Goal: Task Accomplishment & Management: Use online tool/utility

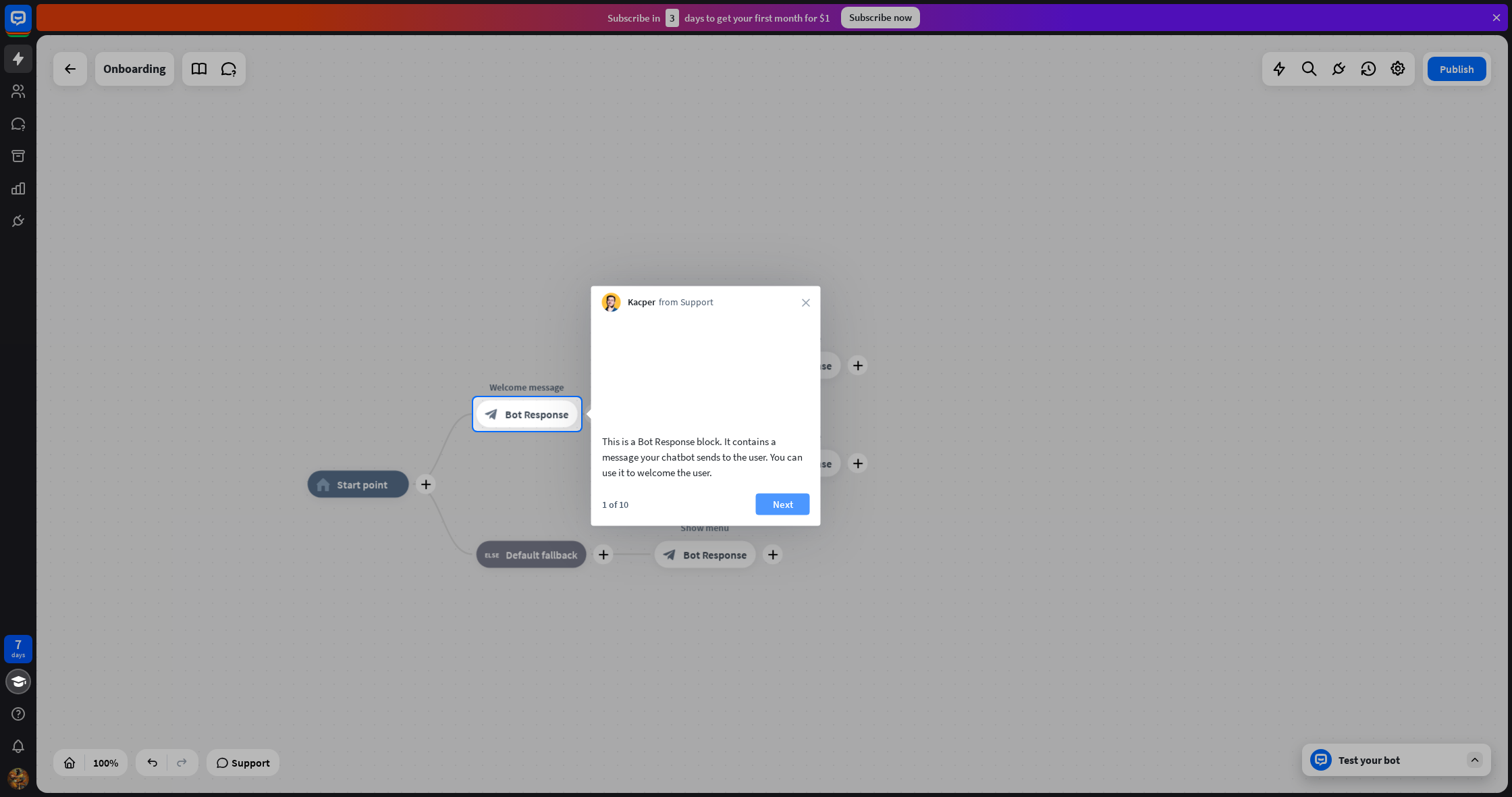
click at [777, 515] on button "Next" at bounding box center [782, 504] width 54 height 22
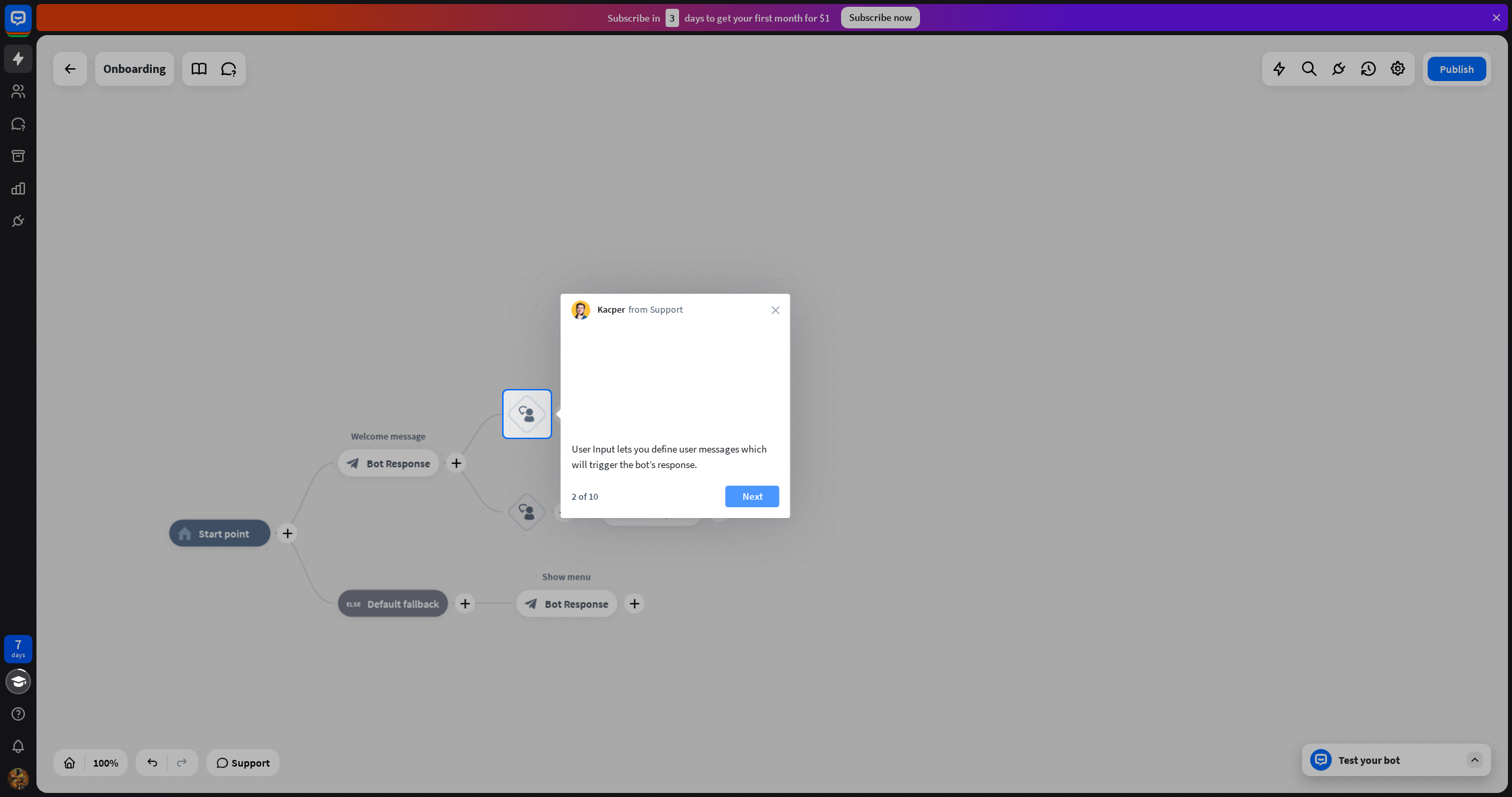
click at [744, 507] on button "Next" at bounding box center [752, 496] width 54 height 22
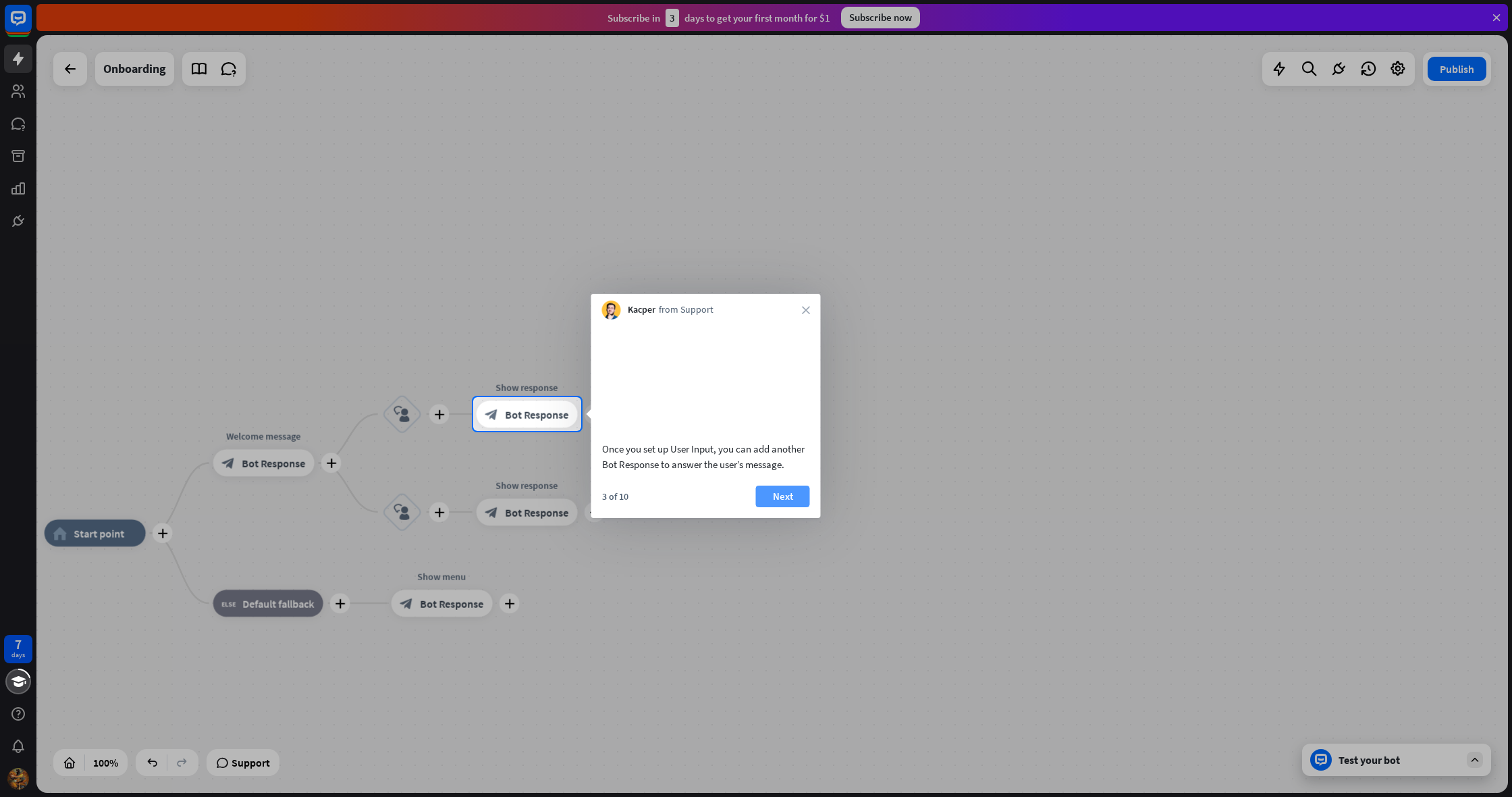
click at [778, 506] on button "Next" at bounding box center [782, 496] width 54 height 22
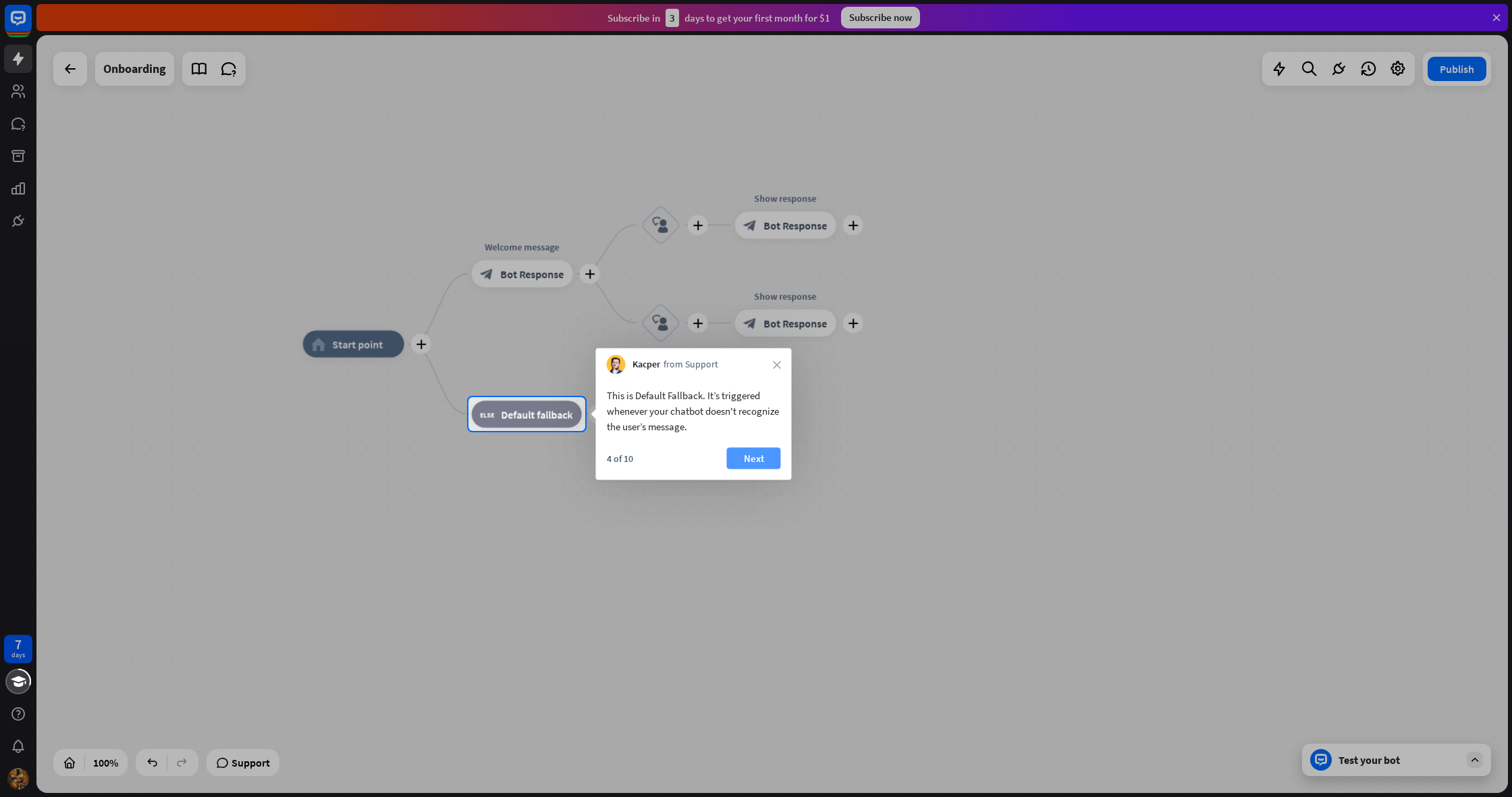
click at [750, 459] on button "Next" at bounding box center [754, 459] width 54 height 22
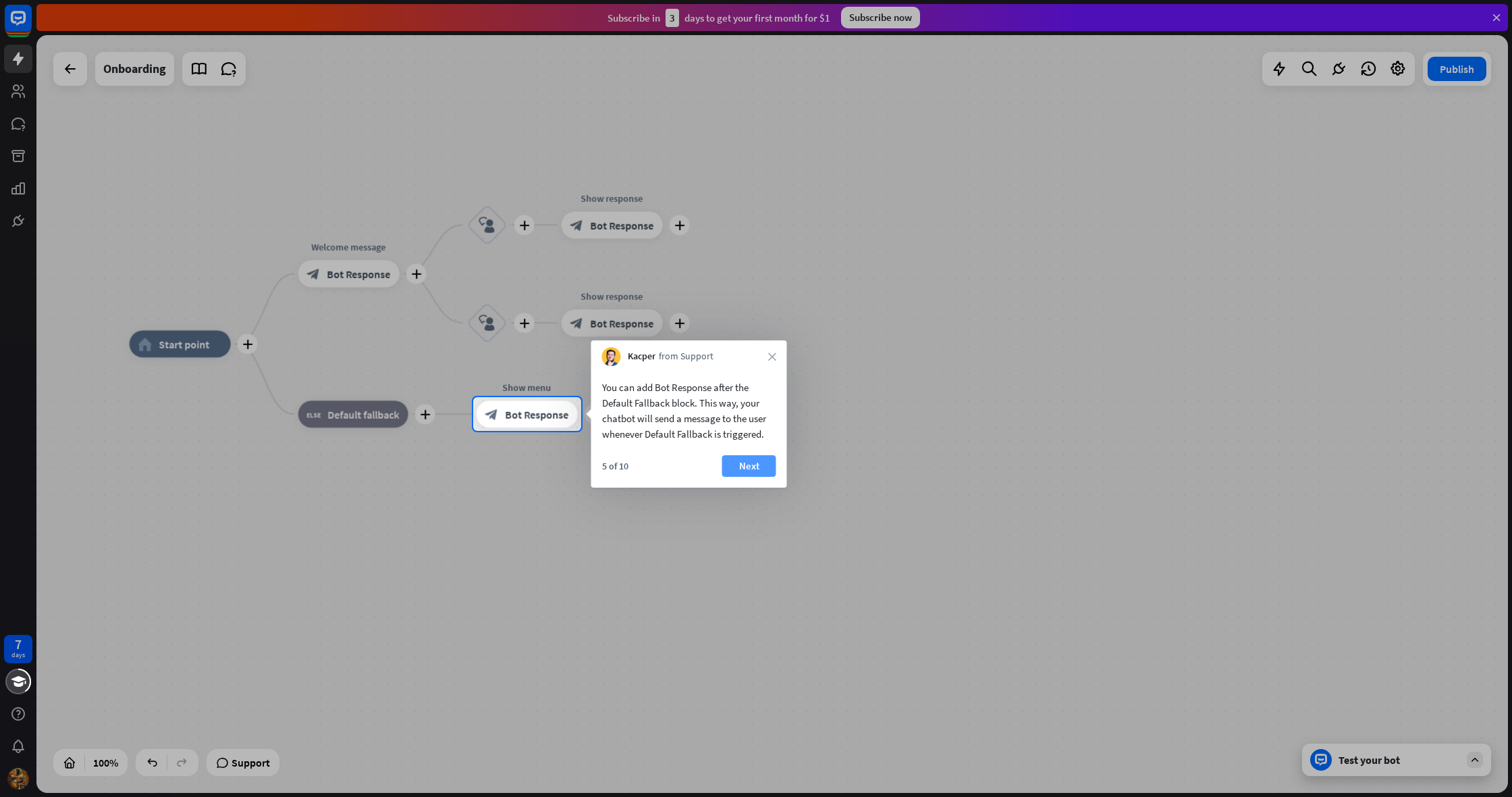
click at [735, 461] on button "Next" at bounding box center [749, 466] width 54 height 22
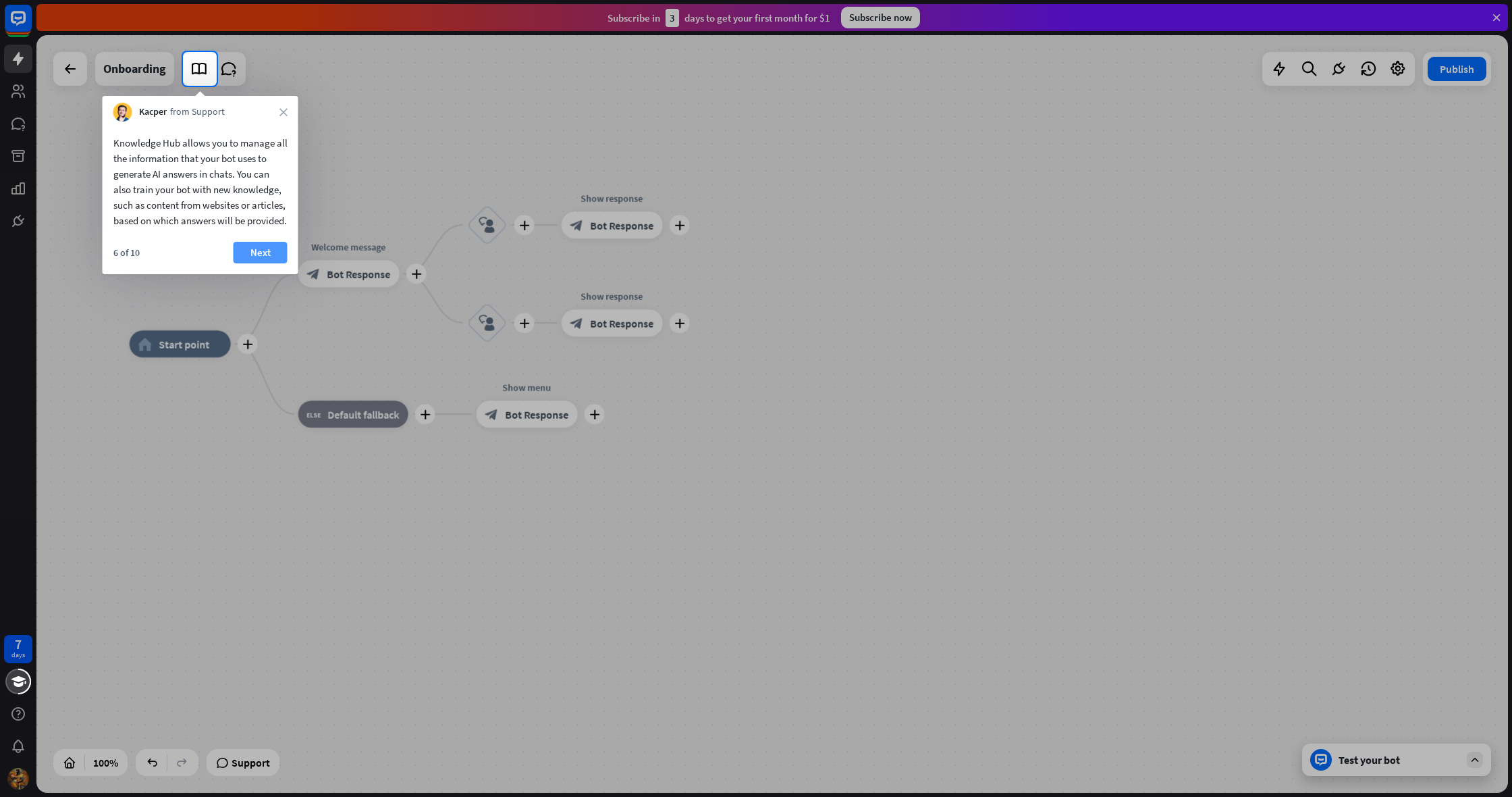
click at [260, 263] on button "Next" at bounding box center [260, 253] width 54 height 22
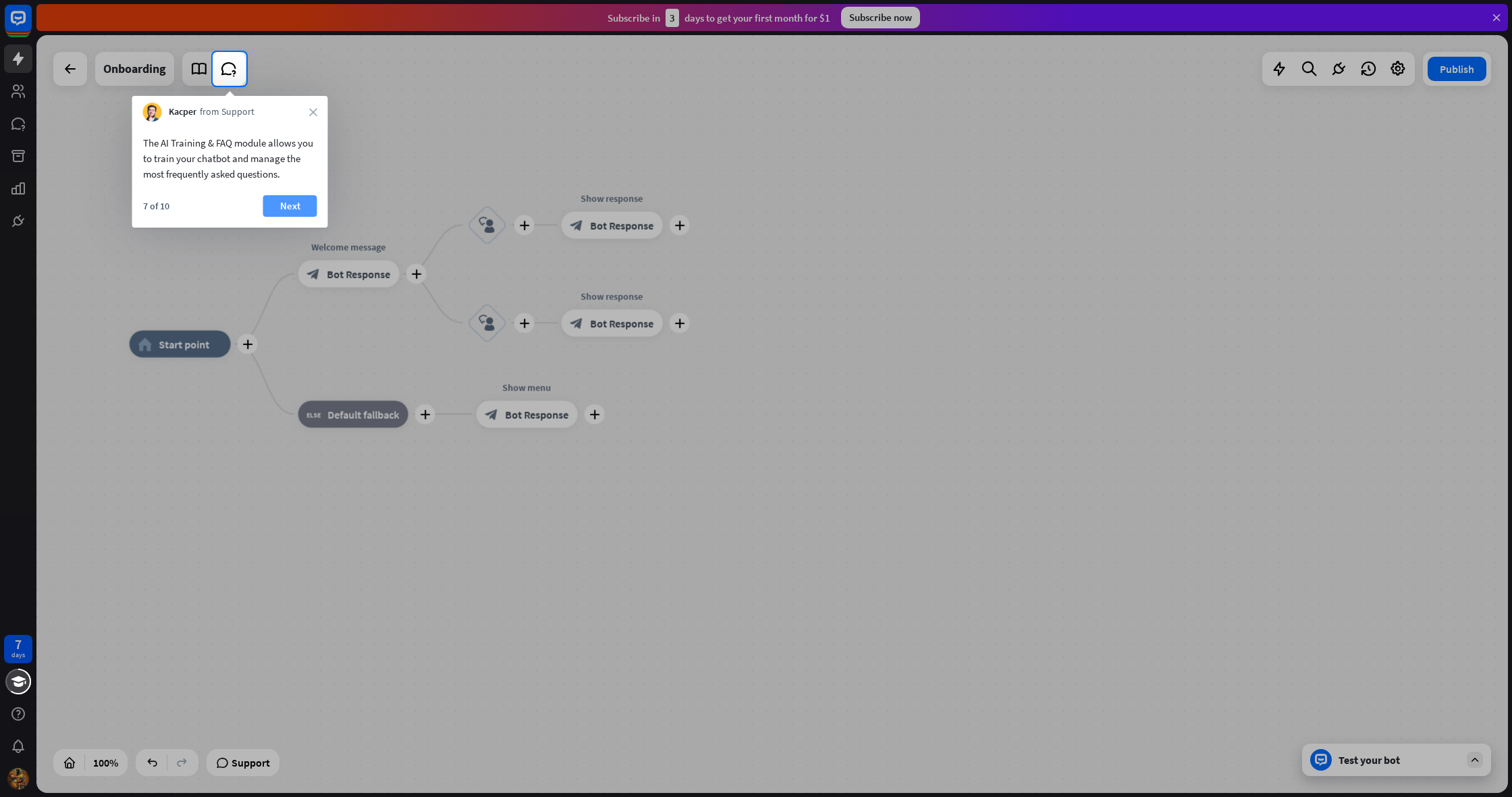
click at [303, 202] on button "Next" at bounding box center [290, 206] width 54 height 22
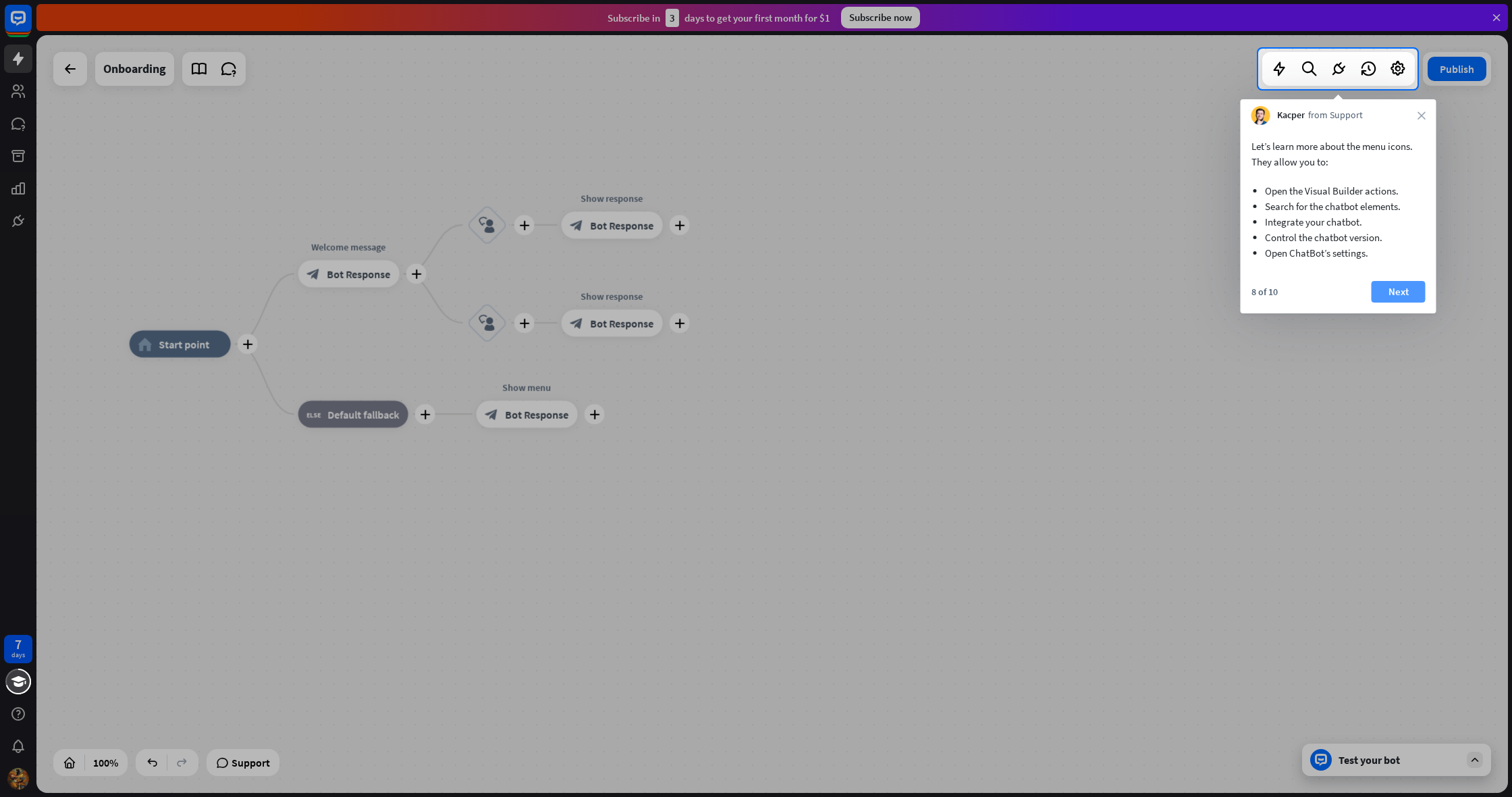
click at [1383, 295] on button "Next" at bounding box center [1398, 292] width 54 height 22
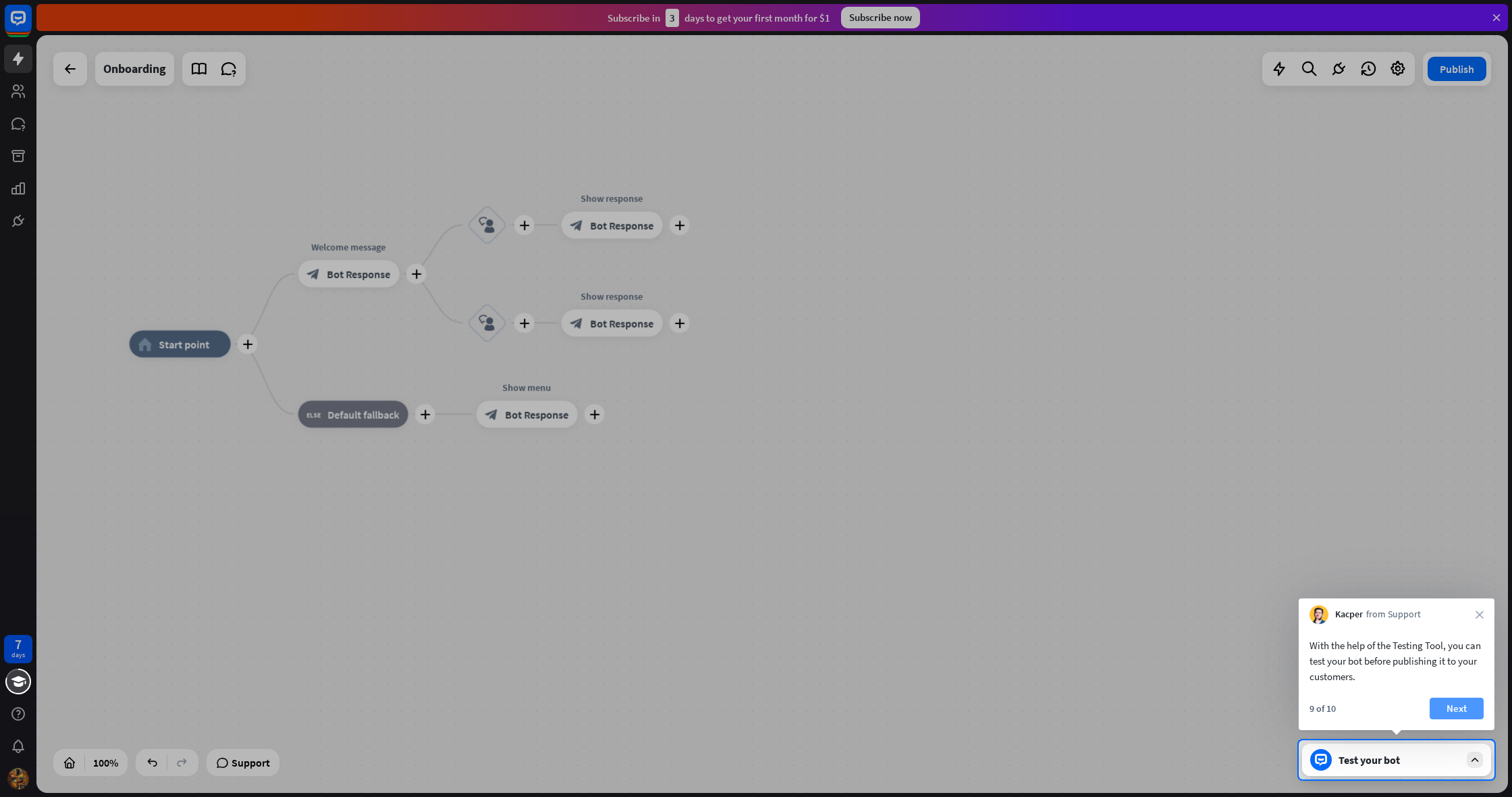
click at [1461, 705] on button "Next" at bounding box center [1456, 708] width 54 height 22
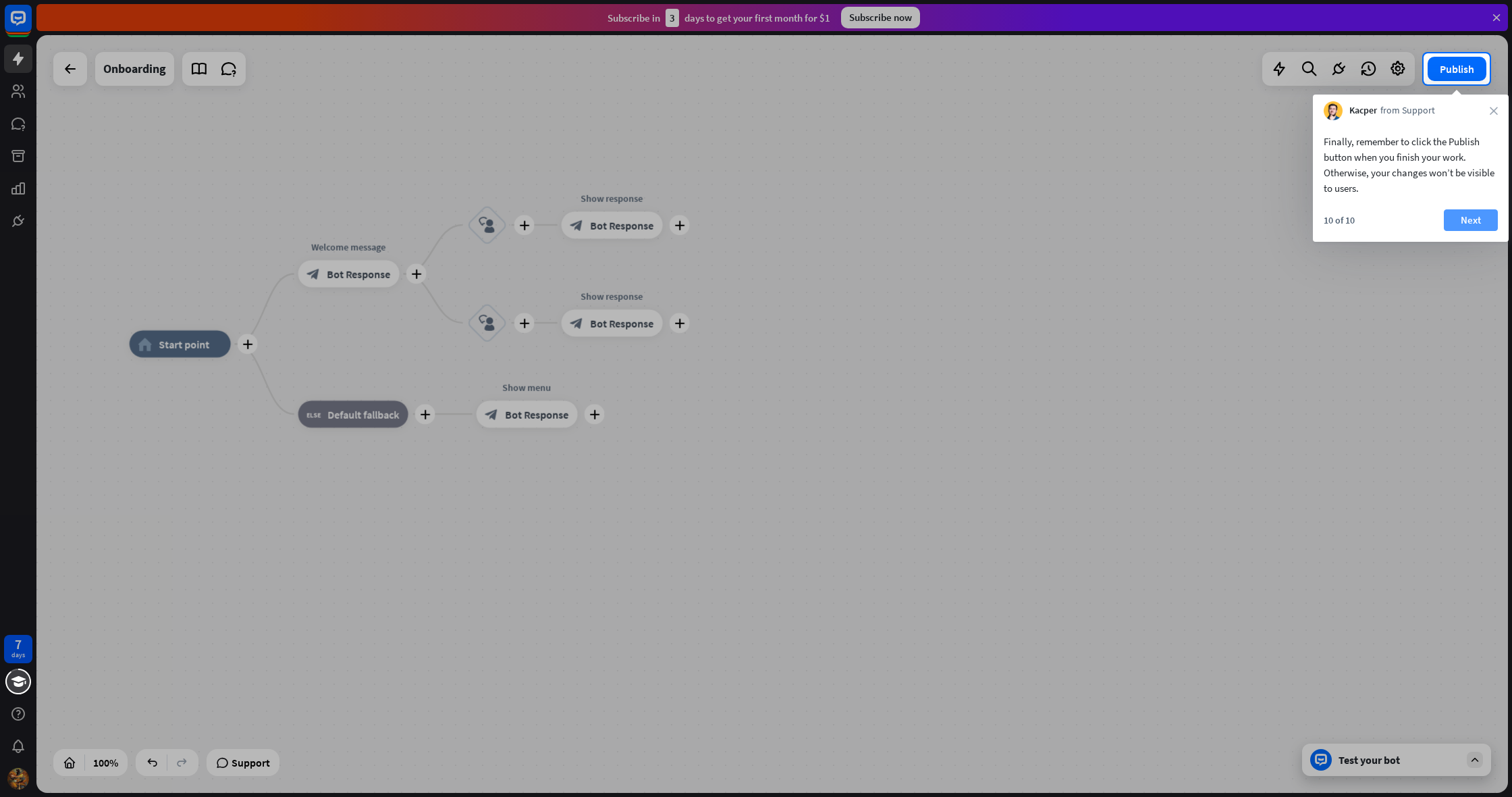
click at [1459, 212] on button "Next" at bounding box center [1470, 220] width 54 height 22
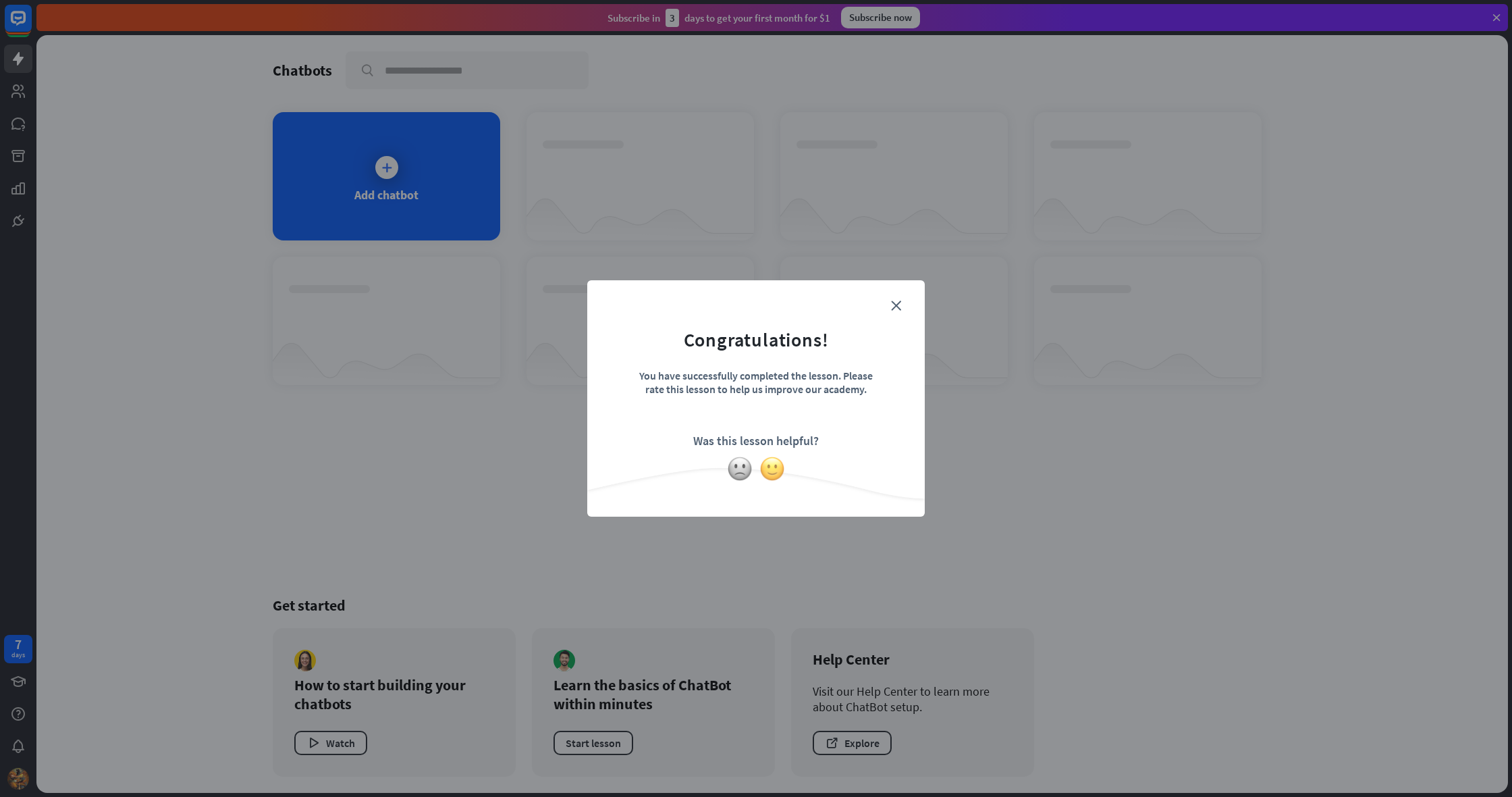
click at [767, 466] on img at bounding box center [772, 469] width 26 height 26
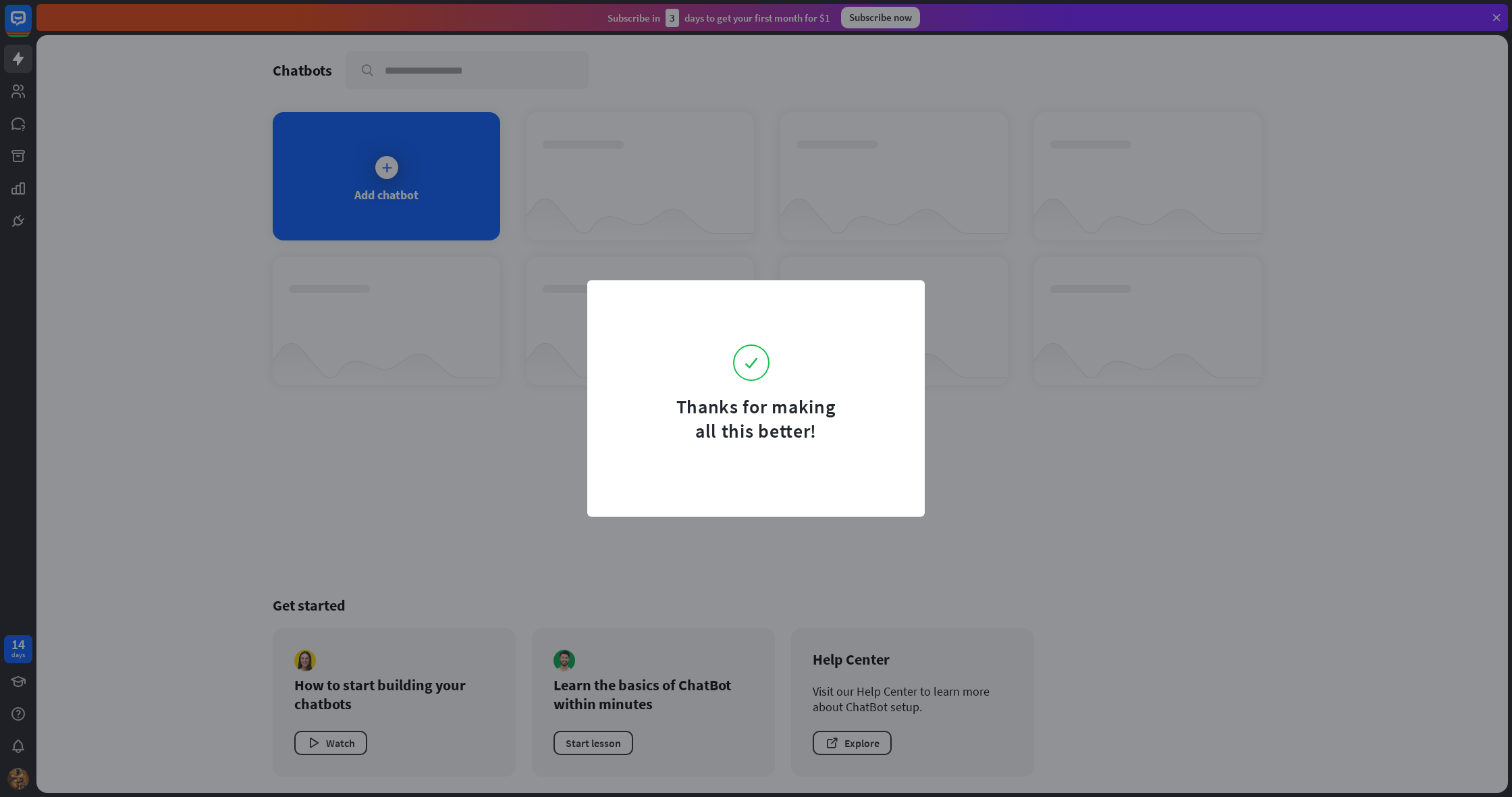
click at [812, 287] on div "Thanks for making all this better!" at bounding box center [756, 398] width 338 height 237
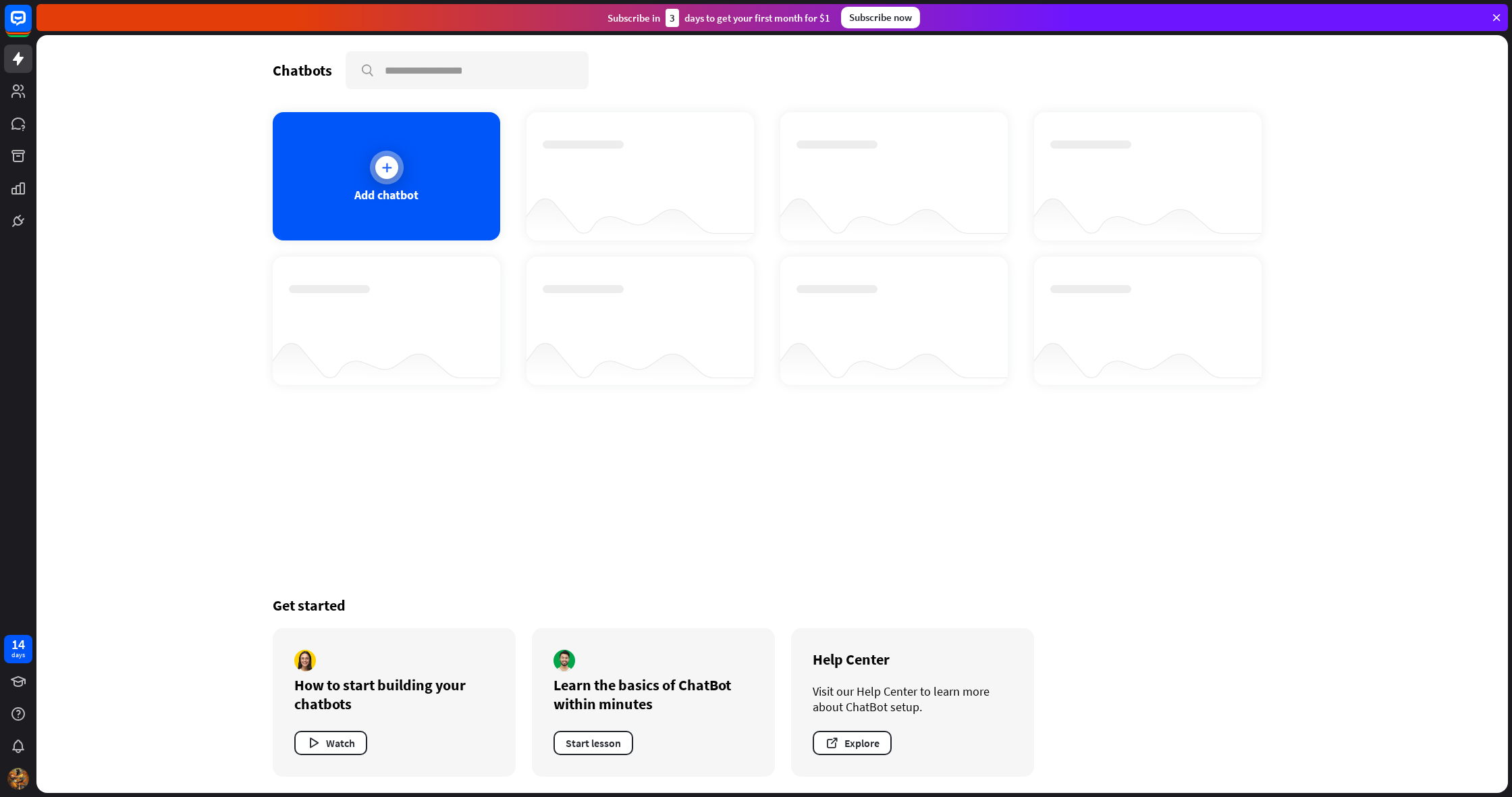
click at [439, 187] on div "Add chatbot" at bounding box center [386, 176] width 228 height 129
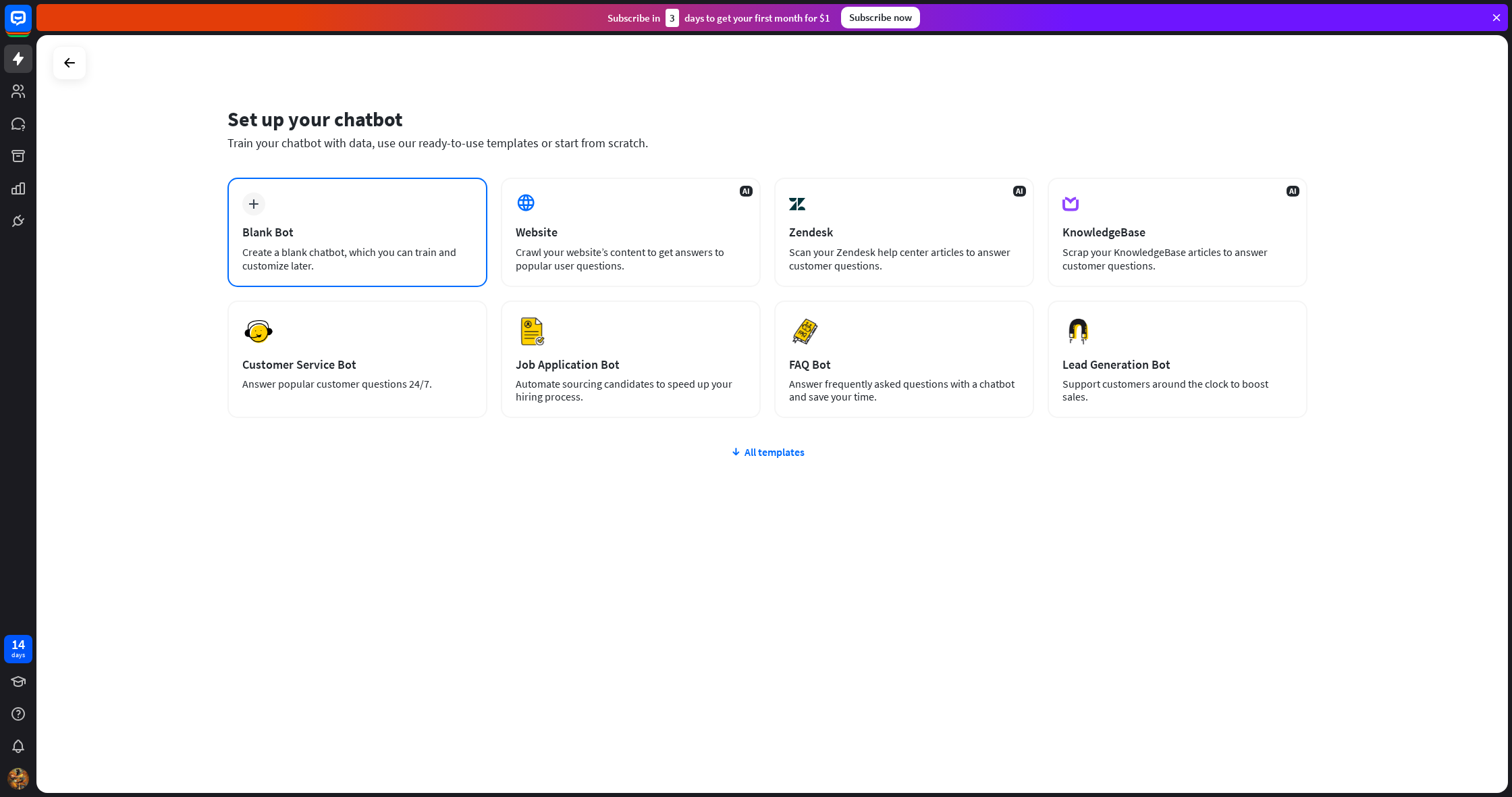
click at [361, 222] on div "plus Blank Bot Create a blank chatbot, which you can train and customize later." at bounding box center [357, 232] width 260 height 109
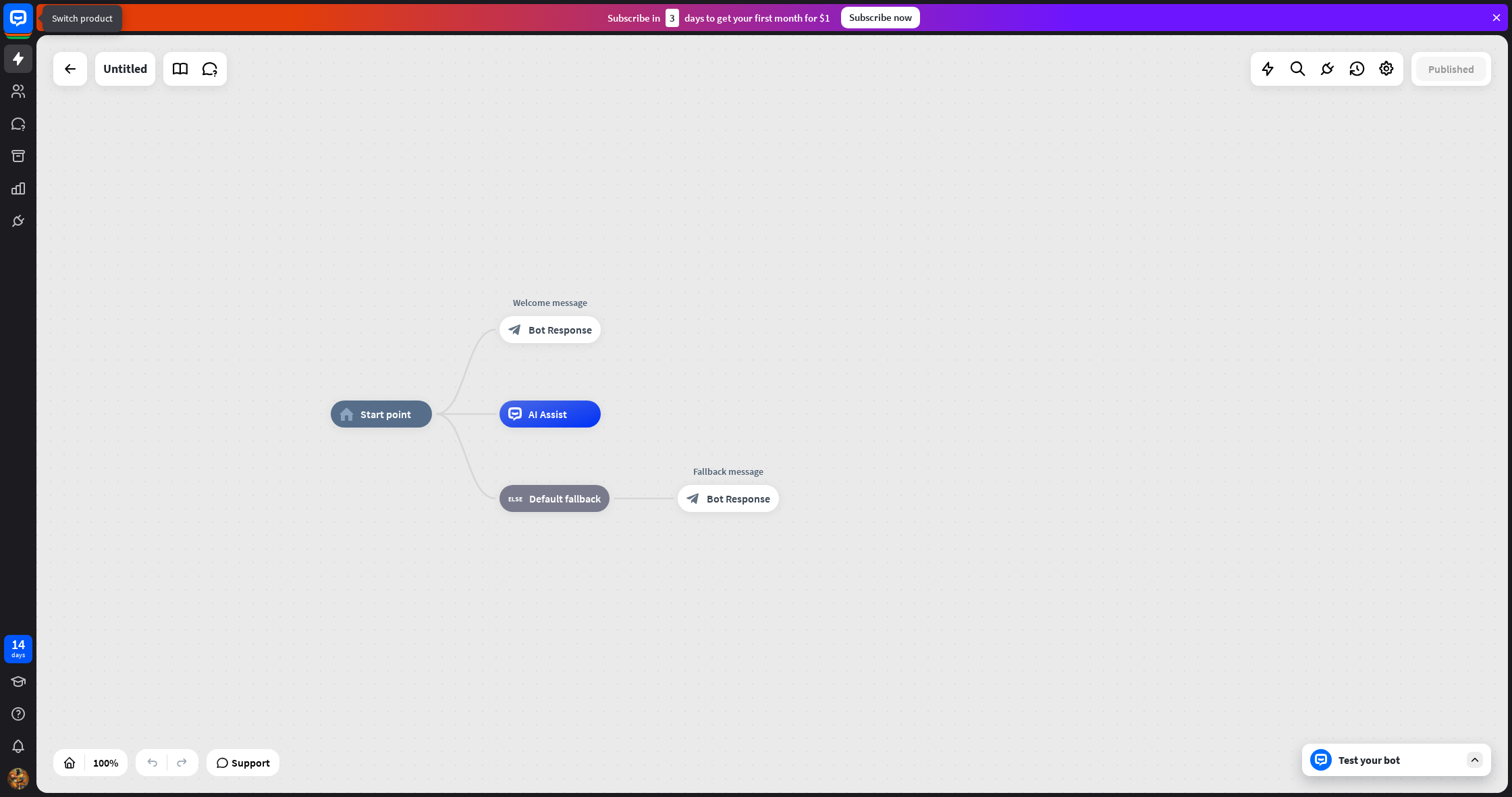
click at [12, 27] on rect at bounding box center [18, 18] width 29 height 29
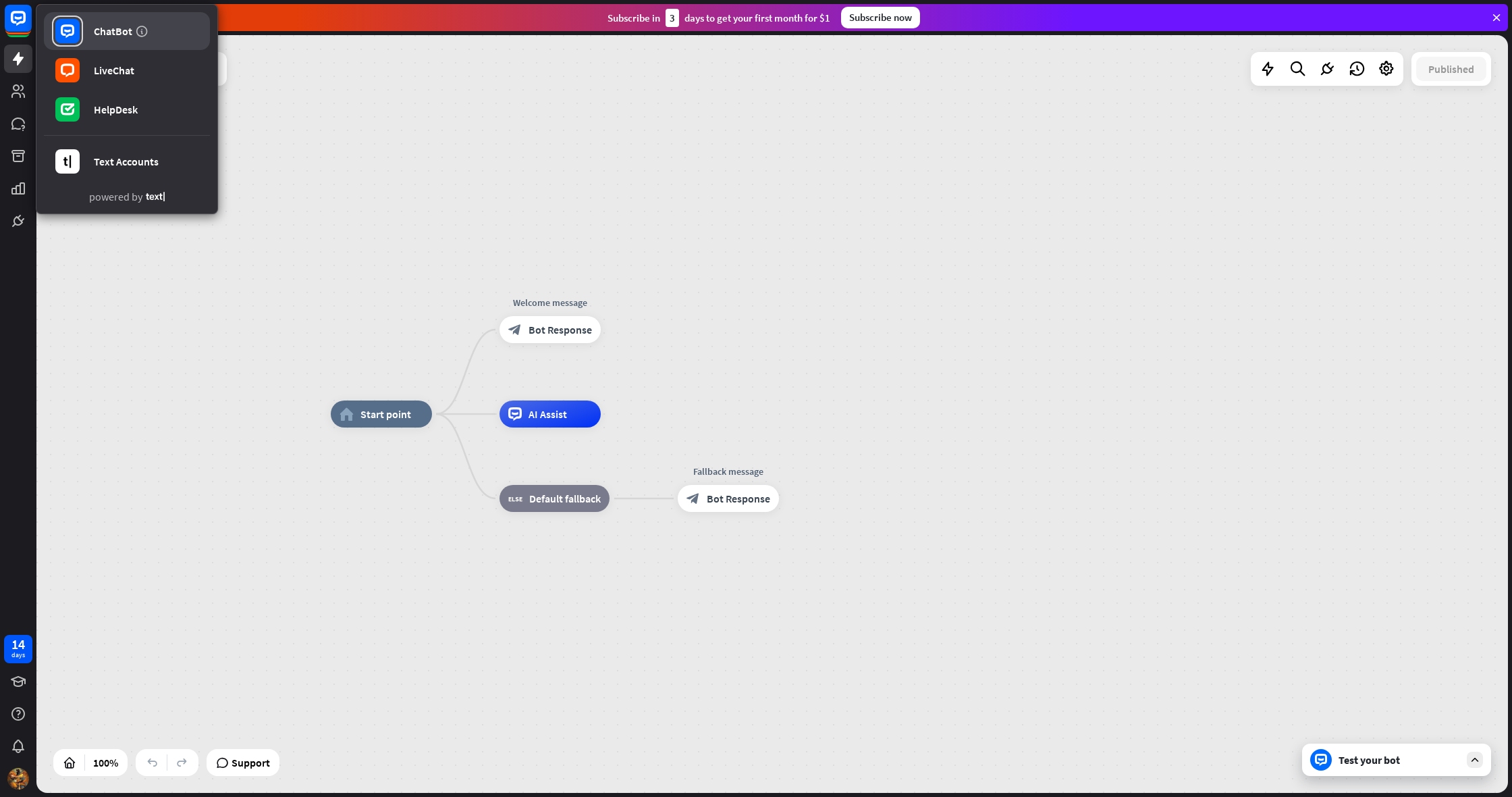
click at [147, 18] on link "ChatBot" at bounding box center [126, 31] width 166 height 38
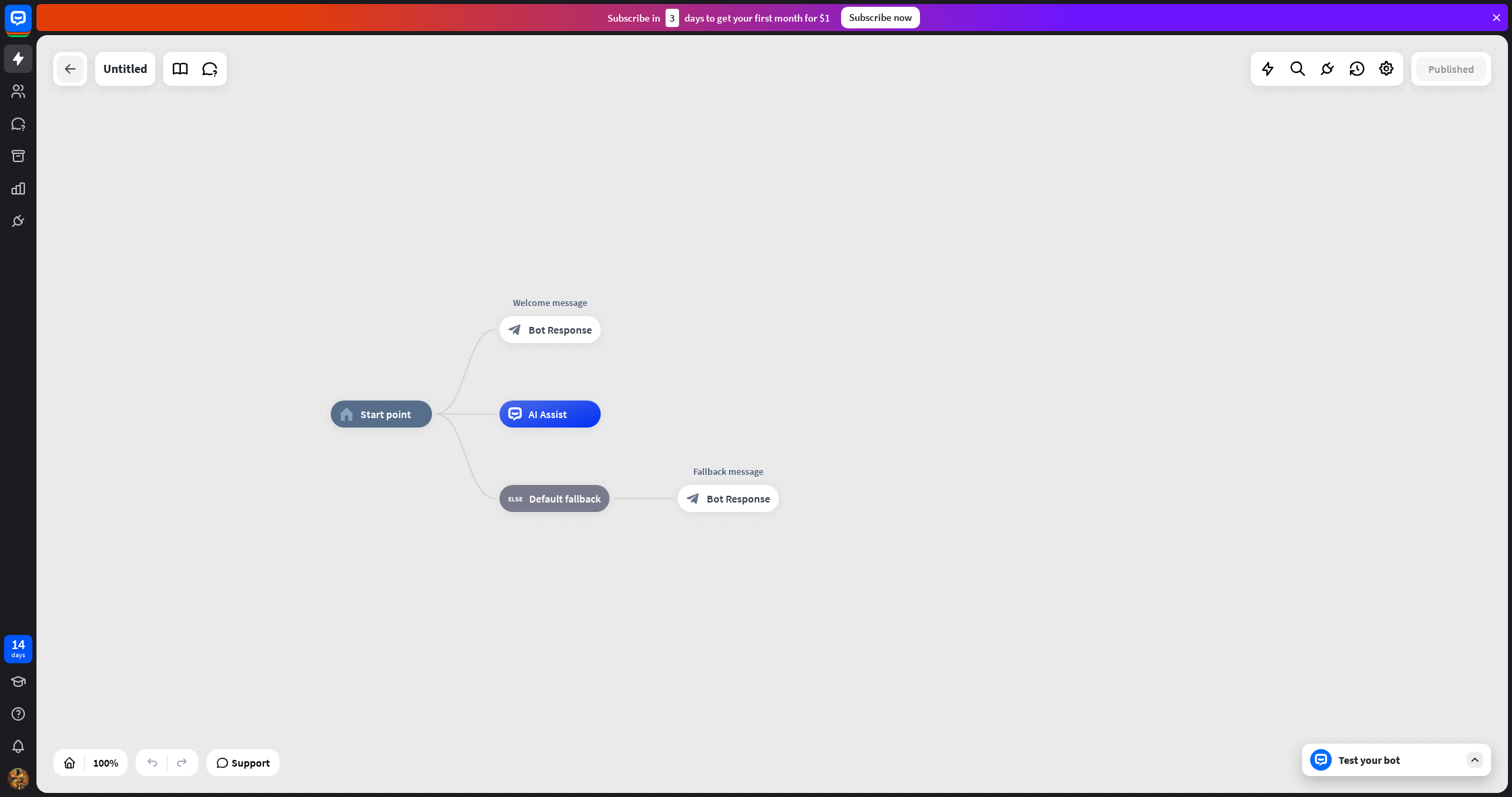
click at [65, 64] on icon at bounding box center [70, 69] width 16 height 16
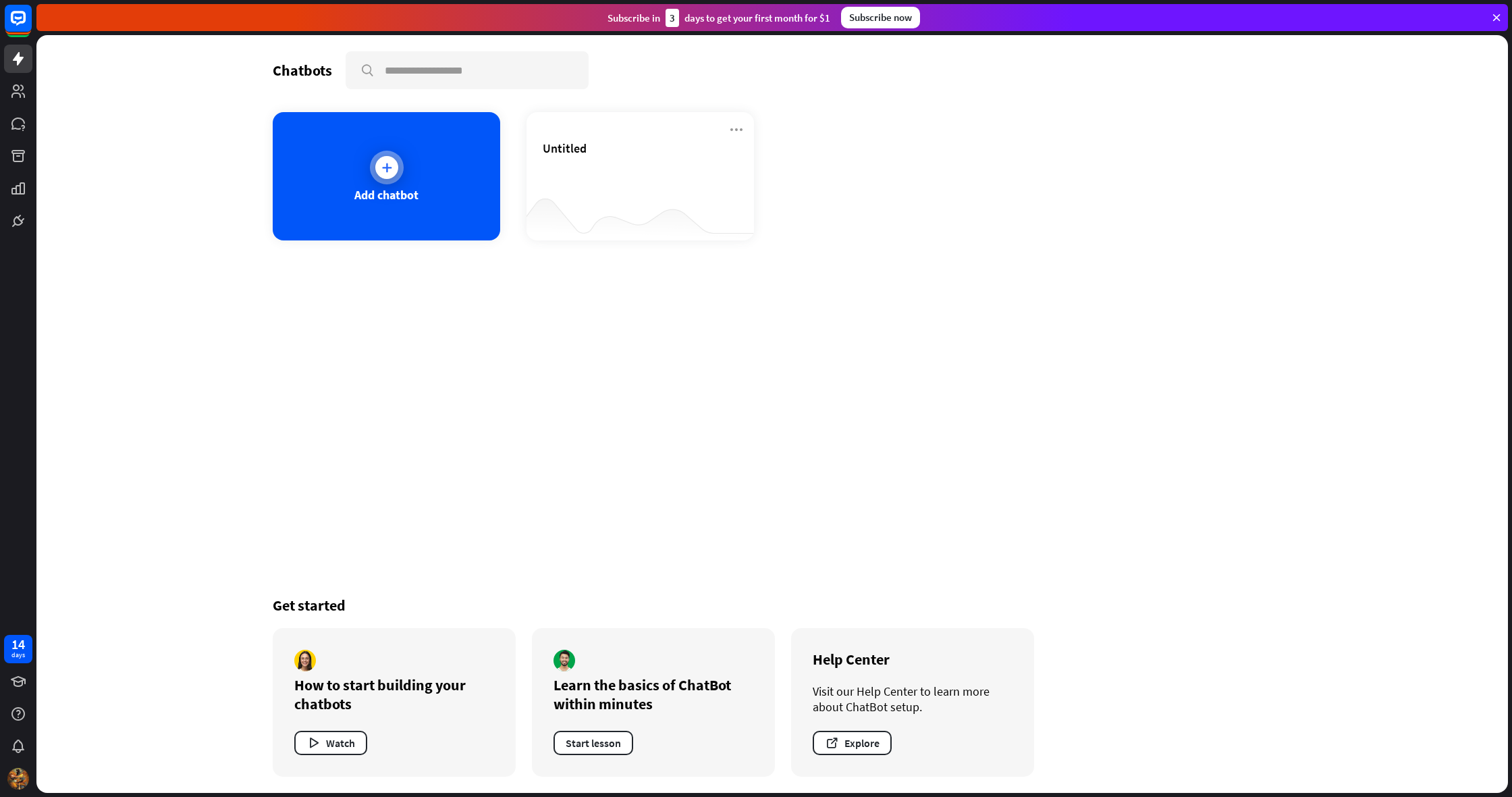
click at [390, 185] on div "Add chatbot" at bounding box center [386, 176] width 228 height 129
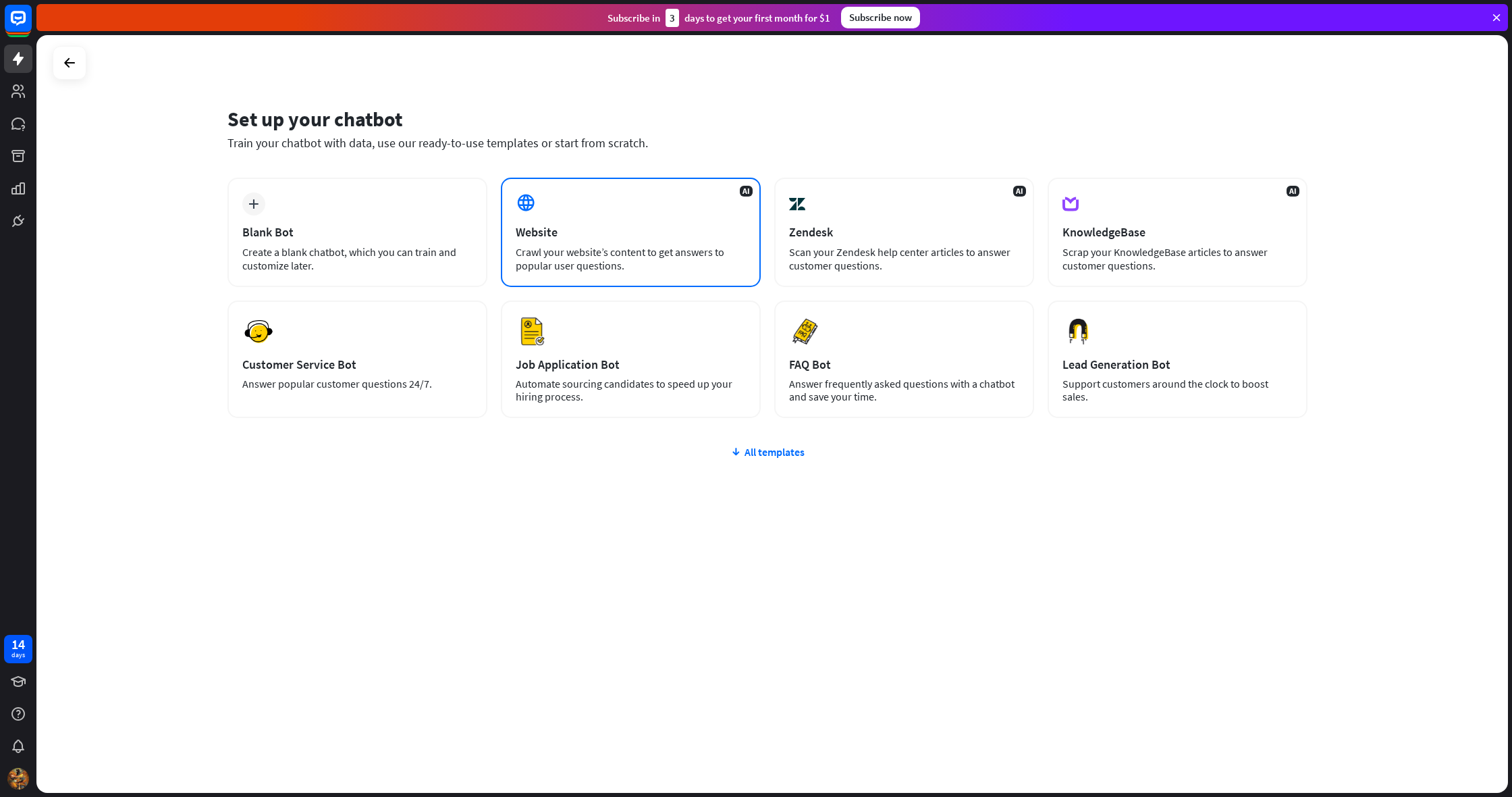
click at [583, 228] on div "Website" at bounding box center [631, 232] width 230 height 16
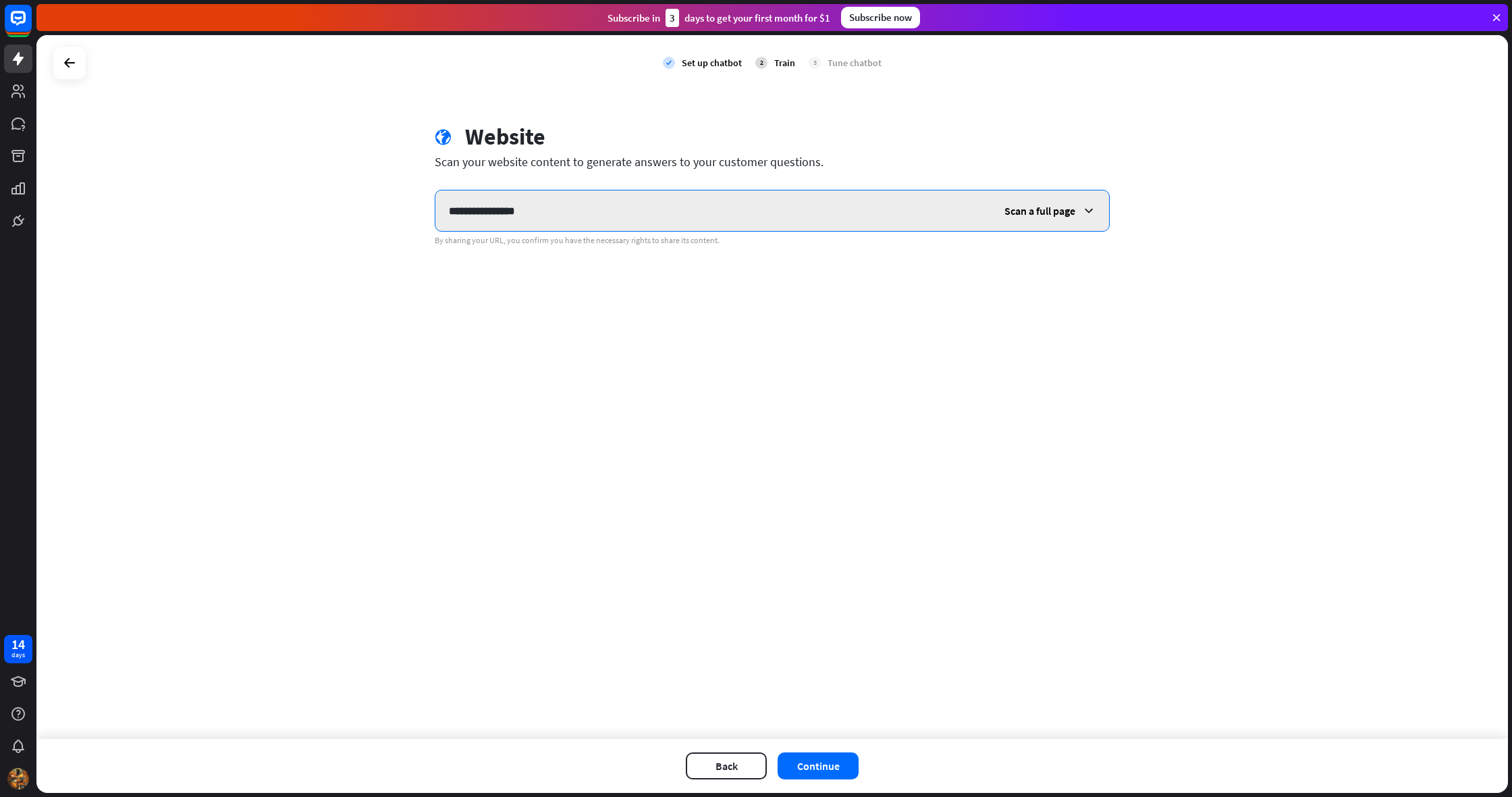
type input "**********"
click at [1070, 209] on span "Scan a full page" at bounding box center [1040, 211] width 71 height 14
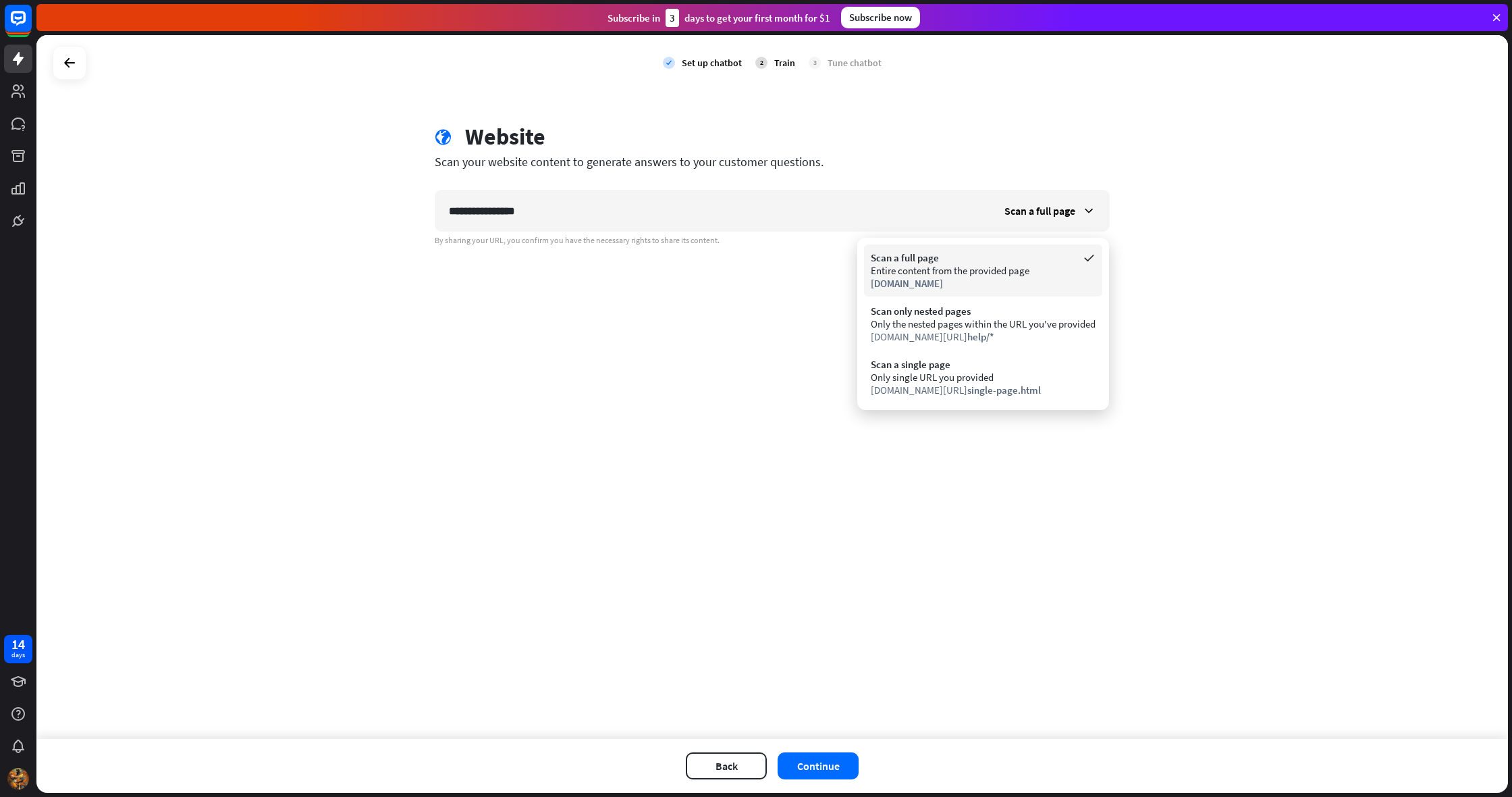
click at [933, 277] on span "[DOMAIN_NAME]" at bounding box center [907, 283] width 72 height 13
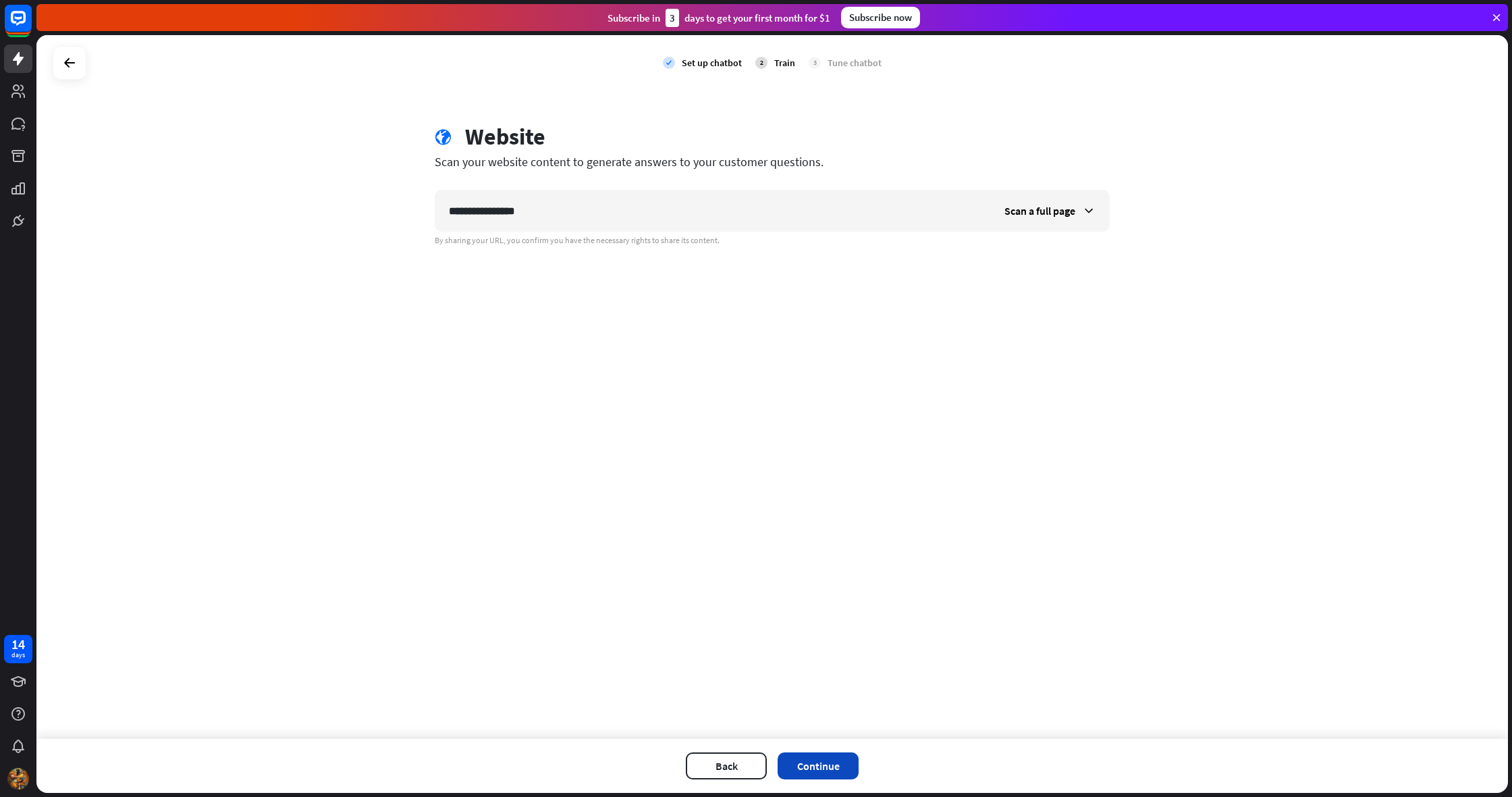
click at [835, 769] on button "Continue" at bounding box center [818, 766] width 81 height 27
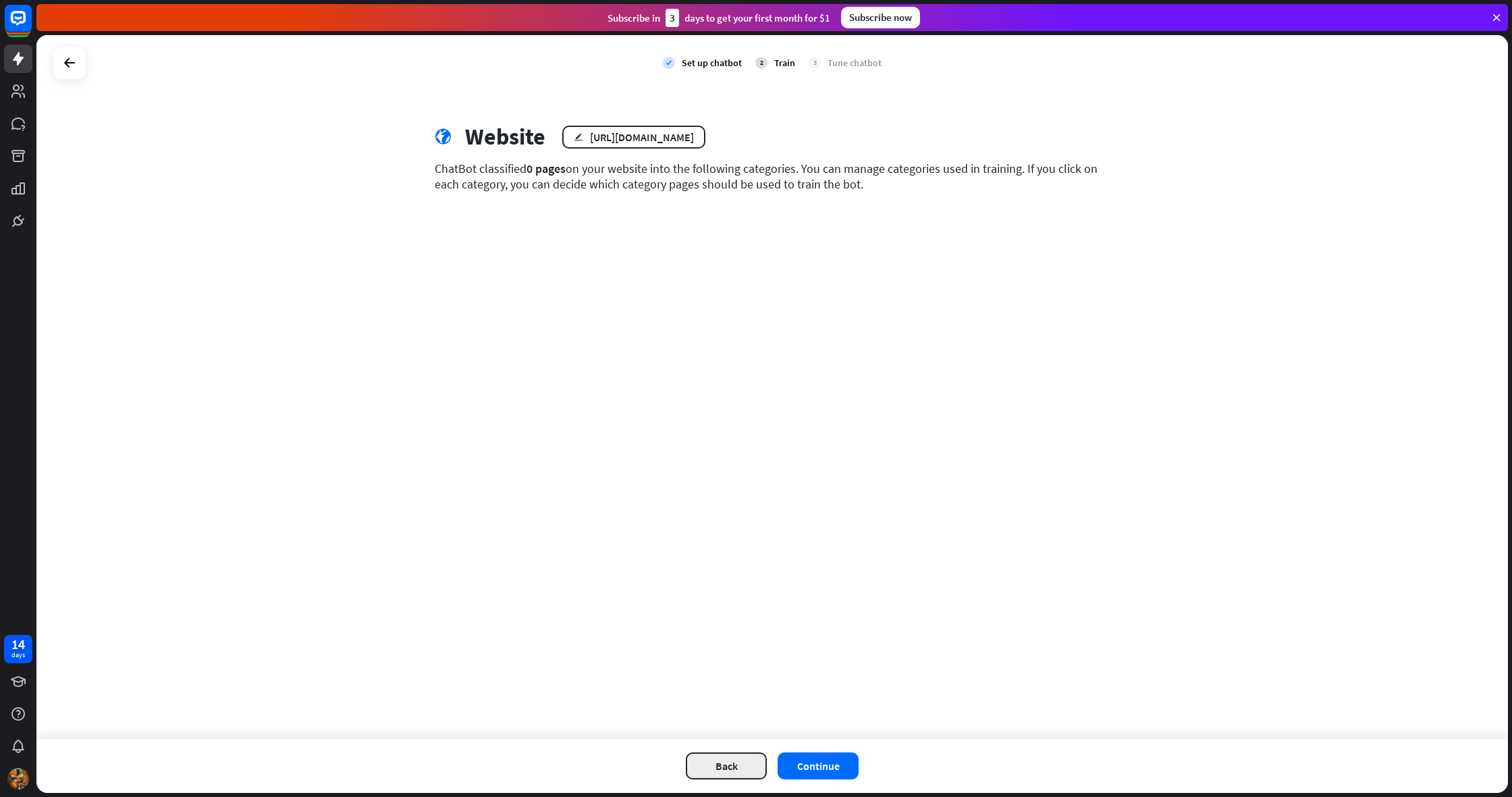
click at [732, 762] on button "Back" at bounding box center [726, 766] width 81 height 27
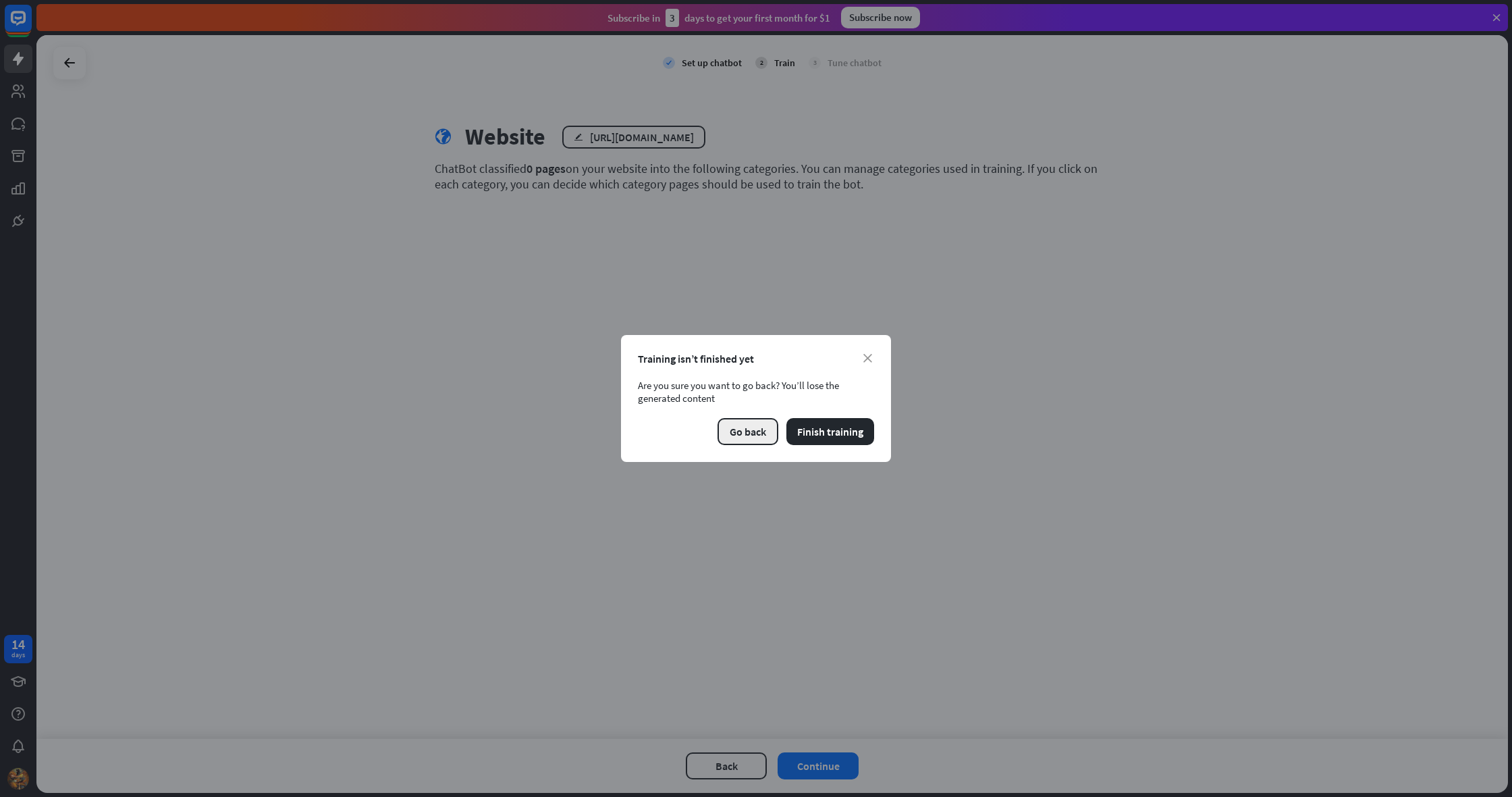
click at [741, 435] on button "Go back" at bounding box center [747, 431] width 61 height 27
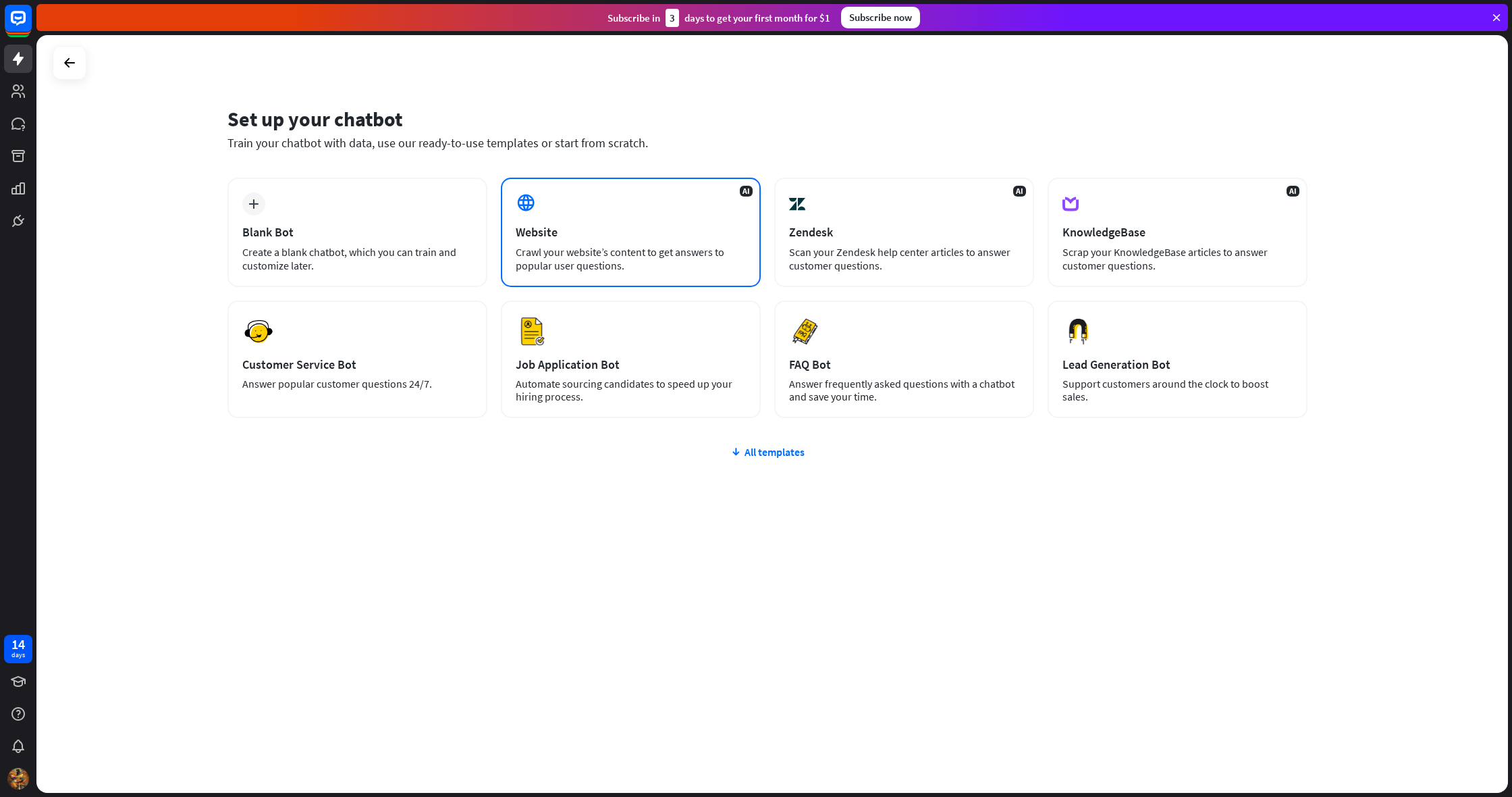
click at [695, 208] on div "AI Website Crawl your website’s content to get answers to popular user question…" at bounding box center [631, 232] width 260 height 109
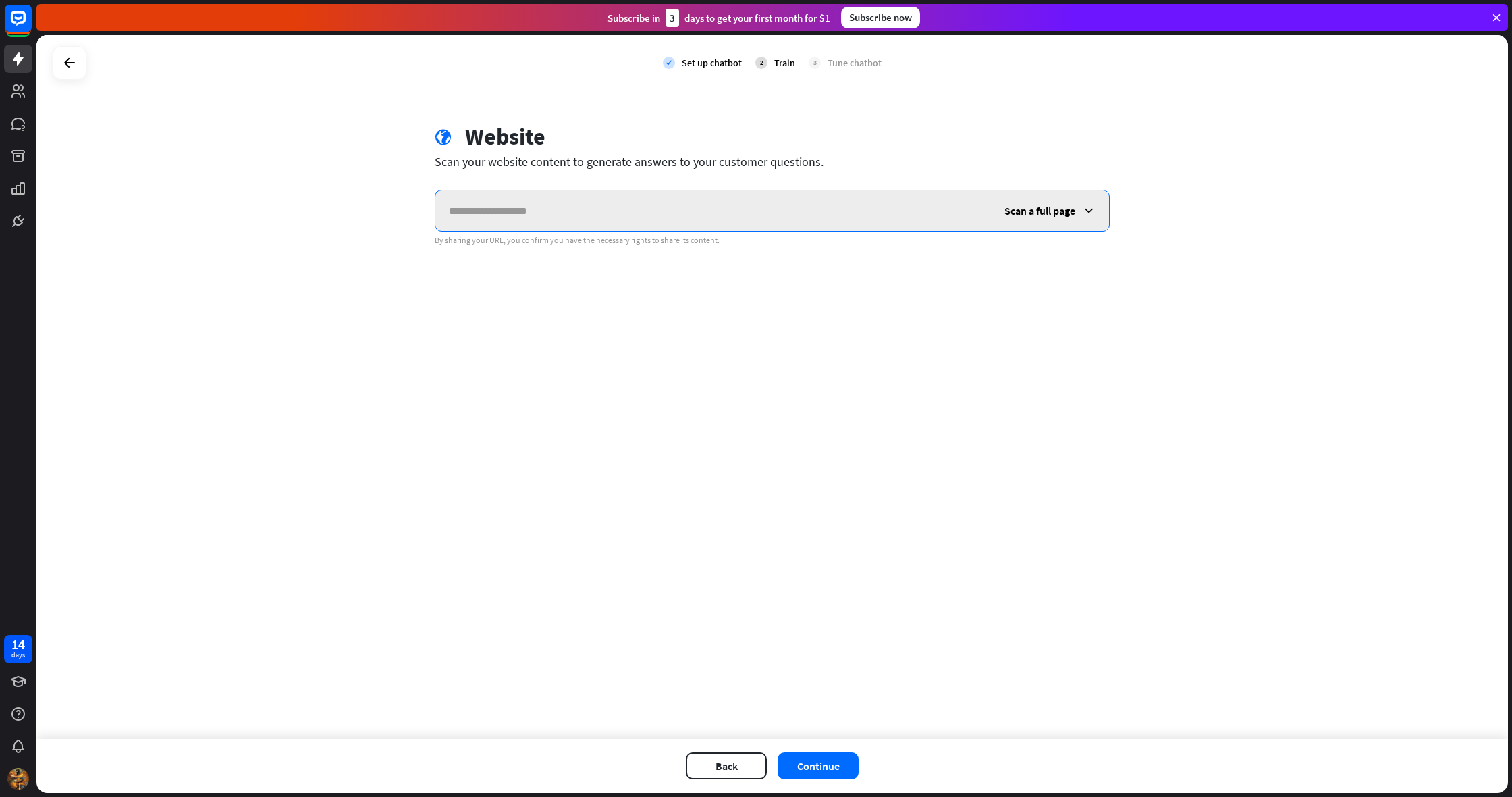
paste input "**********"
type input "**********"
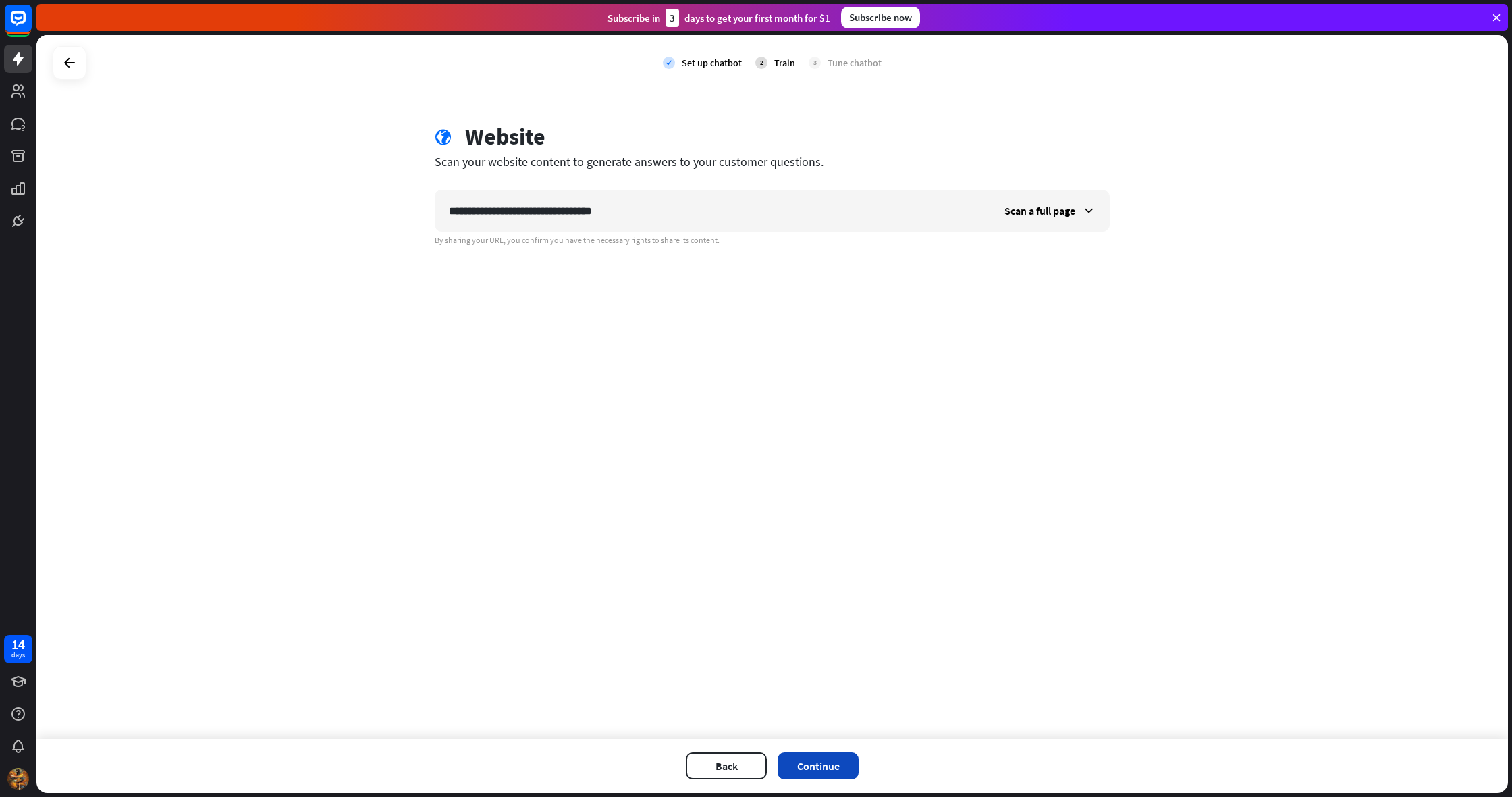
click at [789, 756] on button "Continue" at bounding box center [818, 766] width 81 height 27
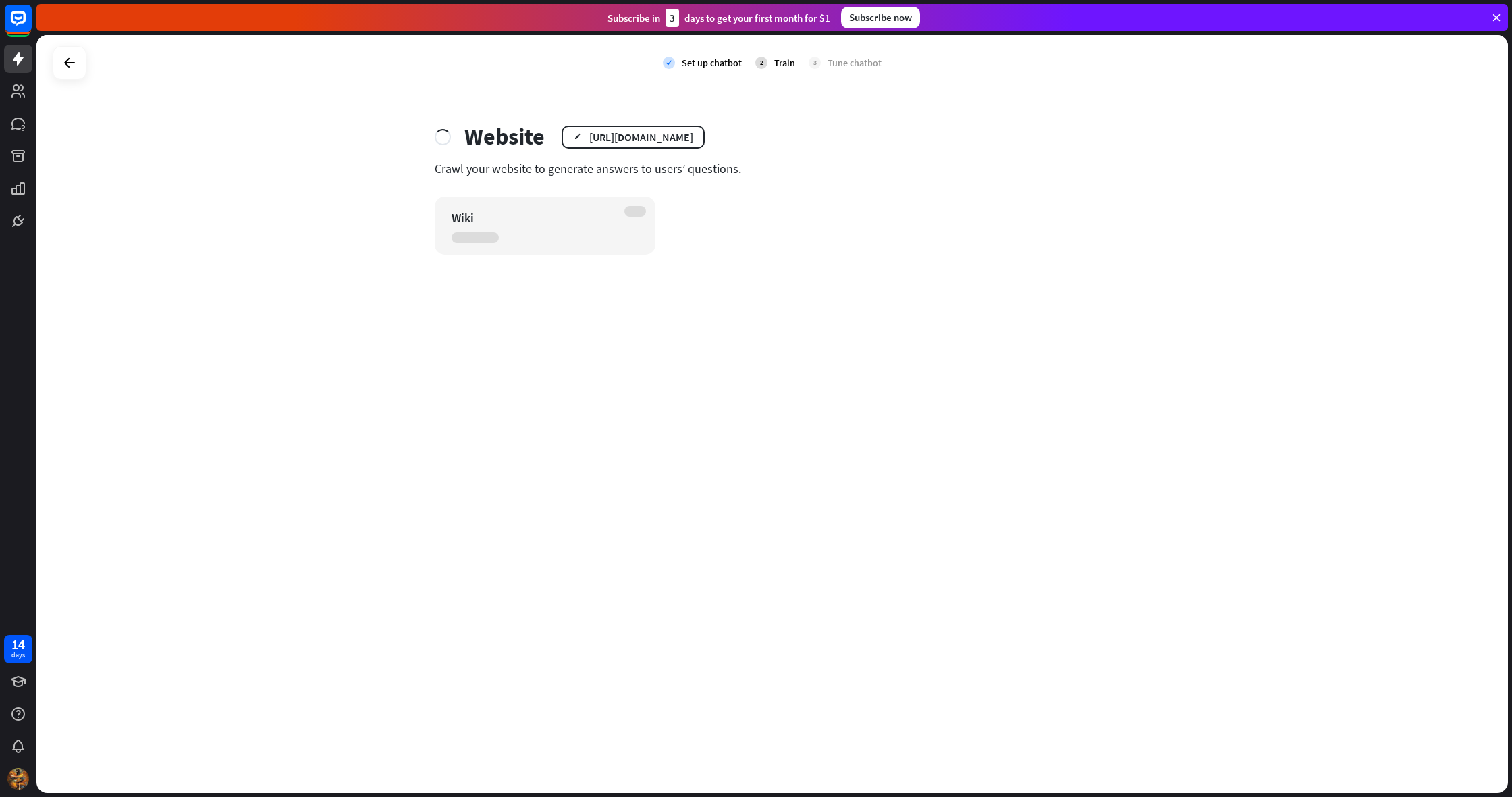
click at [591, 377] on div "check Set up chatbot 2 Train 3 Tune chatbot Website edit [URL][DOMAIN_NAME] Cra…" at bounding box center [771, 414] width 1471 height 757
click at [71, 65] on icon at bounding box center [70, 63] width 16 height 16
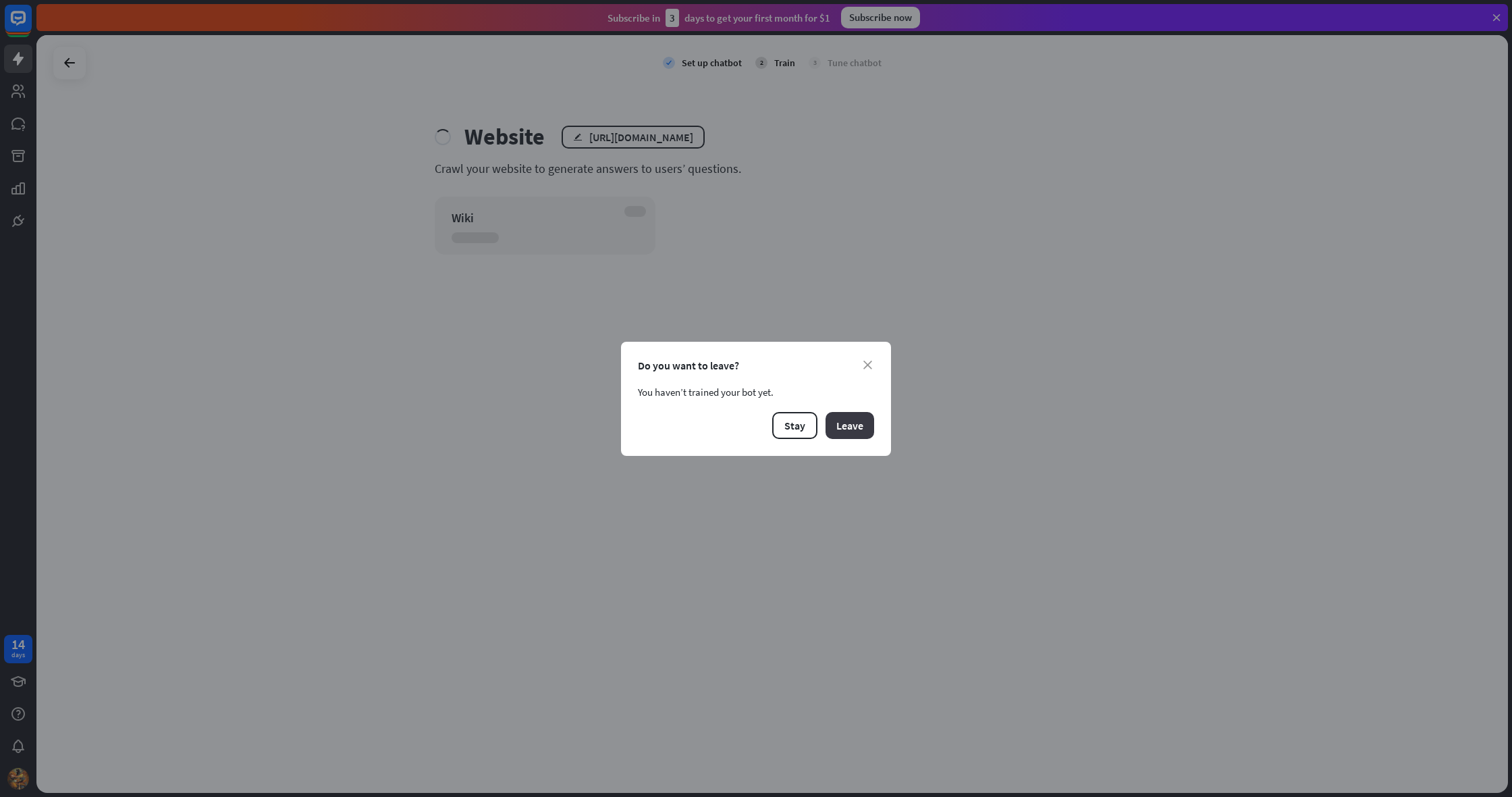
click at [851, 422] on button "Leave" at bounding box center [849, 426] width 49 height 27
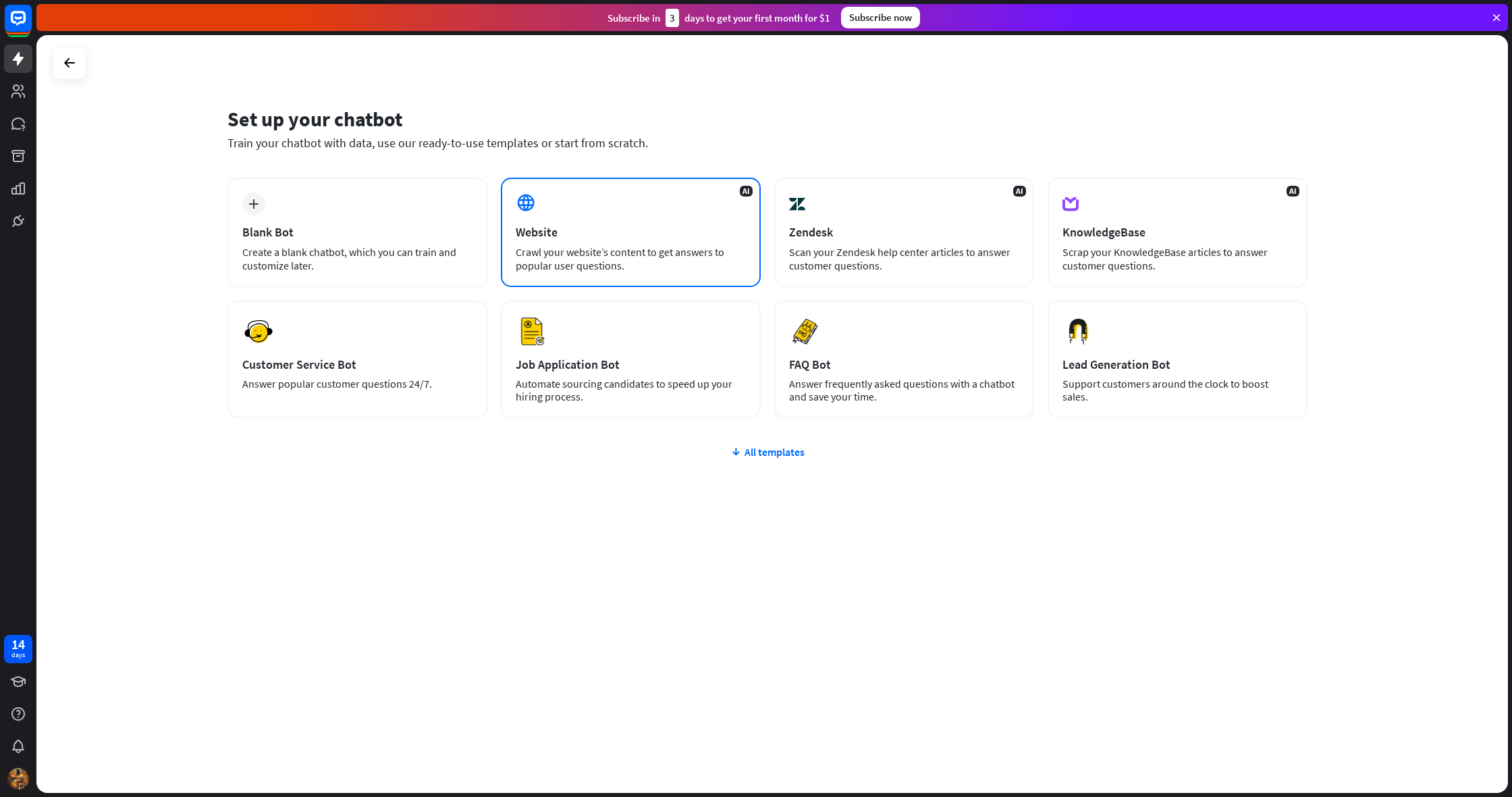
click at [629, 257] on div "Crawl your website’s content to get answers to popular user questions." at bounding box center [631, 259] width 230 height 27
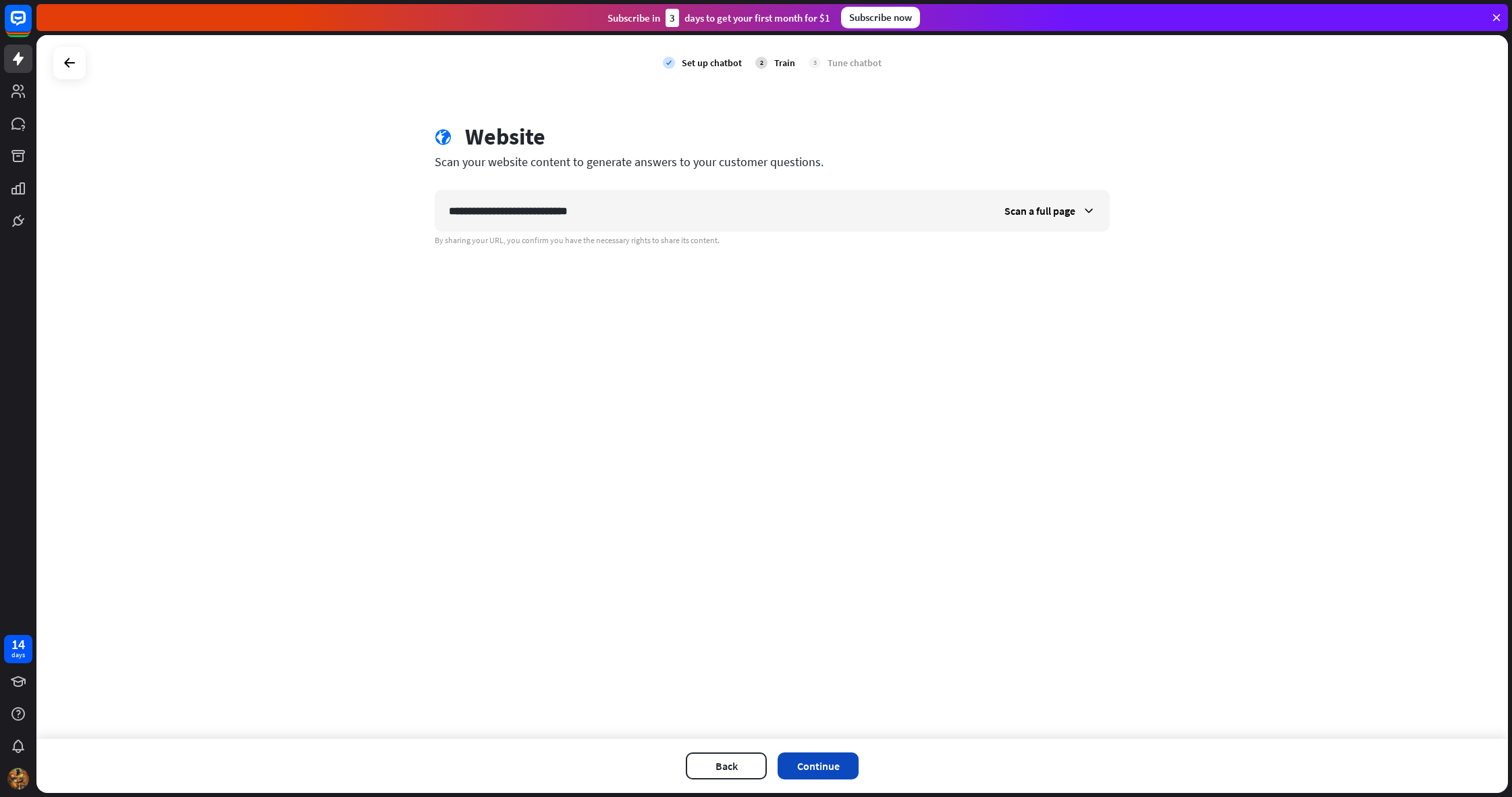
type input "**********"
click at [804, 765] on button "Continue" at bounding box center [818, 766] width 81 height 27
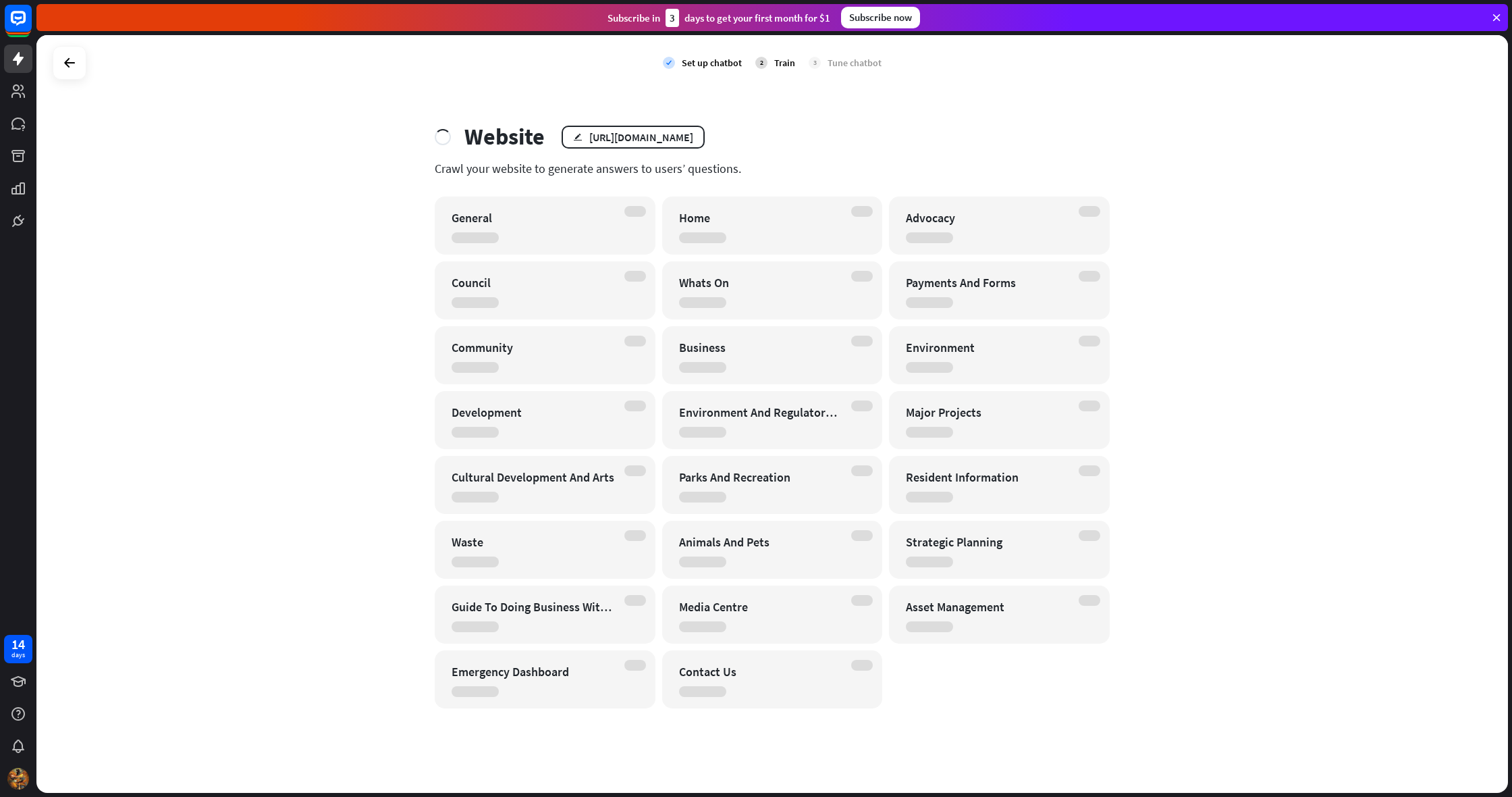
click at [396, 578] on div "check Set up chatbot 2 Train 3 Tune chatbot Website edit [URL][DOMAIN_NAME] Cra…" at bounding box center [771, 414] width 1471 height 757
click at [391, 563] on div "check Set up chatbot 2 Train 3 Tune chatbot Website edit [URL][DOMAIN_NAME] Cra…" at bounding box center [771, 414] width 1471 height 757
drag, startPoint x: 389, startPoint y: 563, endPoint x: 384, endPoint y: 573, distance: 11.2
click at [384, 573] on div "check Set up chatbot 2 Train 3 Tune chatbot Website edit [URL][DOMAIN_NAME] Cra…" at bounding box center [771, 414] width 1471 height 757
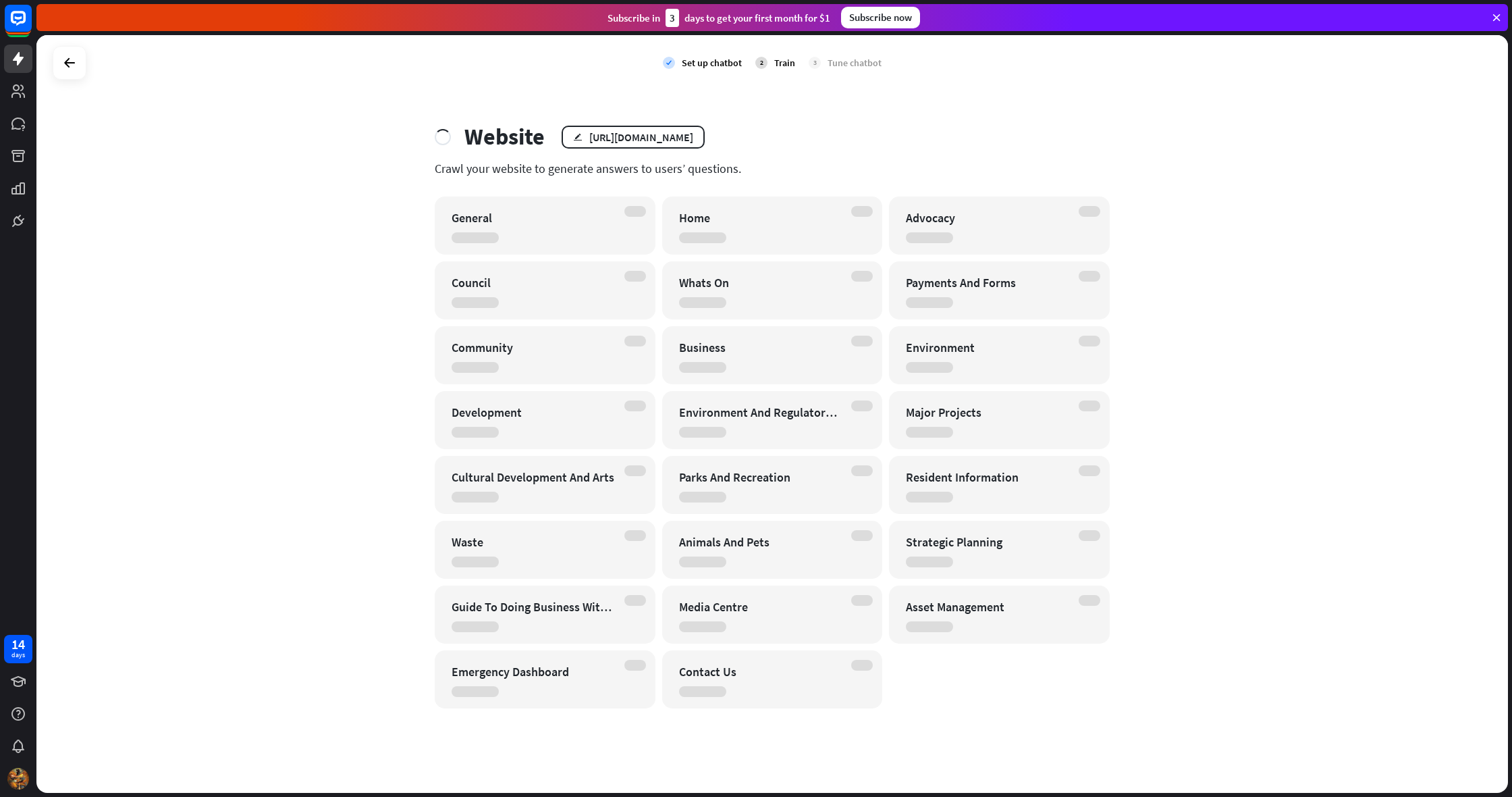
click at [384, 573] on div "check Set up chatbot 2 Train 3 Tune chatbot Website edit [URL][DOMAIN_NAME] Cra…" at bounding box center [771, 414] width 1471 height 757
click at [20, 24] on icon at bounding box center [18, 18] width 16 height 16
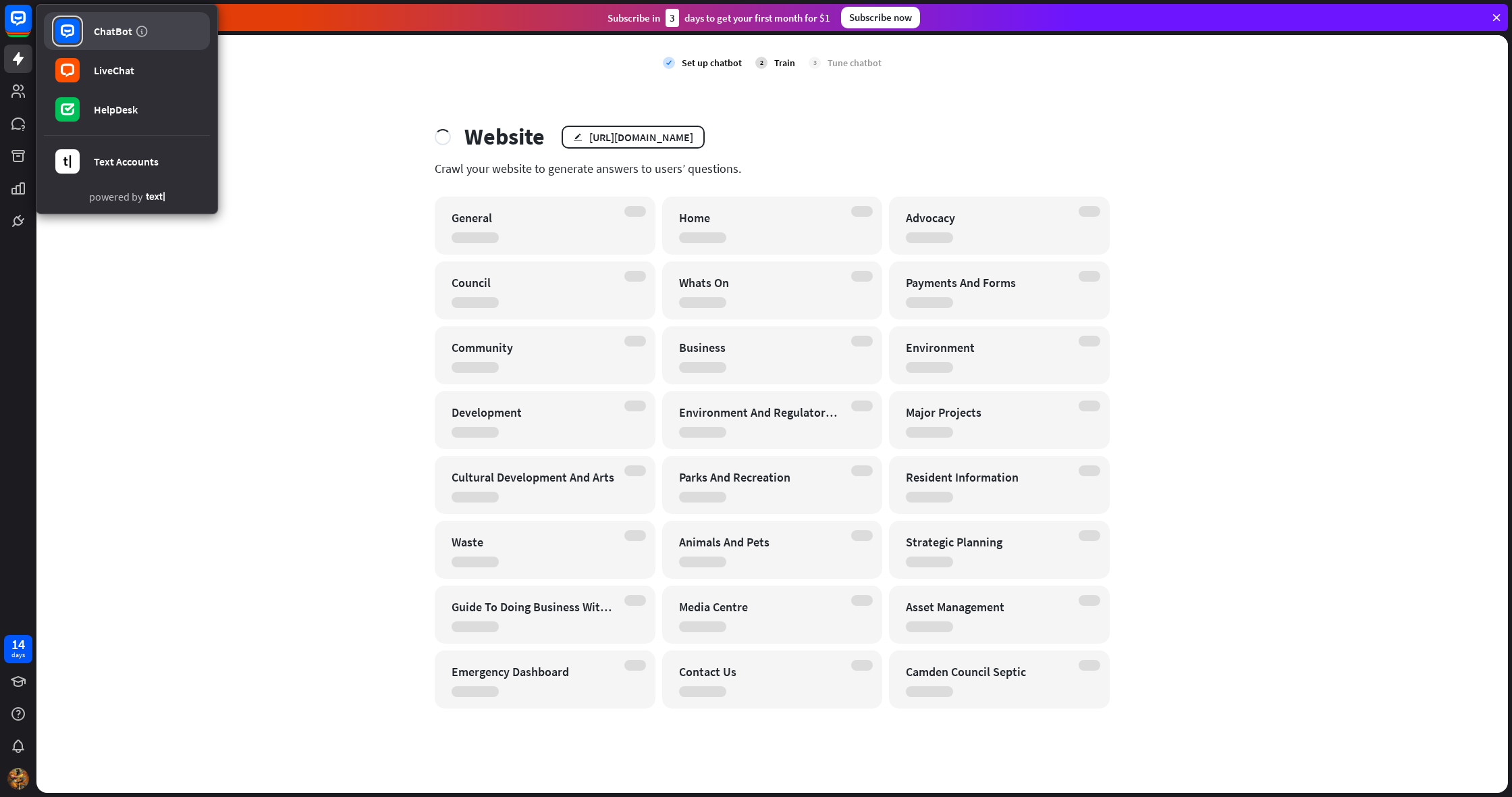
click at [107, 27] on div "ChatBot" at bounding box center [113, 31] width 38 height 14
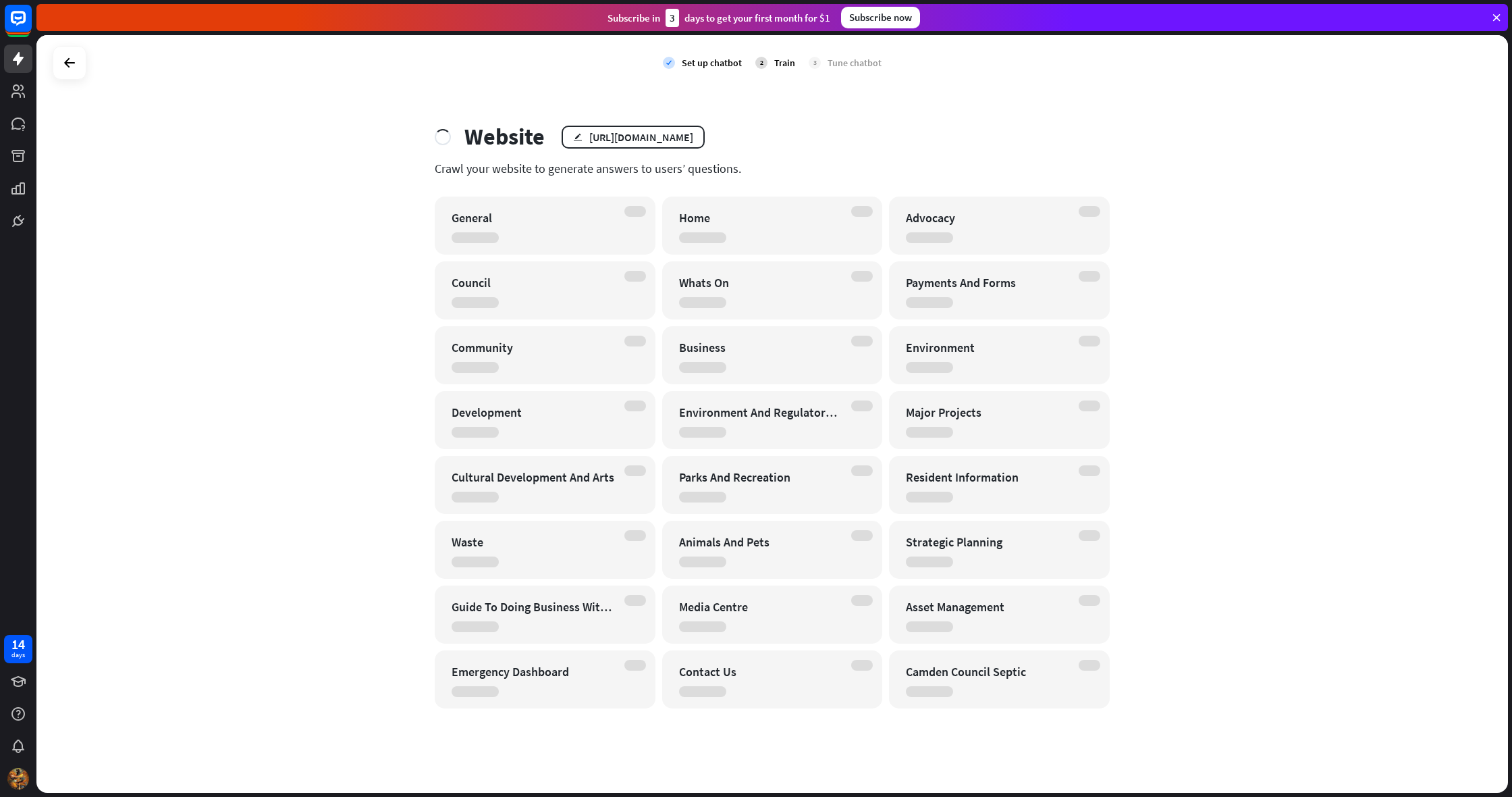
click at [55, 55] on div at bounding box center [69, 62] width 33 height 33
click at [23, 49] on link at bounding box center [18, 58] width 28 height 28
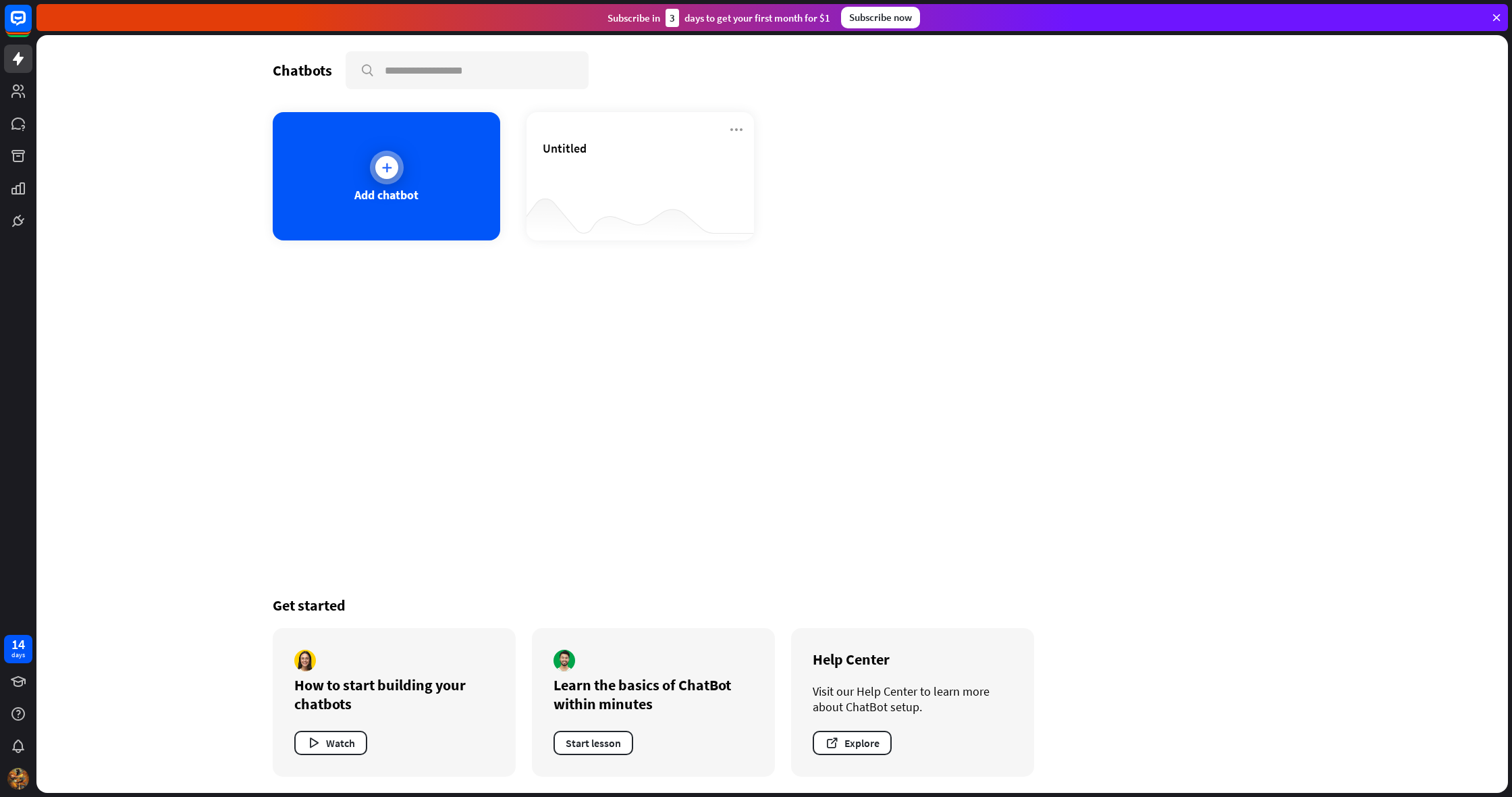
click at [376, 191] on div "Add chatbot" at bounding box center [387, 195] width 64 height 16
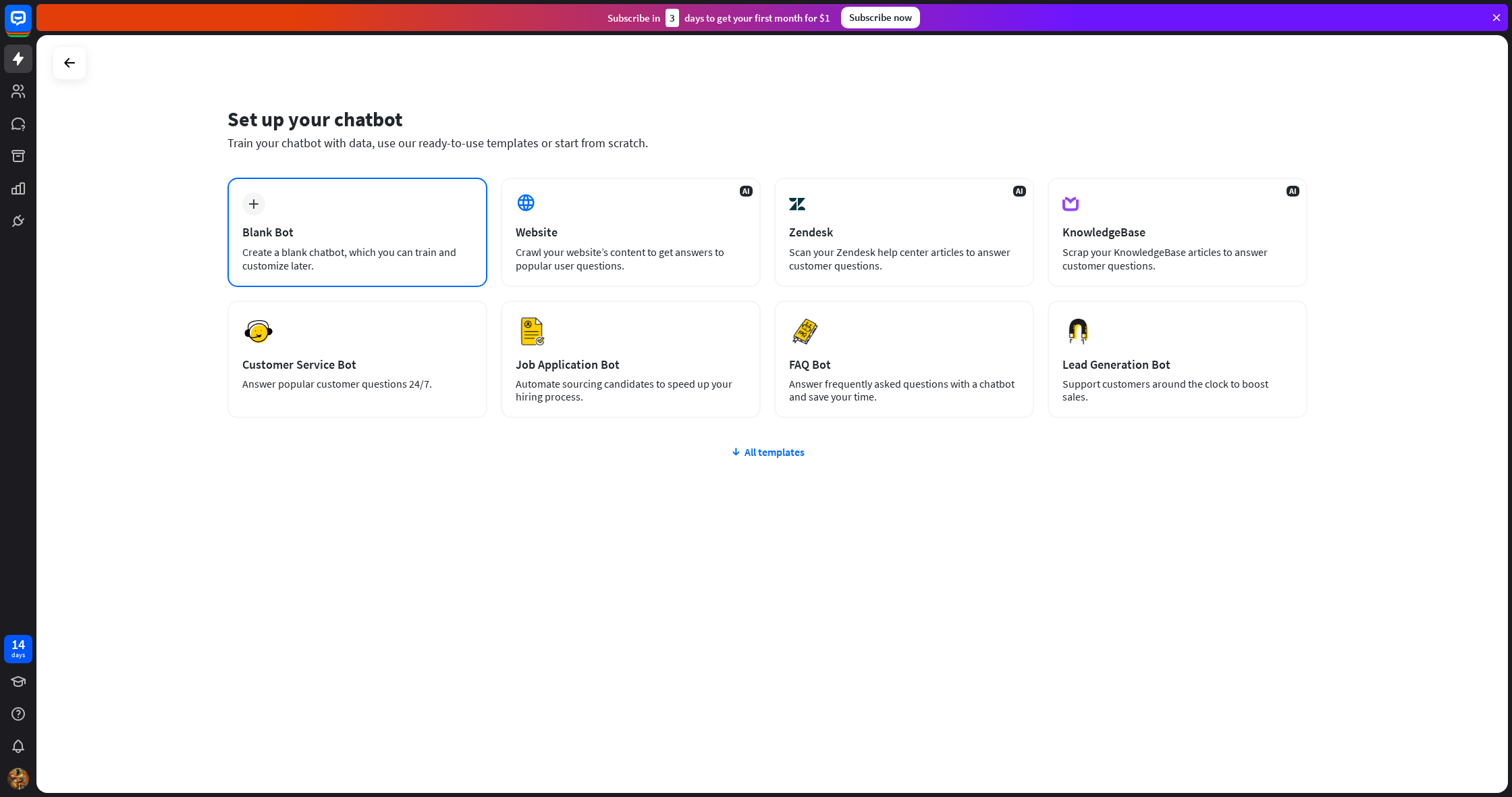
click at [248, 234] on div "Blank Bot" at bounding box center [357, 232] width 230 height 16
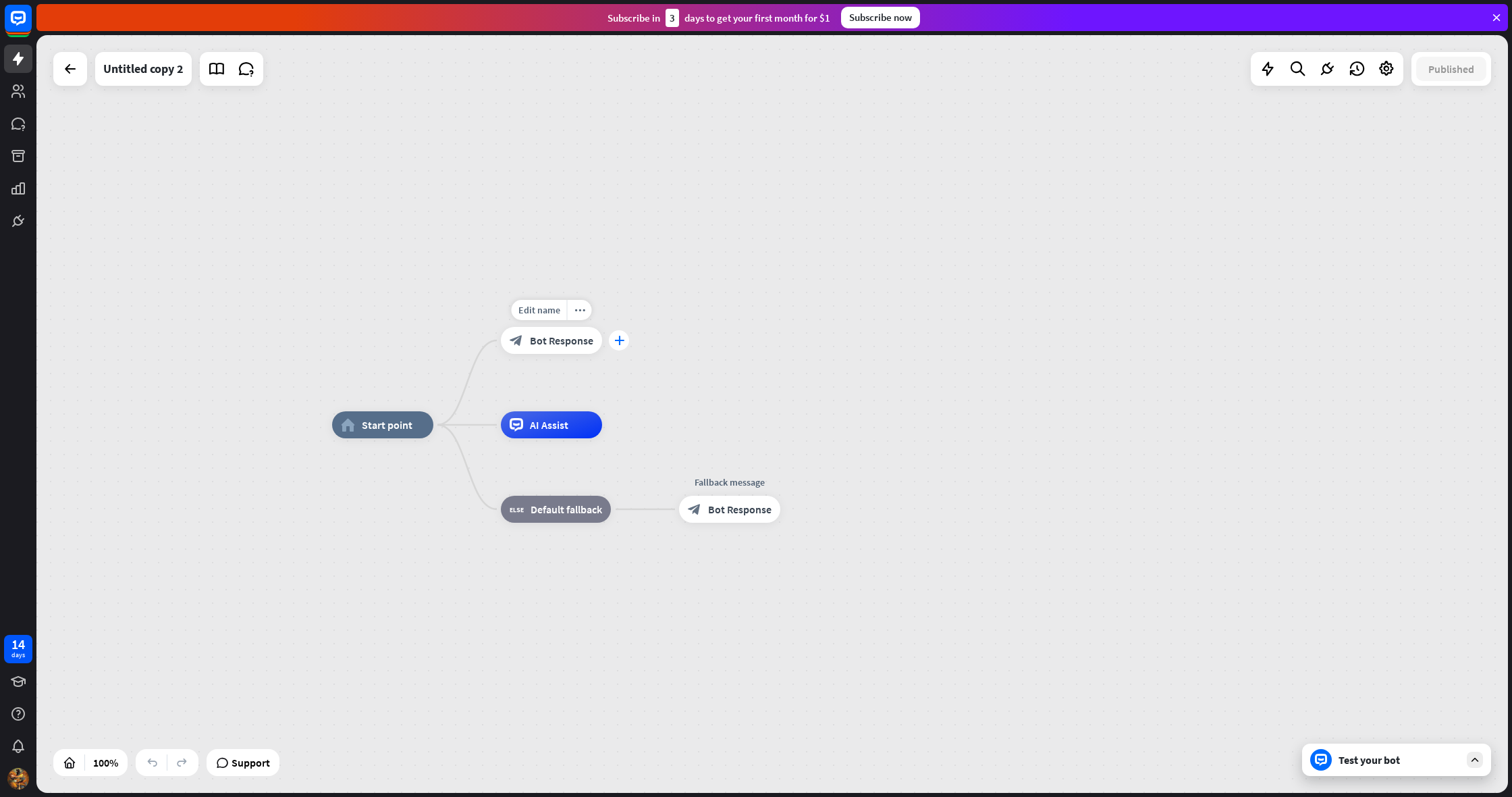
click at [622, 342] on icon "plus" at bounding box center [619, 340] width 10 height 10
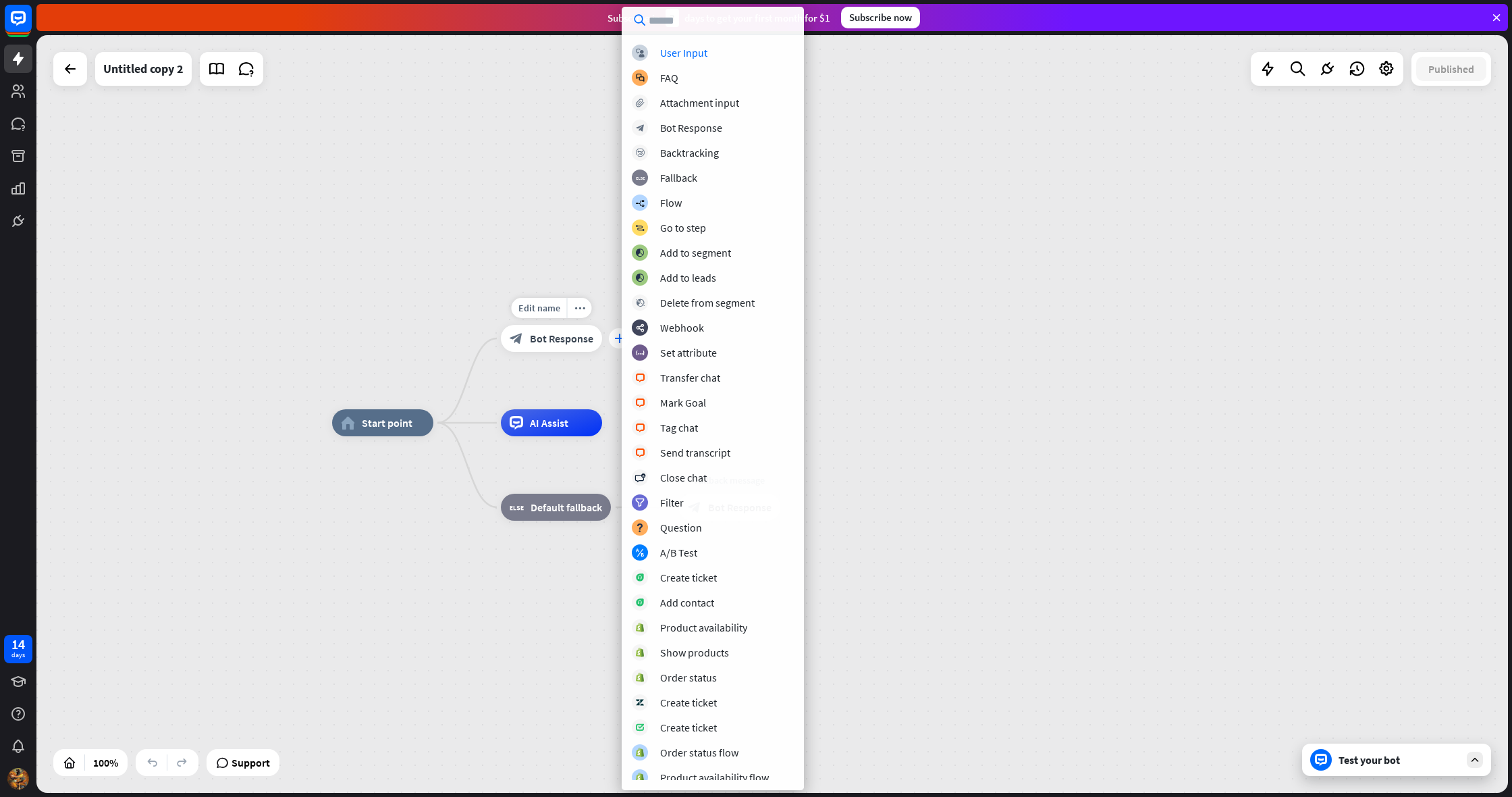
click at [614, 339] on div "plus" at bounding box center [619, 338] width 20 height 21
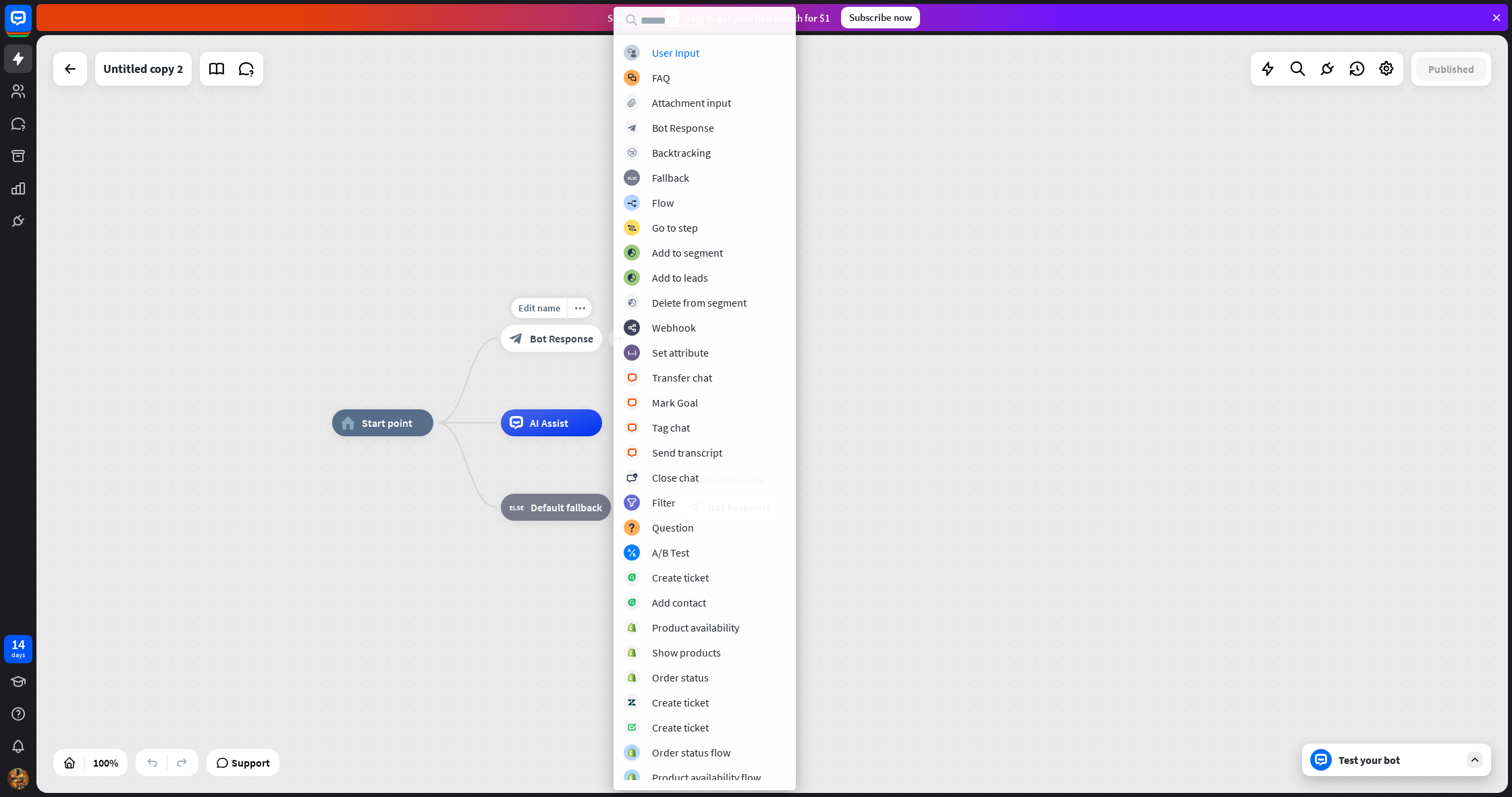
click at [560, 336] on span "Bot Response" at bounding box center [561, 338] width 64 height 14
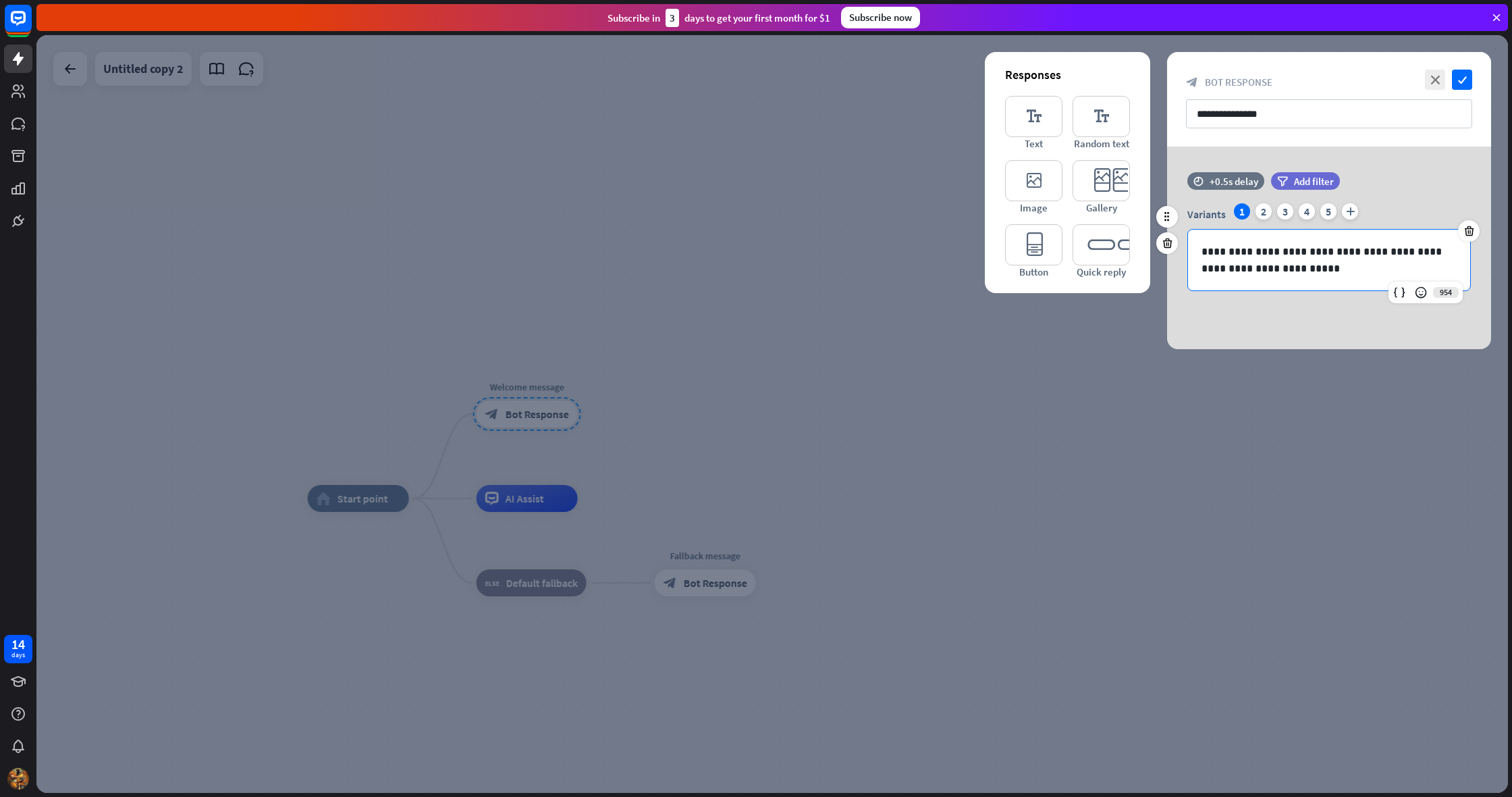
click at [1285, 271] on p "**********" at bounding box center [1328, 260] width 255 height 33
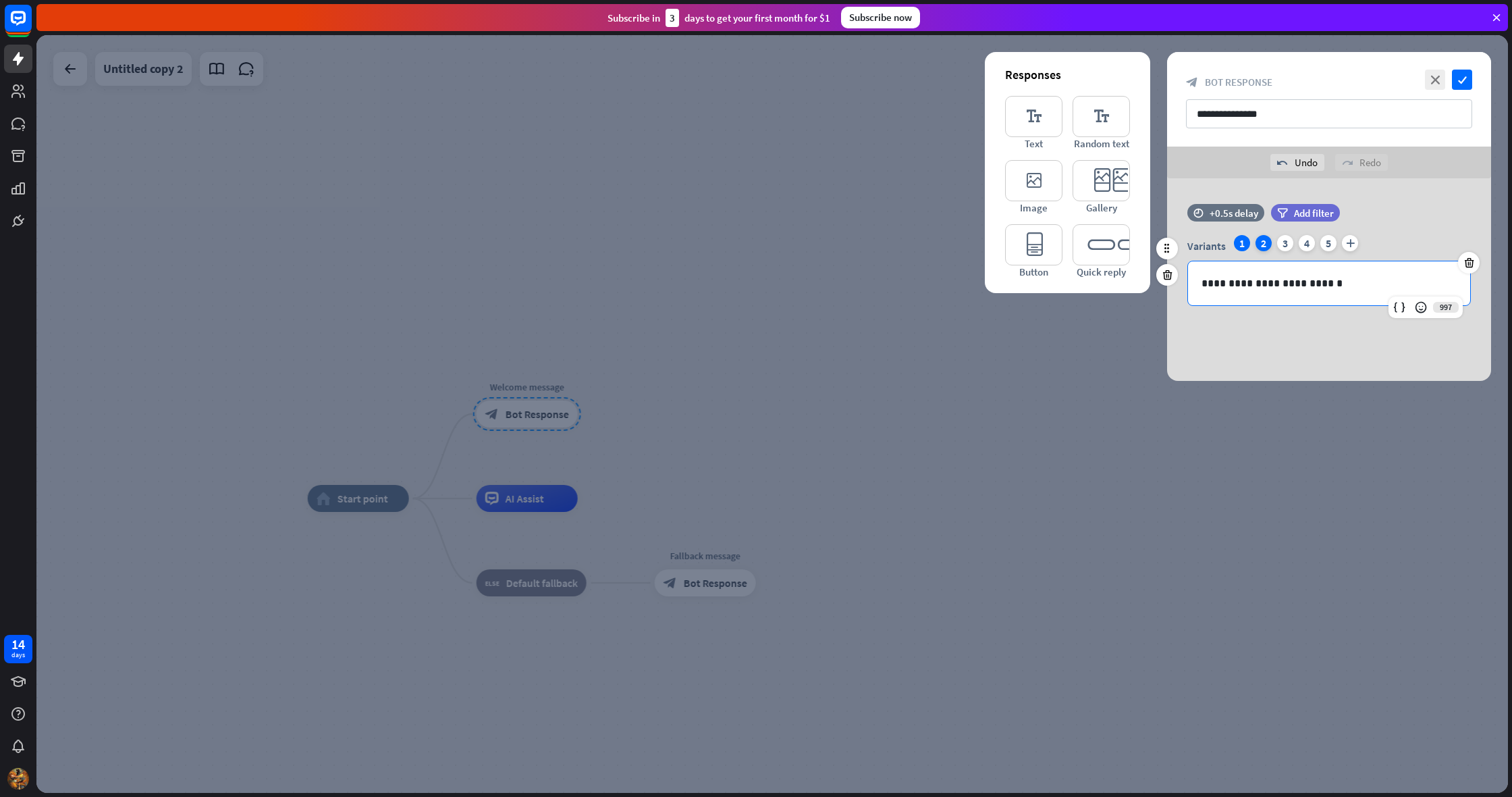
click at [1263, 243] on div "2" at bounding box center [1263, 243] width 16 height 16
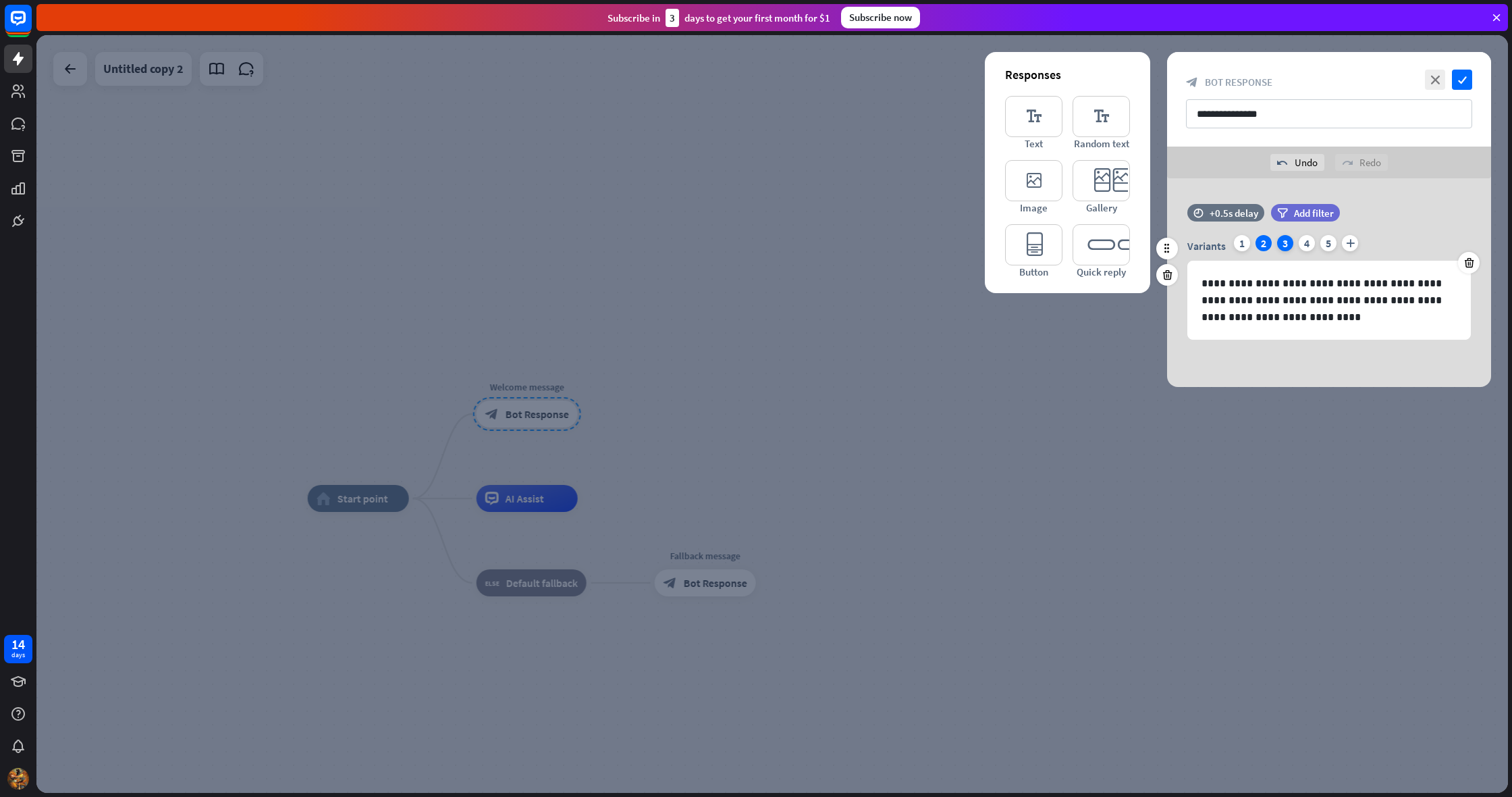
click at [1288, 242] on div "3" at bounding box center [1285, 243] width 16 height 16
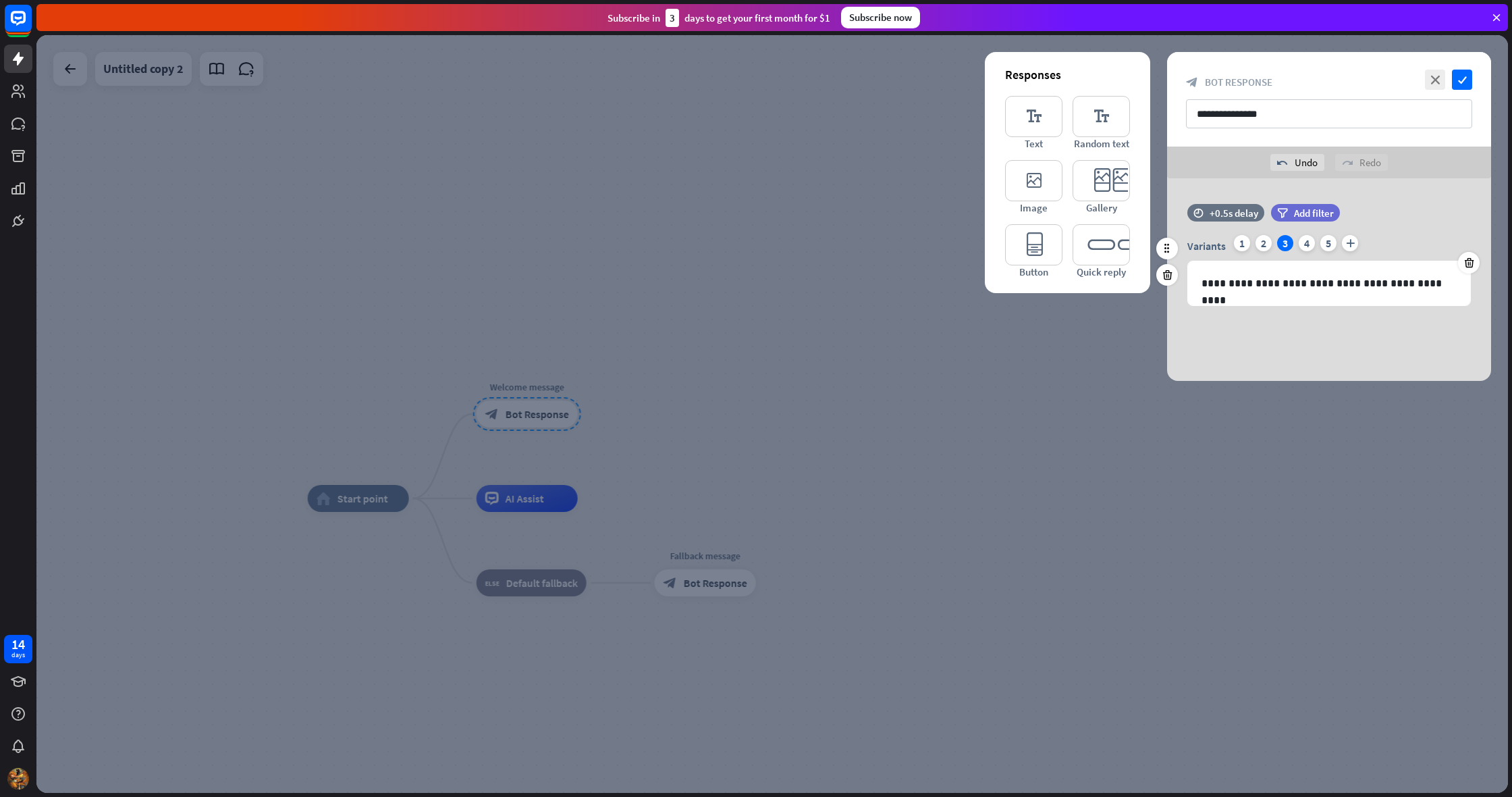
click at [1317, 242] on div "Variants 1 2 3 4 5 plus" at bounding box center [1328, 246] width 284 height 22
click at [1304, 243] on div "4" at bounding box center [1306, 243] width 16 height 16
click at [1328, 243] on div "5" at bounding box center [1328, 243] width 16 height 16
click at [1349, 245] on icon "plus" at bounding box center [1350, 243] width 16 height 16
click at [1277, 293] on div "**********" at bounding box center [1328, 283] width 282 height 44
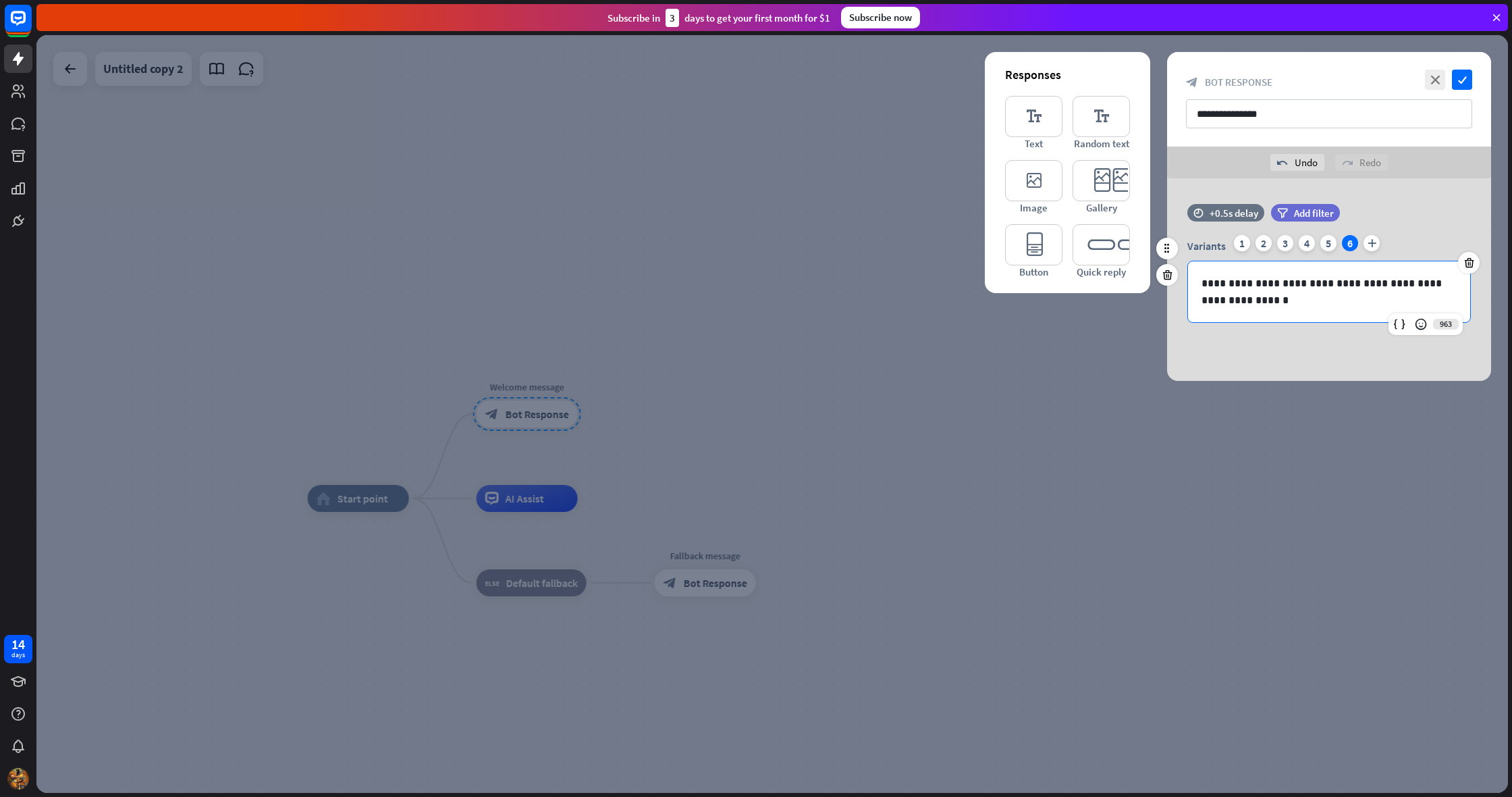
click at [1209, 283] on p "**********" at bounding box center [1328, 291] width 255 height 33
click at [1284, 310] on div "**********" at bounding box center [1328, 291] width 282 height 61
click at [1466, 77] on icon "check" at bounding box center [1462, 80] width 20 height 21
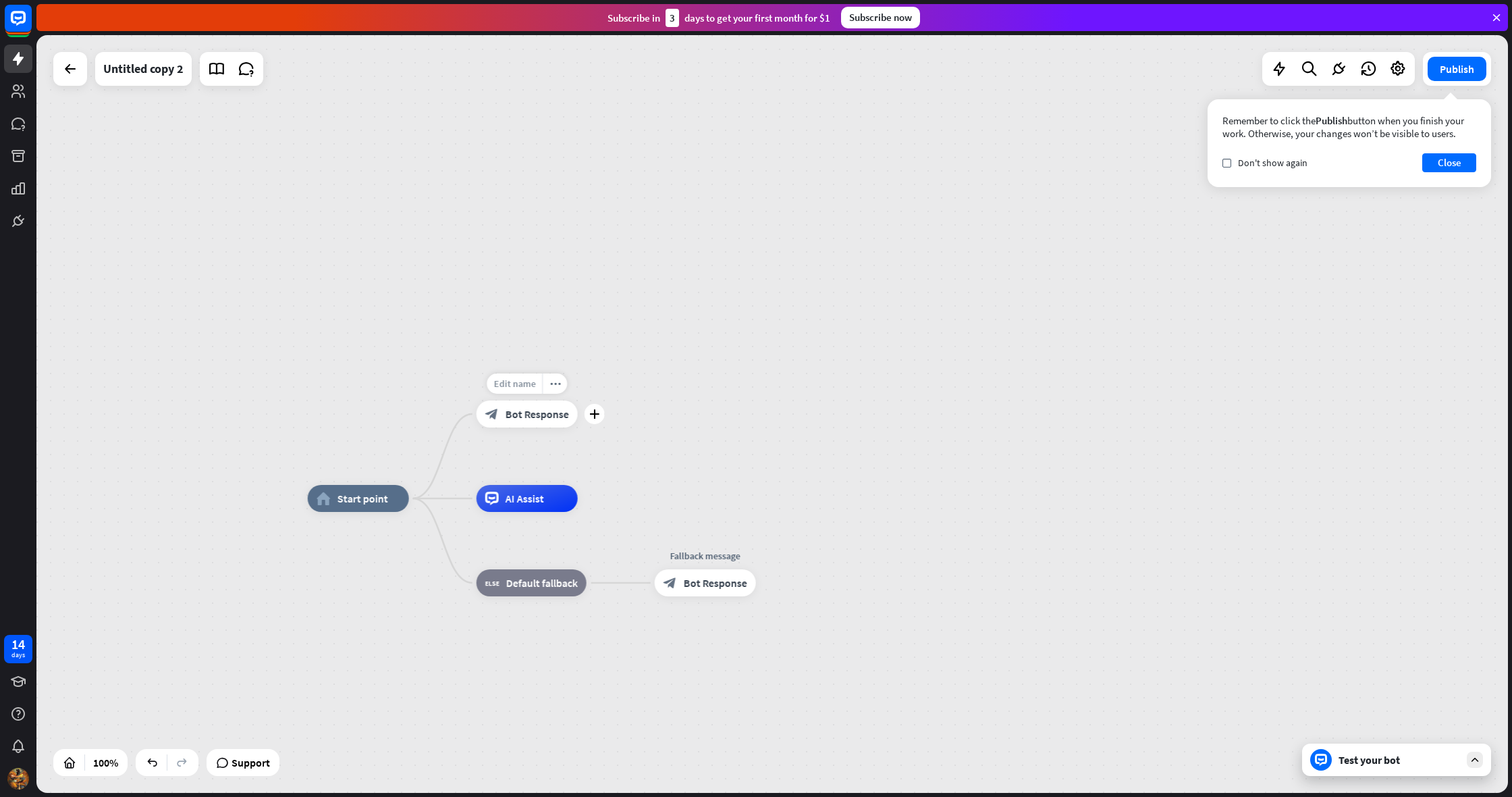
click at [519, 381] on span "Edit name" at bounding box center [514, 383] width 42 height 12
click at [645, 364] on div "**********" at bounding box center [771, 414] width 1471 height 757
click at [552, 416] on span "Bot Response" at bounding box center [537, 414] width 64 height 14
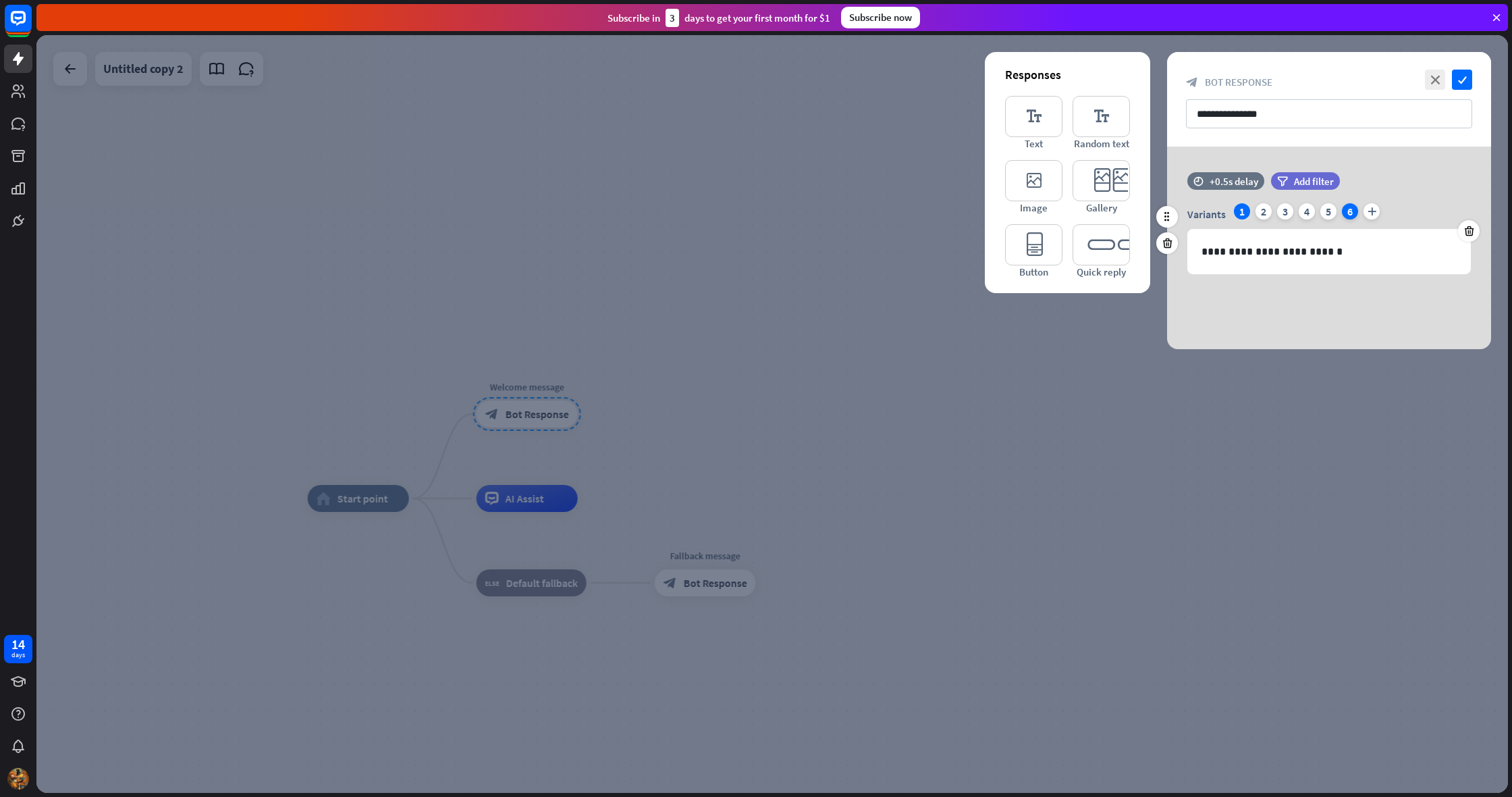
click at [1348, 214] on div "6" at bounding box center [1350, 211] width 16 height 16
click at [1461, 80] on icon "check" at bounding box center [1462, 80] width 20 height 21
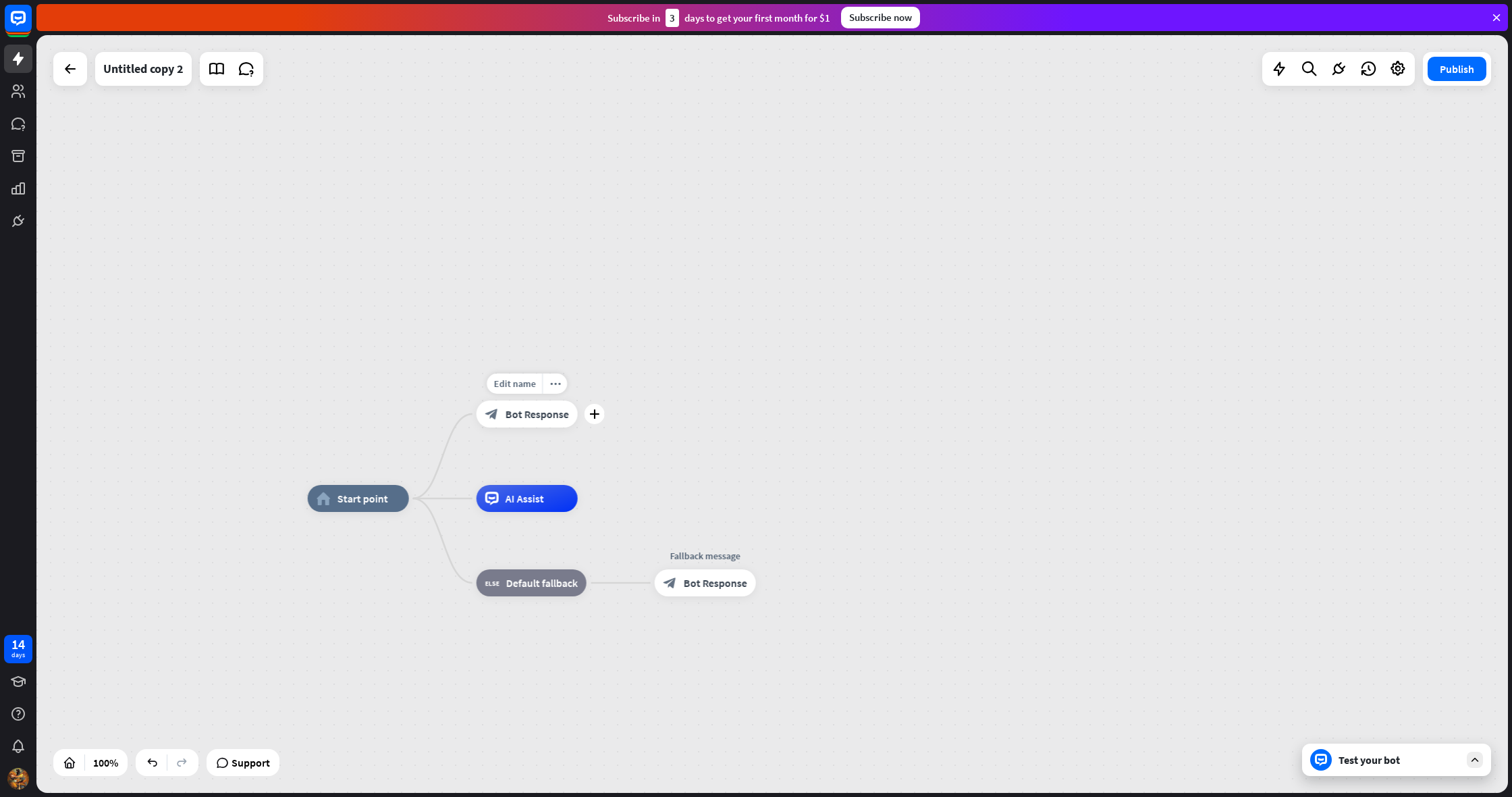
click at [555, 416] on span "Bot Response" at bounding box center [537, 414] width 64 height 14
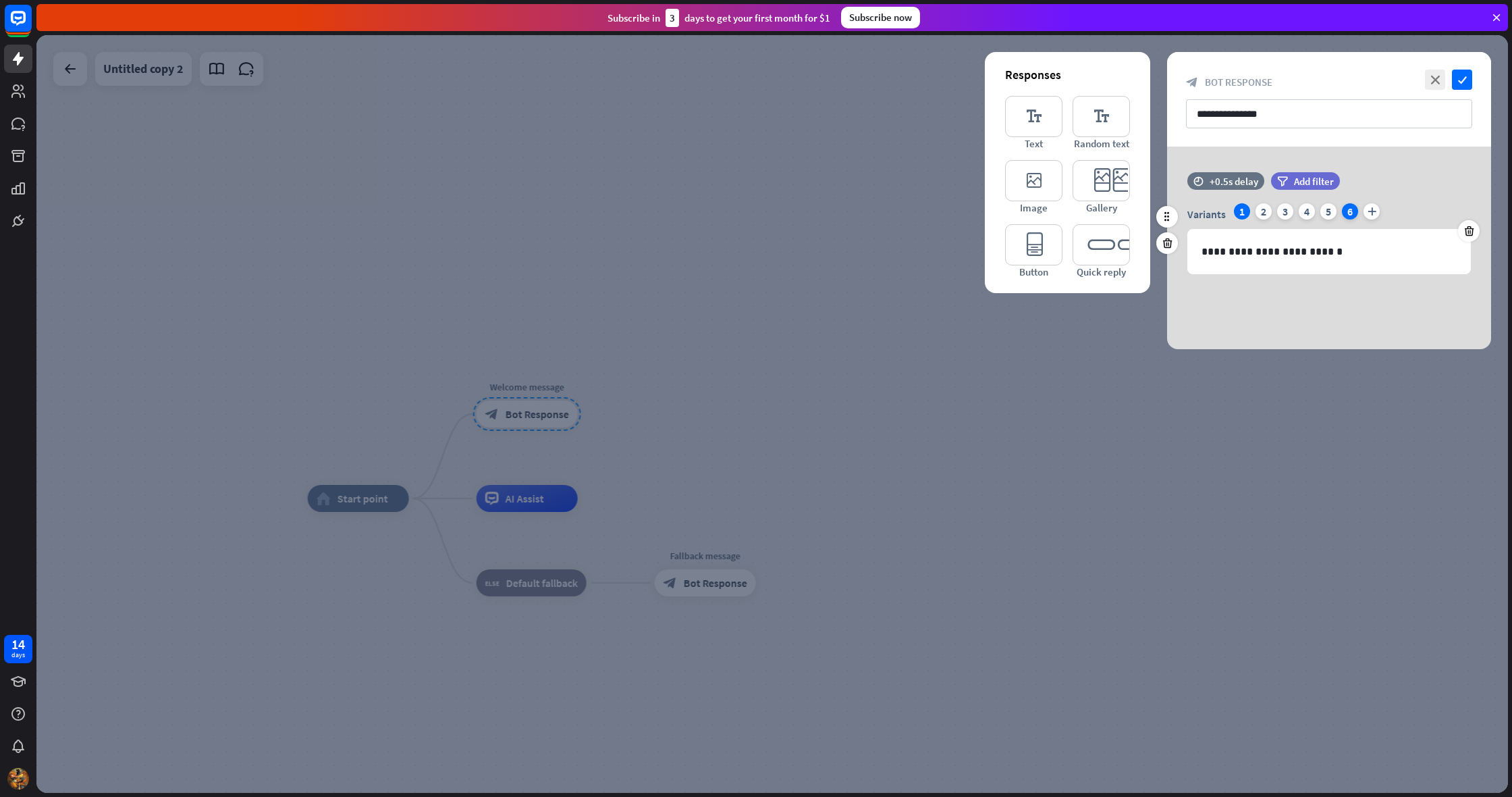
click at [1347, 210] on div "6" at bounding box center [1350, 211] width 16 height 16
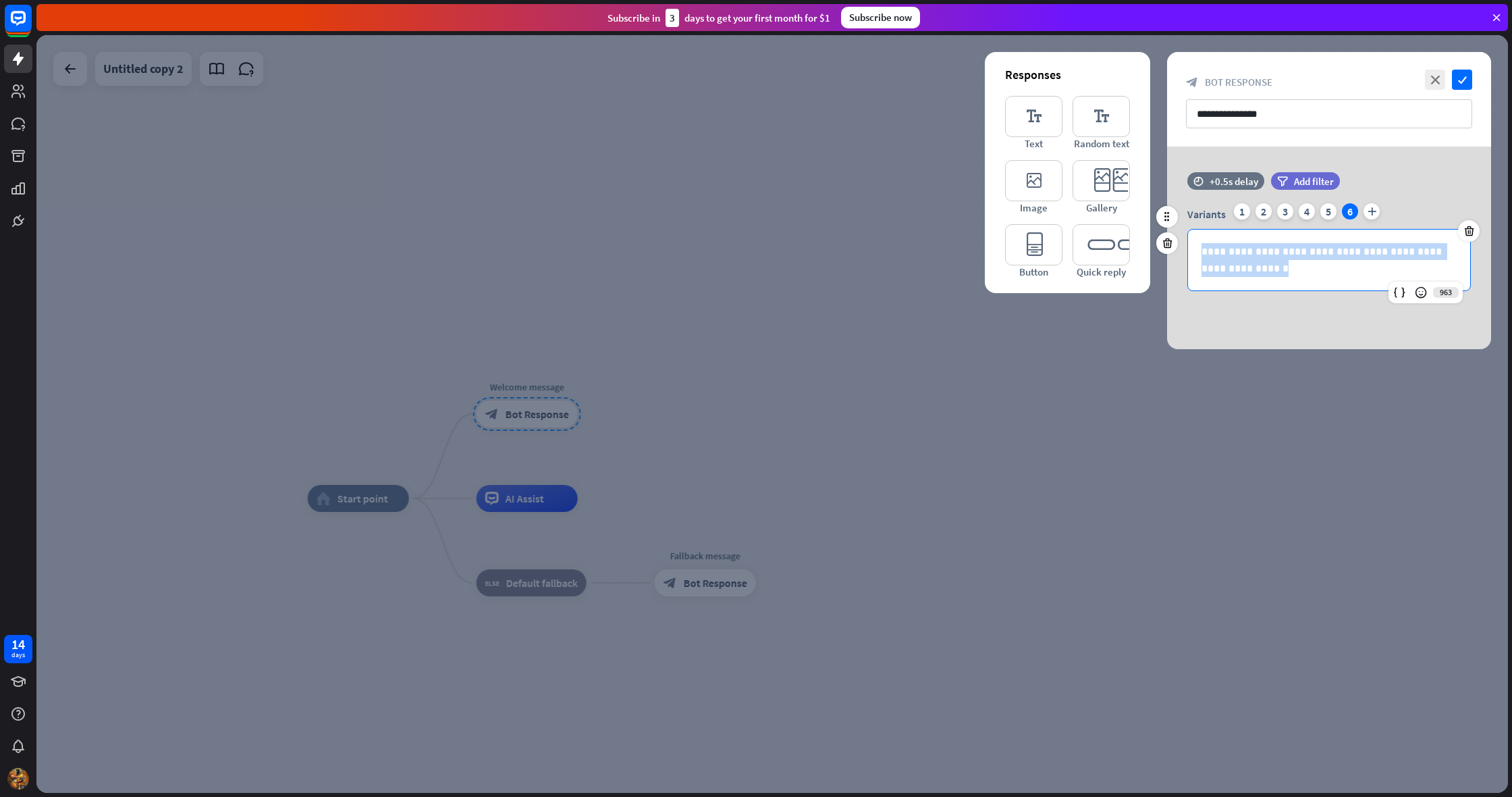
drag, startPoint x: 1201, startPoint y: 252, endPoint x: 1270, endPoint y: 271, distance: 71.6
click at [1270, 271] on p "**********" at bounding box center [1328, 260] width 255 height 33
copy p "**********"
click at [1235, 210] on div "1" at bounding box center [1242, 211] width 16 height 16
drag, startPoint x: 1201, startPoint y: 252, endPoint x: 1330, endPoint y: 257, distance: 129.1
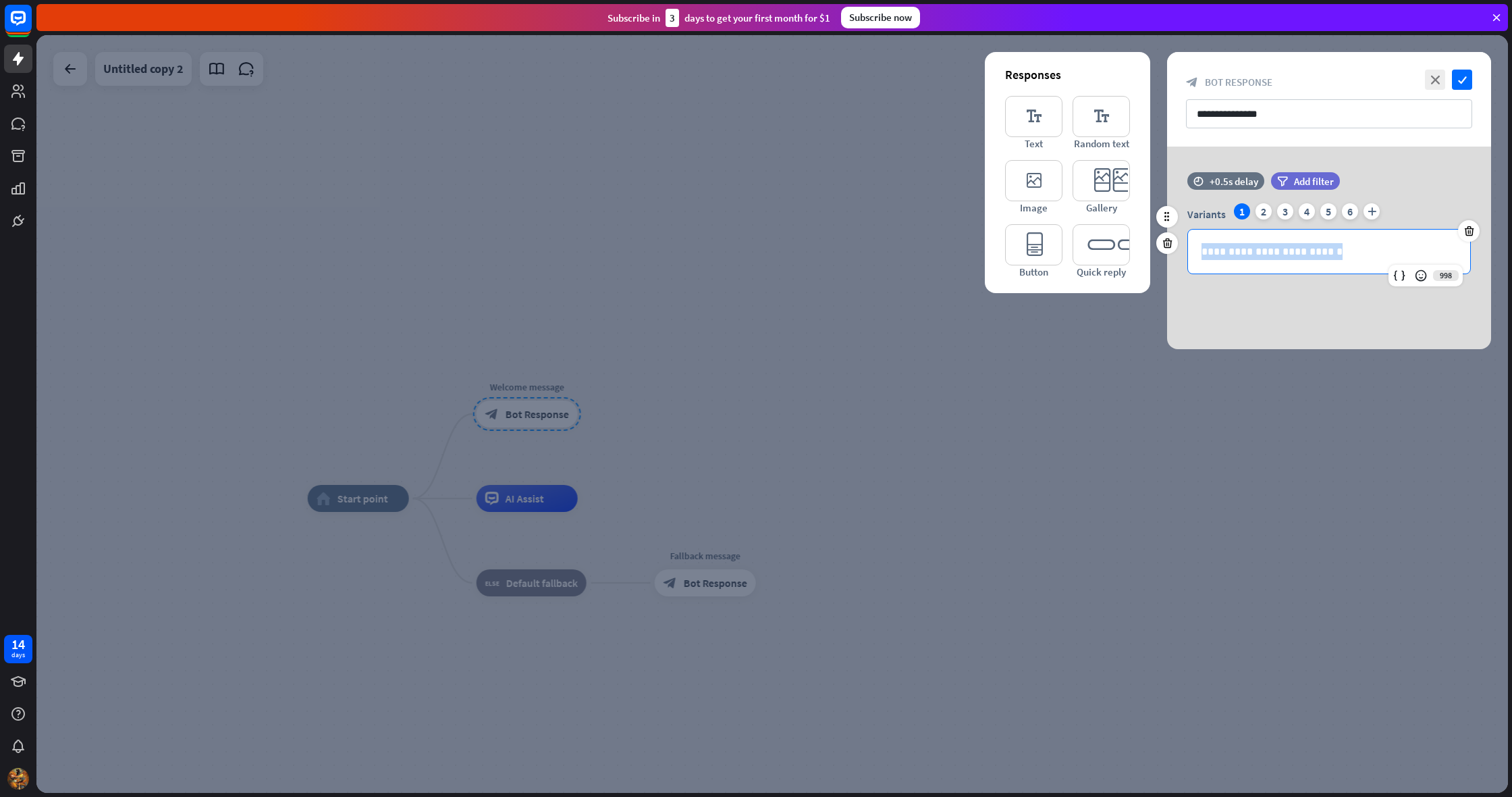
click at [1330, 257] on p "**********" at bounding box center [1328, 252] width 255 height 17
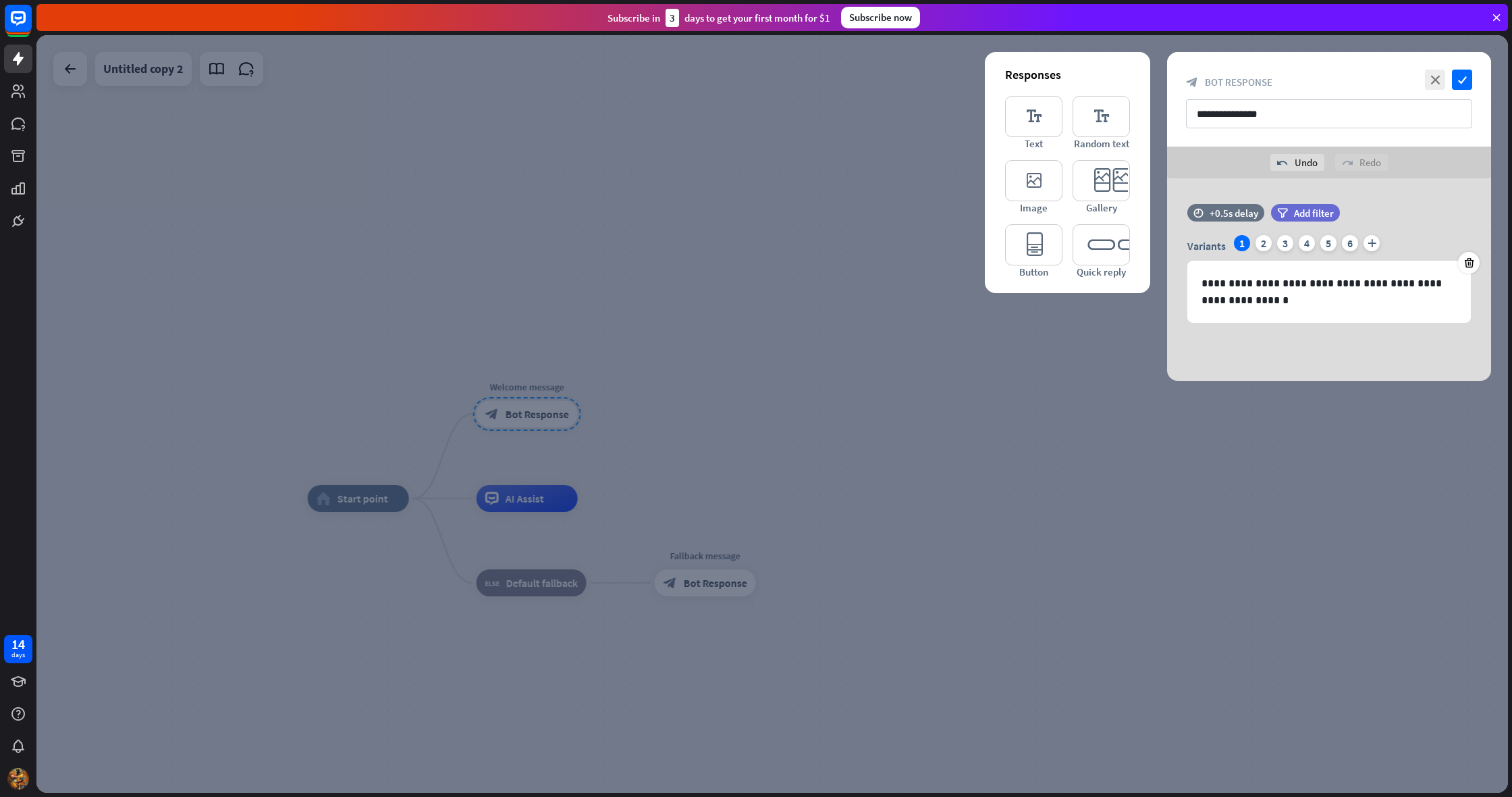
click at [769, 165] on div at bounding box center [771, 414] width 1471 height 757
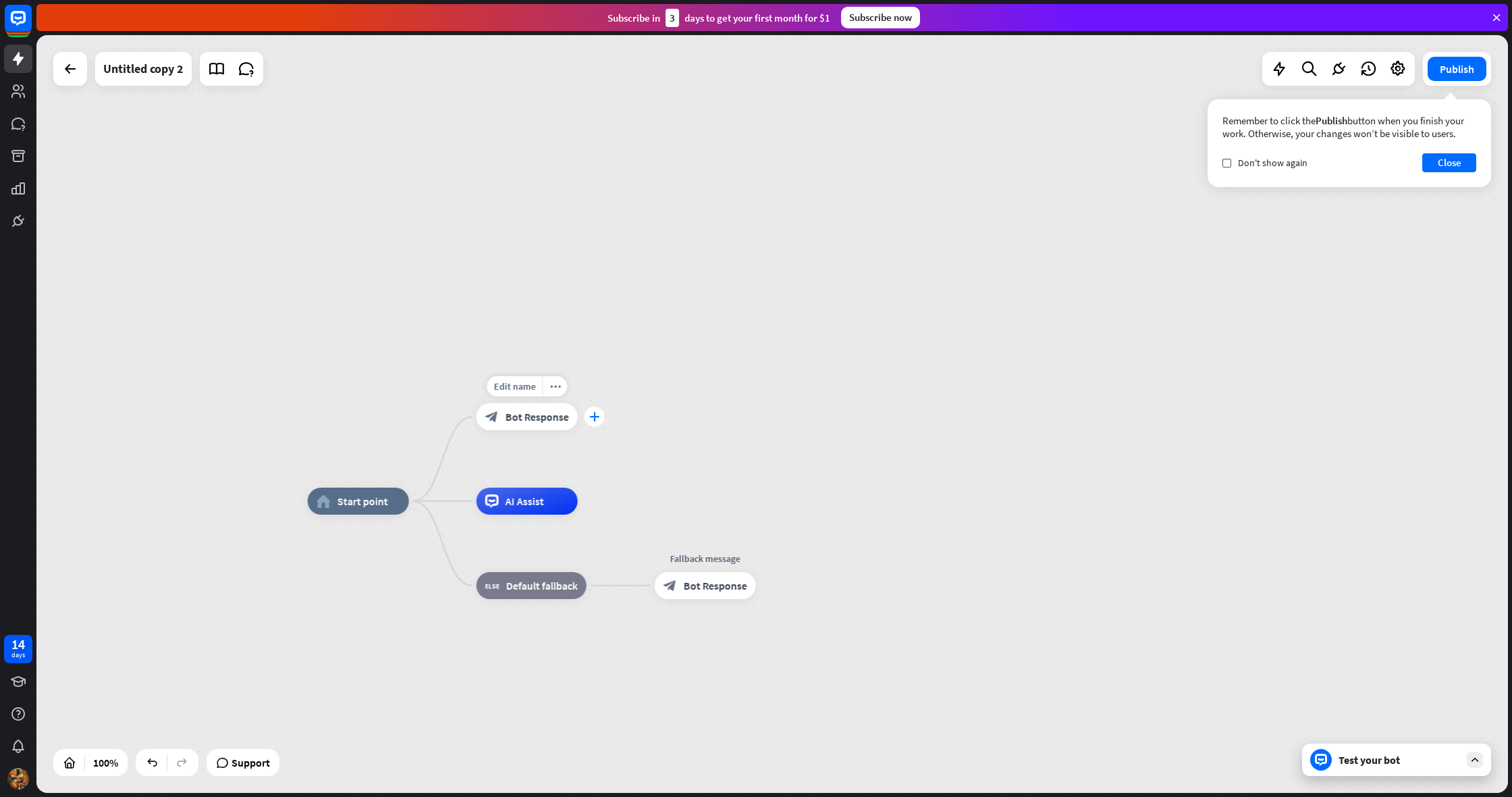
click at [591, 418] on icon "plus" at bounding box center [594, 417] width 10 height 10
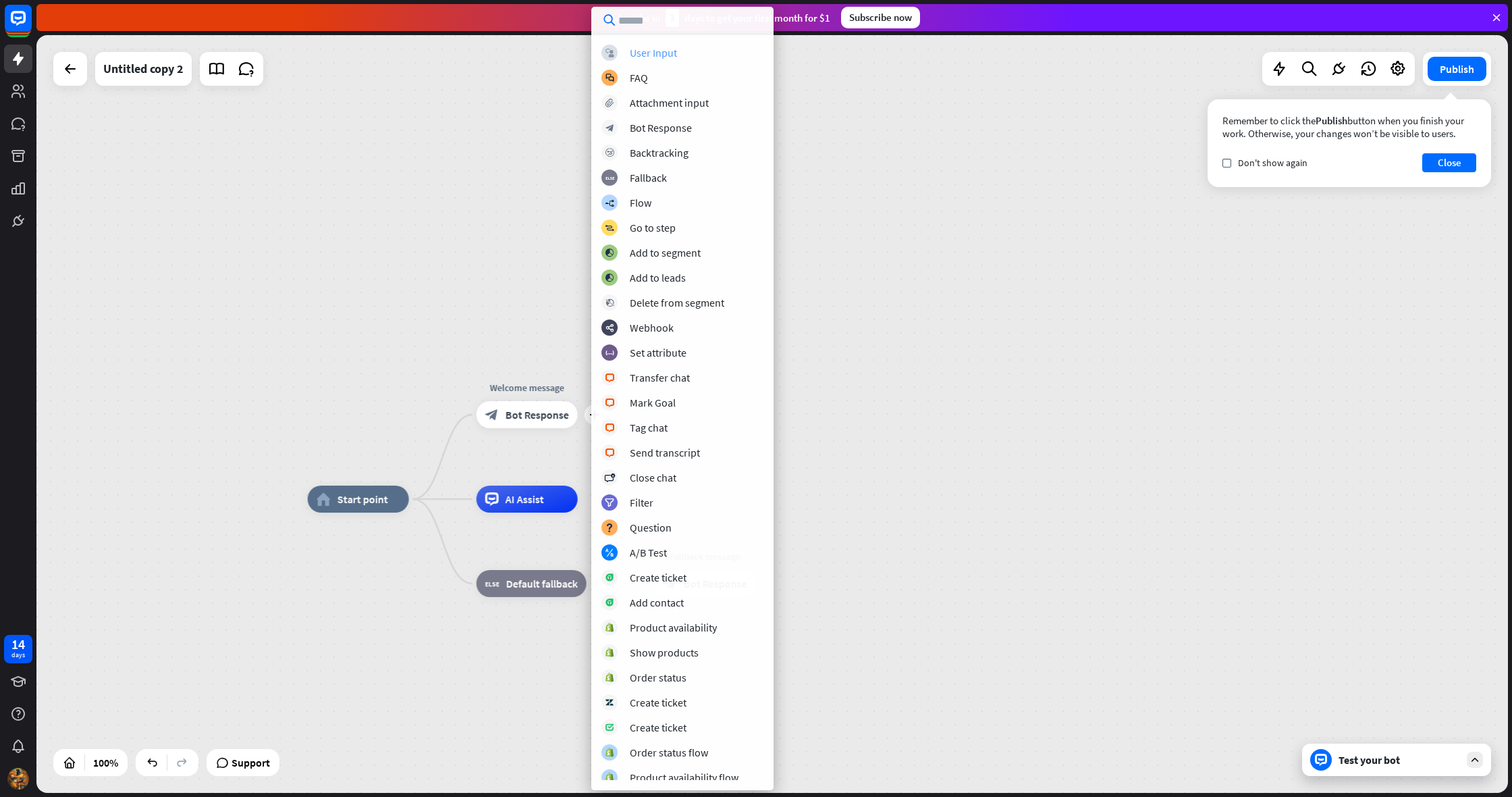
click at [647, 55] on div "User Input" at bounding box center [653, 53] width 47 height 14
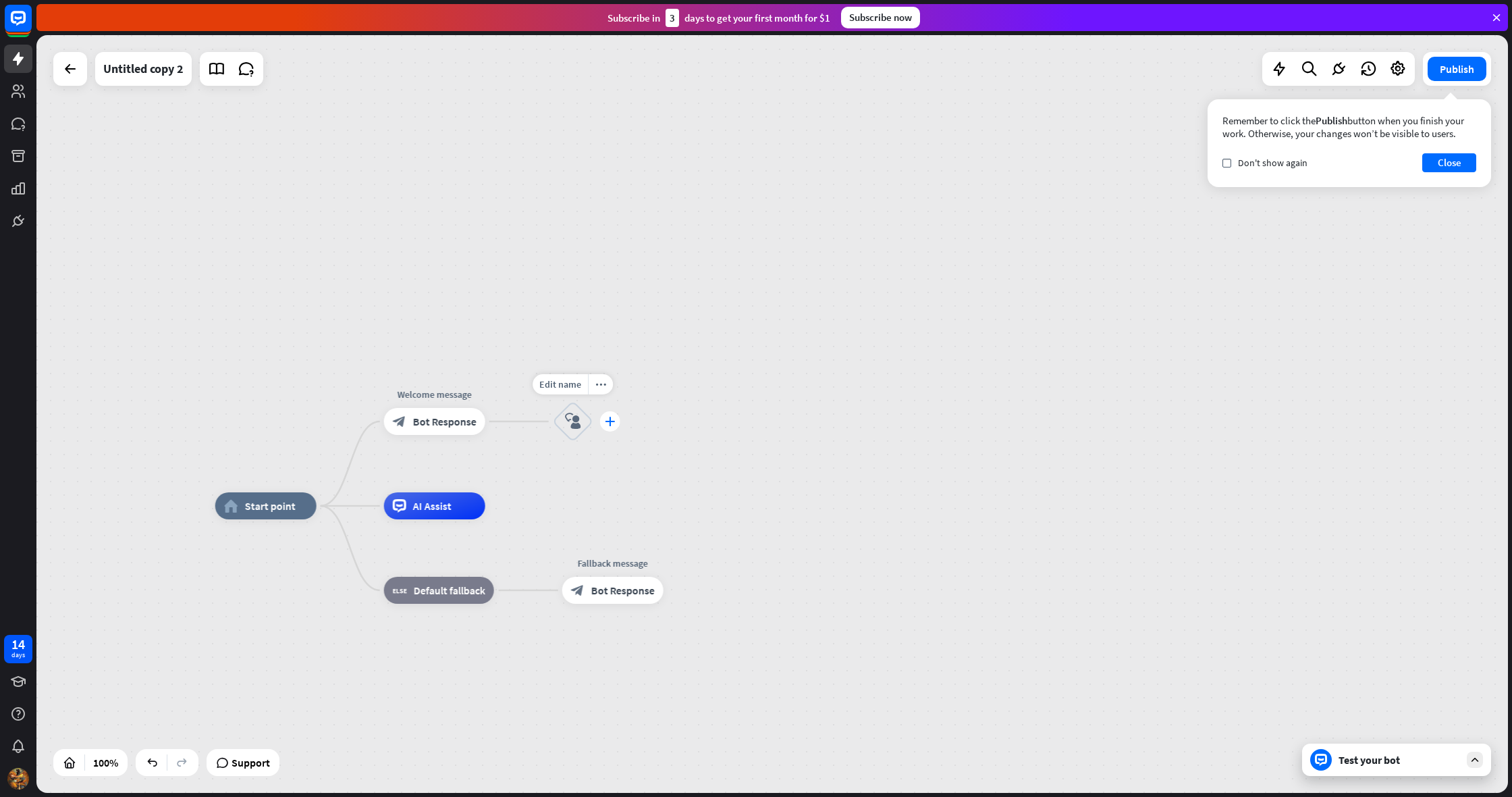
click at [593, 431] on div "Edit name more_horiz plus block_user_input" at bounding box center [573, 421] width 40 height 40
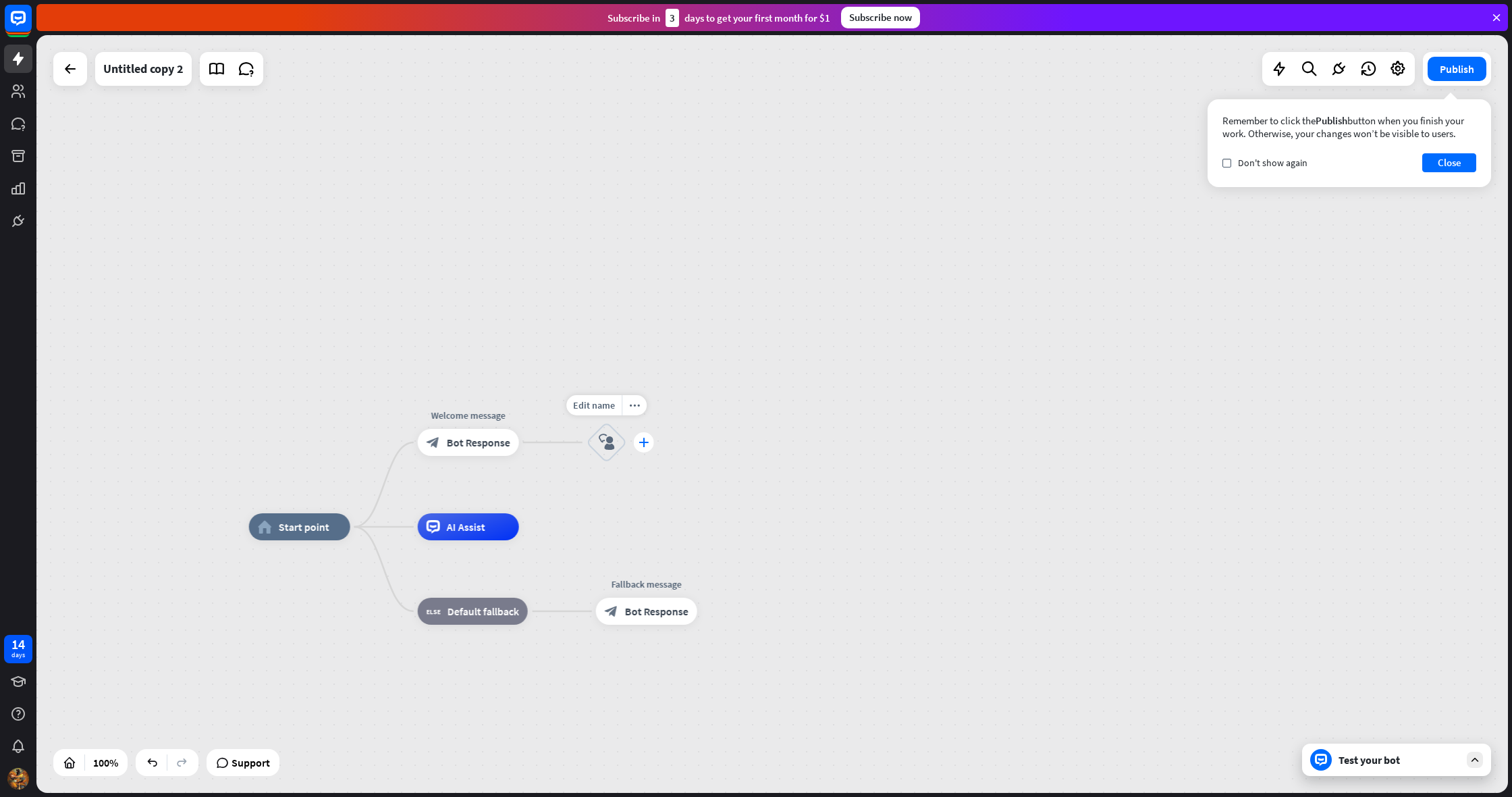
click at [646, 443] on icon "plus" at bounding box center [643, 442] width 10 height 10
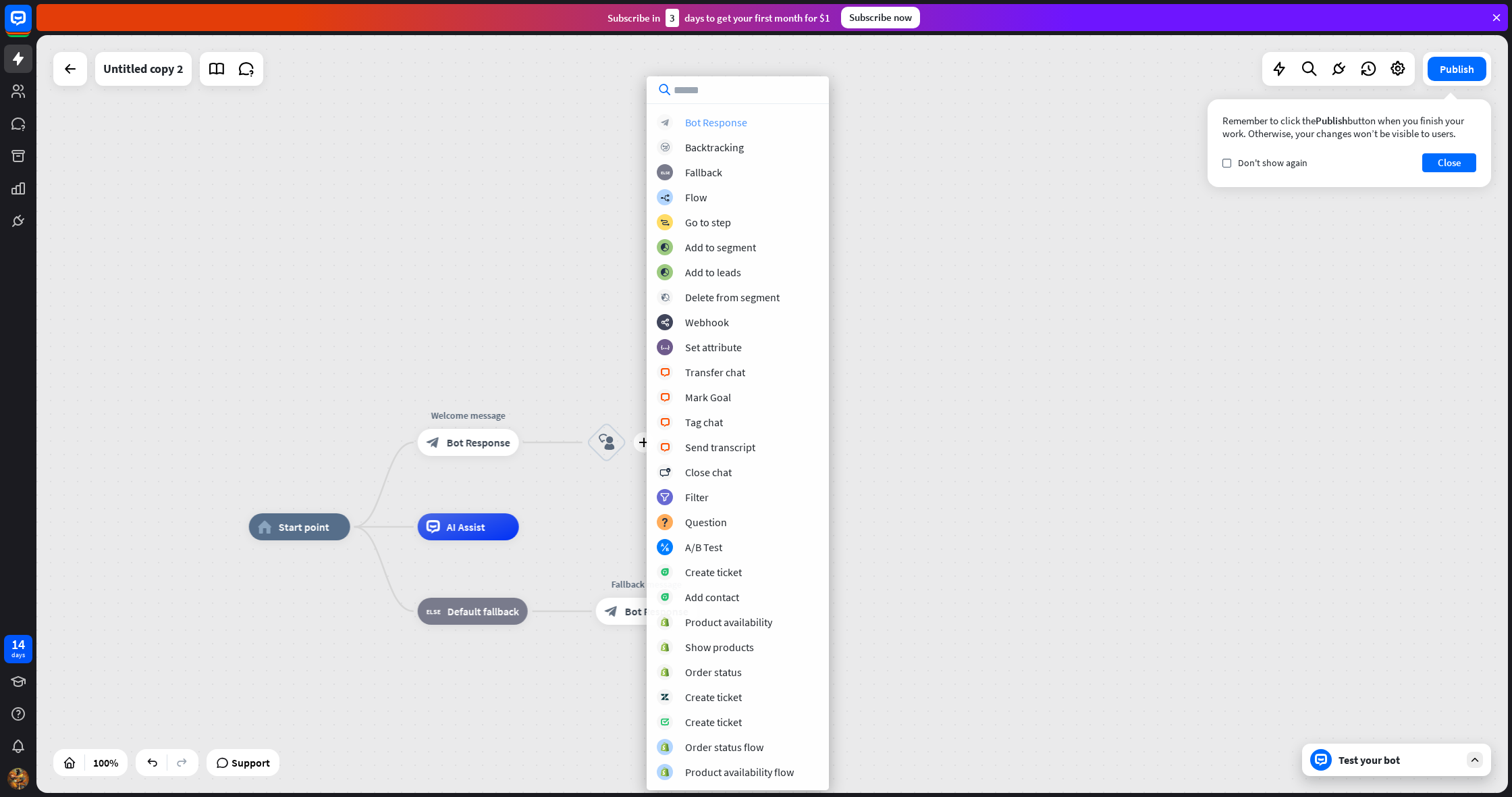
click at [715, 121] on div "Bot Response" at bounding box center [716, 122] width 62 height 14
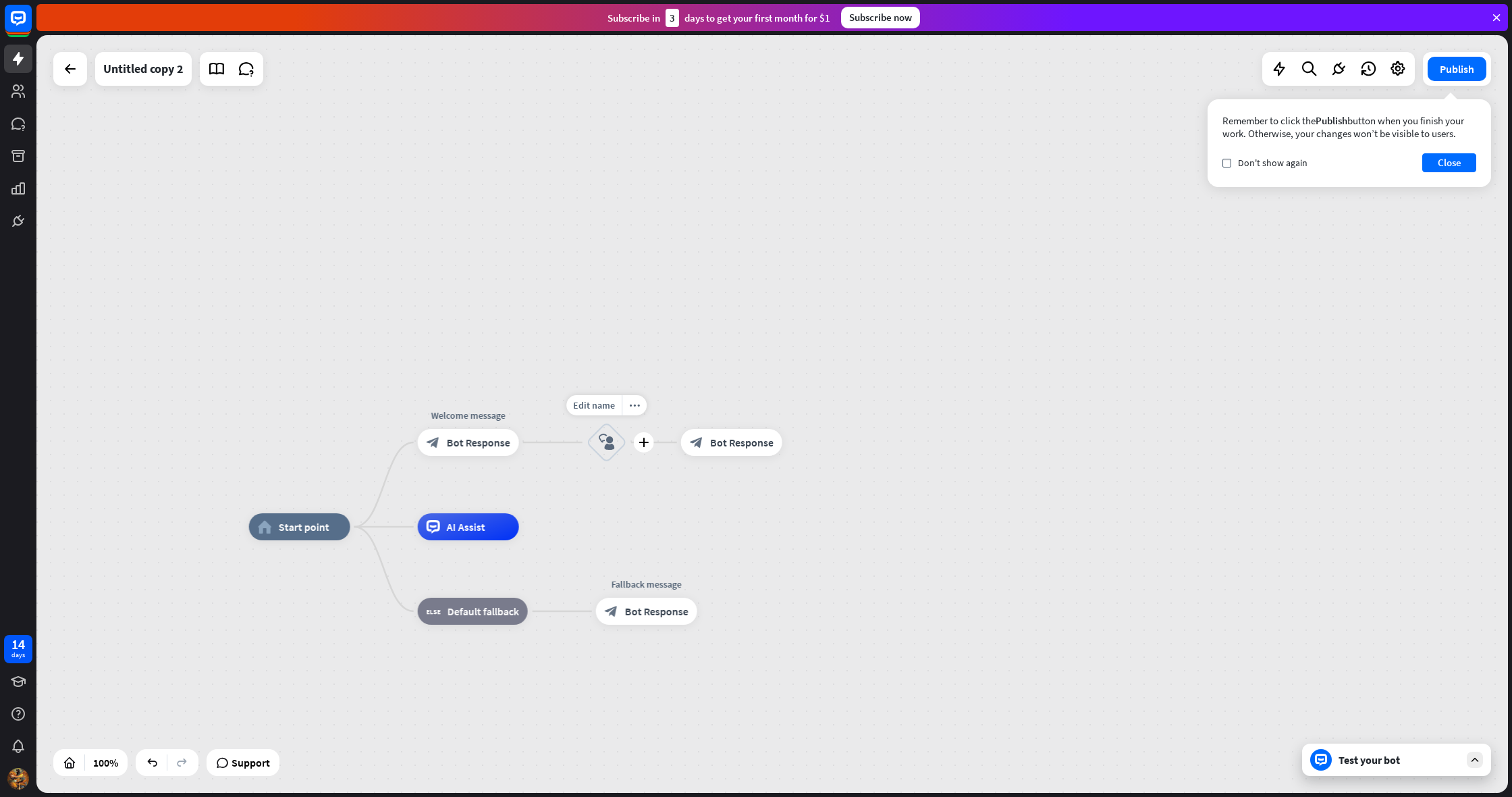
click at [605, 437] on icon "block_user_input" at bounding box center [607, 442] width 16 height 16
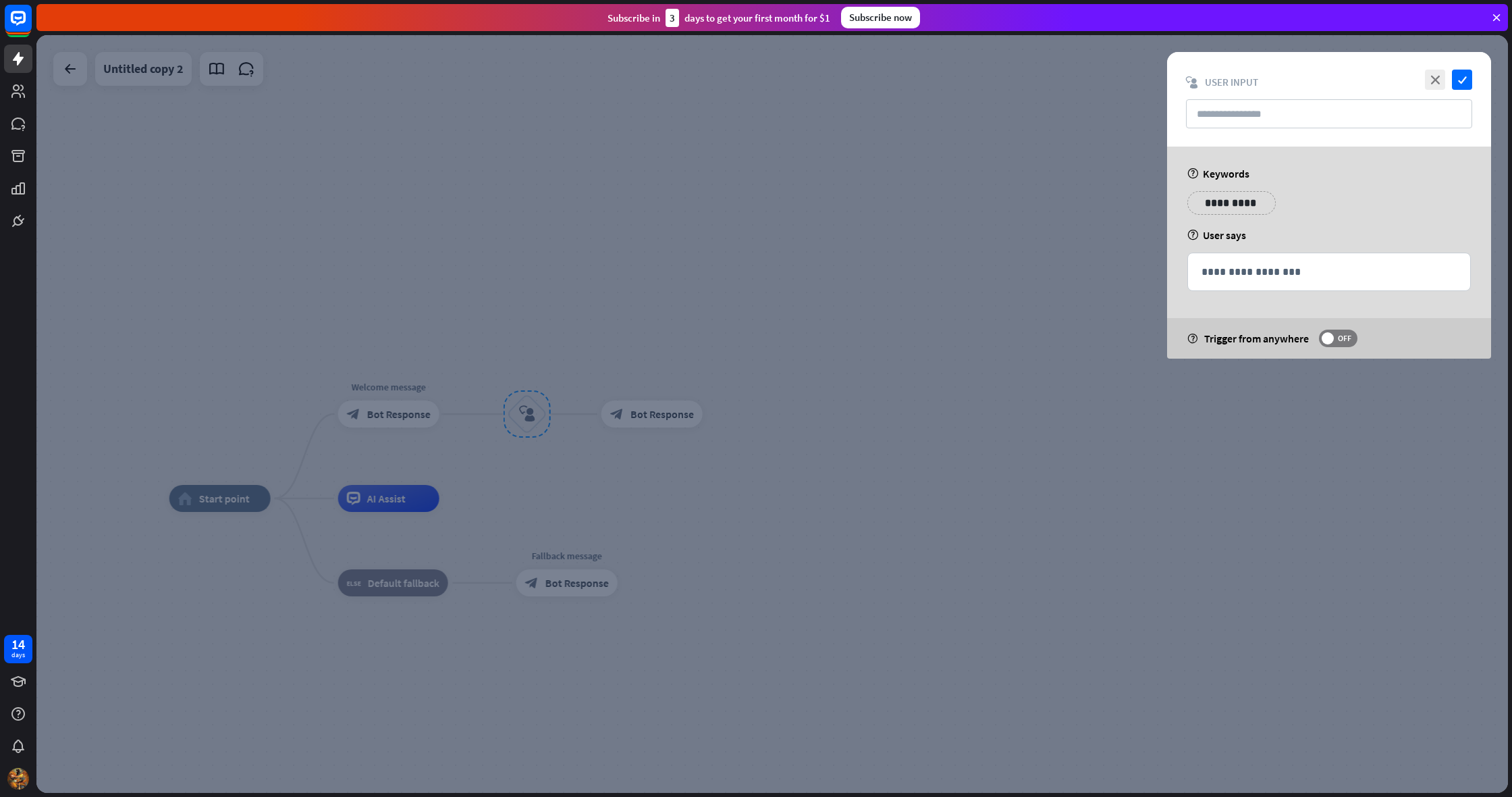
click at [419, 414] on div at bounding box center [771, 414] width 1471 height 757
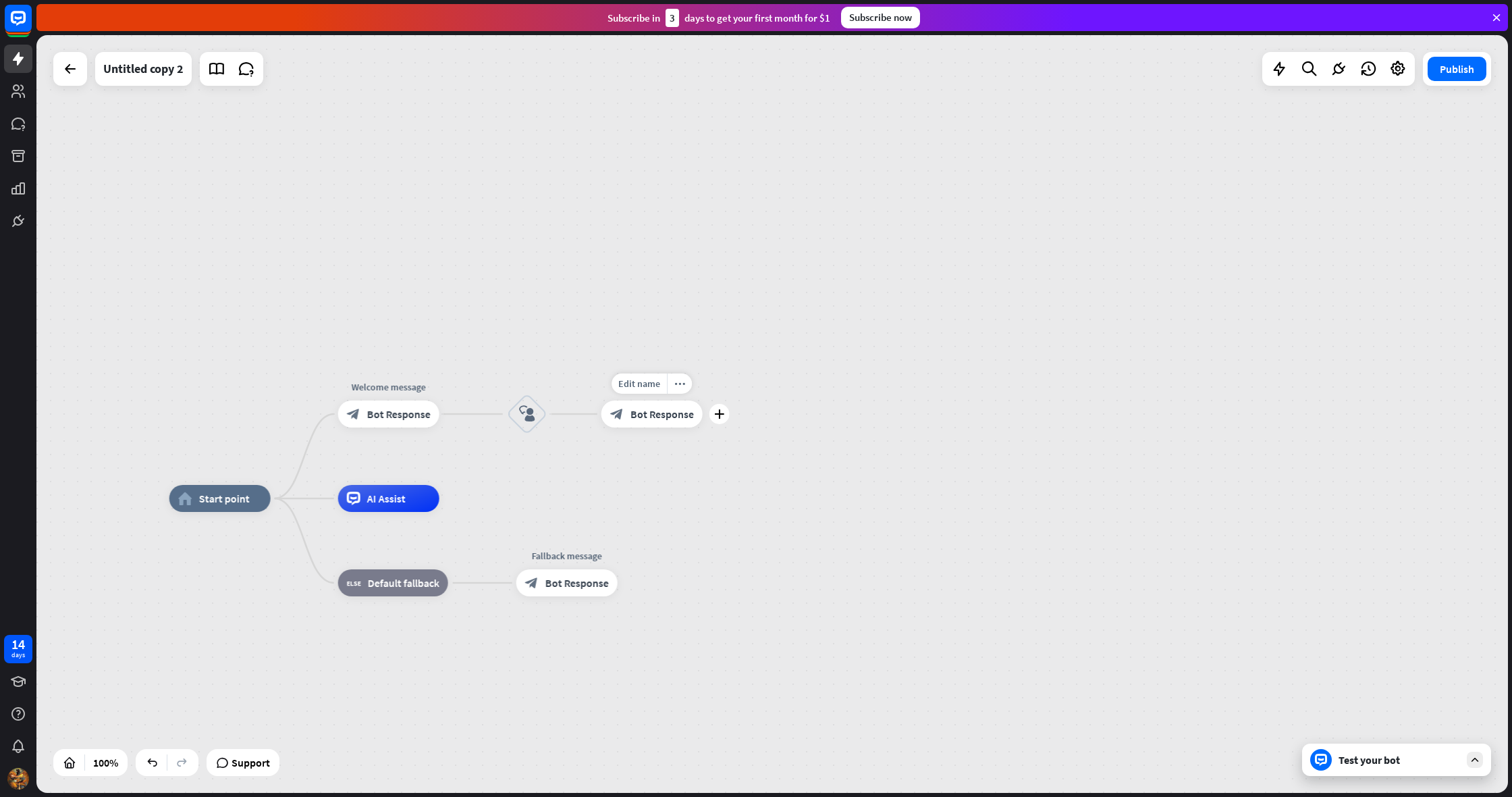
click at [637, 418] on span "Bot Response" at bounding box center [662, 414] width 64 height 14
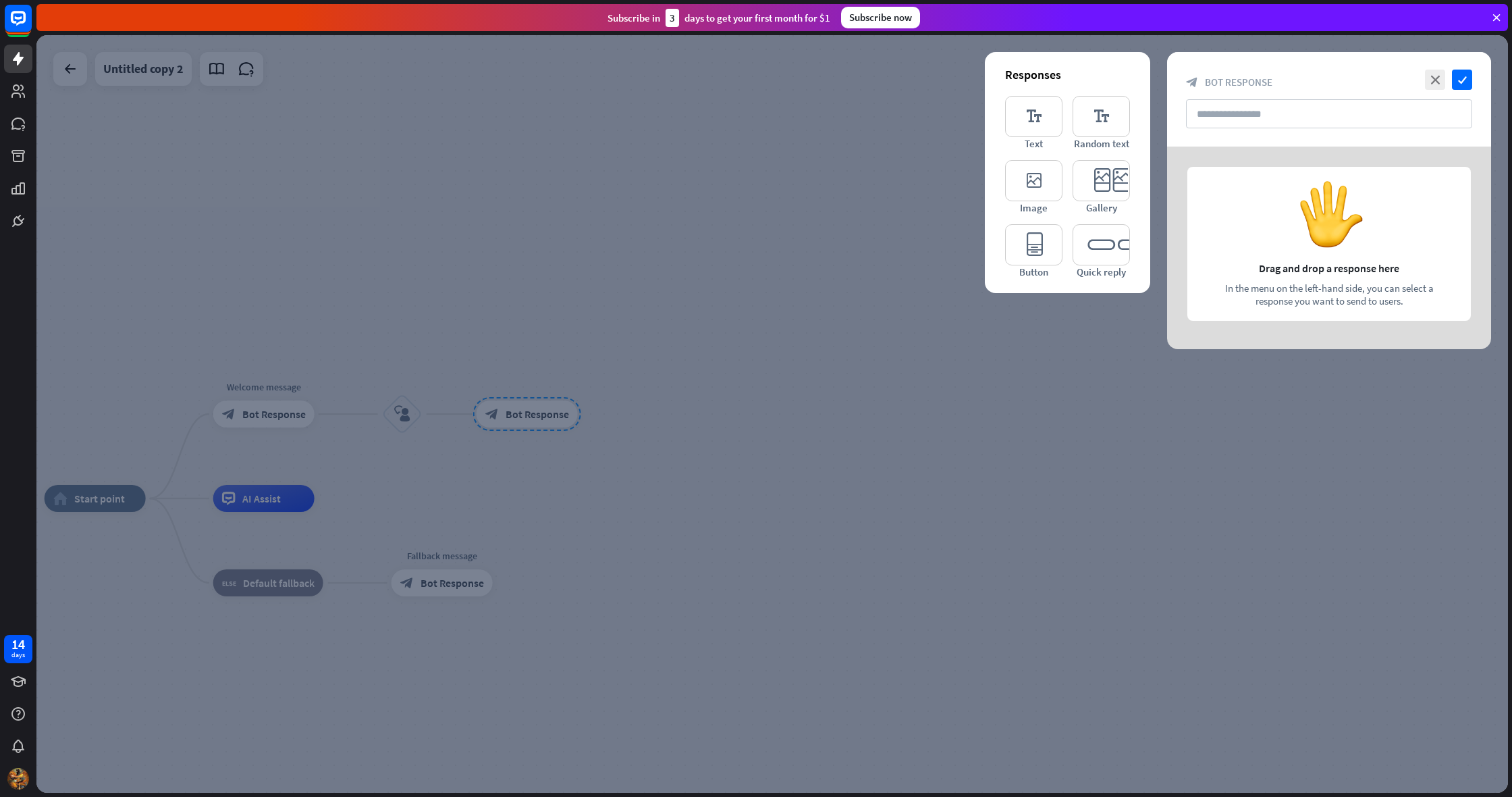
click at [524, 409] on div at bounding box center [771, 414] width 1471 height 757
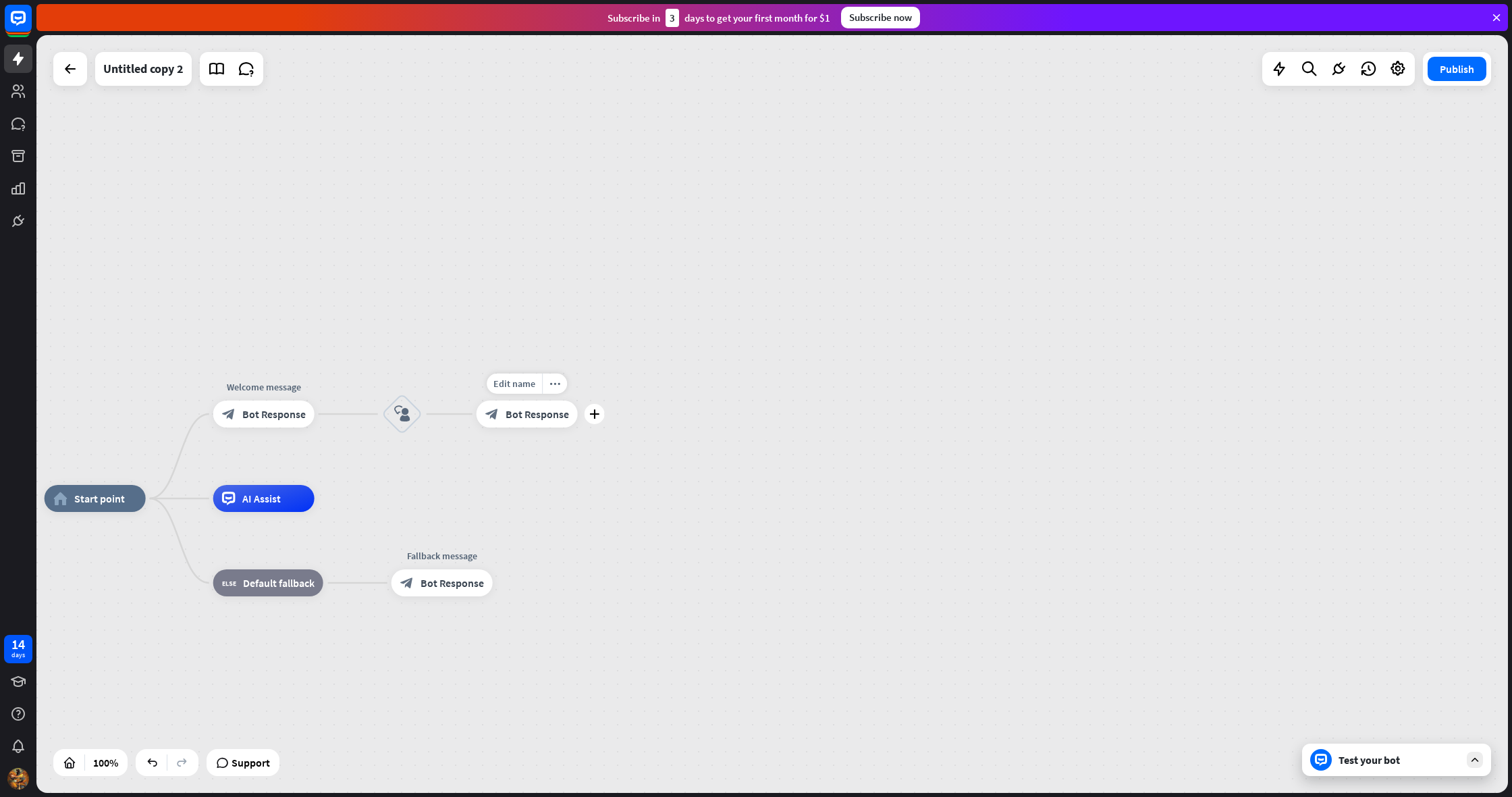
click at [523, 409] on span "Bot Response" at bounding box center [537, 414] width 64 height 14
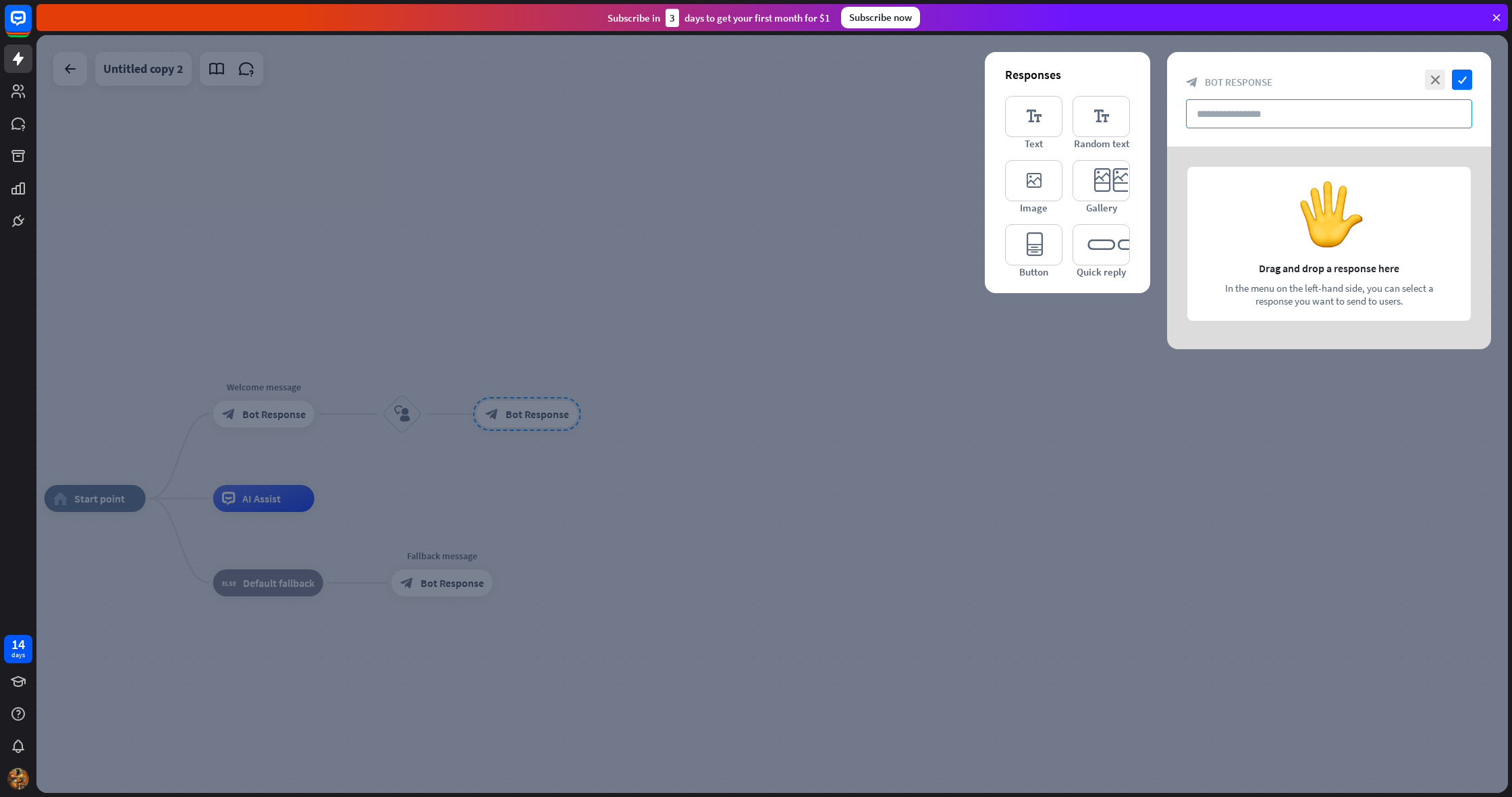
click at [1238, 114] on input "text" at bounding box center [1328, 113] width 286 height 29
click at [1037, 119] on icon "editor_text" at bounding box center [1034, 116] width 57 height 41
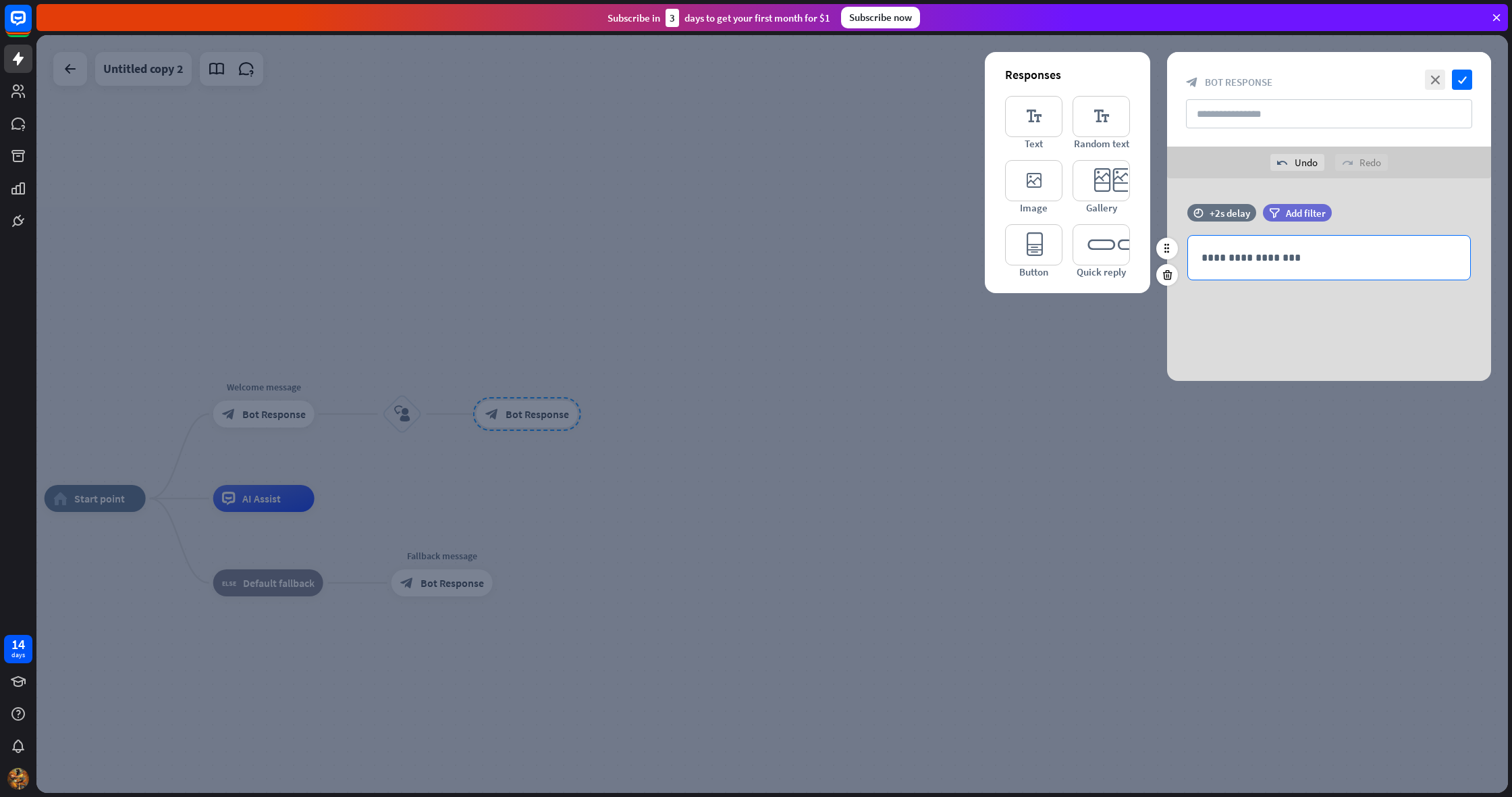
click at [1243, 261] on p "**********" at bounding box center [1328, 257] width 255 height 17
click at [1458, 79] on icon "check" at bounding box center [1462, 80] width 20 height 21
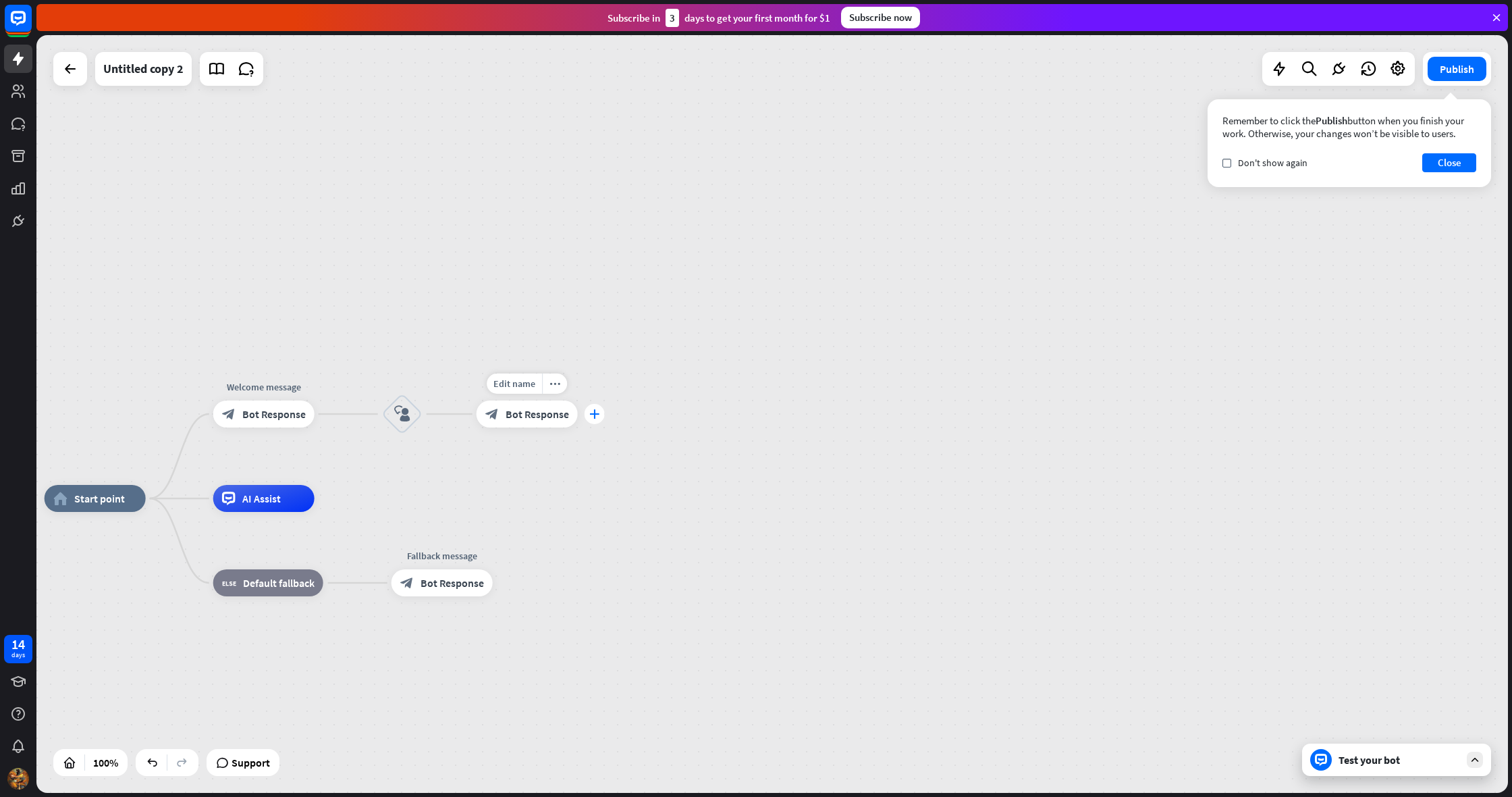
click at [597, 423] on div "plus" at bounding box center [594, 414] width 20 height 21
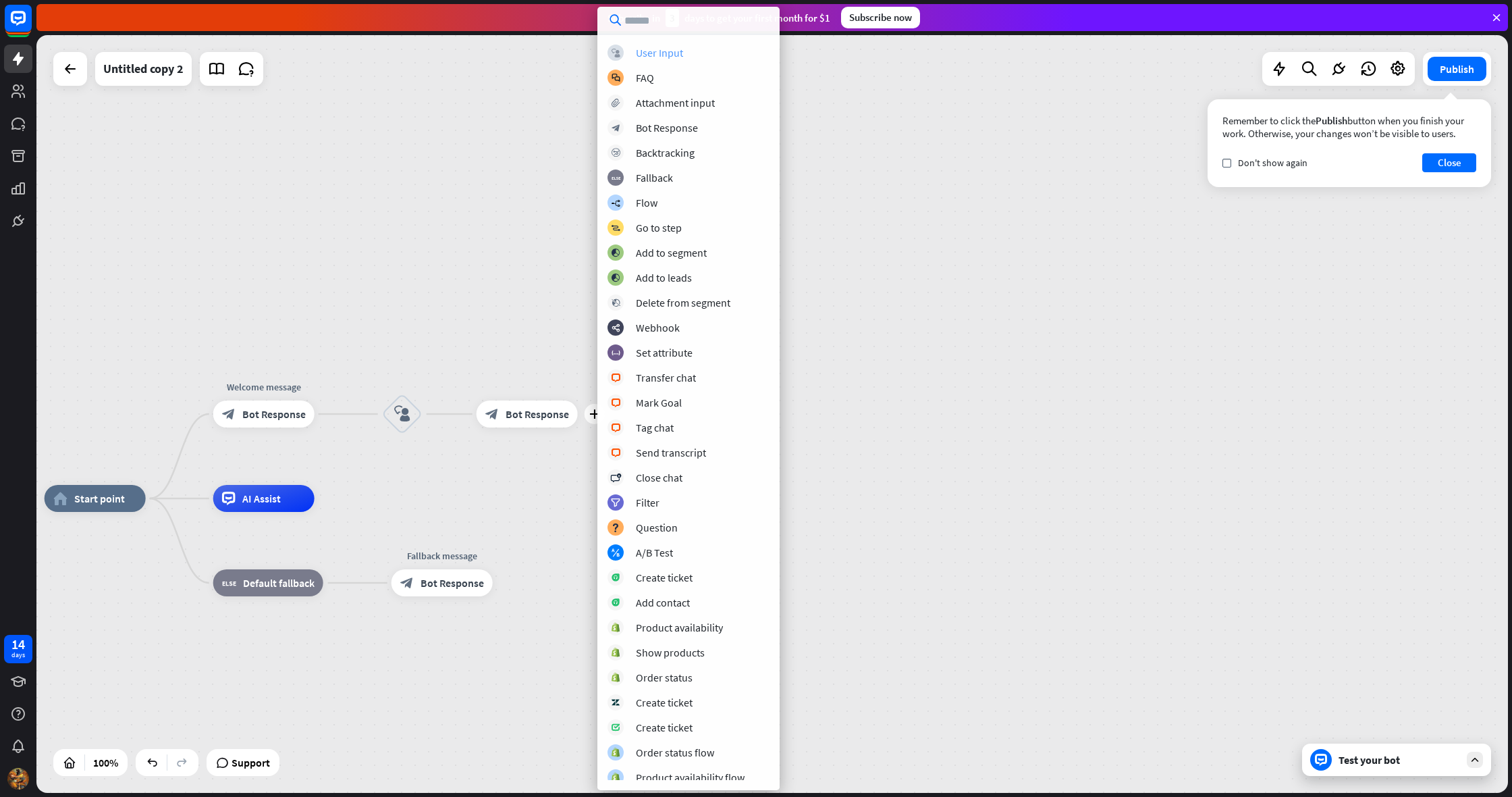
click at [701, 57] on div "block_user_input User Input" at bounding box center [688, 53] width 162 height 16
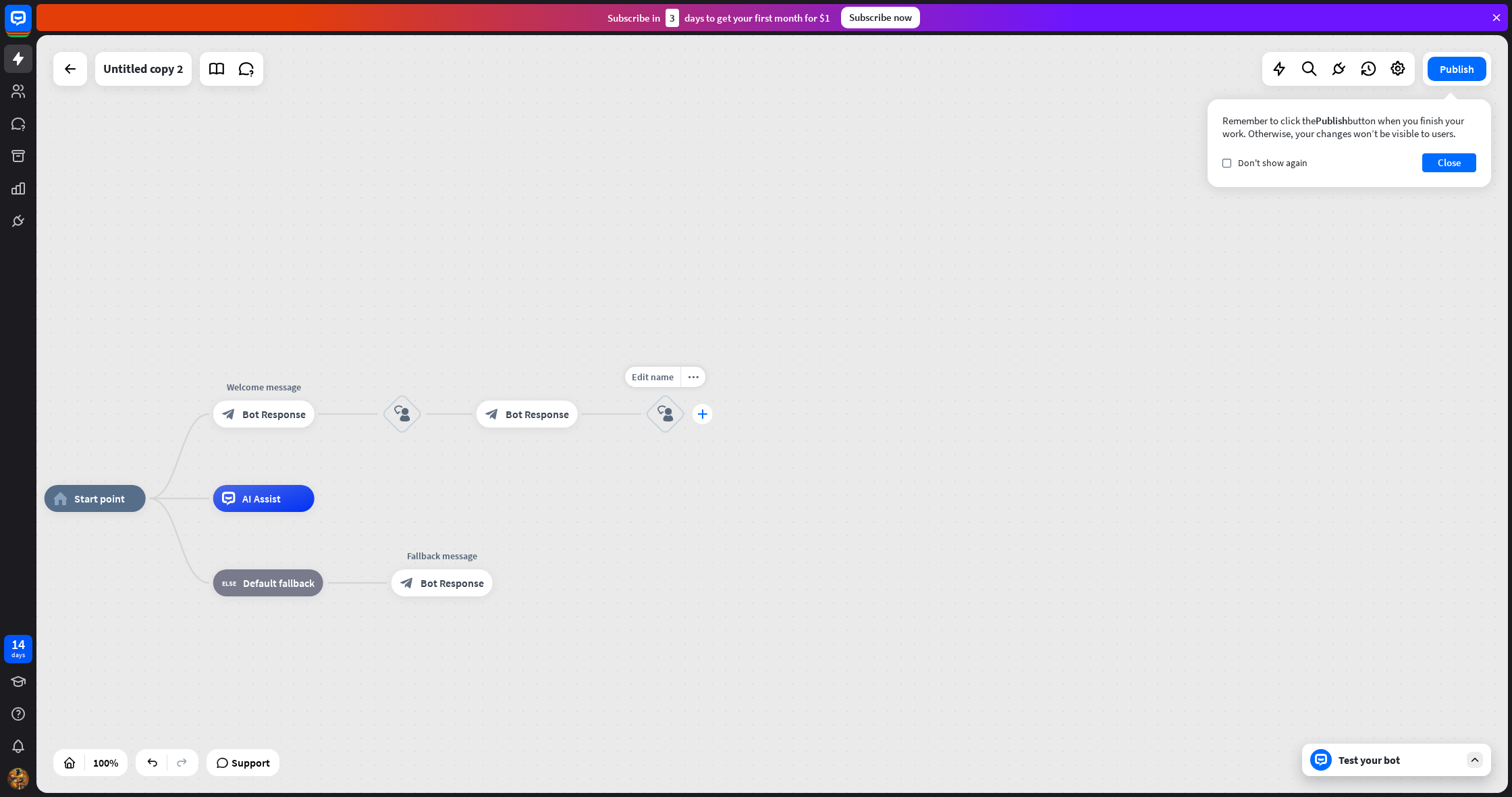
click at [702, 416] on icon "plus" at bounding box center [702, 414] width 10 height 10
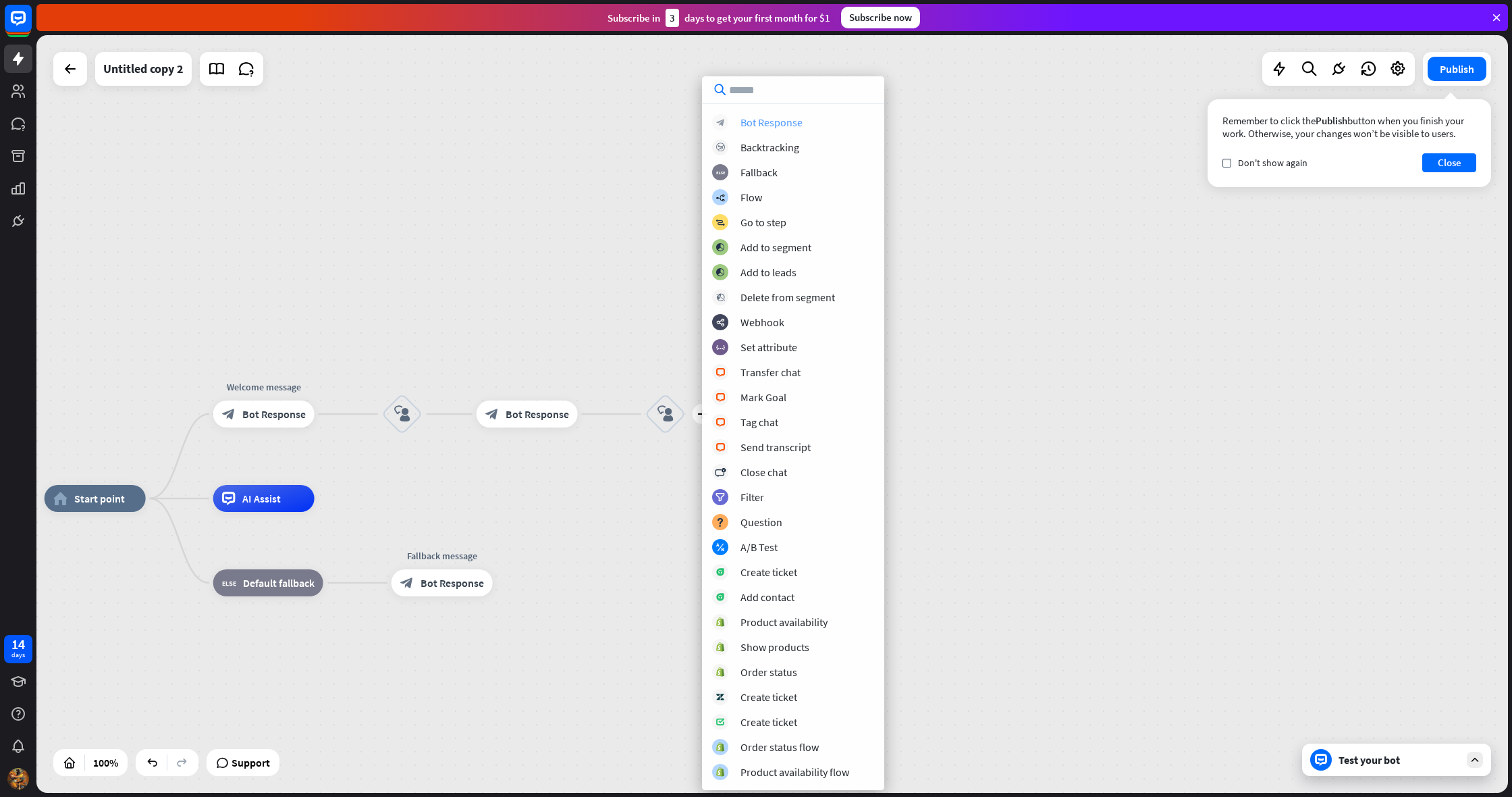
click at [759, 121] on div "Bot Response" at bounding box center [771, 122] width 62 height 14
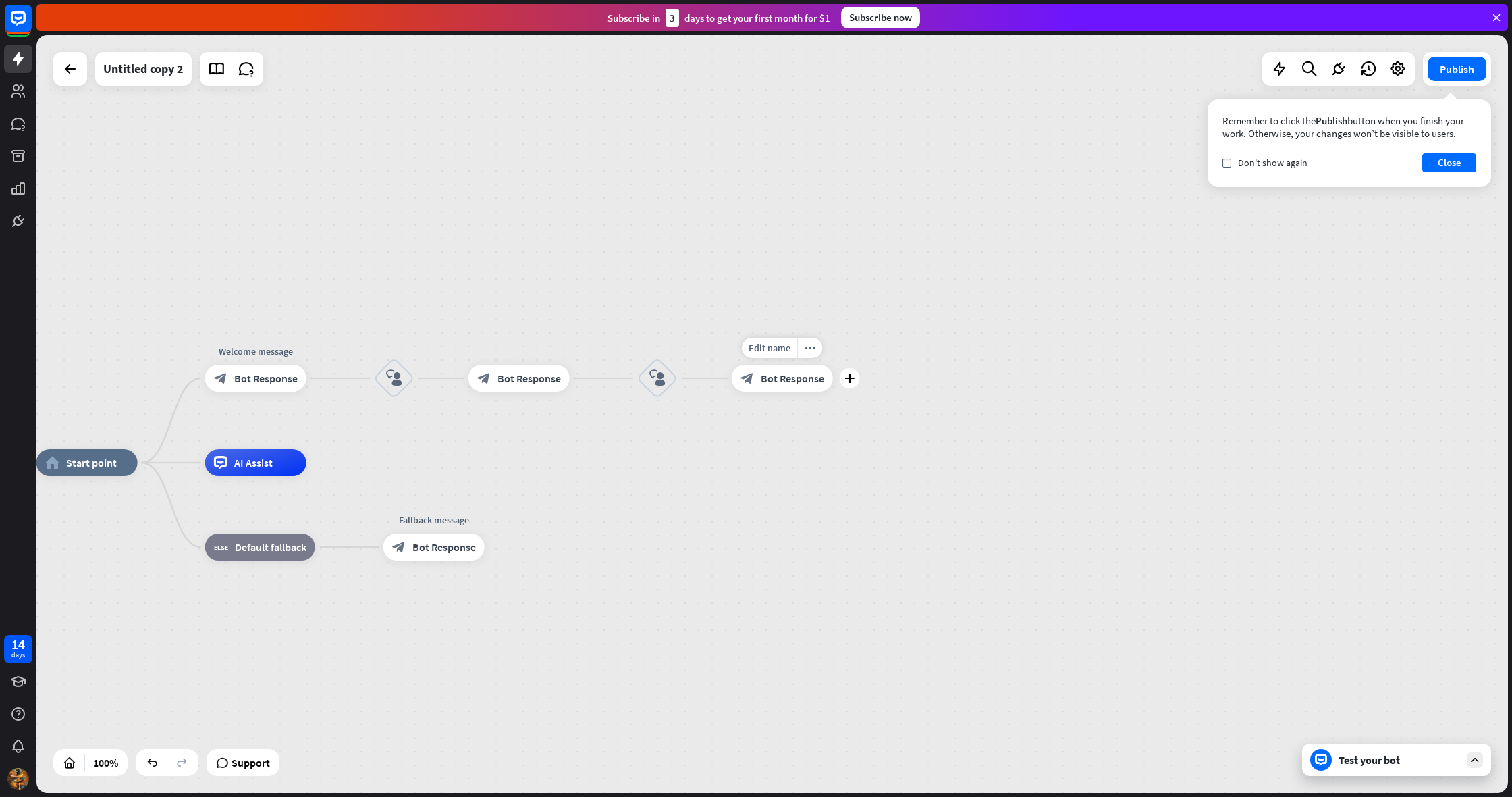
click at [775, 381] on span "Bot Response" at bounding box center [792, 378] width 64 height 14
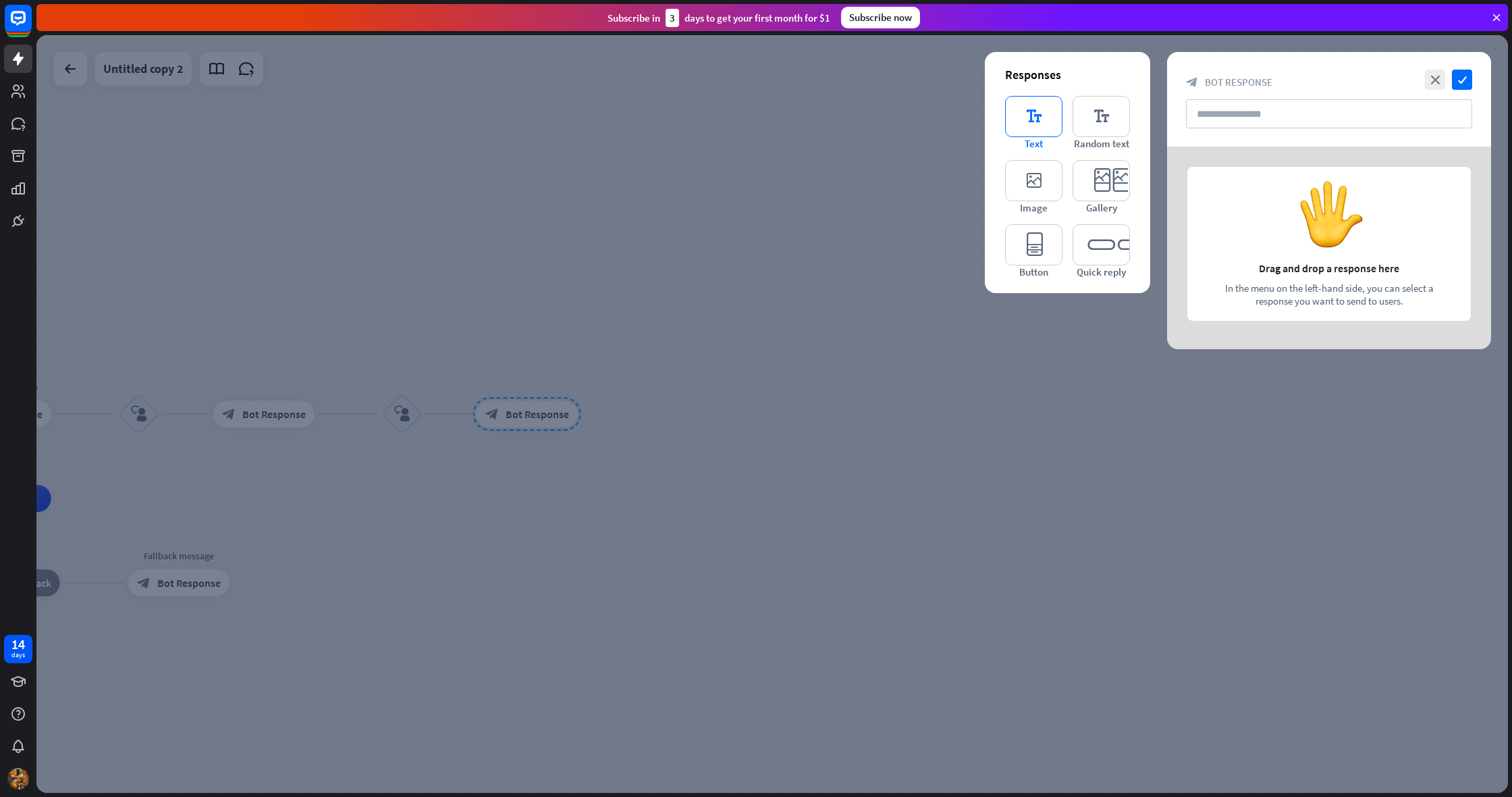
click at [1036, 118] on icon "editor_text" at bounding box center [1034, 116] width 57 height 41
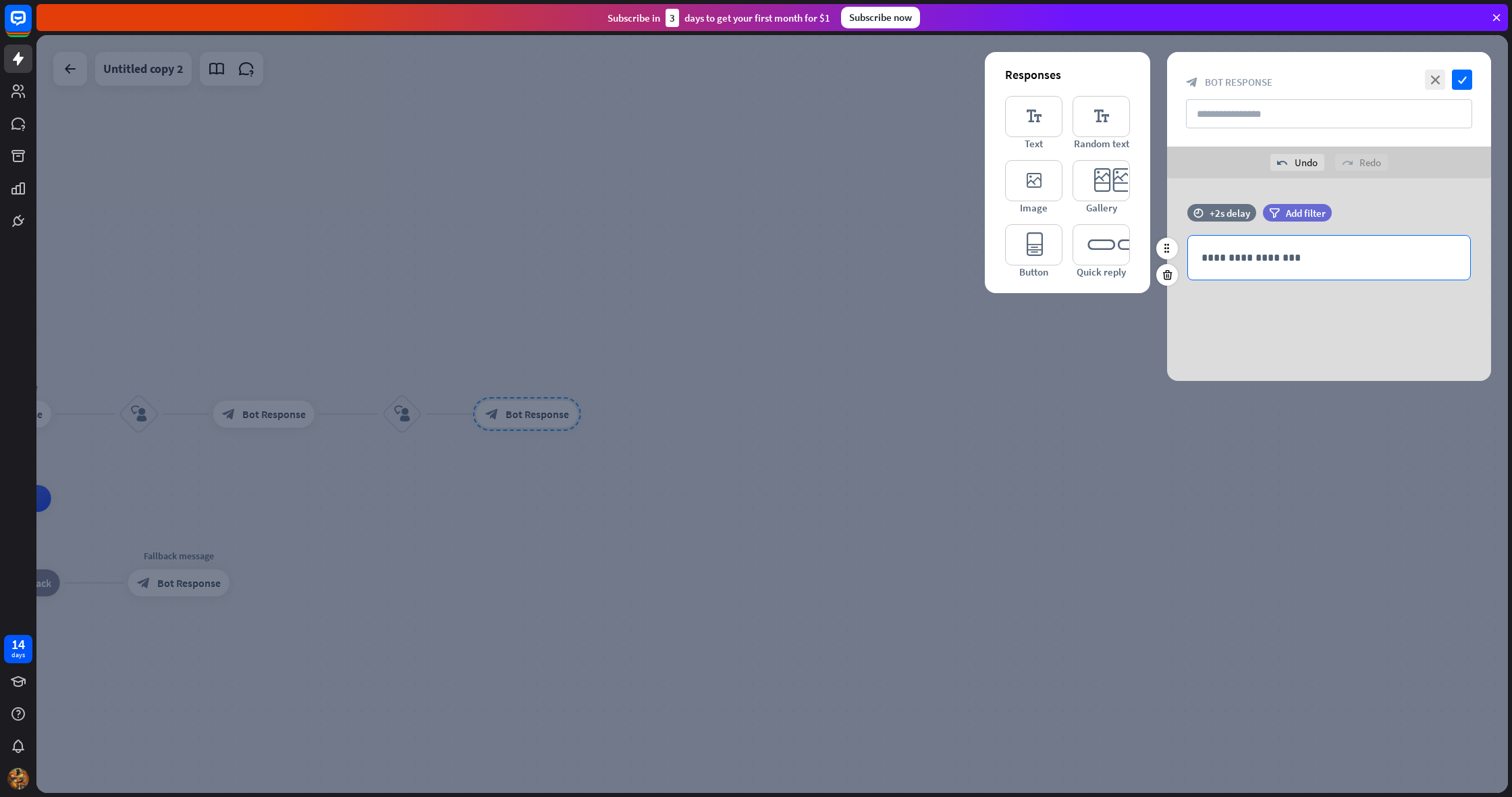
drag, startPoint x: 1228, startPoint y: 260, endPoint x: 1205, endPoint y: 262, distance: 23.1
click at [1227, 260] on p "**********" at bounding box center [1328, 257] width 255 height 17
click at [1459, 78] on icon "check" at bounding box center [1462, 80] width 20 height 21
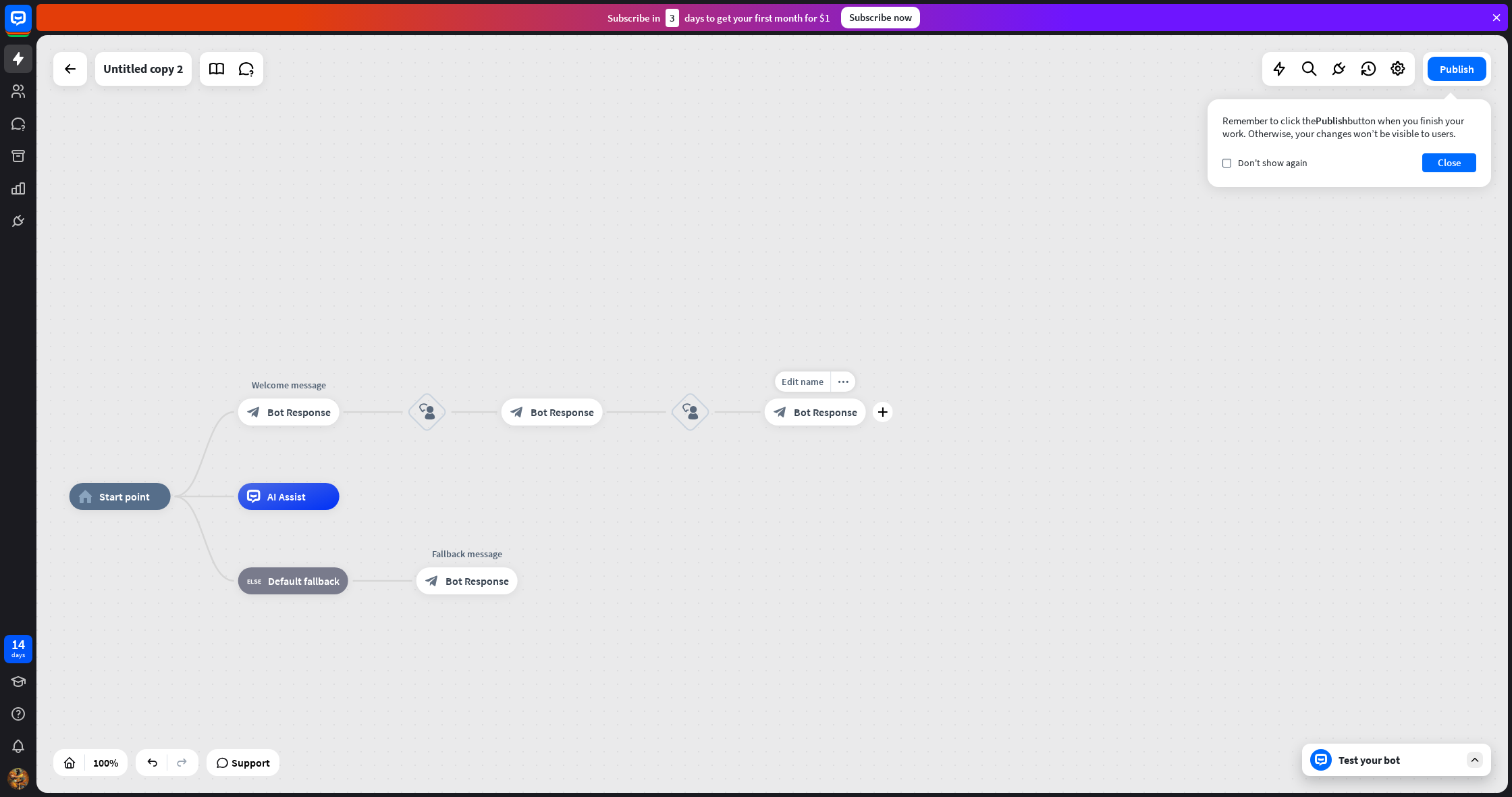
click at [821, 411] on span "Bot Response" at bounding box center [825, 412] width 64 height 14
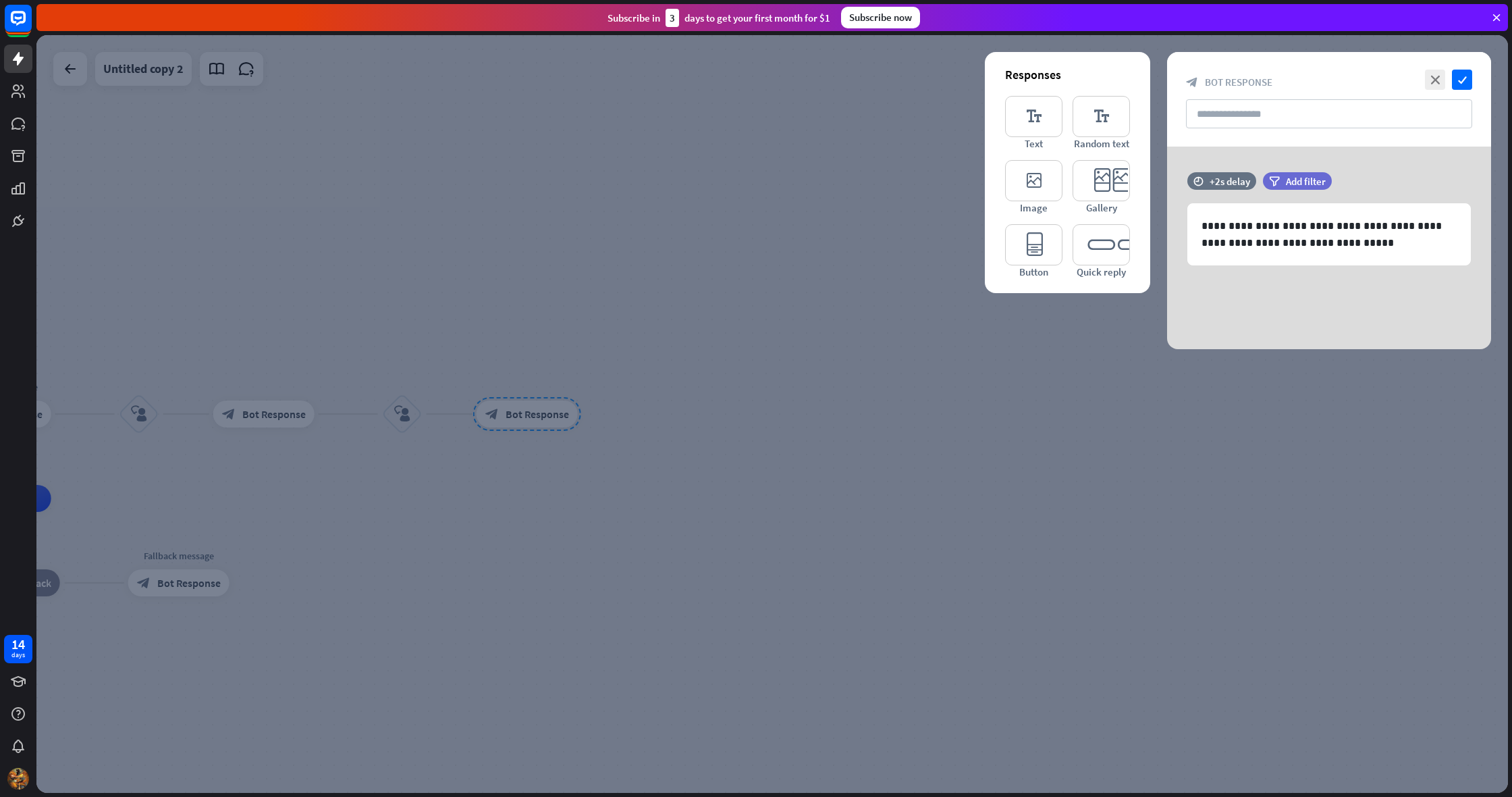
click at [625, 298] on div at bounding box center [771, 414] width 1471 height 757
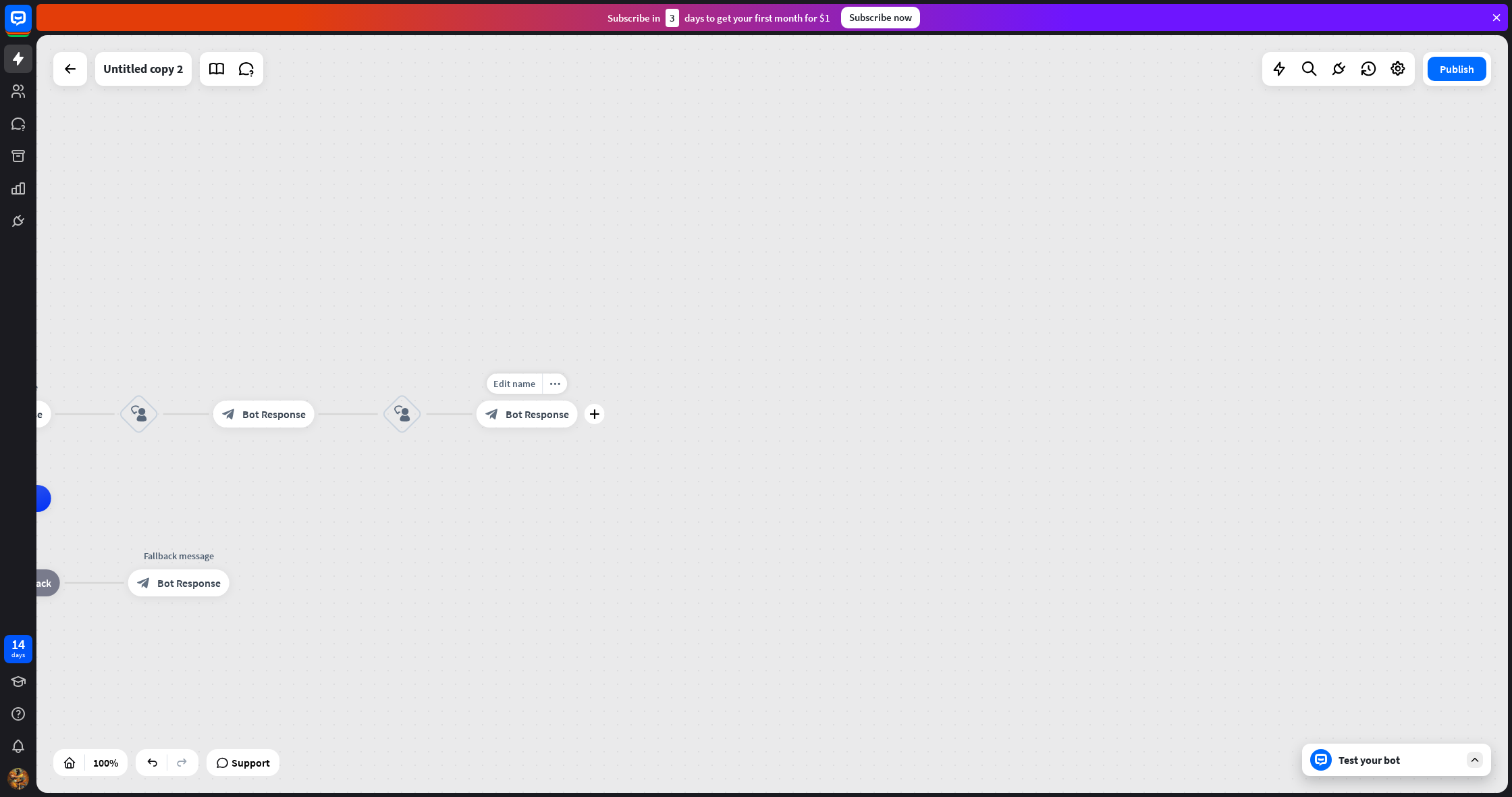
click at [541, 413] on span "Bot Response" at bounding box center [537, 414] width 64 height 14
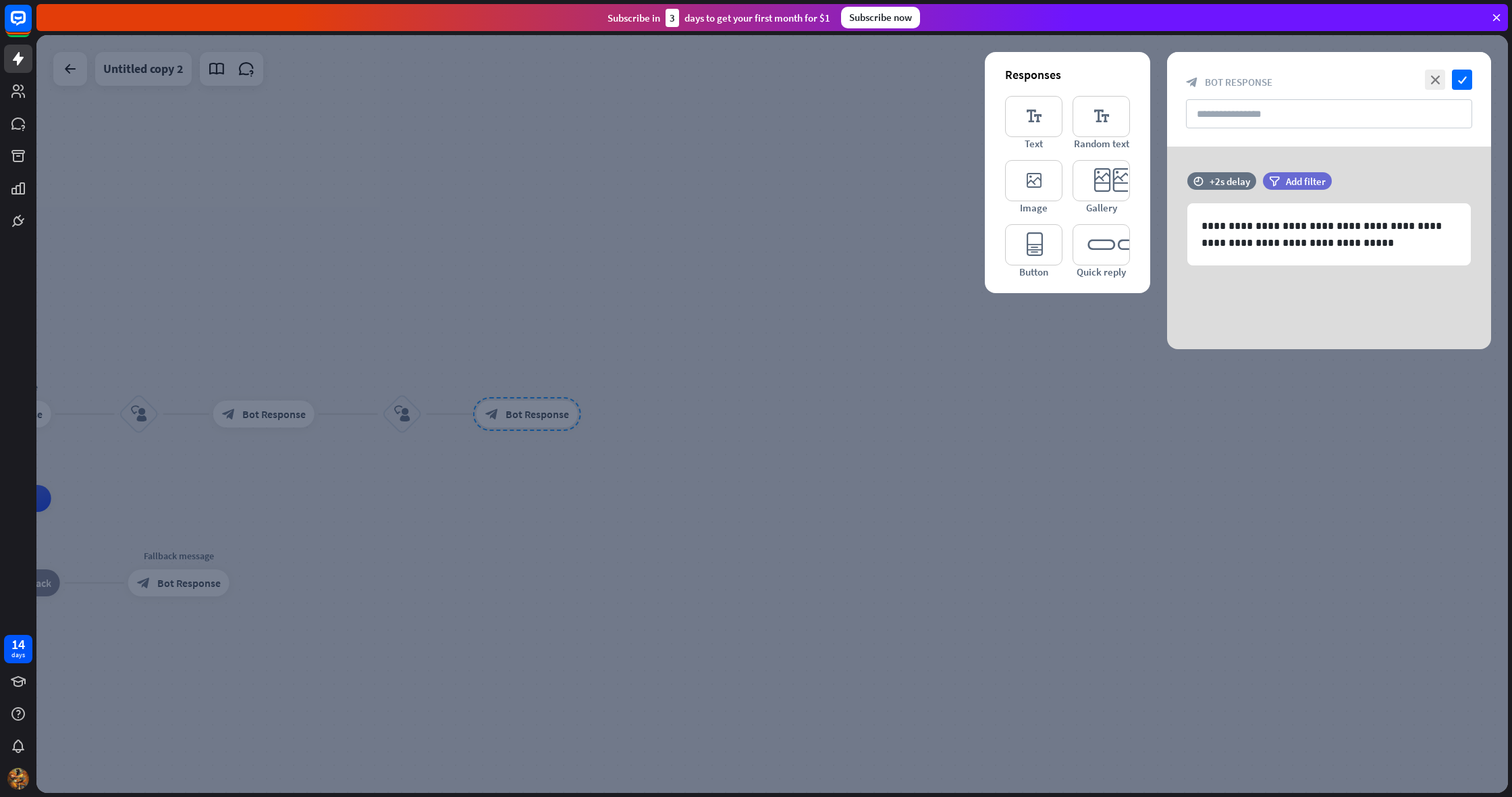
click at [834, 278] on div at bounding box center [771, 414] width 1471 height 757
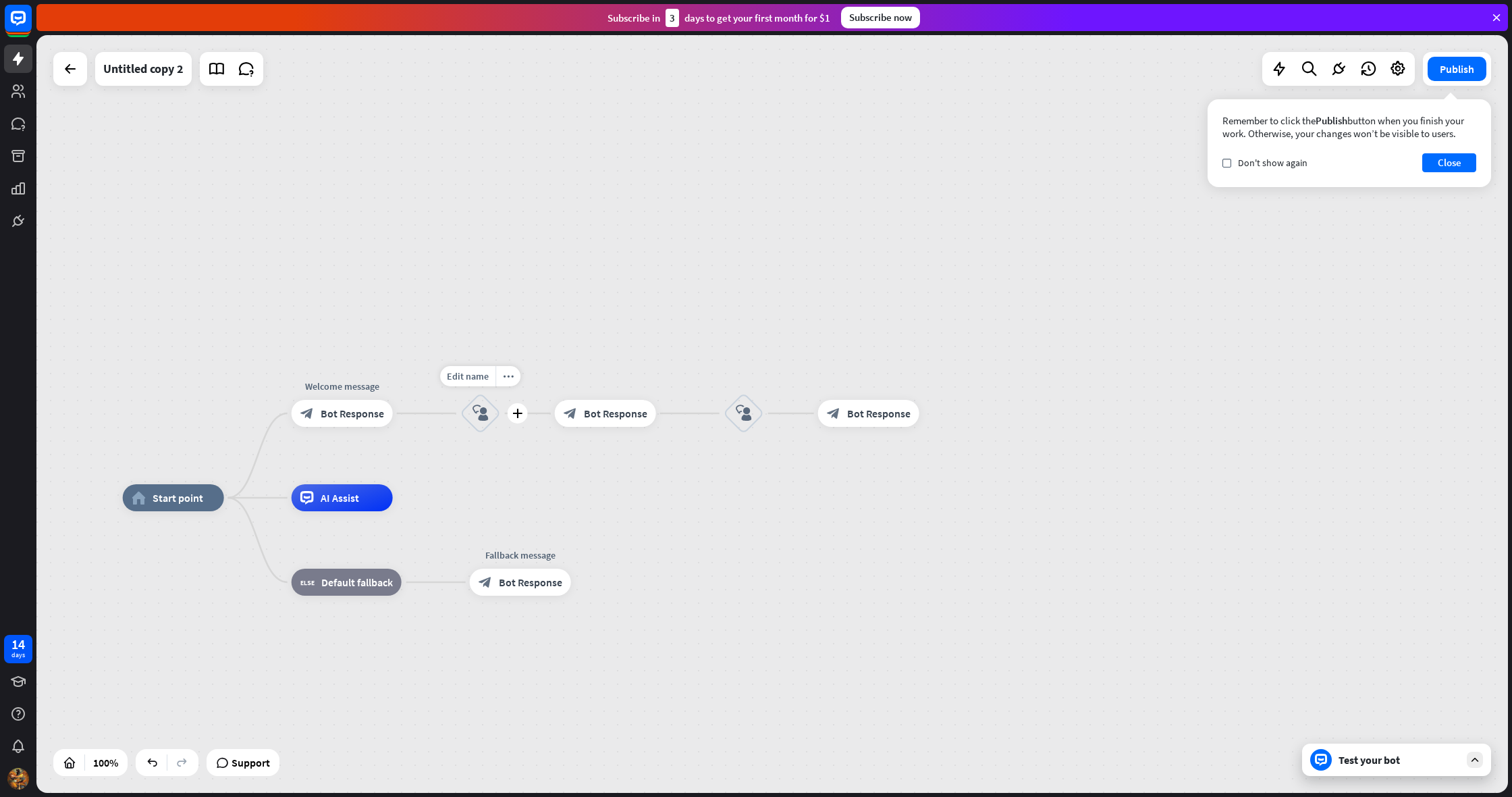
click at [488, 403] on div "block_user_input" at bounding box center [480, 413] width 40 height 40
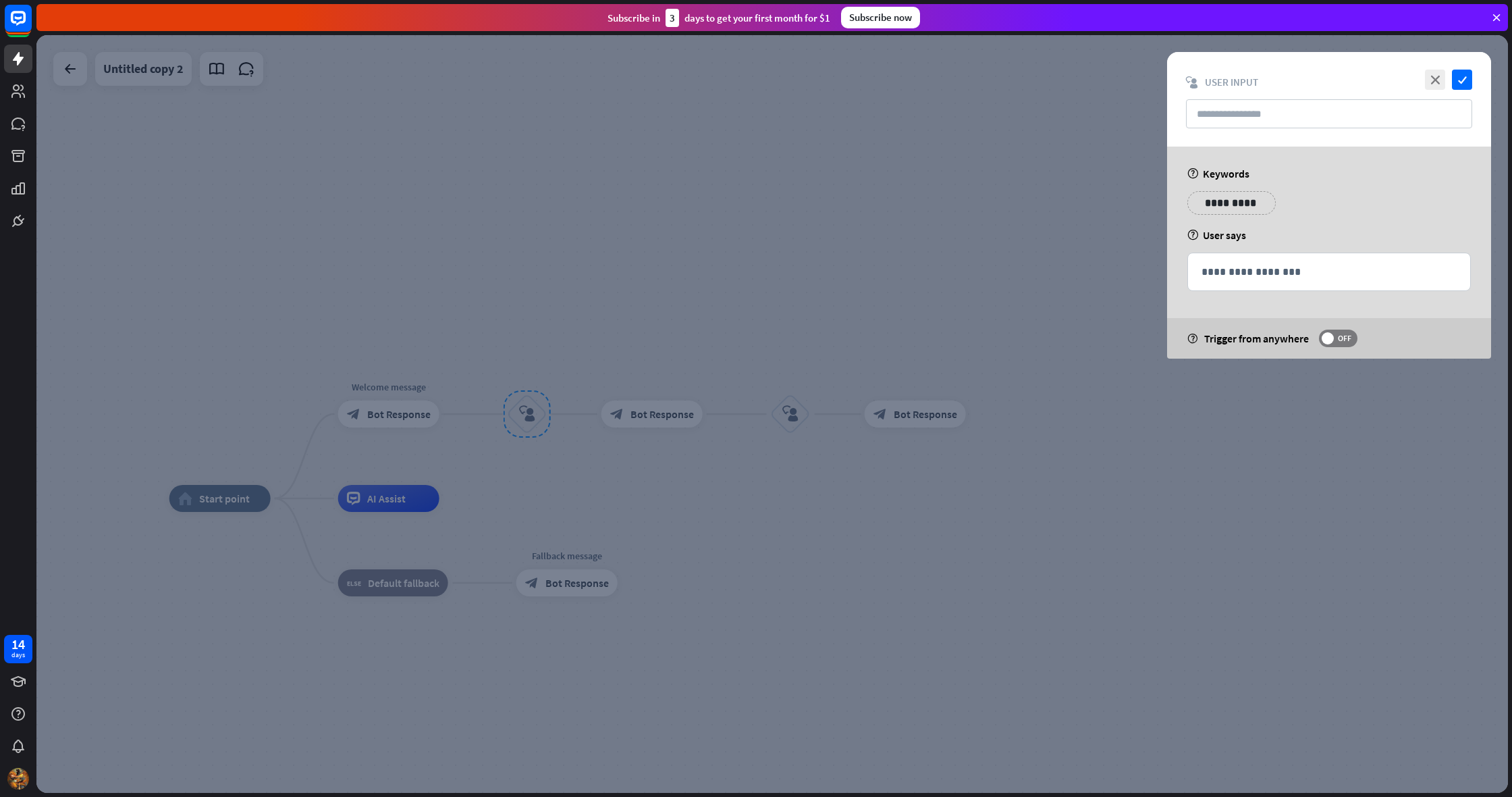
click at [541, 368] on div at bounding box center [771, 414] width 1471 height 757
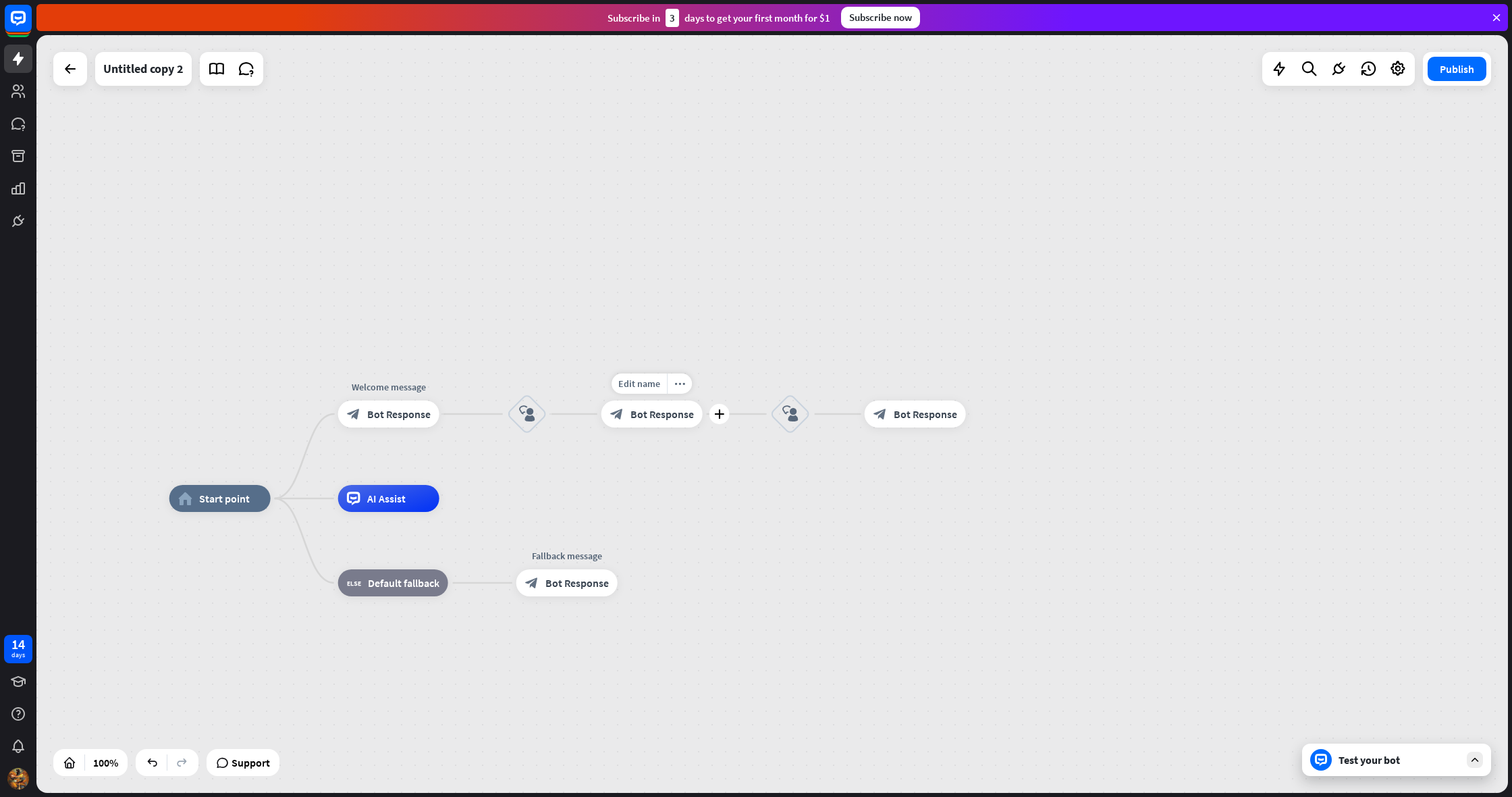
click at [652, 411] on span "Bot Response" at bounding box center [662, 414] width 64 height 14
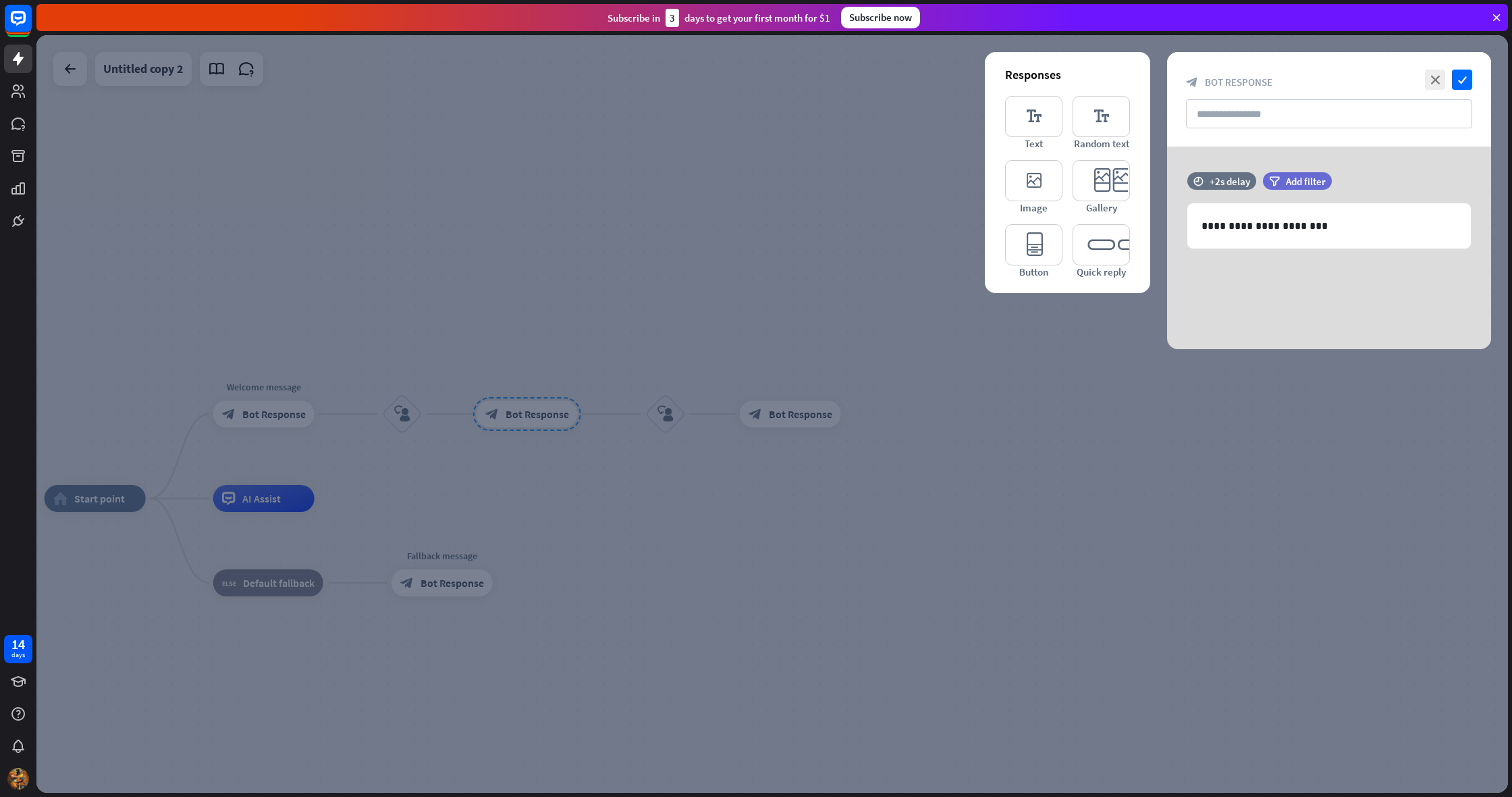
click at [665, 323] on div at bounding box center [771, 414] width 1471 height 757
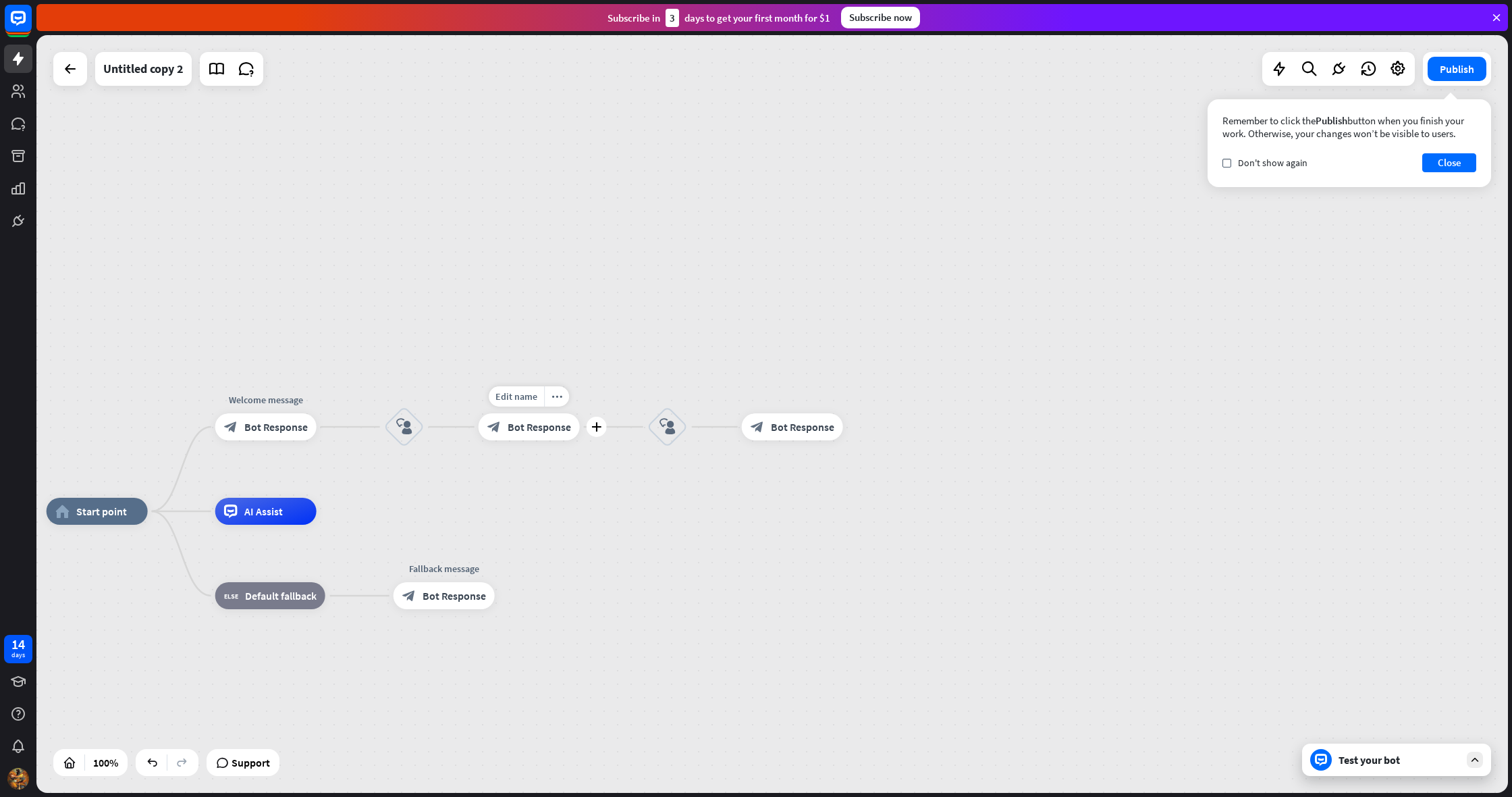
click at [517, 420] on span "Bot Response" at bounding box center [539, 427] width 64 height 14
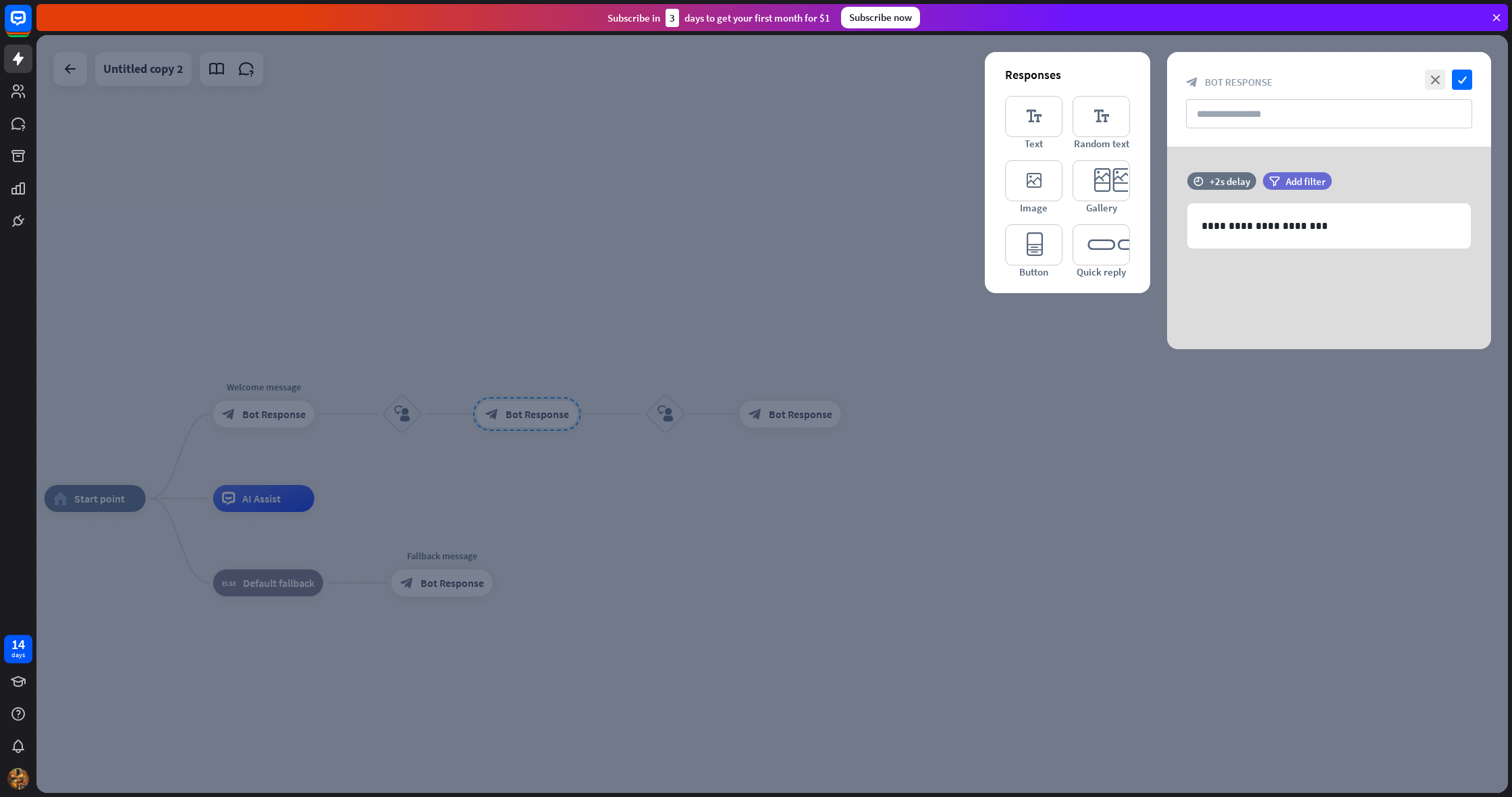
click at [322, 477] on div at bounding box center [771, 414] width 1471 height 757
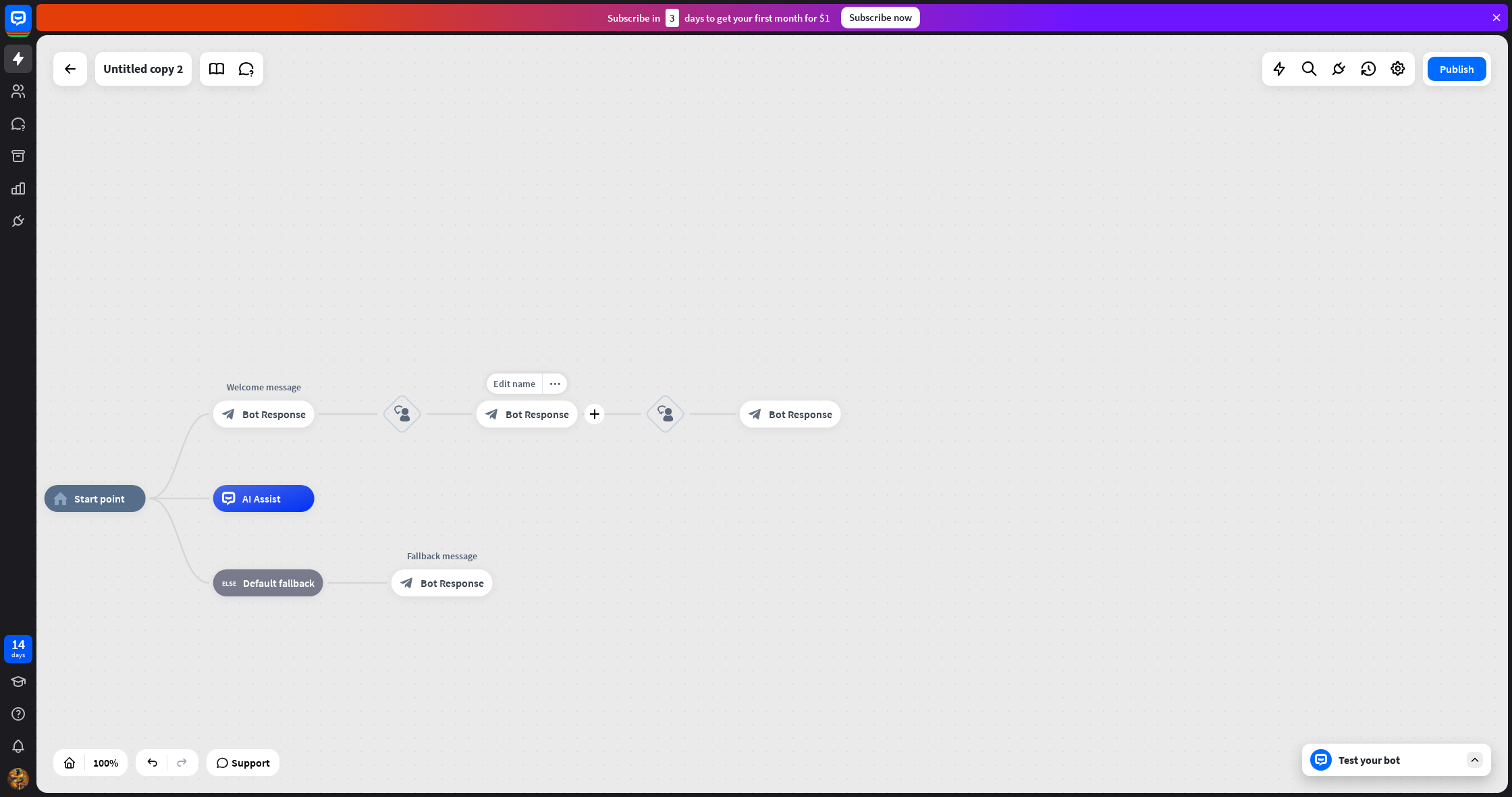
click at [504, 420] on div "block_bot_response Bot Response" at bounding box center [527, 414] width 101 height 27
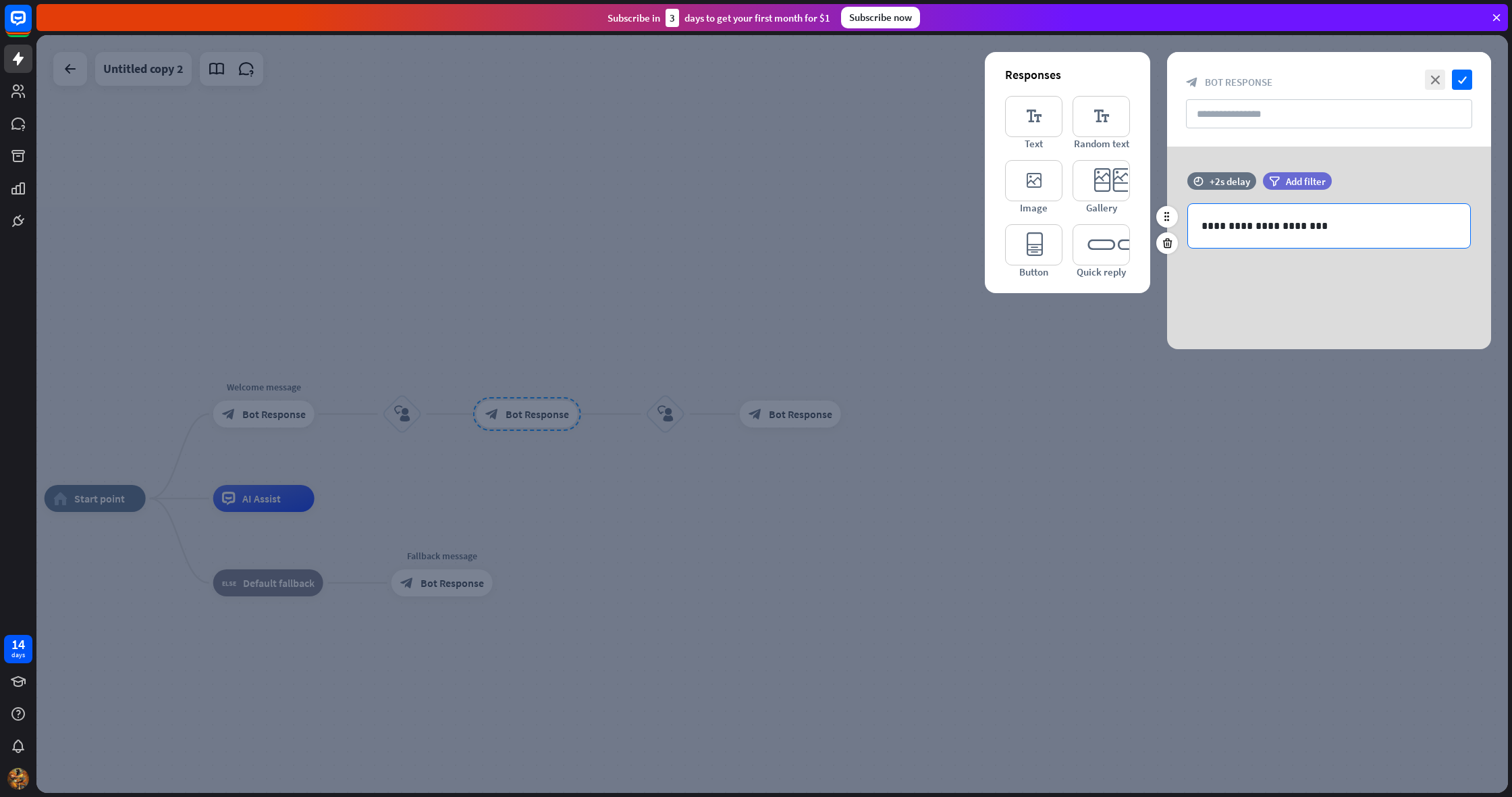
click at [1273, 227] on p "**********" at bounding box center [1328, 226] width 255 height 17
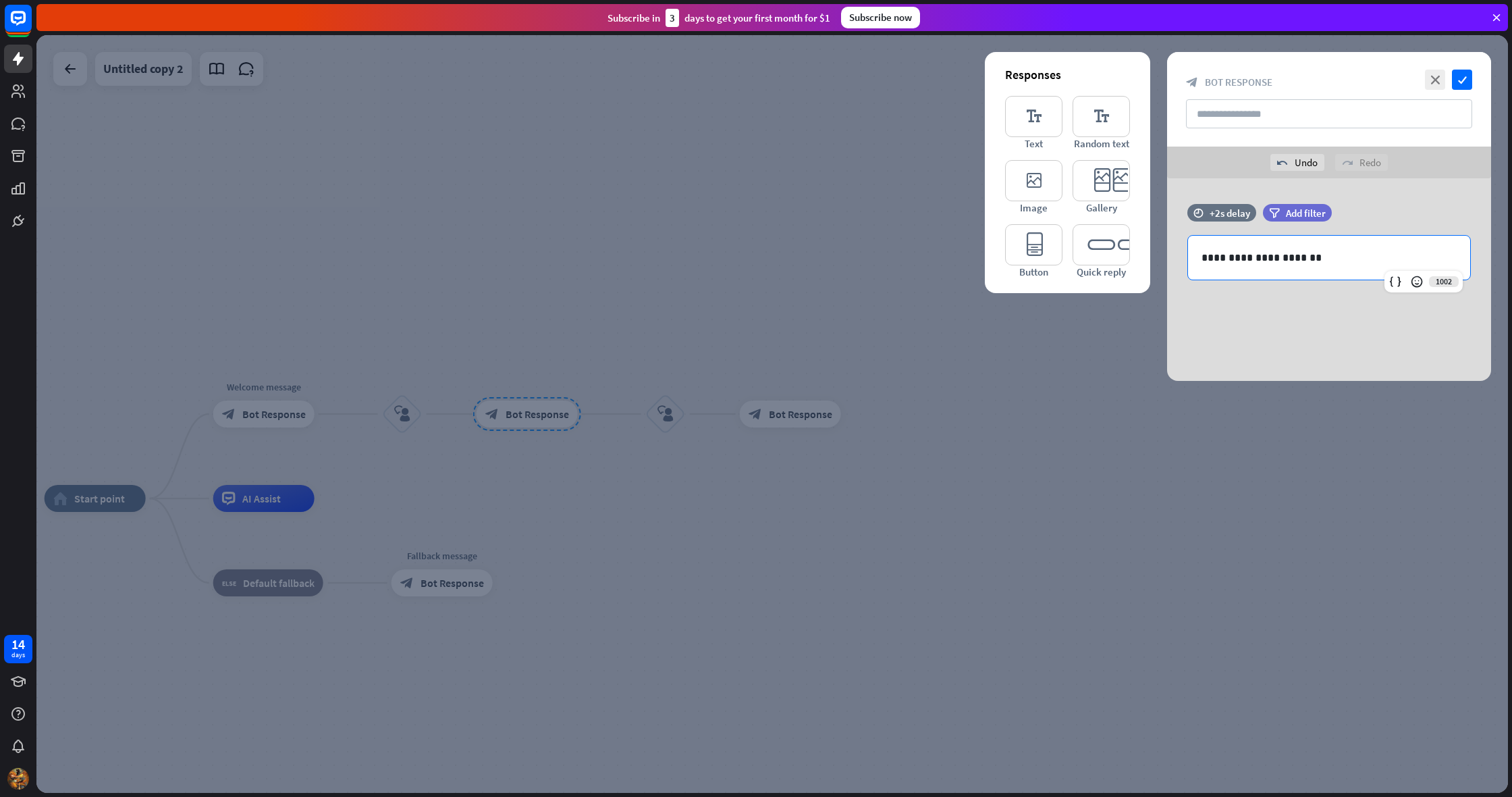
click at [1190, 396] on div at bounding box center [771, 414] width 1471 height 757
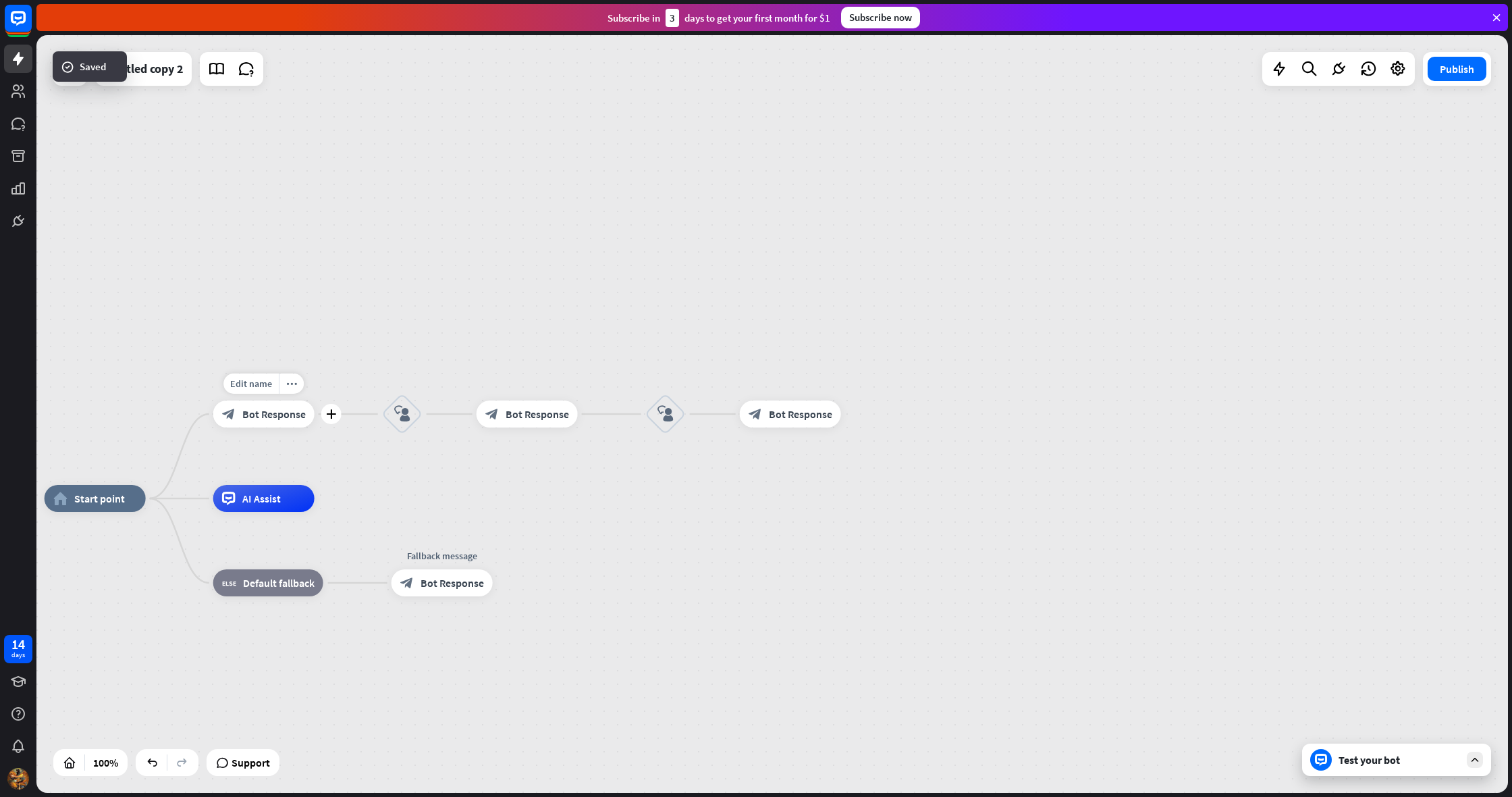
click at [256, 427] on div "Edit name more_horiz plus Welcome message block_bot_response Bot Response" at bounding box center [264, 414] width 101 height 27
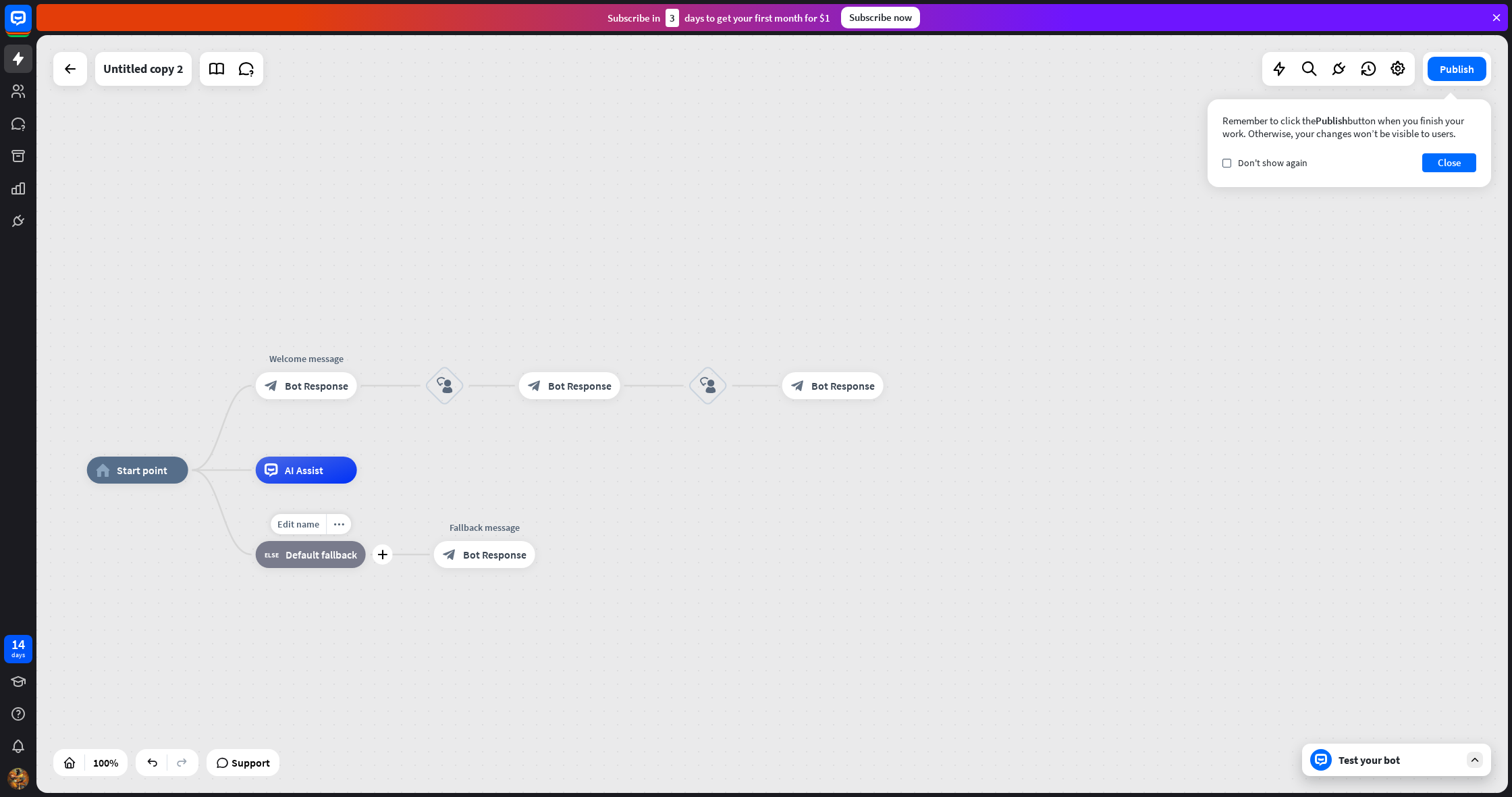
drag, startPoint x: 326, startPoint y: 580, endPoint x: 368, endPoint y: 552, distance: 50.5
click at [366, 552] on div "Edit name more_horiz plus block_fallback Default fallback" at bounding box center [310, 554] width 110 height 27
click at [743, 387] on icon "plus" at bounding box center [745, 386] width 10 height 10
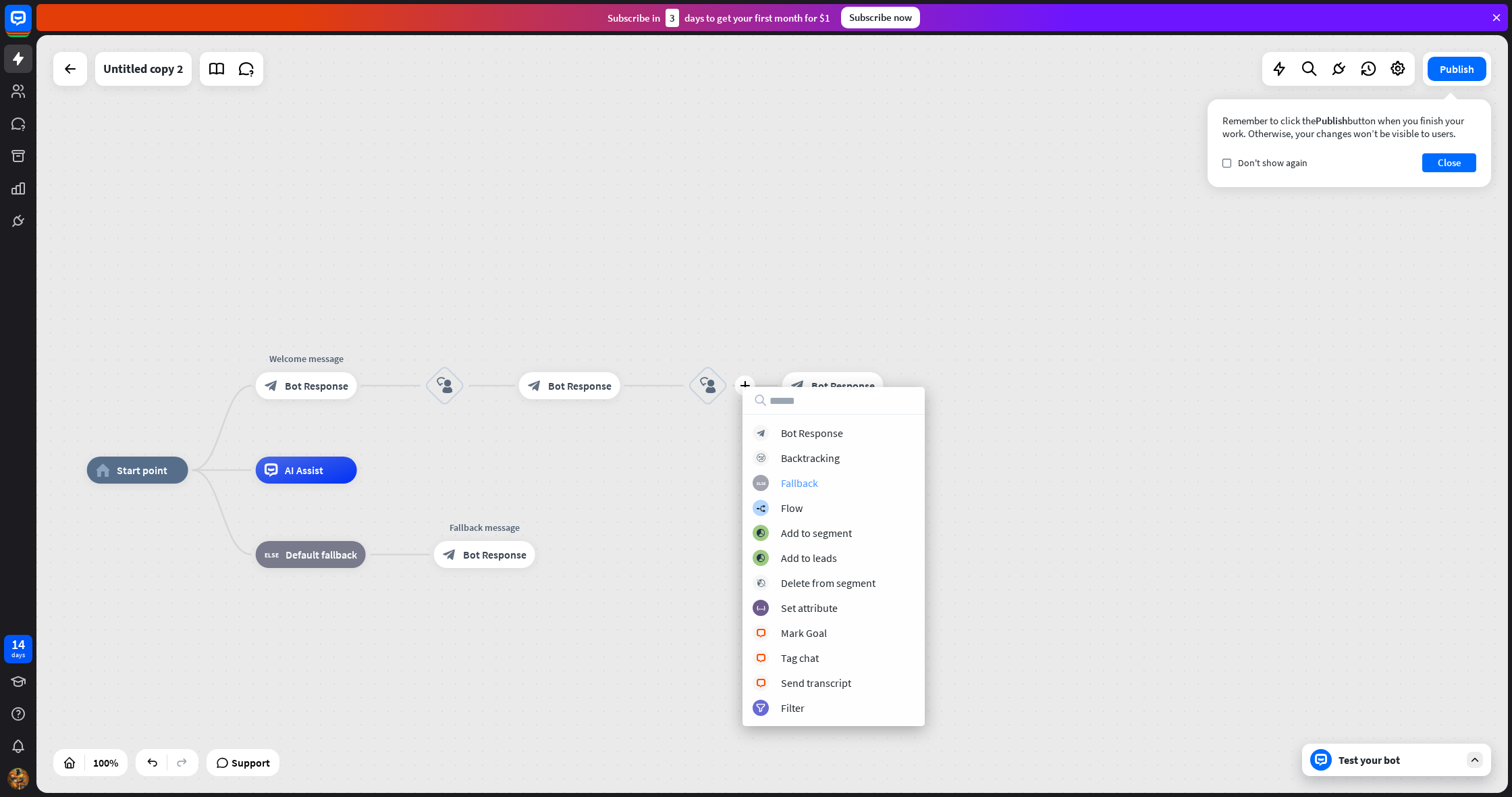
click at [791, 483] on div "Fallback" at bounding box center [799, 483] width 37 height 14
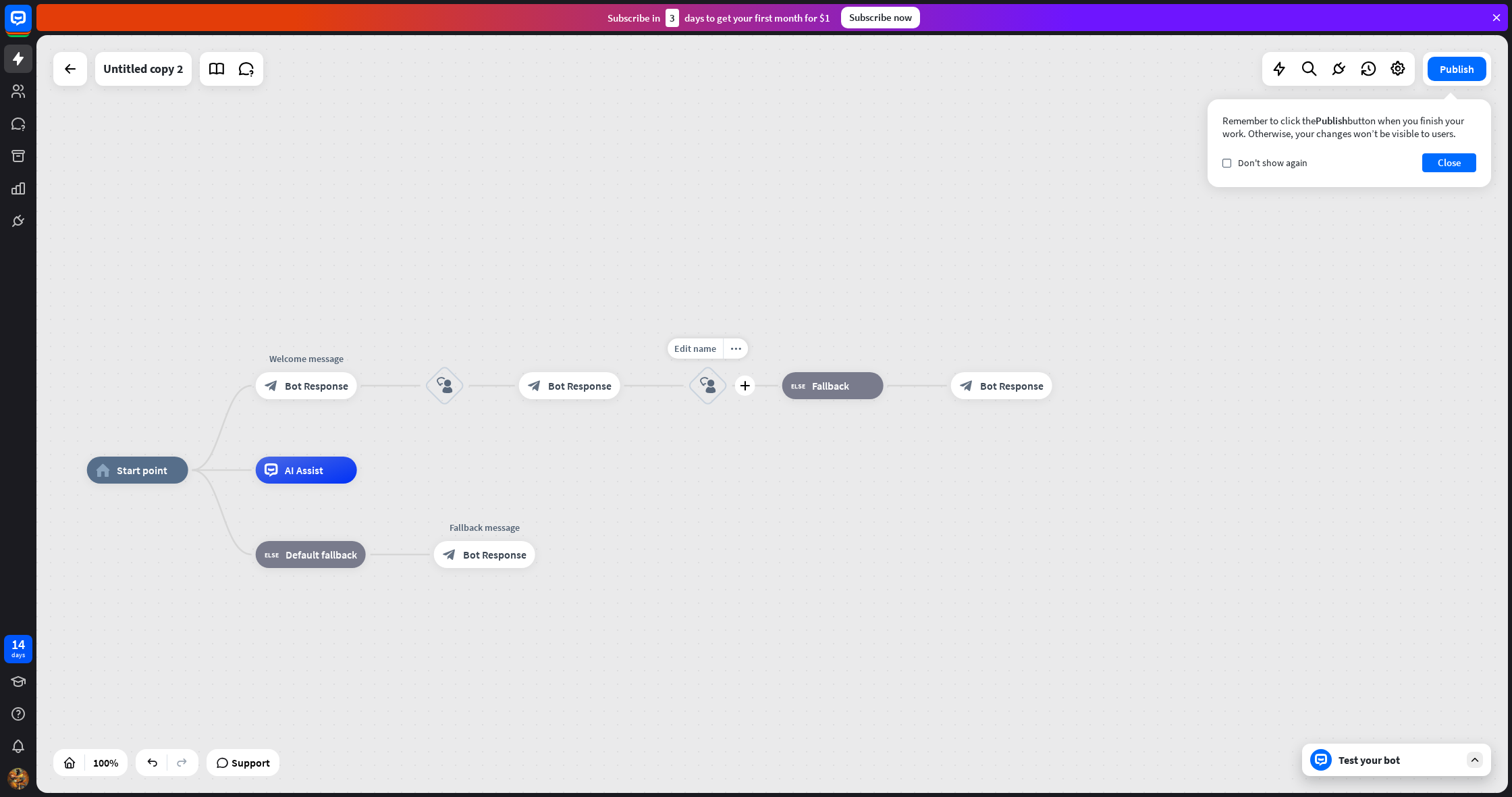
click at [715, 386] on icon "block_user_input" at bounding box center [708, 386] width 16 height 16
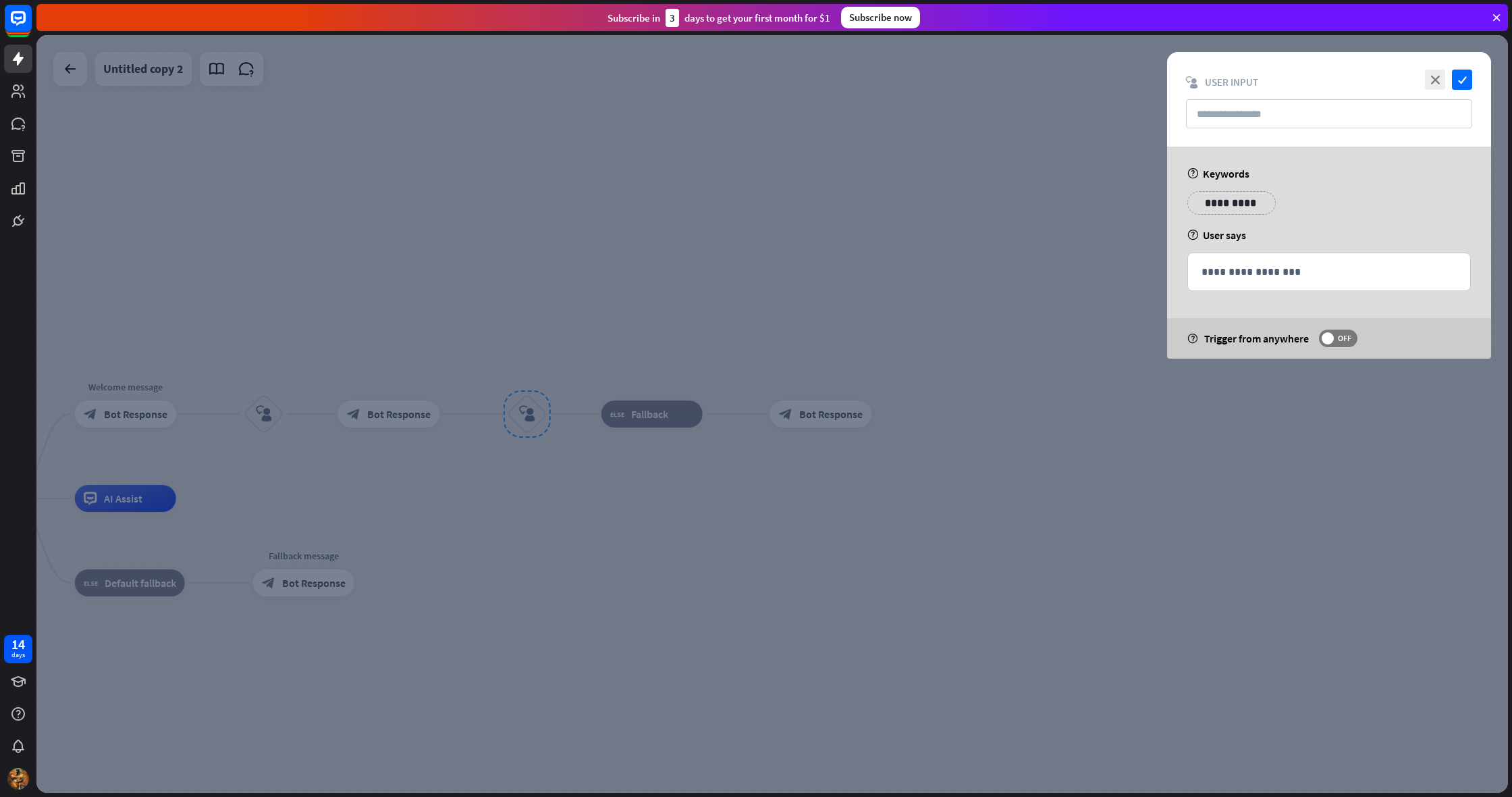
click at [675, 351] on div at bounding box center [771, 414] width 1471 height 757
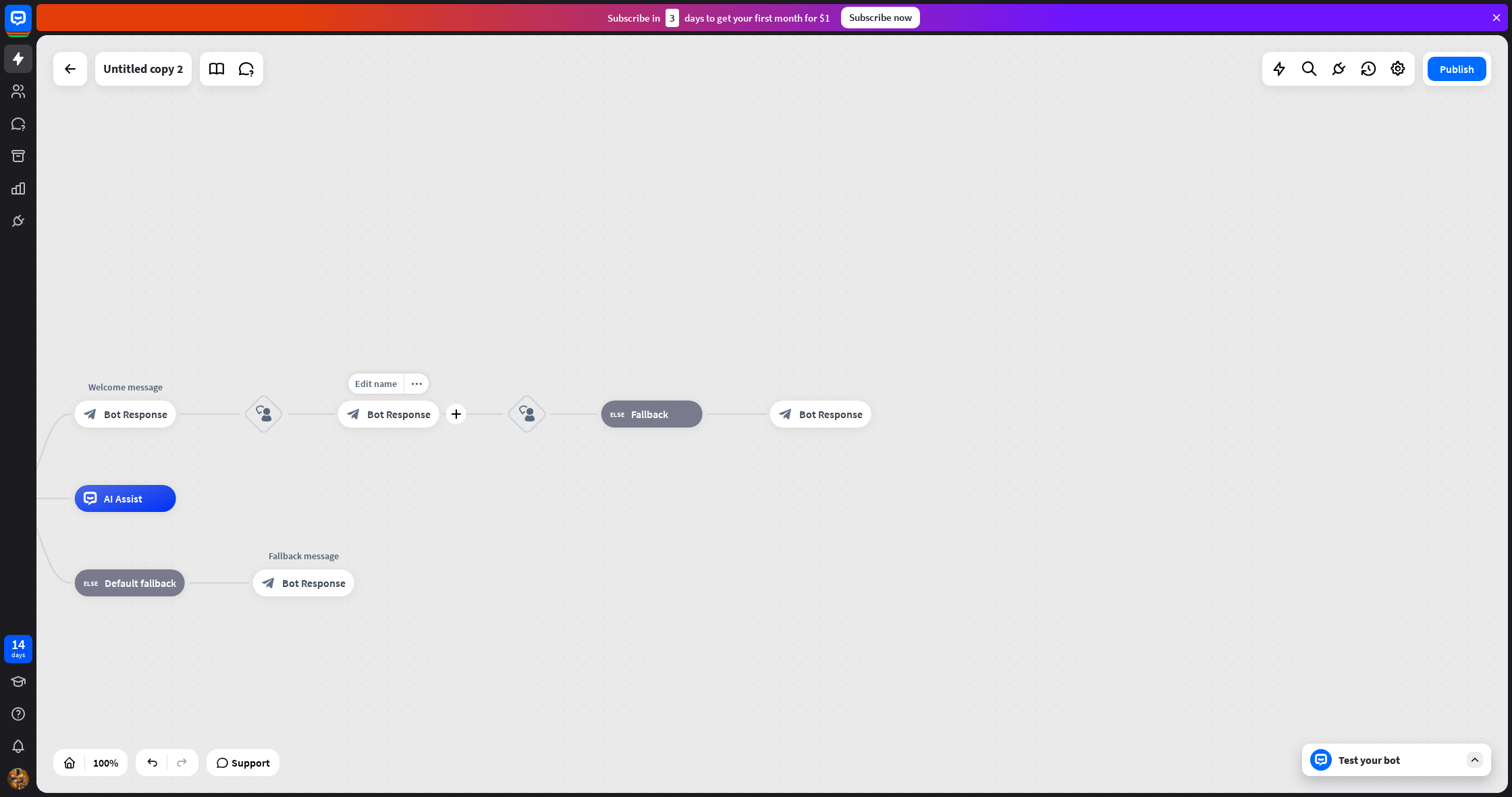
click at [424, 410] on span "Bot Response" at bounding box center [398, 414] width 64 height 14
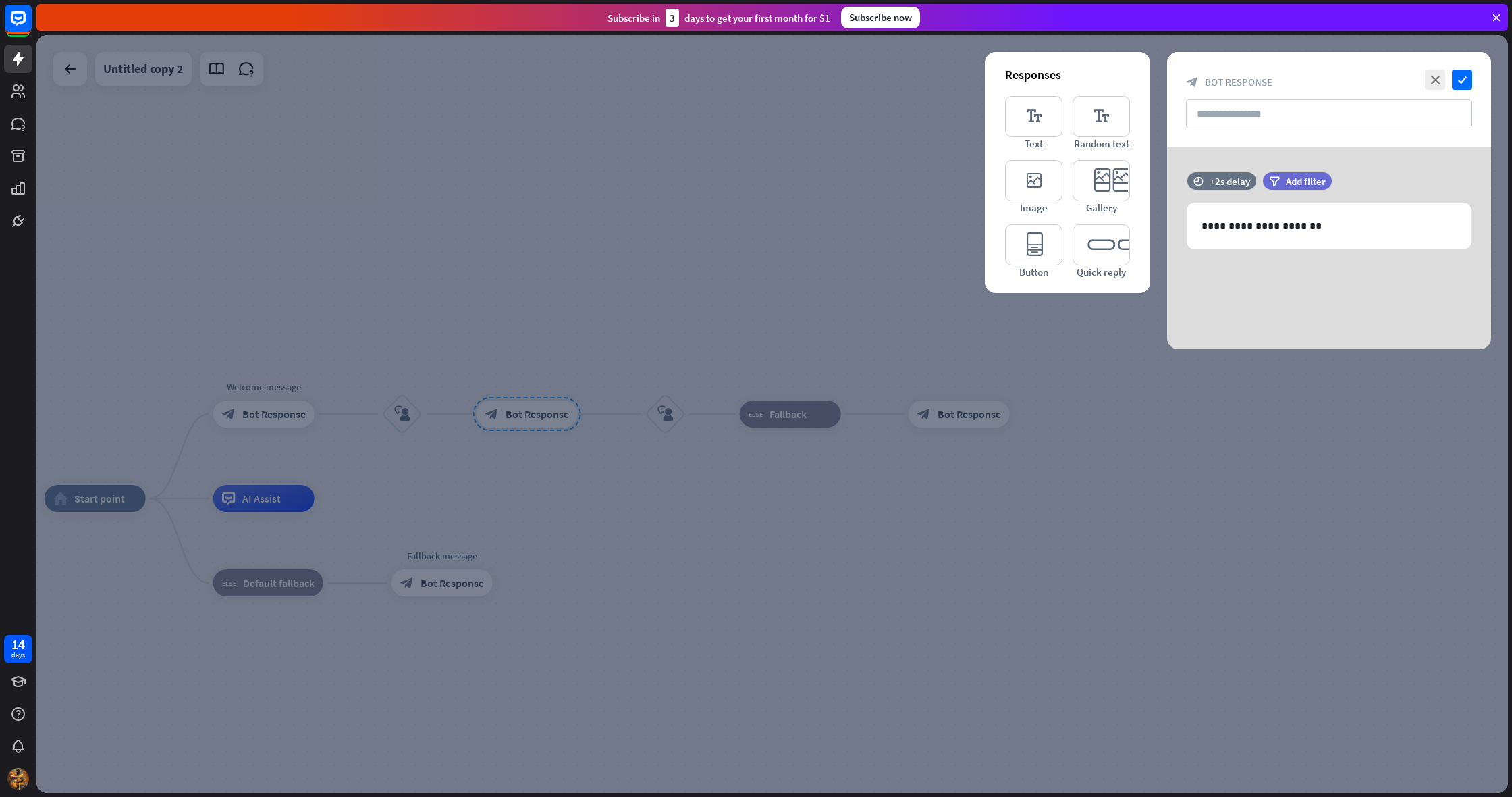
drag, startPoint x: 889, startPoint y: 270, endPoint x: 775, endPoint y: 303, distance: 118.7
click at [889, 270] on div at bounding box center [771, 414] width 1471 height 757
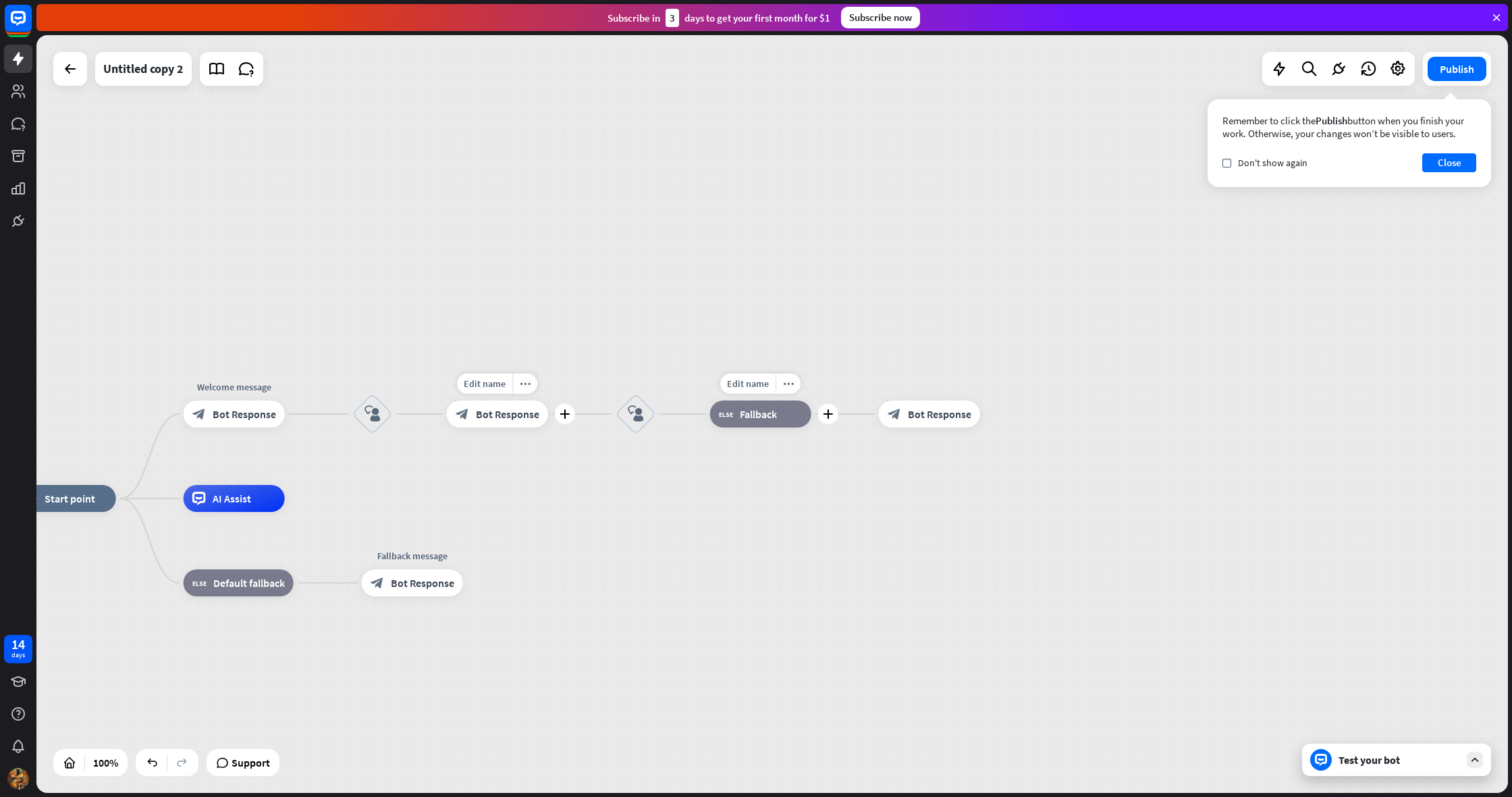
click at [739, 407] on div "block_fallback Fallback" at bounding box center [760, 414] width 101 height 27
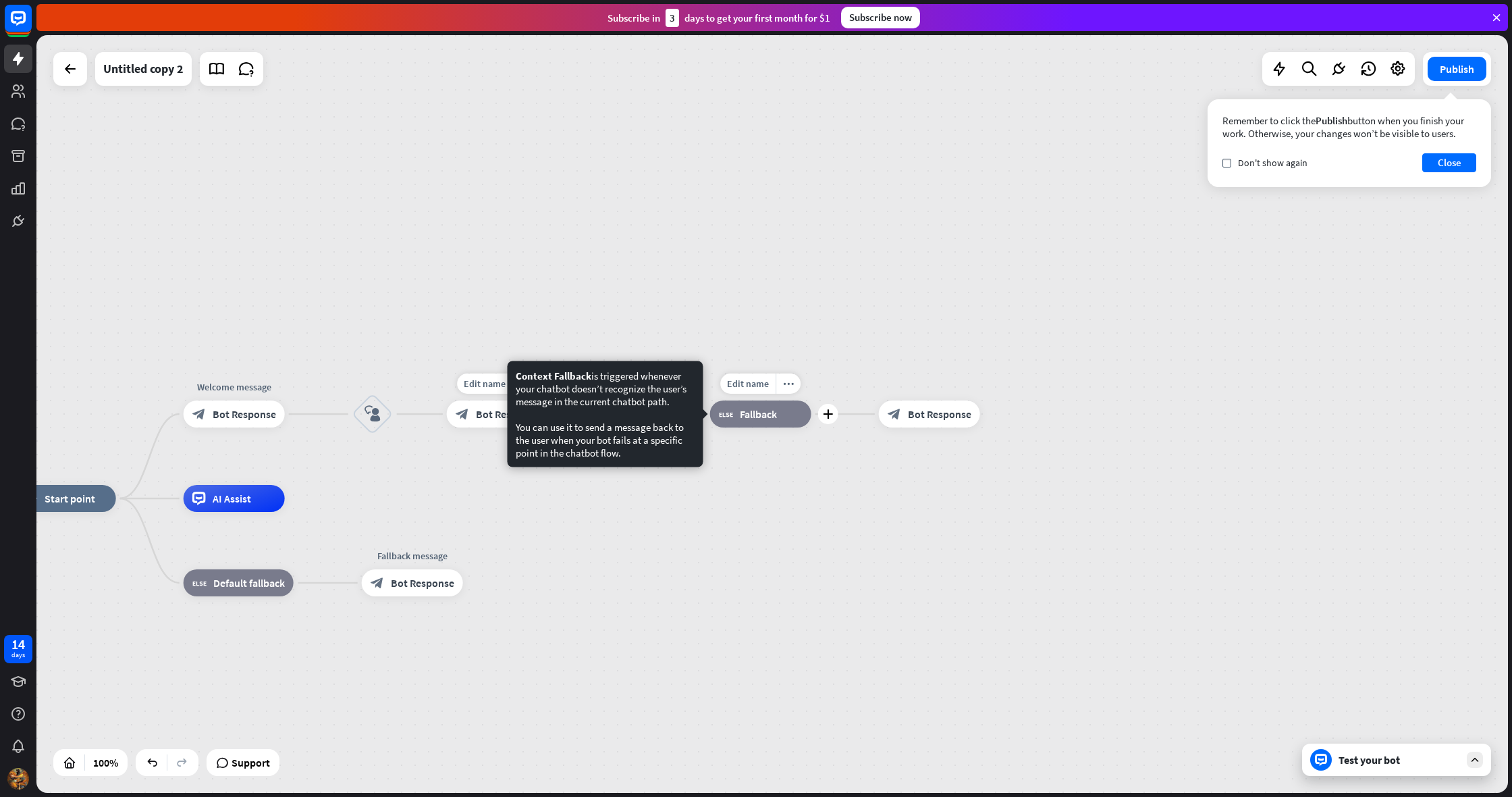
click at [740, 416] on span "Fallback" at bounding box center [758, 414] width 37 height 14
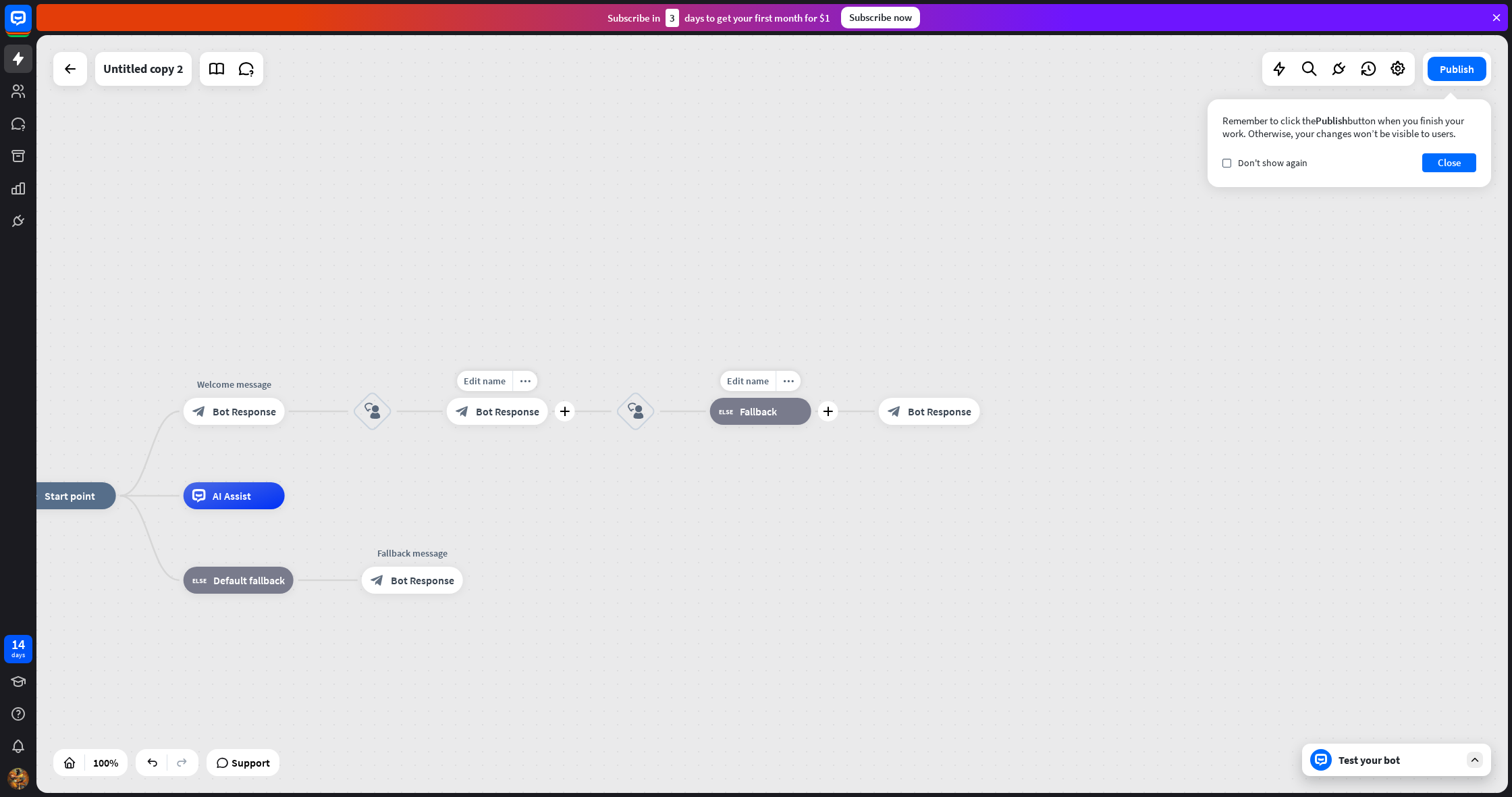
drag, startPoint x: 758, startPoint y: 414, endPoint x: 732, endPoint y: 446, distance: 41.2
click at [732, 424] on div "Edit name more_horiz plus block_fallback Fallback" at bounding box center [760, 411] width 101 height 27
click at [787, 379] on icon "more_horiz" at bounding box center [788, 381] width 11 height 10
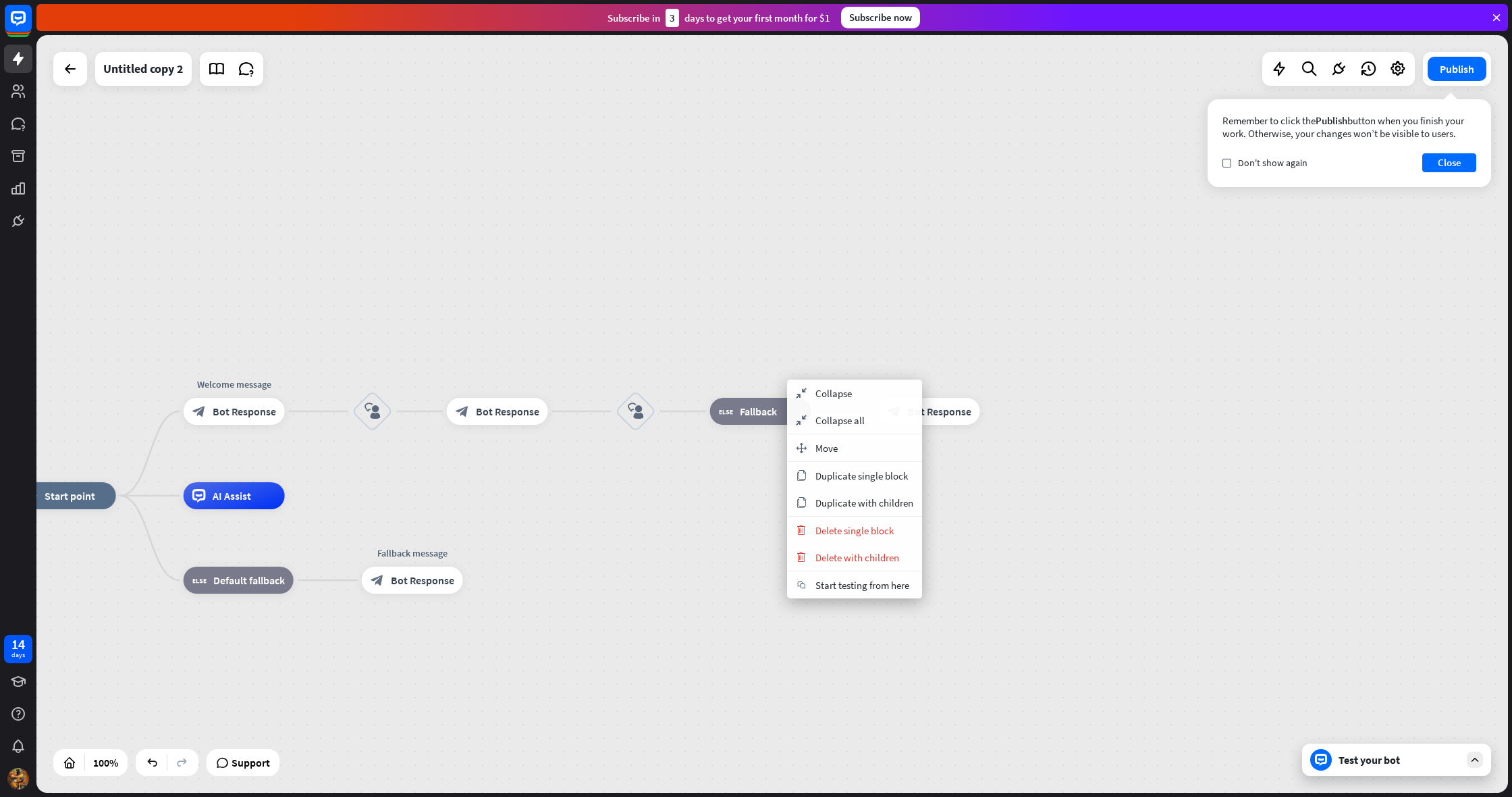
drag, startPoint x: 823, startPoint y: 444, endPoint x: 816, endPoint y: 444, distance: 7.0
click at [823, 444] on span "Move" at bounding box center [826, 448] width 23 height 13
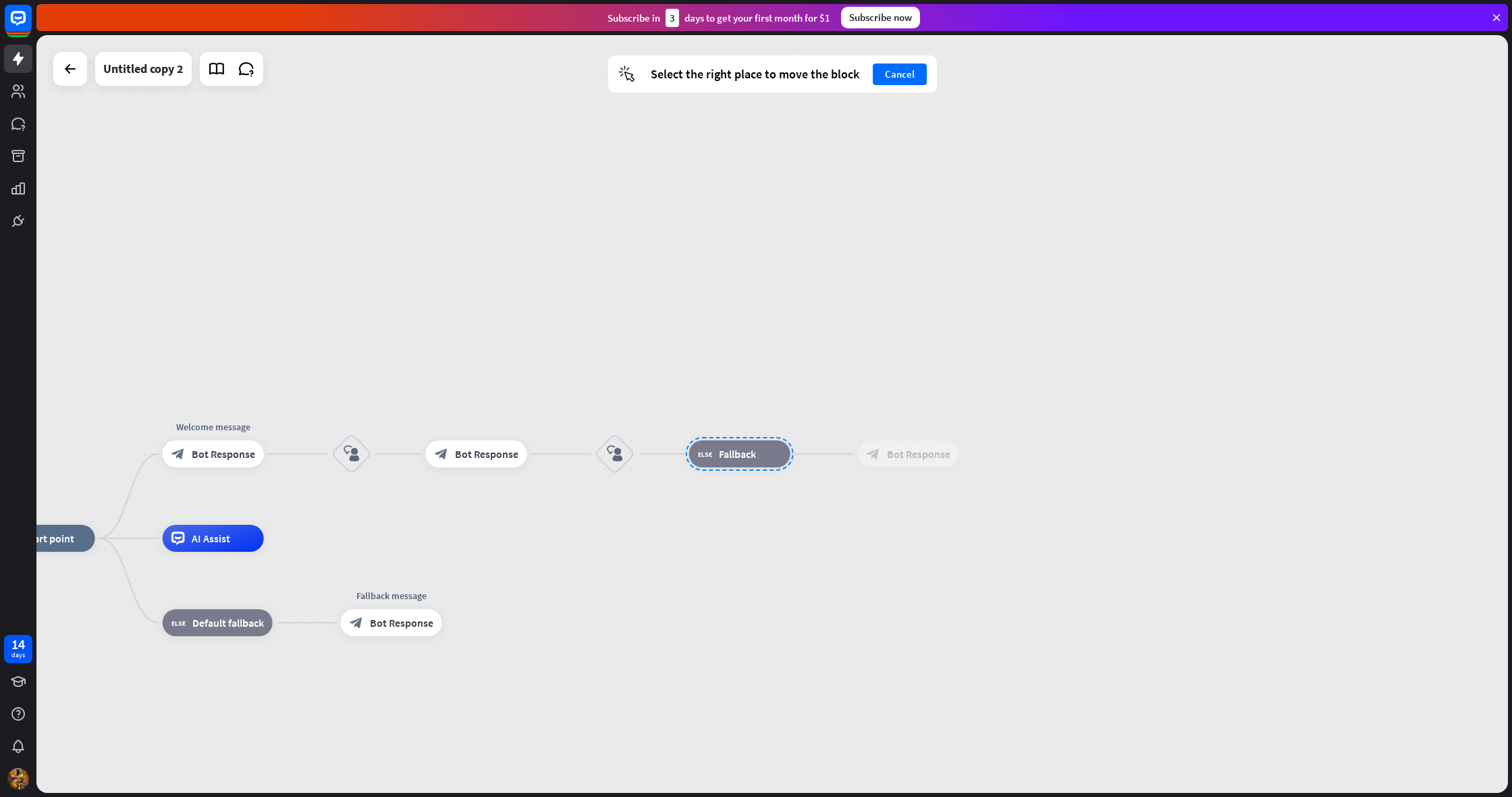
drag, startPoint x: 782, startPoint y: 416, endPoint x: 759, endPoint y: 464, distance: 53.2
click at [758, 464] on div at bounding box center [740, 453] width 108 height 33
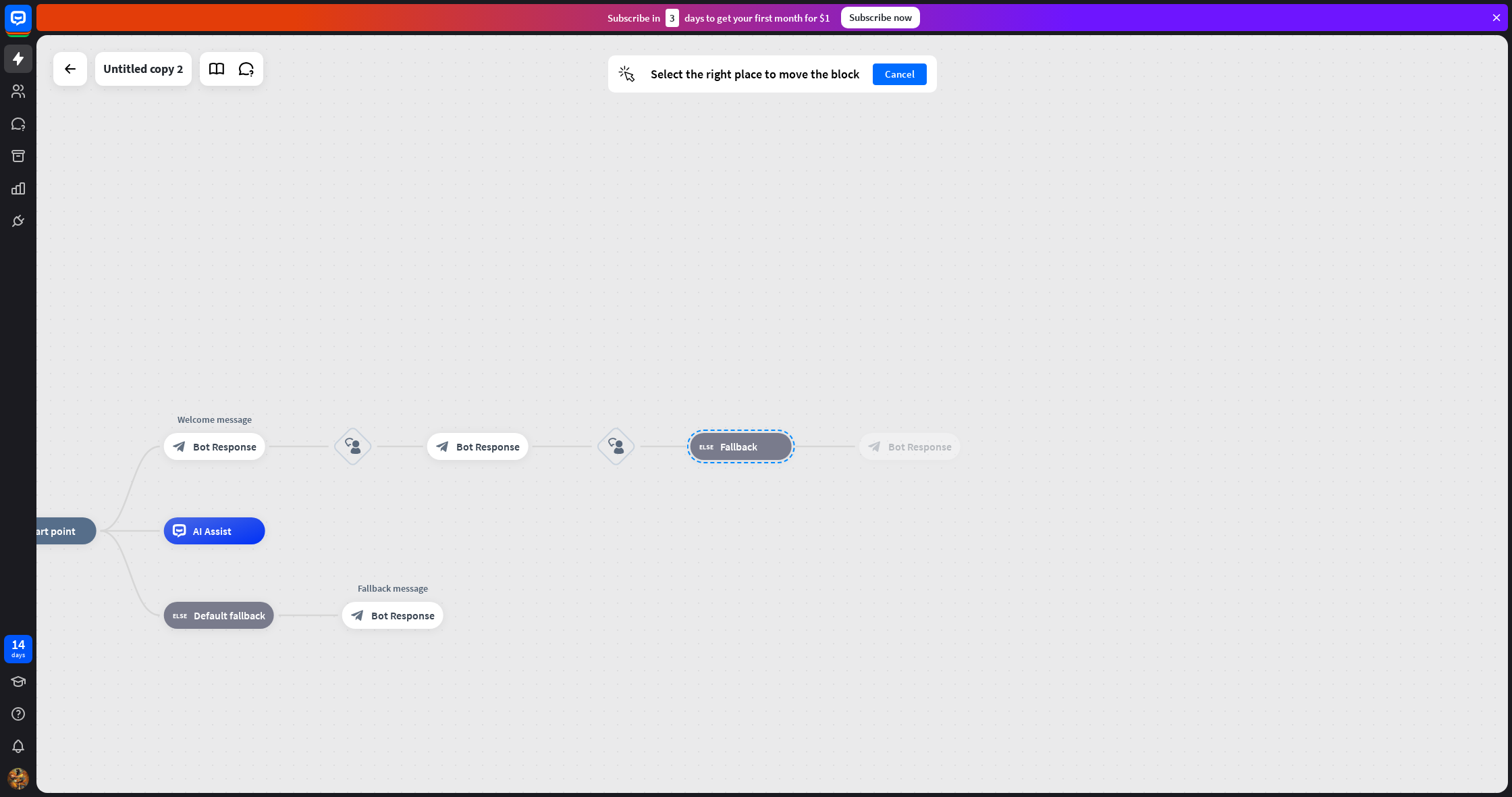
drag, startPoint x: 731, startPoint y: 463, endPoint x: 751, endPoint y: 448, distance: 25.0
click at [751, 448] on div at bounding box center [741, 446] width 108 height 33
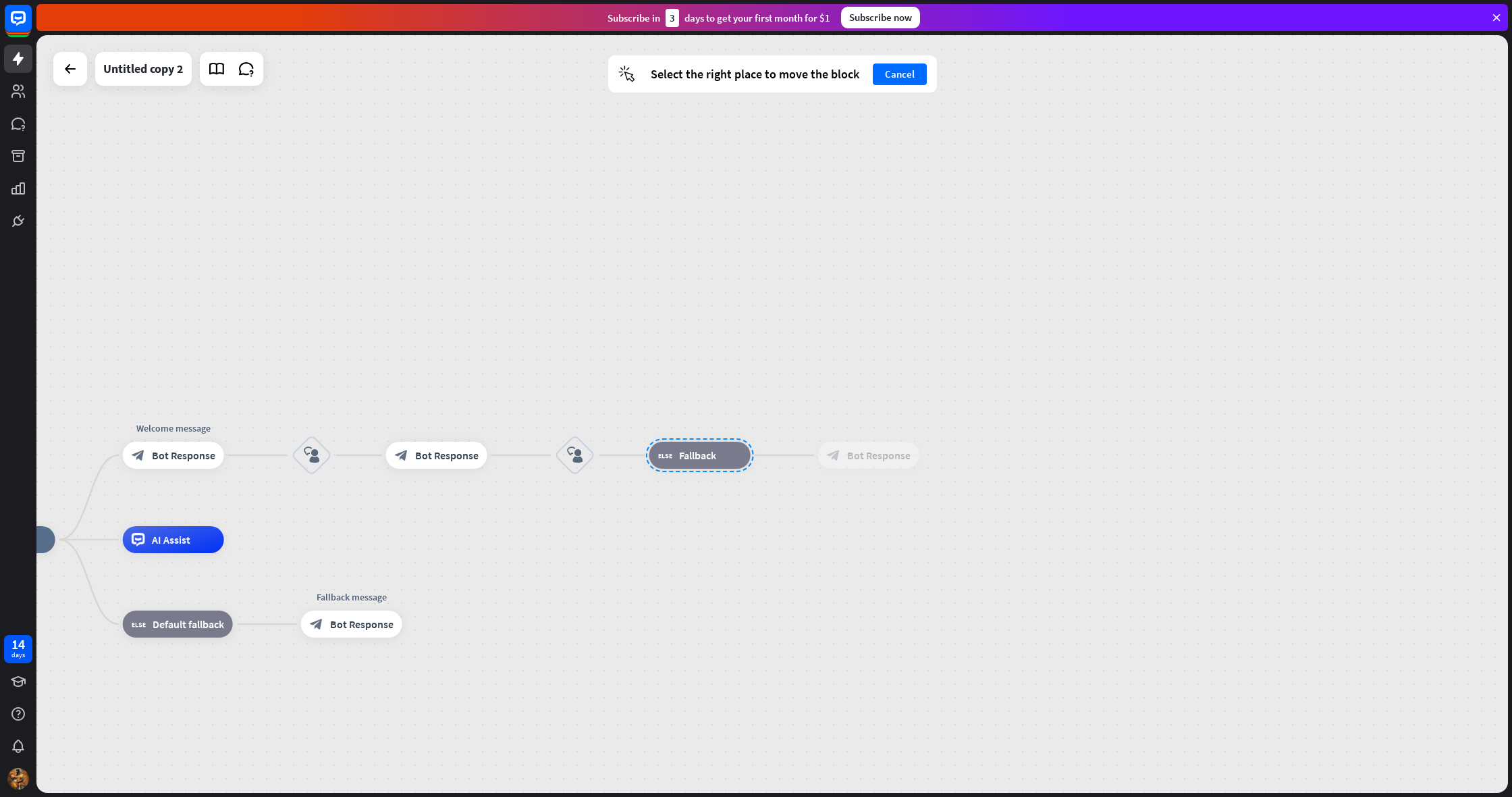
drag, startPoint x: 751, startPoint y: 448, endPoint x: 710, endPoint y: 442, distance: 41.4
click at [708, 444] on div at bounding box center [700, 455] width 108 height 33
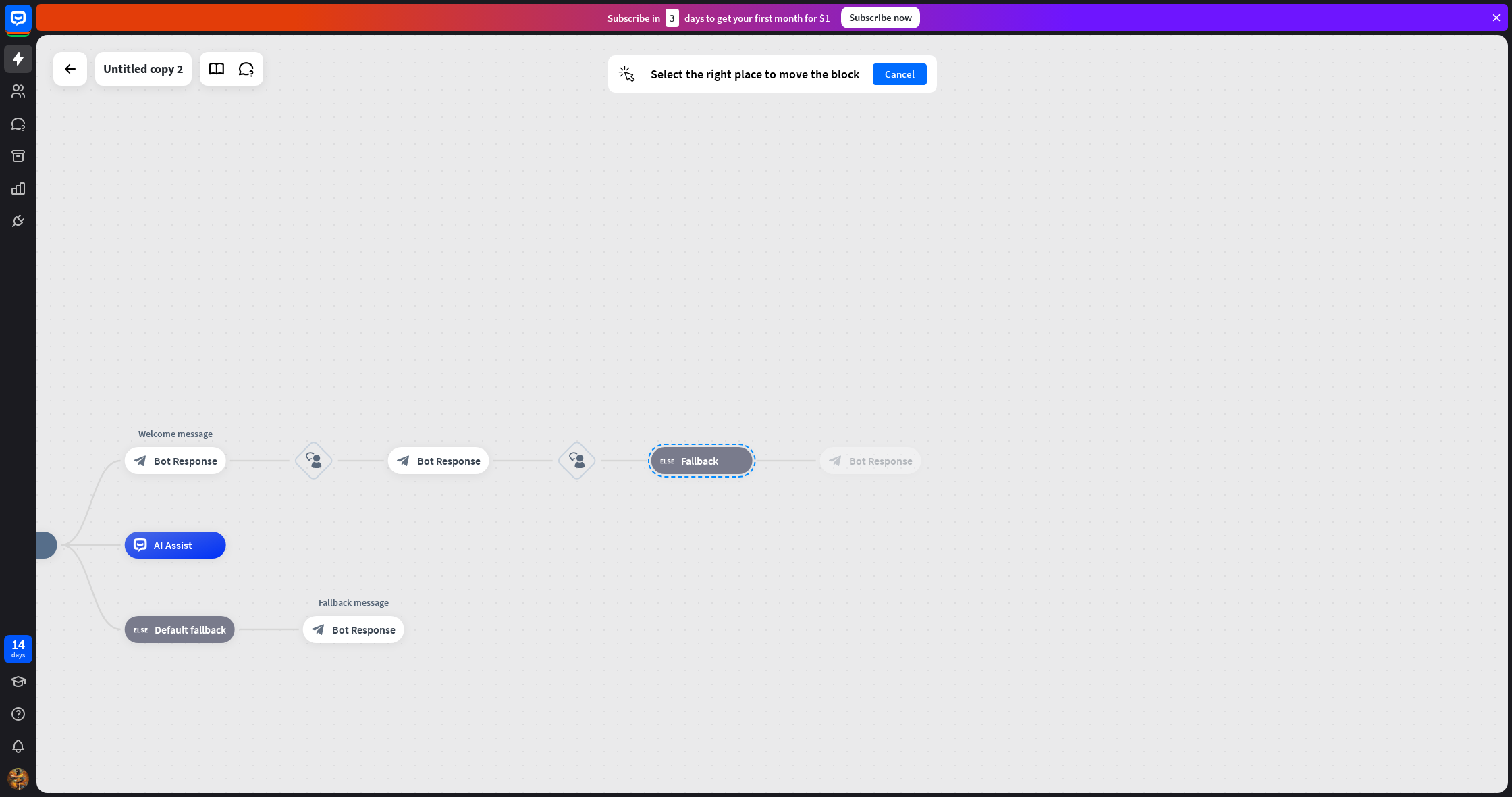
click at [717, 447] on div "block_fallback Fallback" at bounding box center [702, 461] width 101 height 27
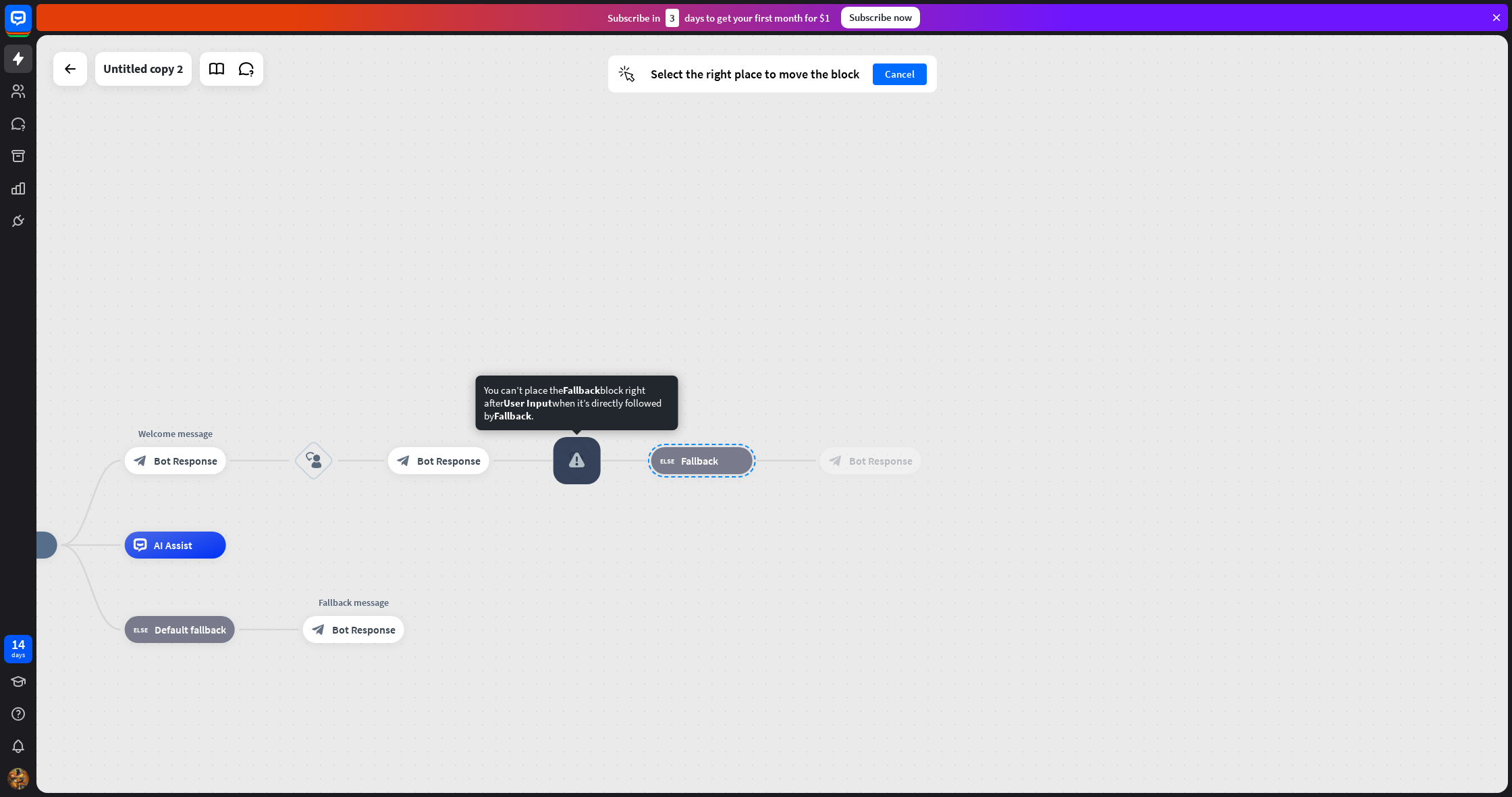
drag, startPoint x: 575, startPoint y: 478, endPoint x: 601, endPoint y: 431, distance: 53.7
click at [581, 463] on div at bounding box center [577, 460] width 47 height 47
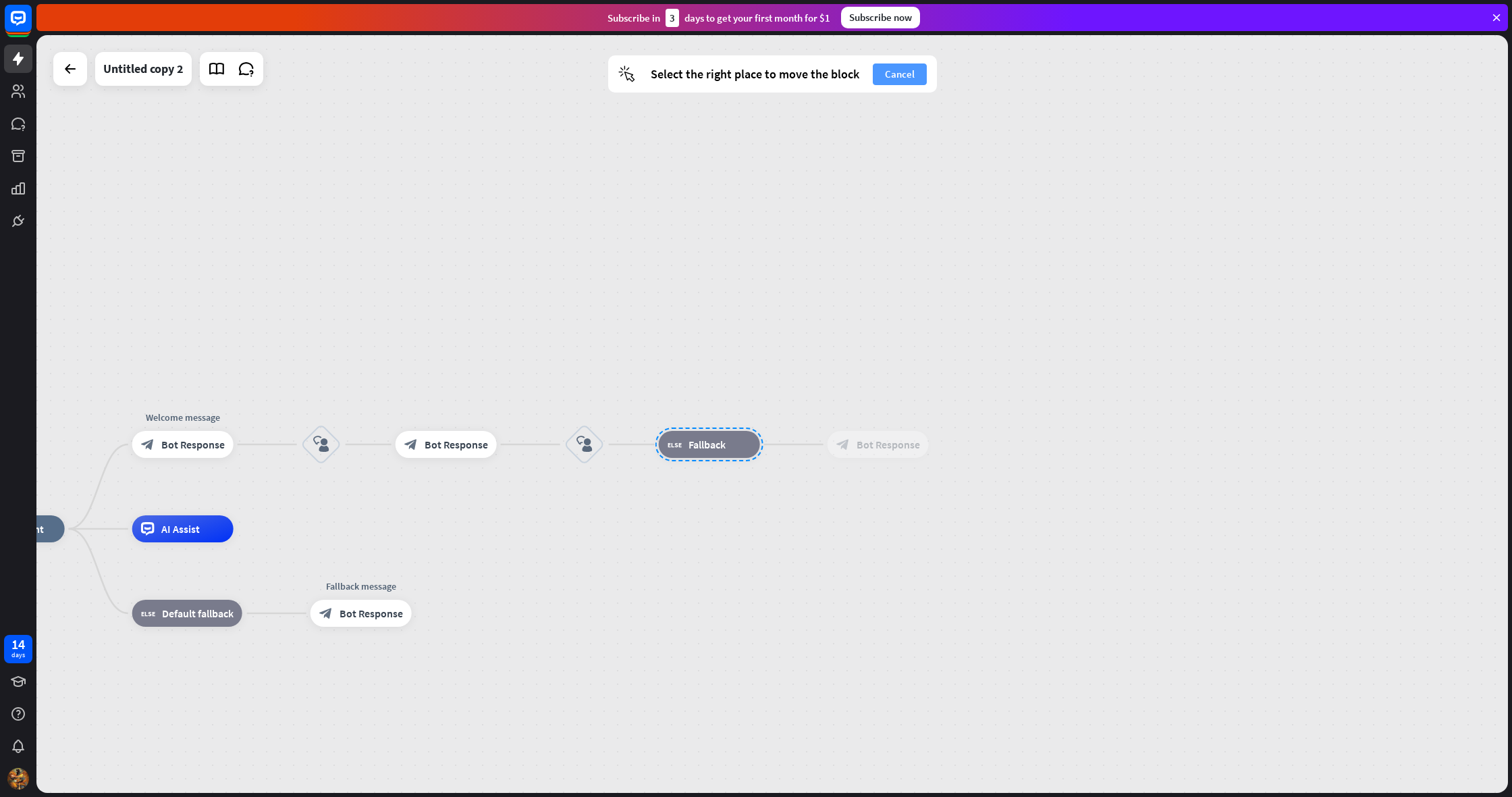
click at [903, 70] on button "Cancel" at bounding box center [899, 75] width 54 height 22
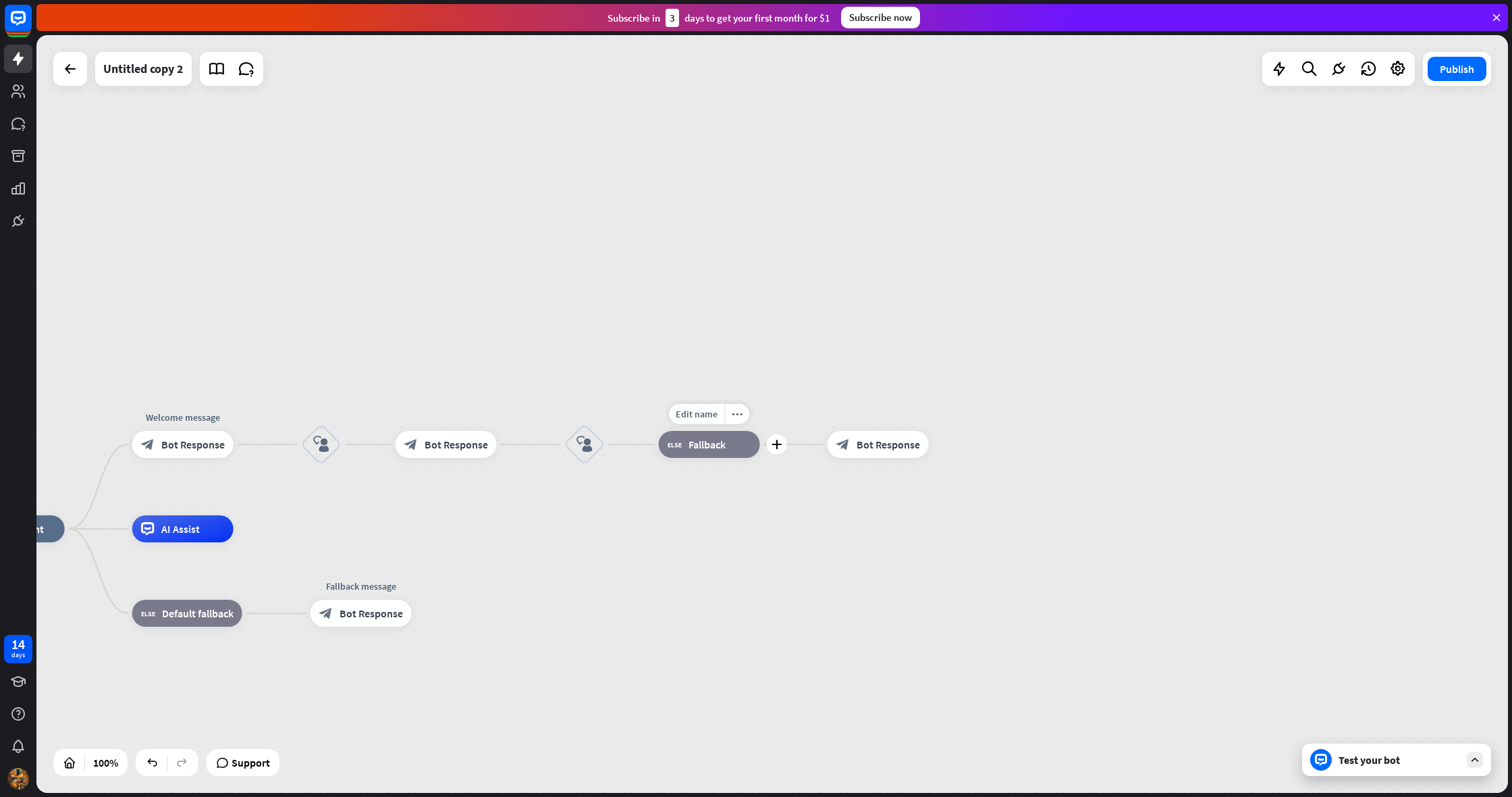
click at [734, 438] on div "block_fallback Fallback" at bounding box center [709, 444] width 101 height 27
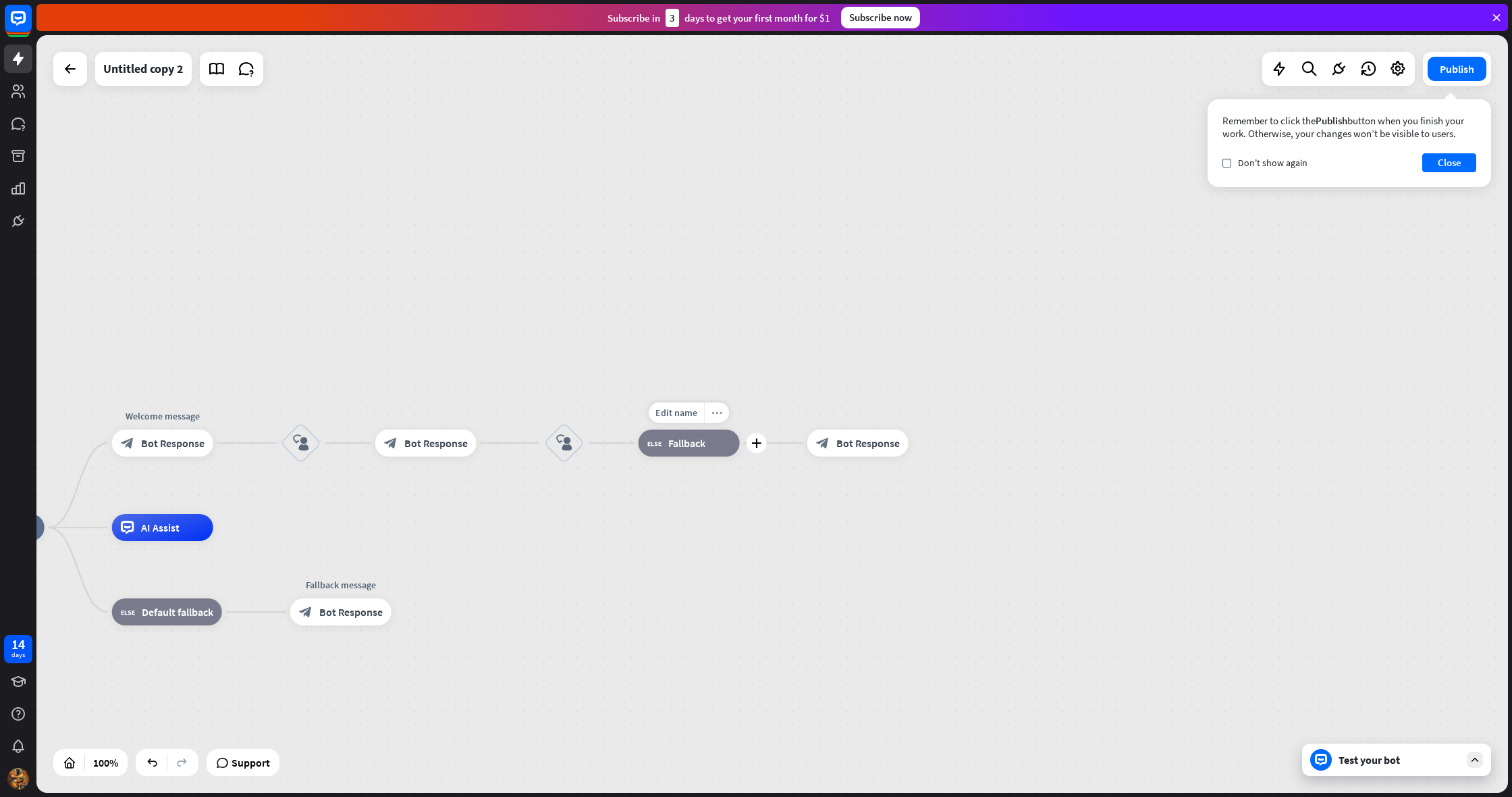
click at [726, 414] on div "more_horiz" at bounding box center [716, 413] width 25 height 21
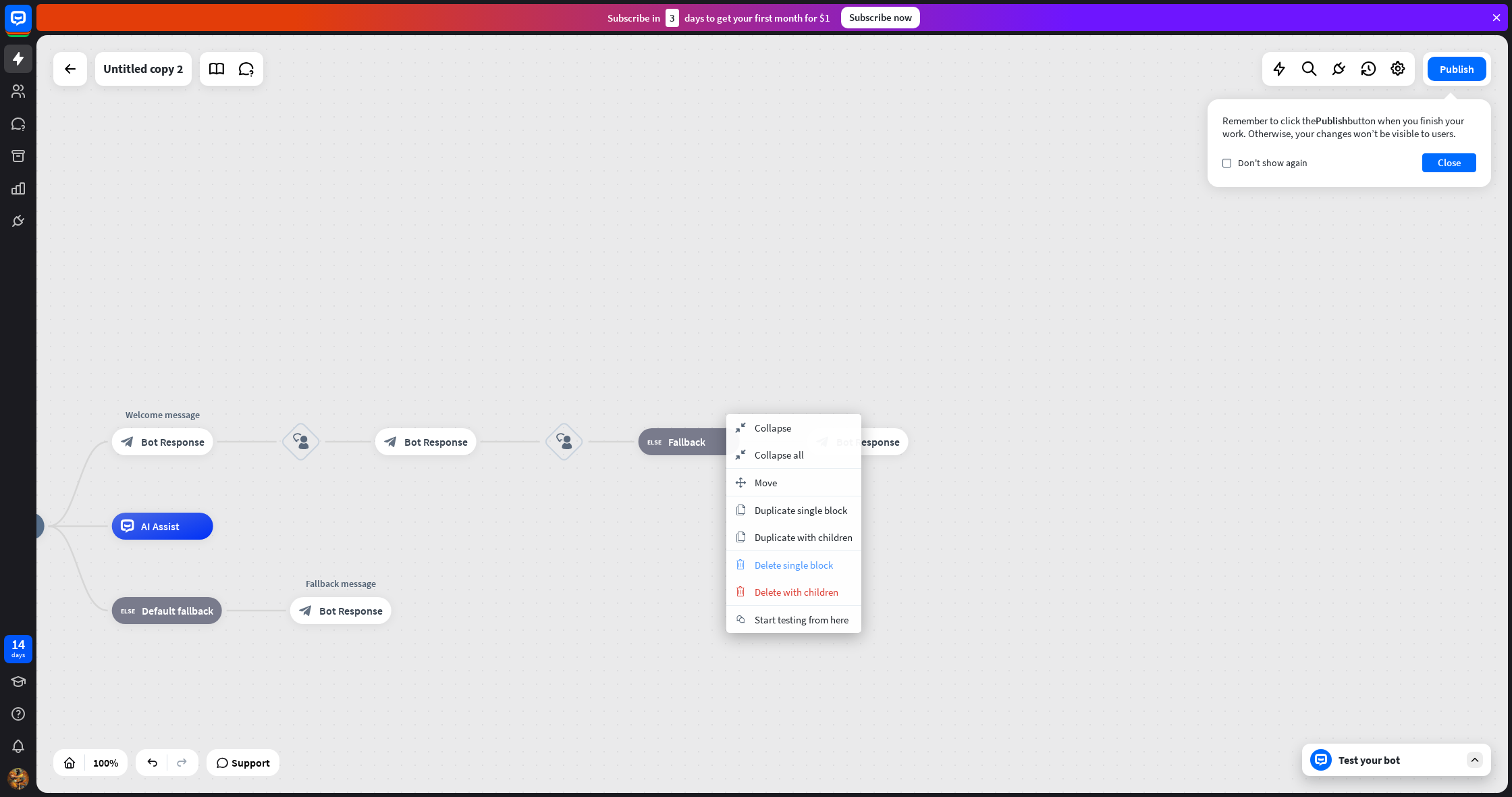
click at [791, 567] on span "Delete single block" at bounding box center [793, 565] width 79 height 13
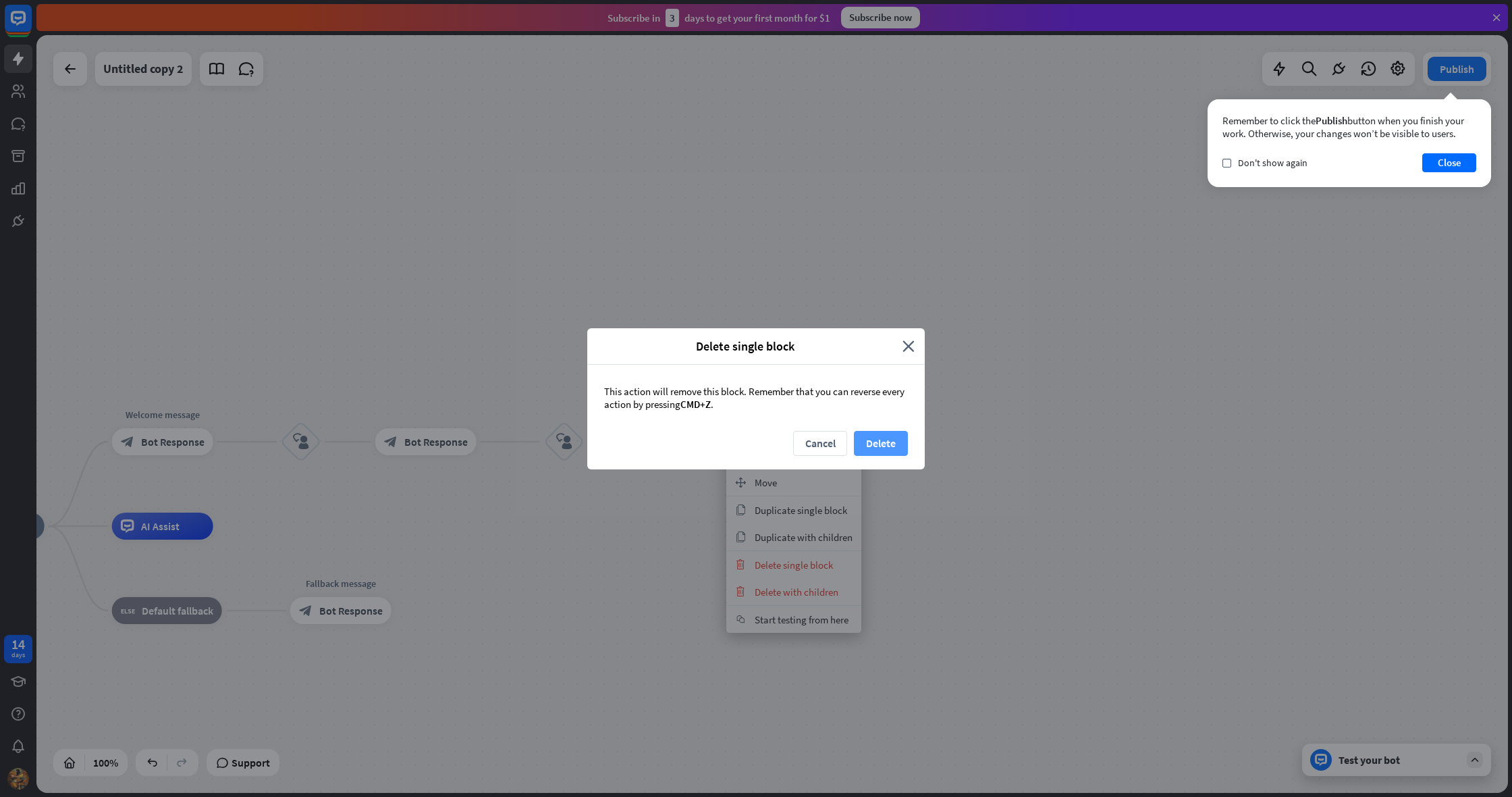
click at [883, 438] on button "Delete" at bounding box center [880, 443] width 54 height 25
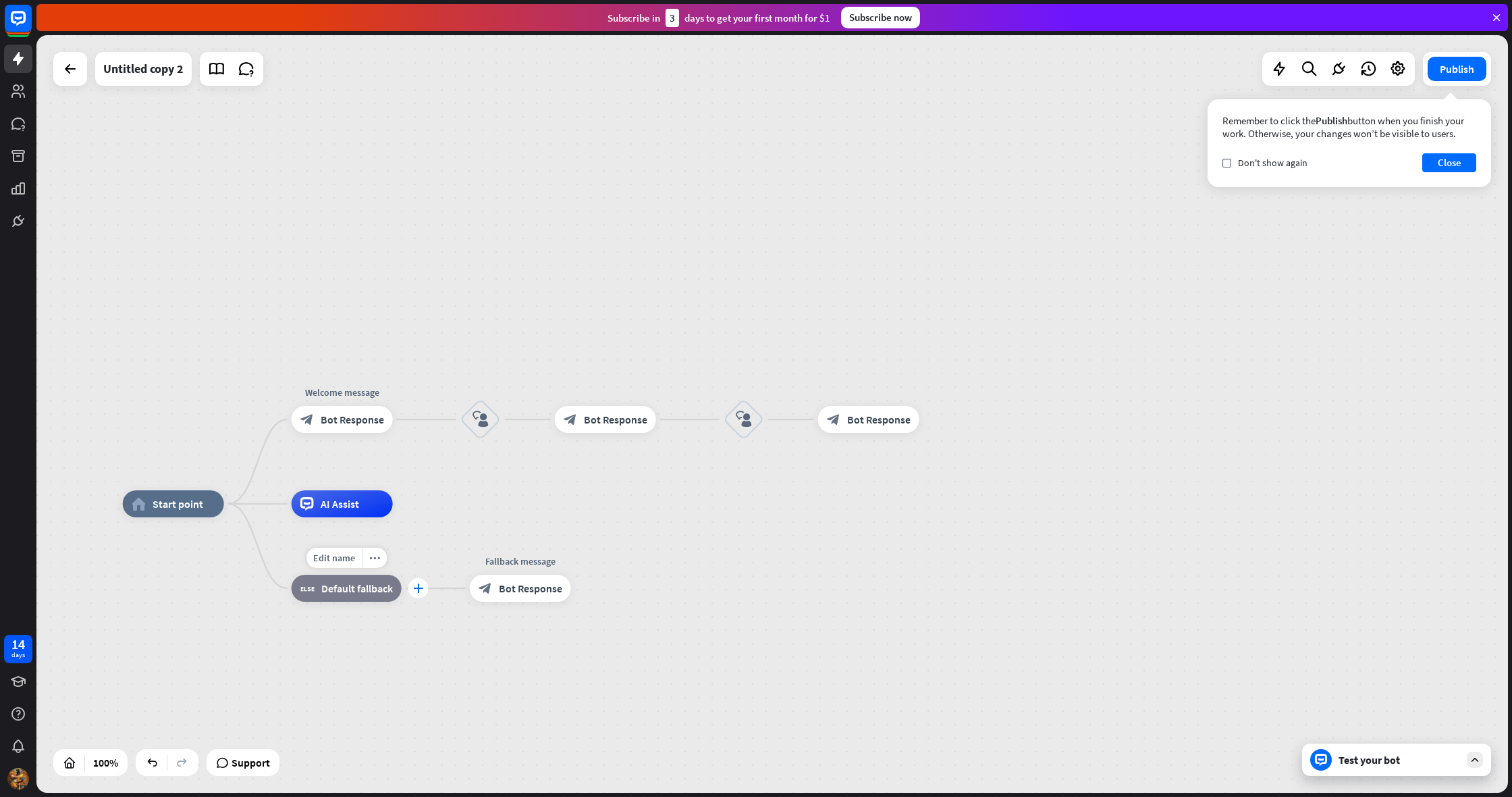
click at [419, 586] on icon "plus" at bounding box center [418, 588] width 10 height 10
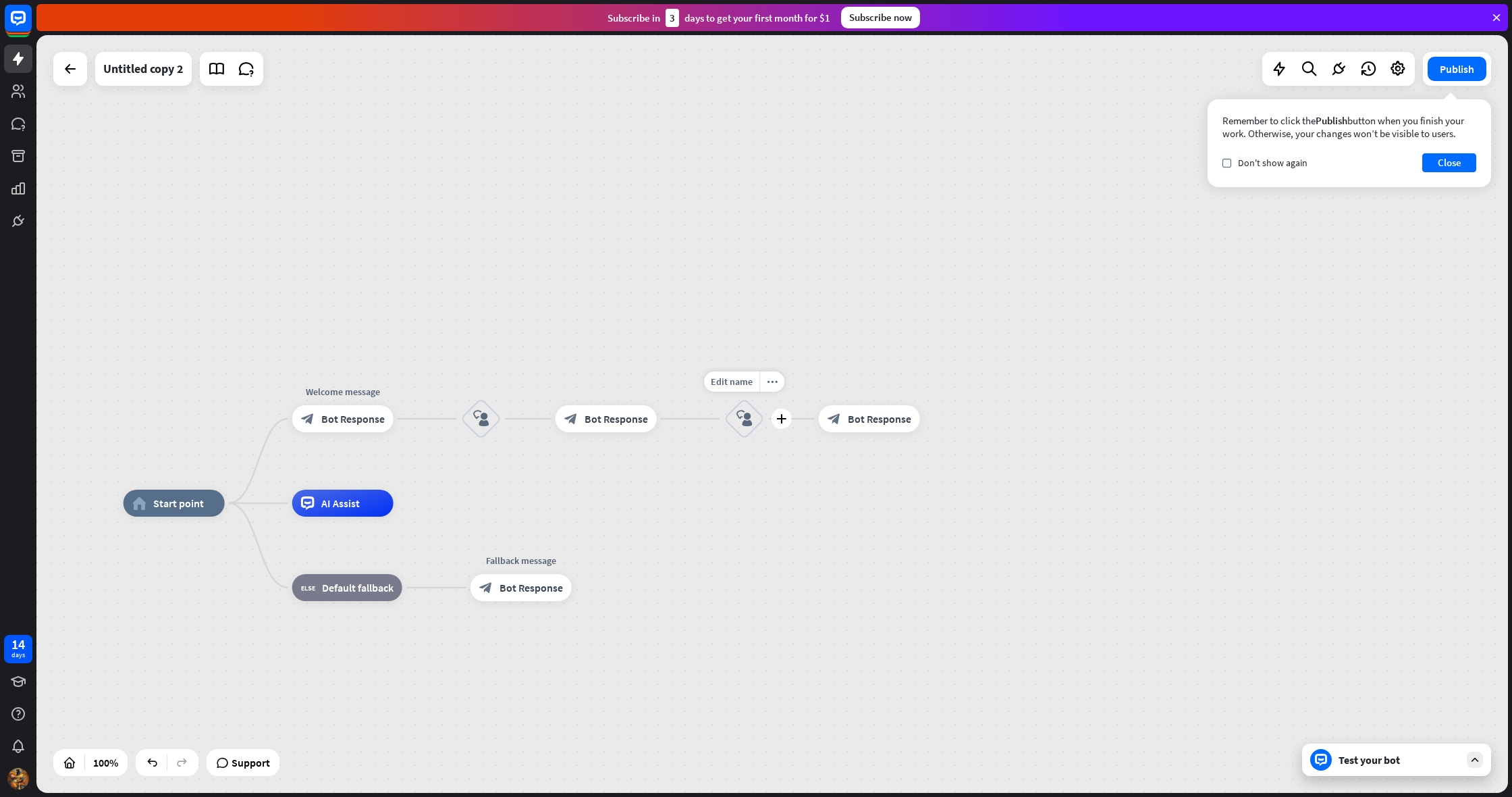
click at [746, 418] on icon "block_user_input" at bounding box center [745, 419] width 16 height 16
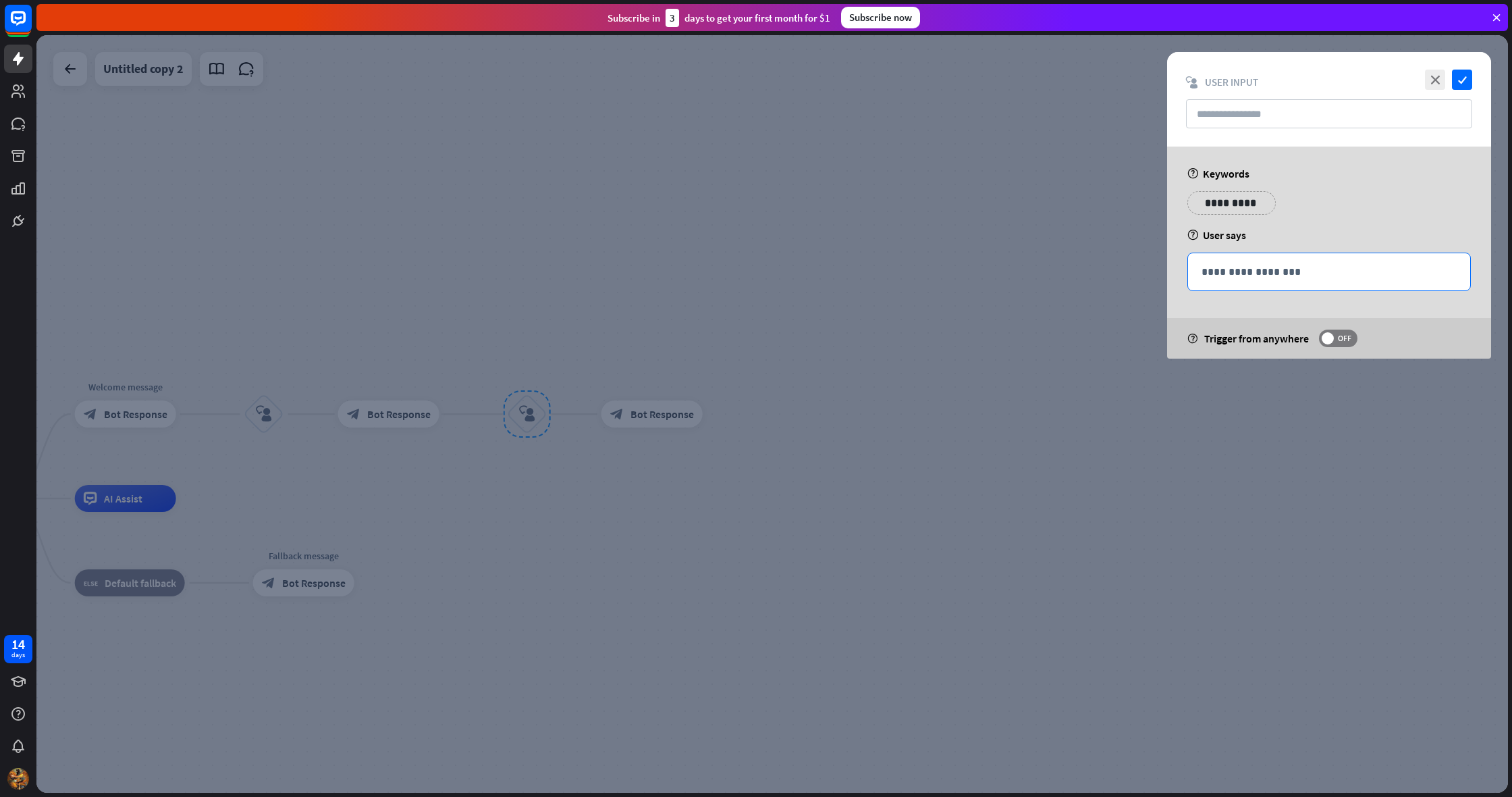
click at [1222, 279] on p "**********" at bounding box center [1328, 271] width 255 height 17
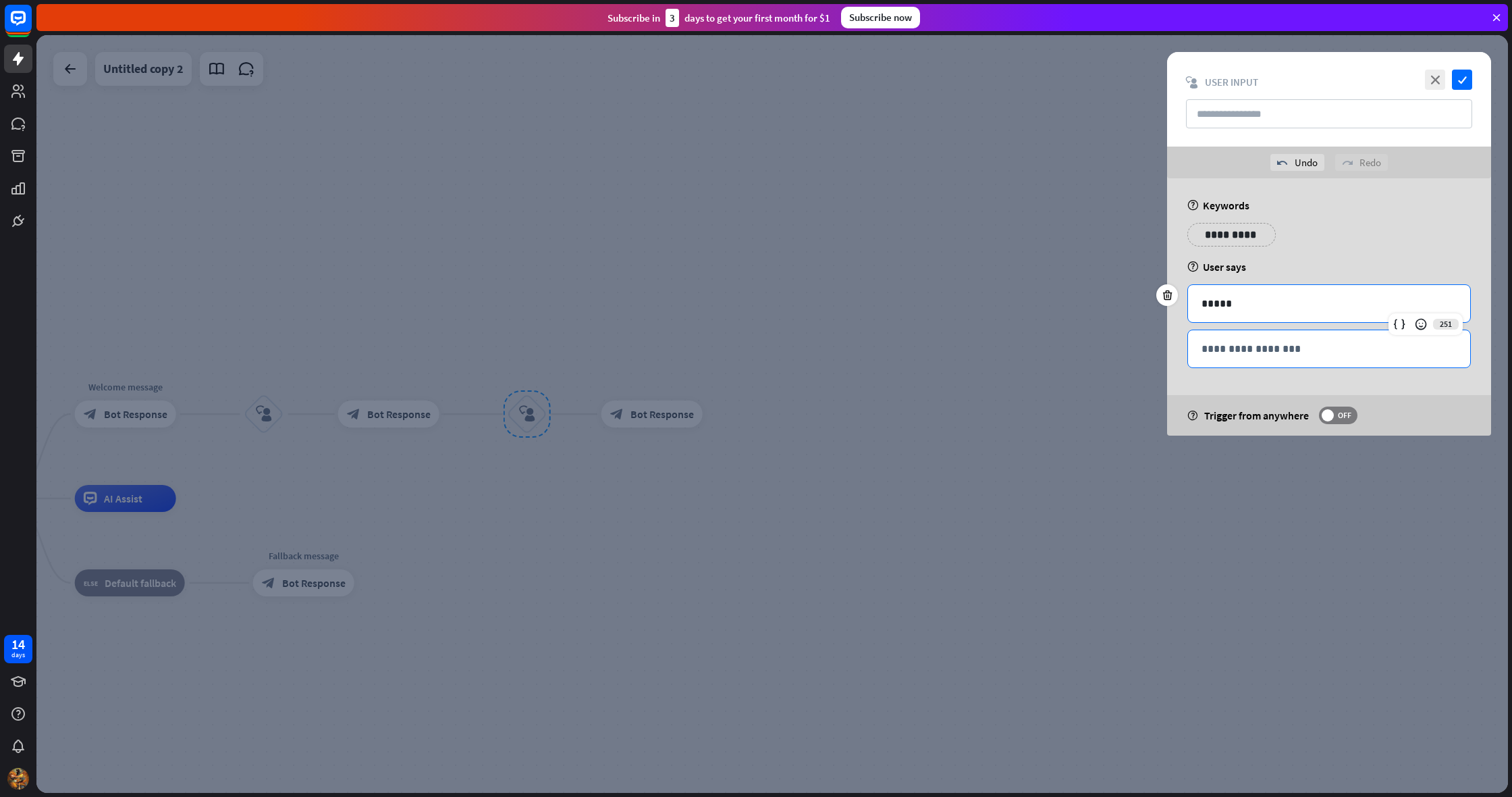
click at [1207, 352] on p "**********" at bounding box center [1328, 349] width 255 height 17
click at [1015, 356] on div at bounding box center [771, 414] width 1471 height 757
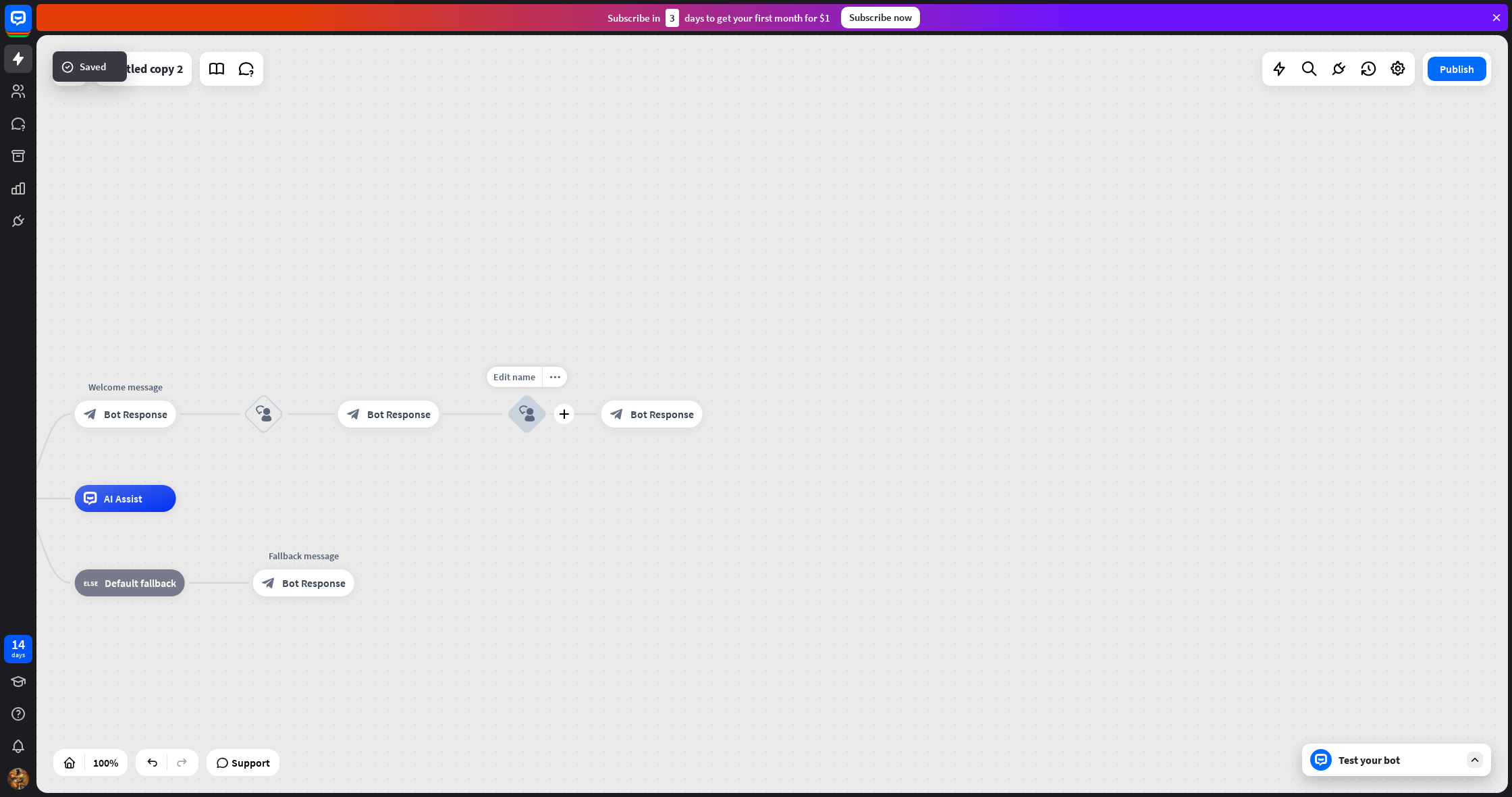
click at [532, 420] on icon "block_user_input" at bounding box center [527, 414] width 16 height 16
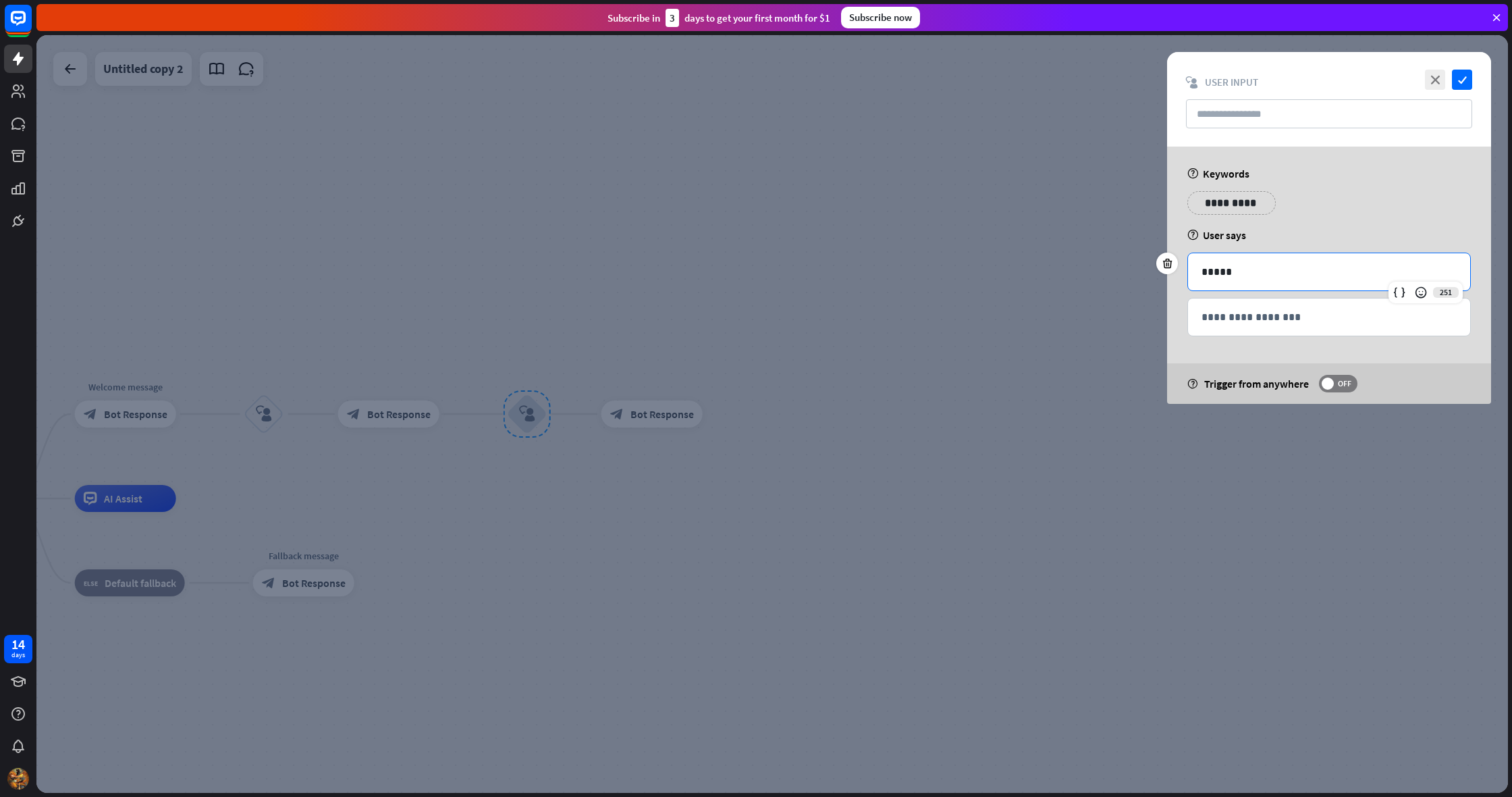
click at [1252, 276] on p "*****" at bounding box center [1328, 271] width 255 height 17
click at [1123, 321] on div at bounding box center [771, 414] width 1471 height 757
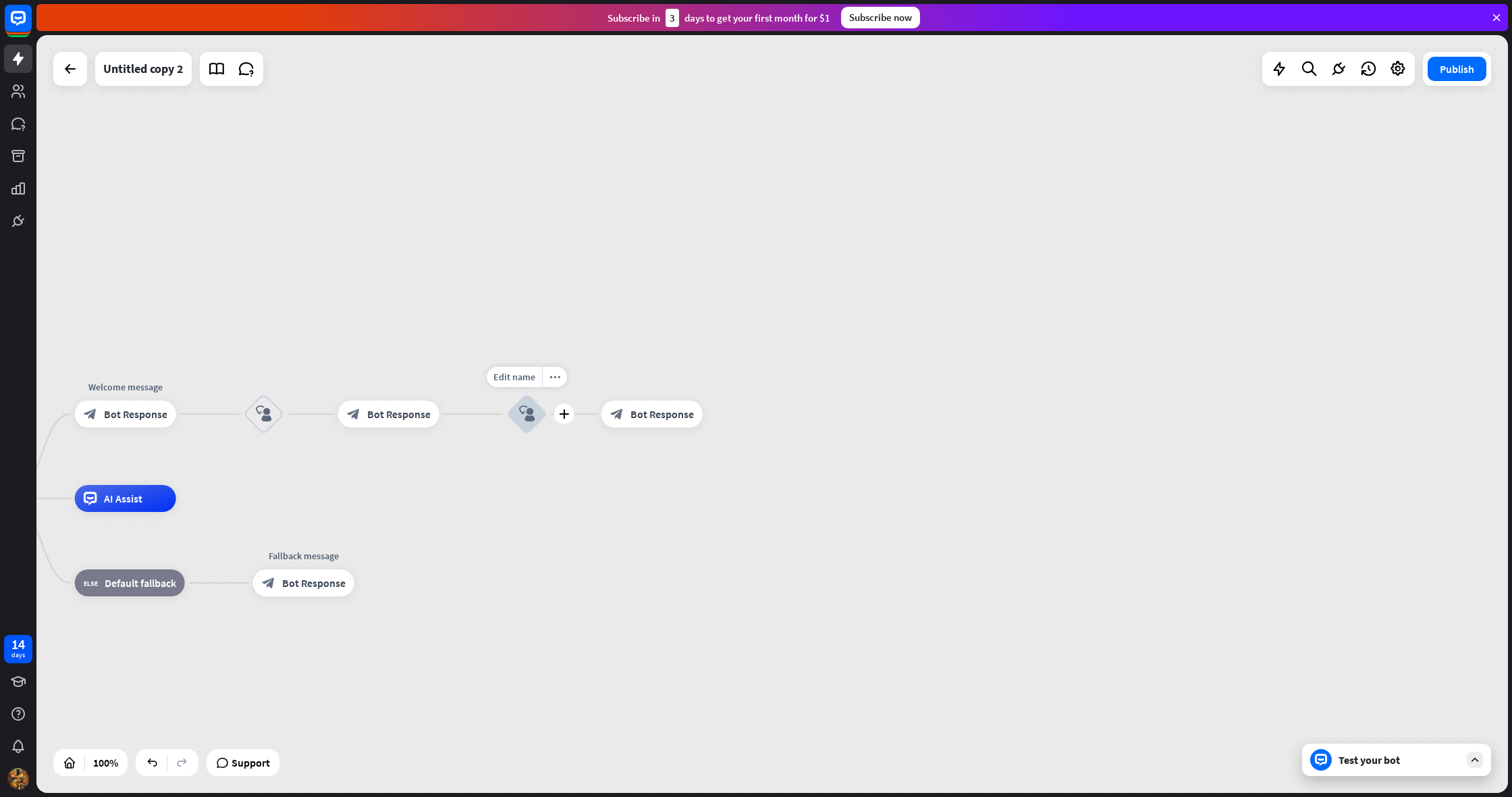
click at [514, 408] on div "block_user_input" at bounding box center [527, 414] width 40 height 40
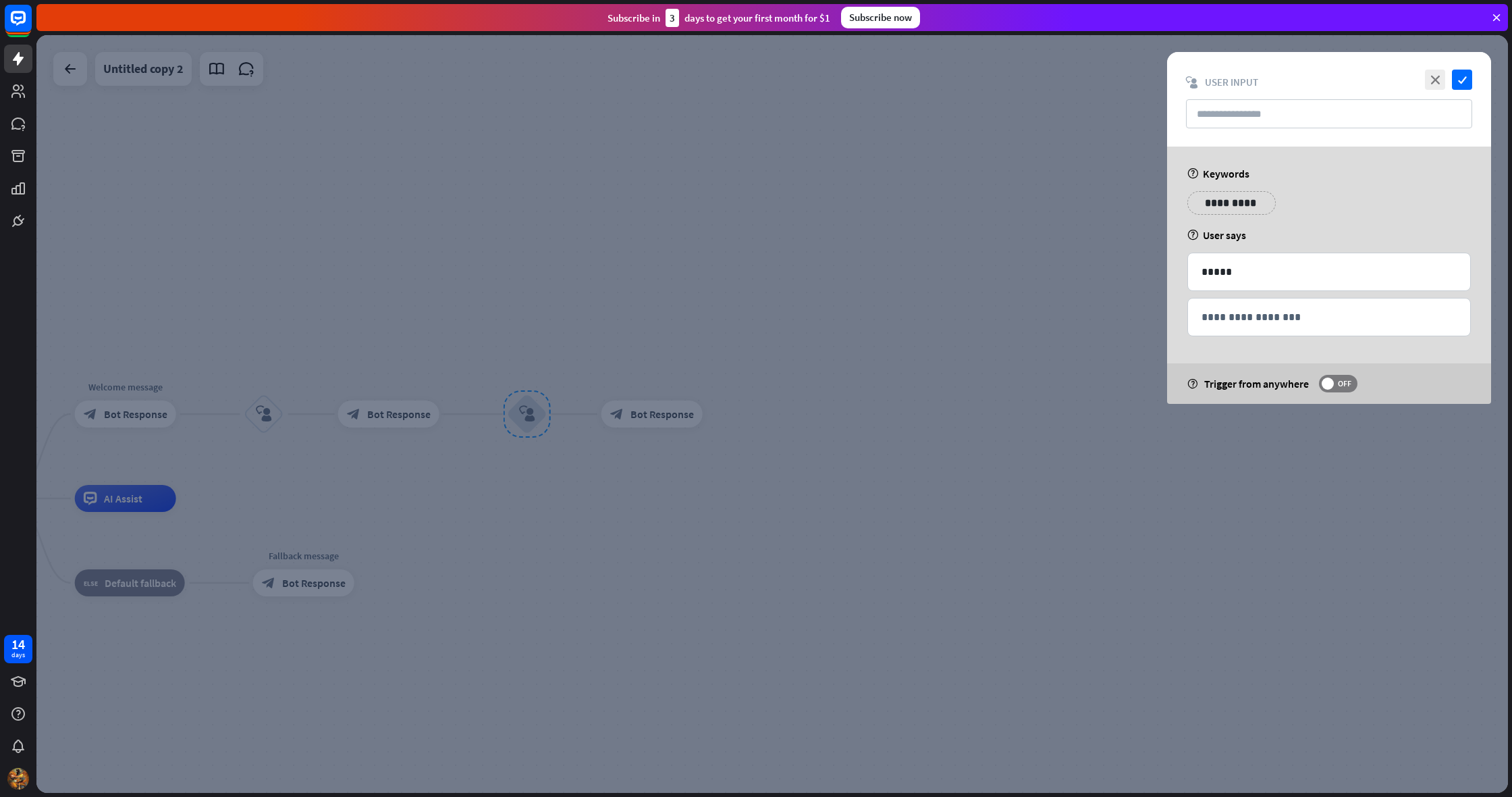
click at [1235, 202] on p "**********" at bounding box center [1231, 202] width 68 height 17
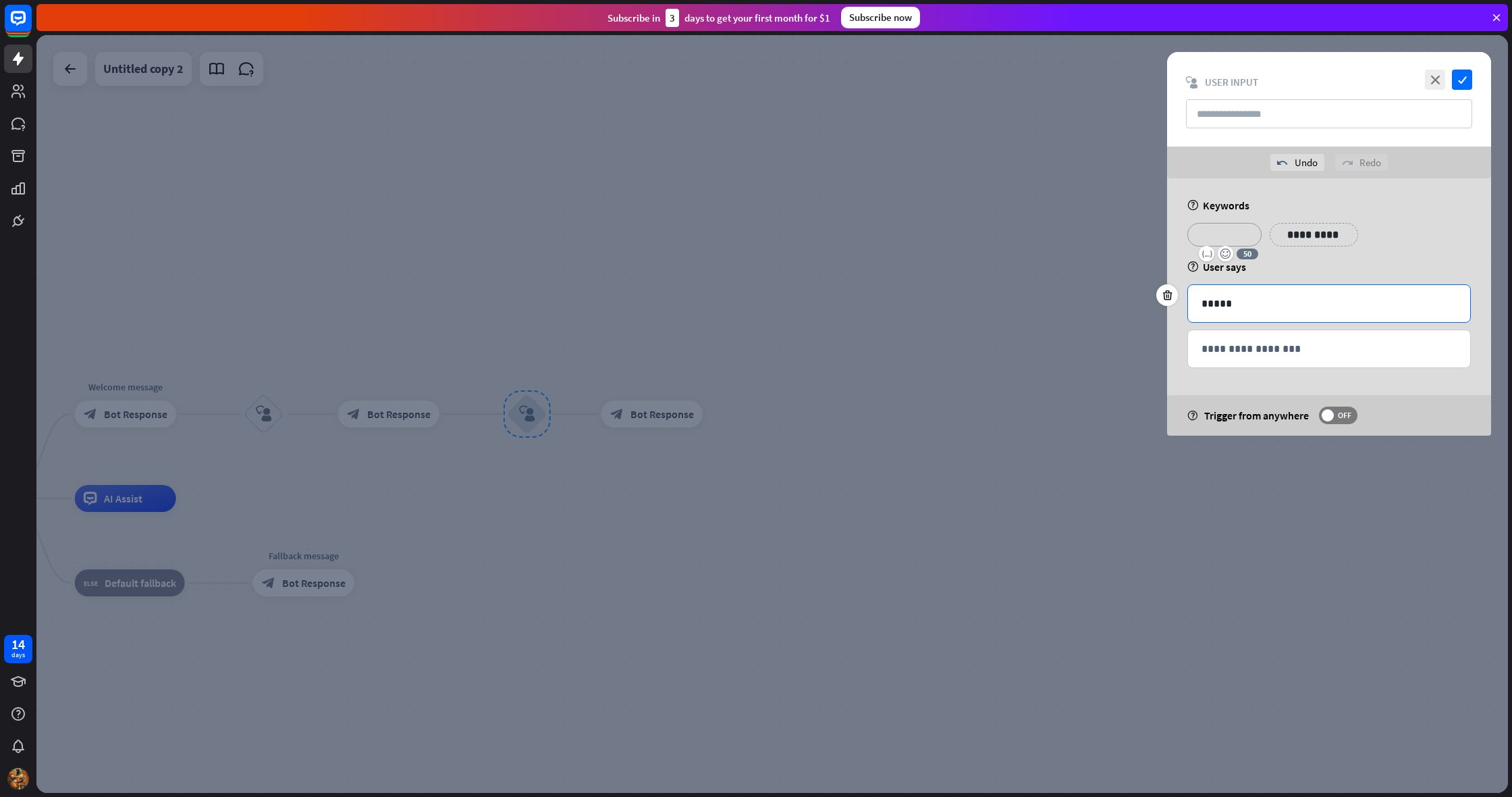
click at [1240, 303] on p "*****" at bounding box center [1328, 303] width 255 height 17
click at [1248, 341] on p "**********" at bounding box center [1328, 349] width 255 height 17
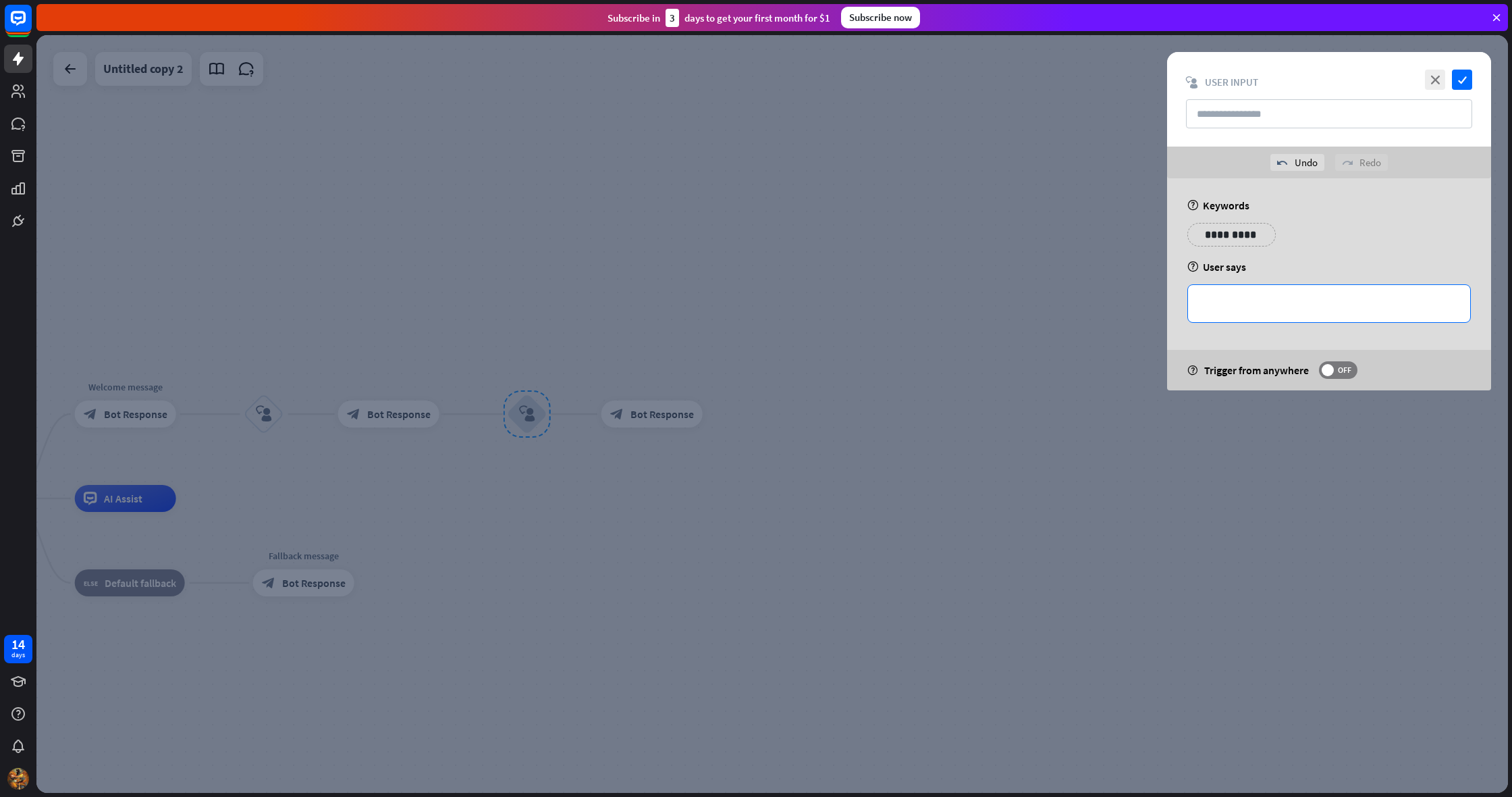
click at [1240, 308] on p "**********" at bounding box center [1328, 303] width 255 height 17
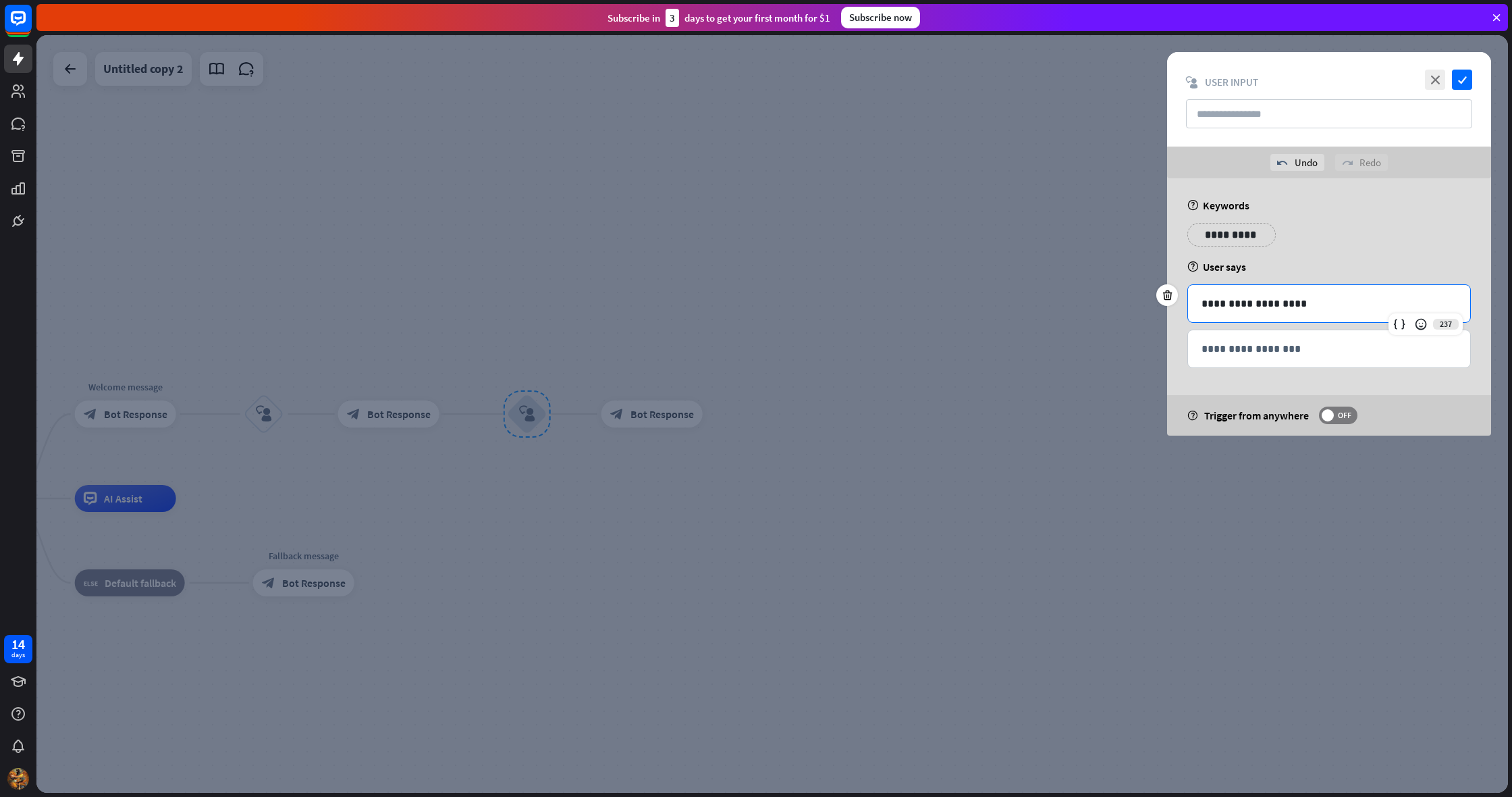
click at [1255, 306] on p "**********" at bounding box center [1328, 303] width 255 height 17
click at [1270, 304] on p "**********" at bounding box center [1328, 303] width 255 height 17
drag, startPoint x: 1199, startPoint y: 305, endPoint x: 1318, endPoint y: 307, distance: 119.0
click at [1318, 307] on div "**********" at bounding box center [1328, 303] width 282 height 37
copy p "**********"
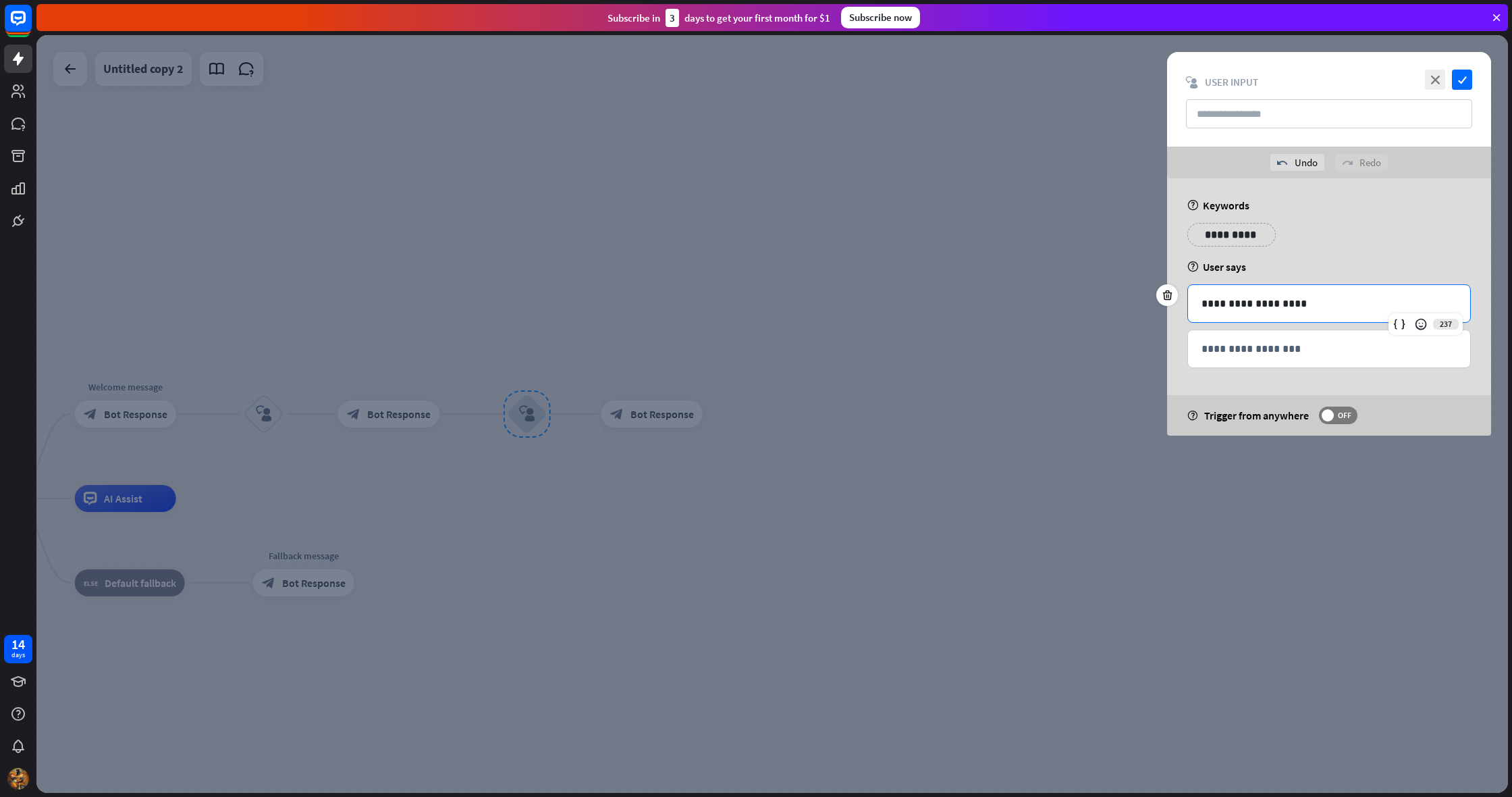
click at [1241, 235] on p "**********" at bounding box center [1231, 234] width 68 height 17
click at [1466, 74] on icon "check" at bounding box center [1462, 80] width 20 height 21
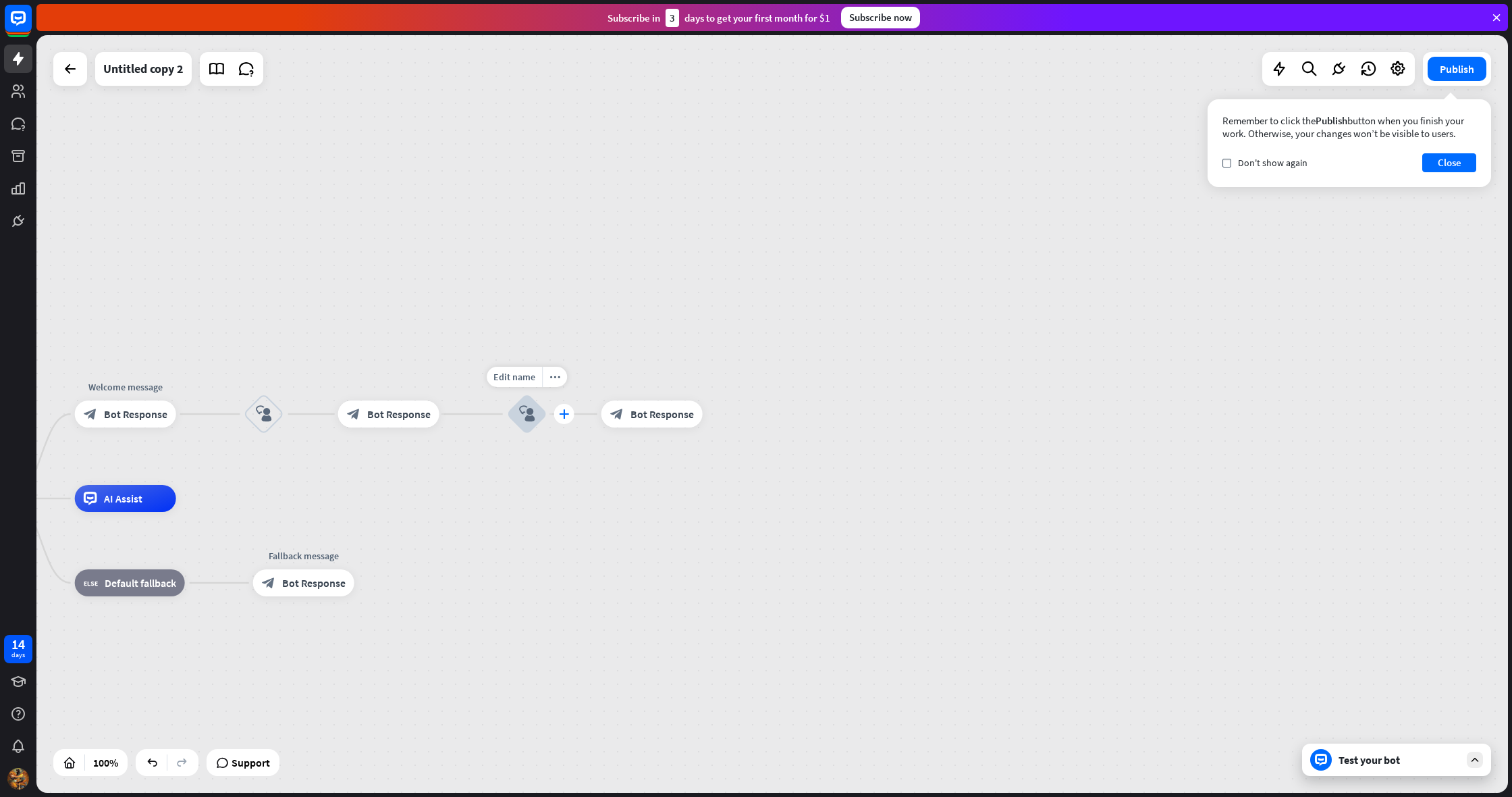
click at [558, 413] on div "plus" at bounding box center [564, 414] width 20 height 21
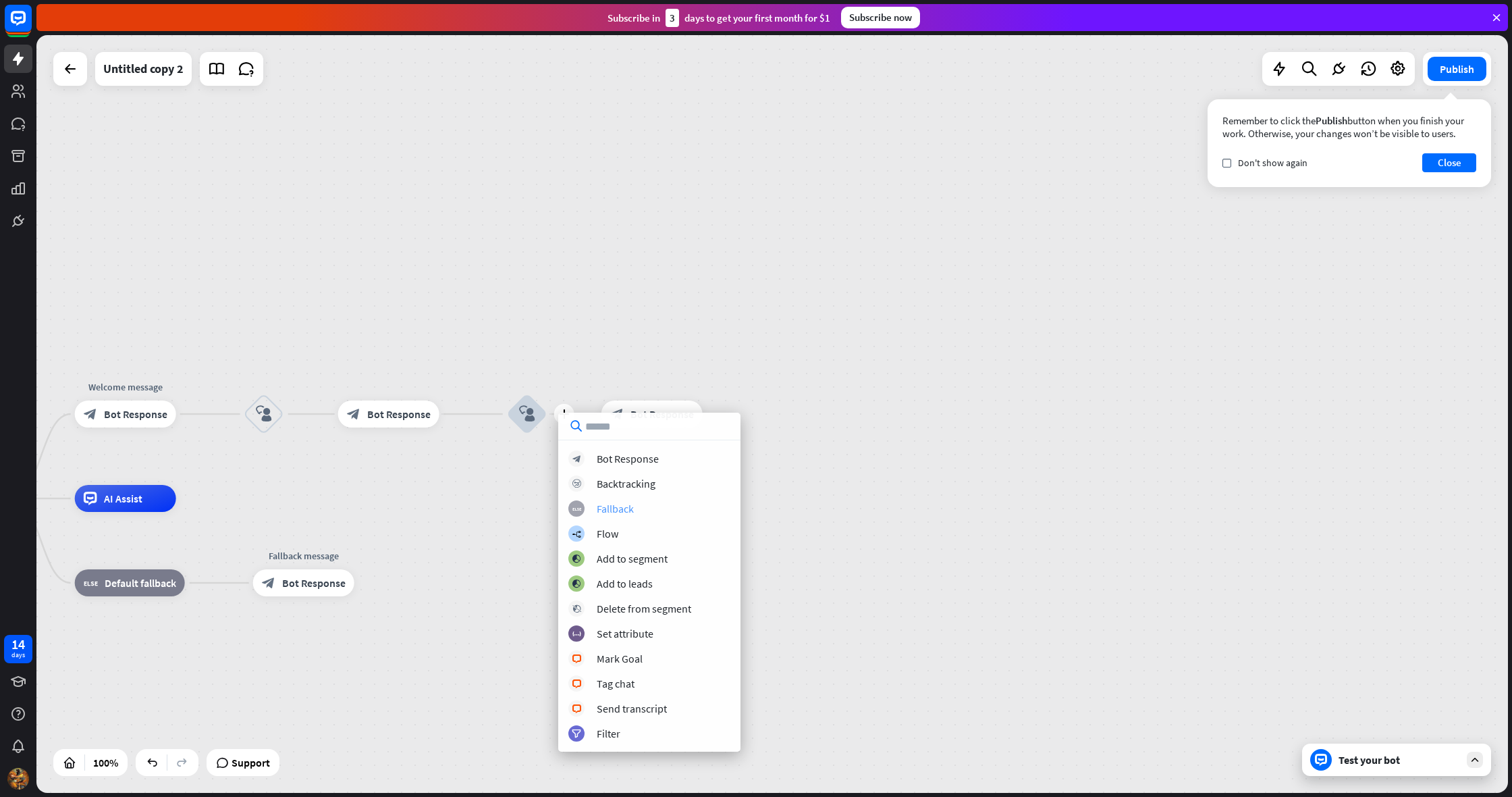
click at [628, 511] on div "Fallback" at bounding box center [615, 509] width 37 height 14
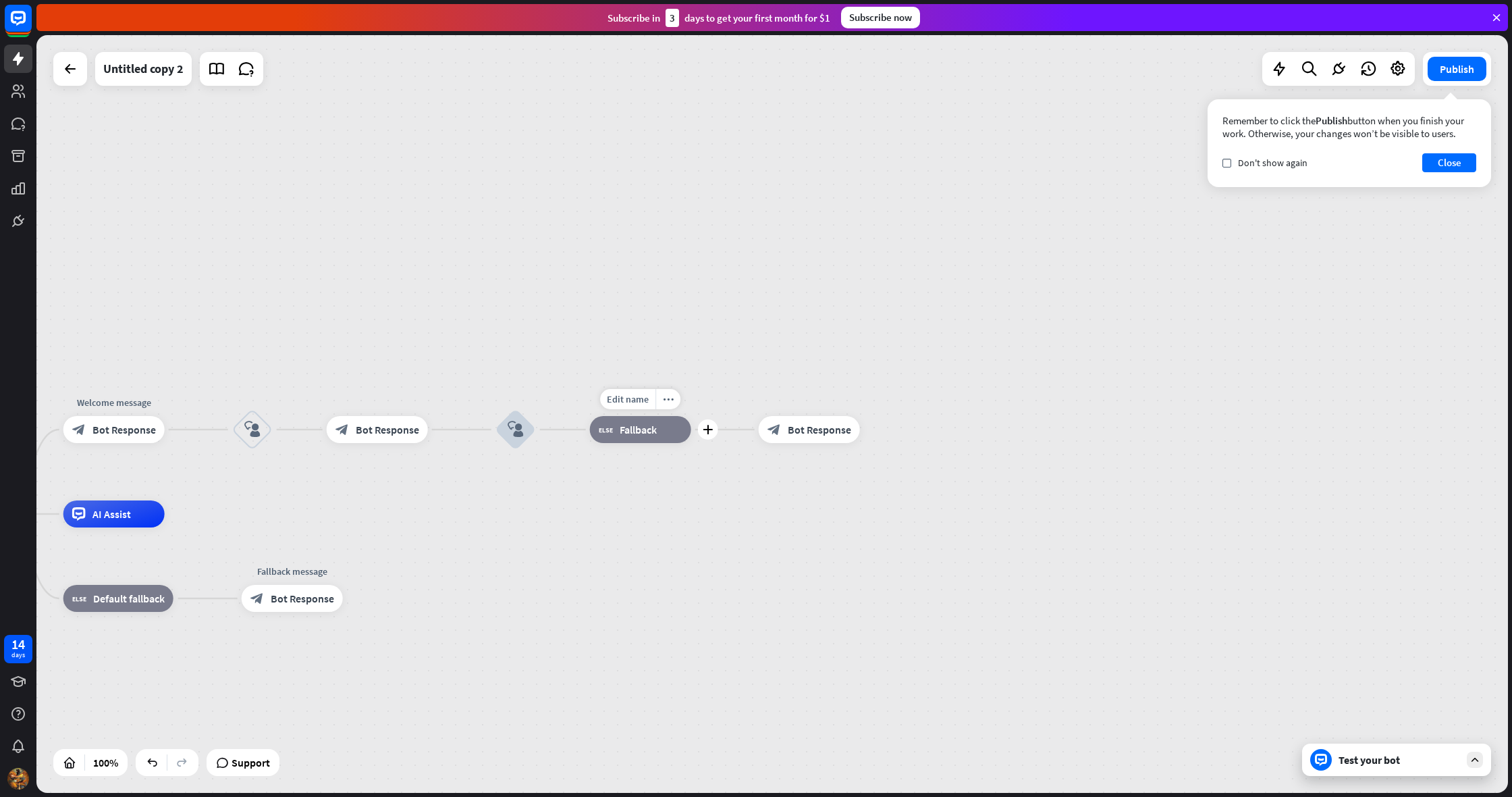
click at [668, 430] on div "block_fallback Fallback" at bounding box center [640, 429] width 101 height 27
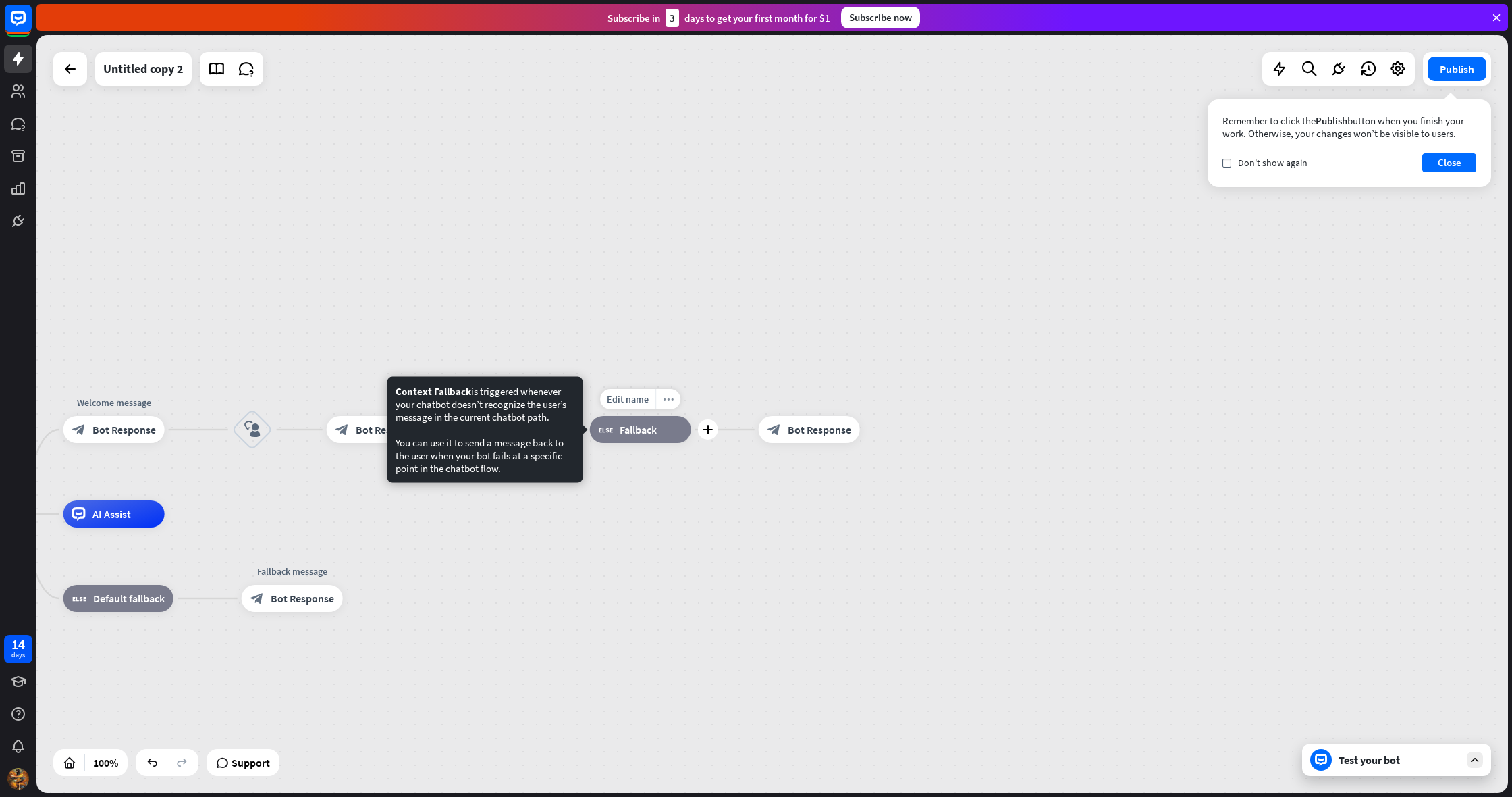
click at [672, 404] on icon "more_horiz" at bounding box center [668, 399] width 11 height 10
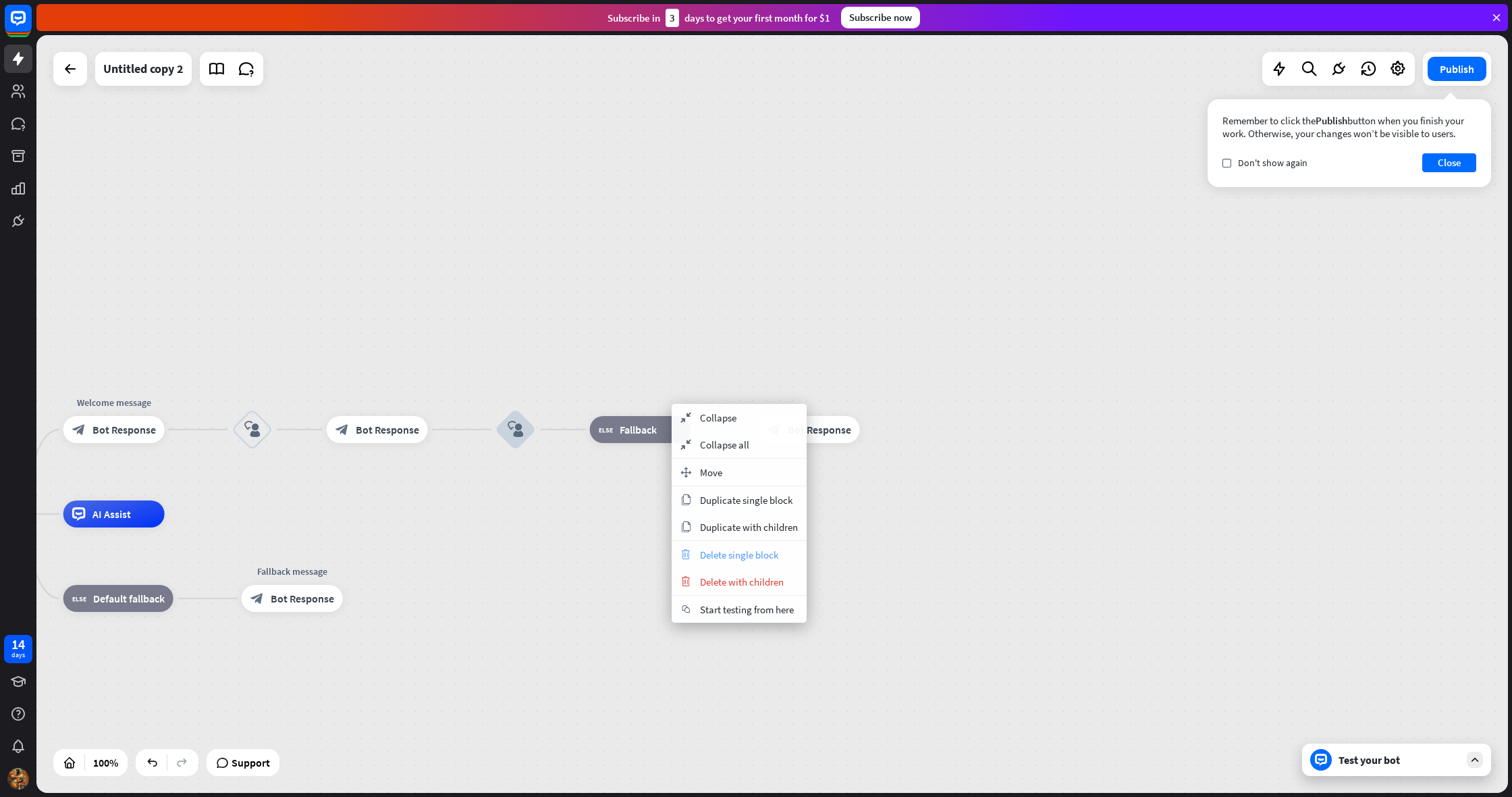
click at [714, 551] on span "Delete single block" at bounding box center [739, 554] width 79 height 13
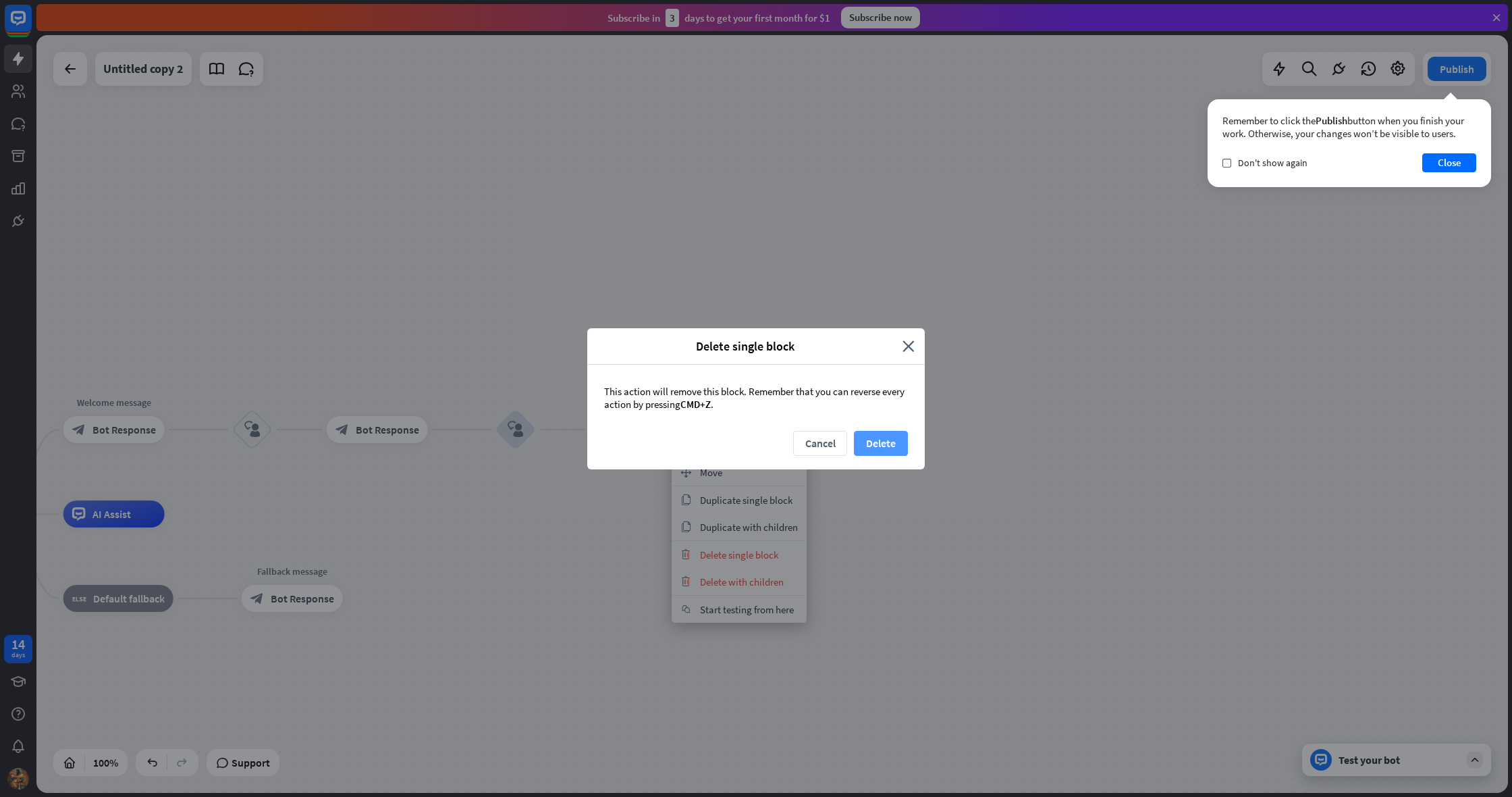
click at [881, 444] on button "Delete" at bounding box center [880, 443] width 54 height 25
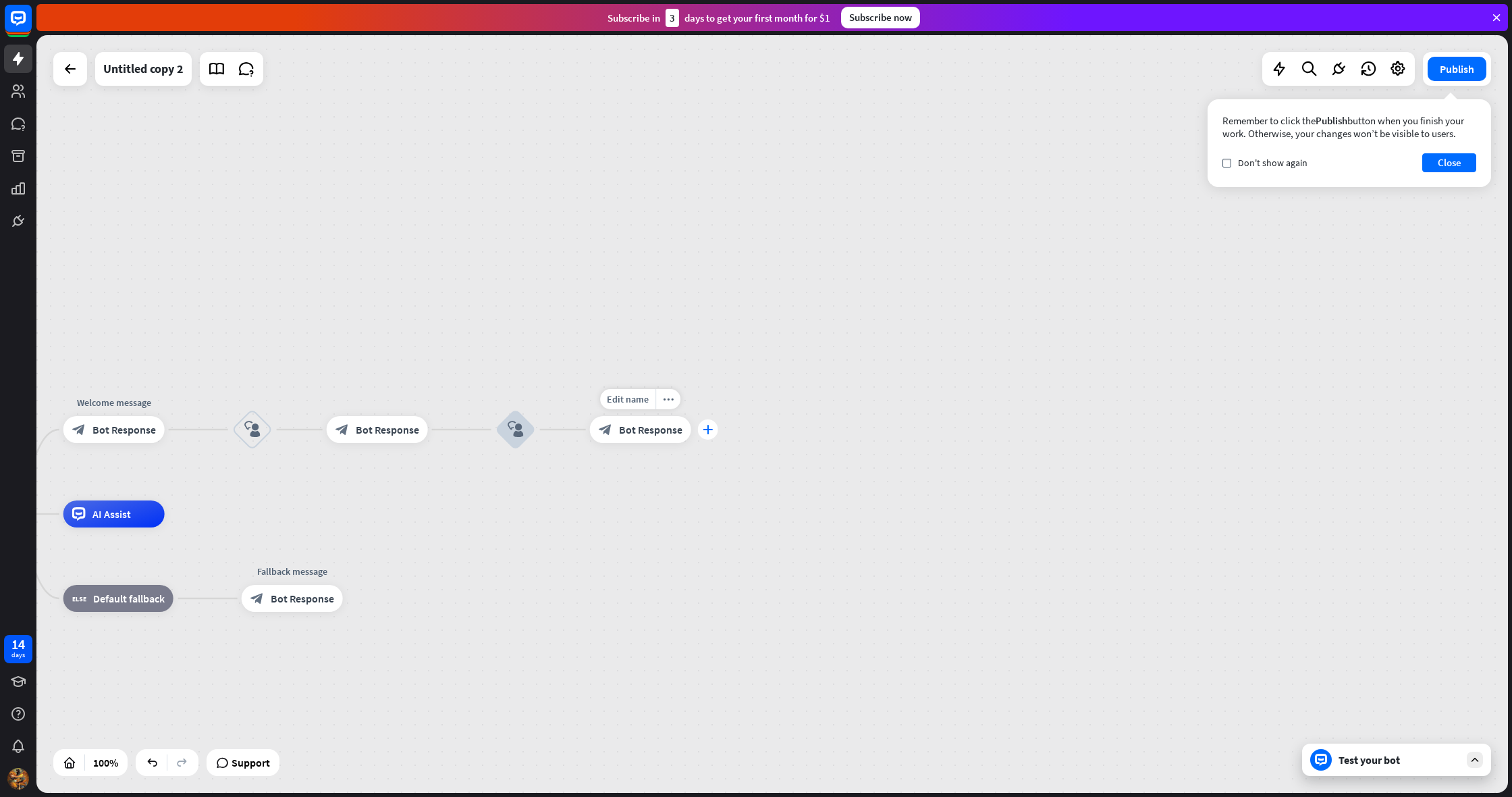
click at [708, 435] on div "plus" at bounding box center [708, 429] width 20 height 21
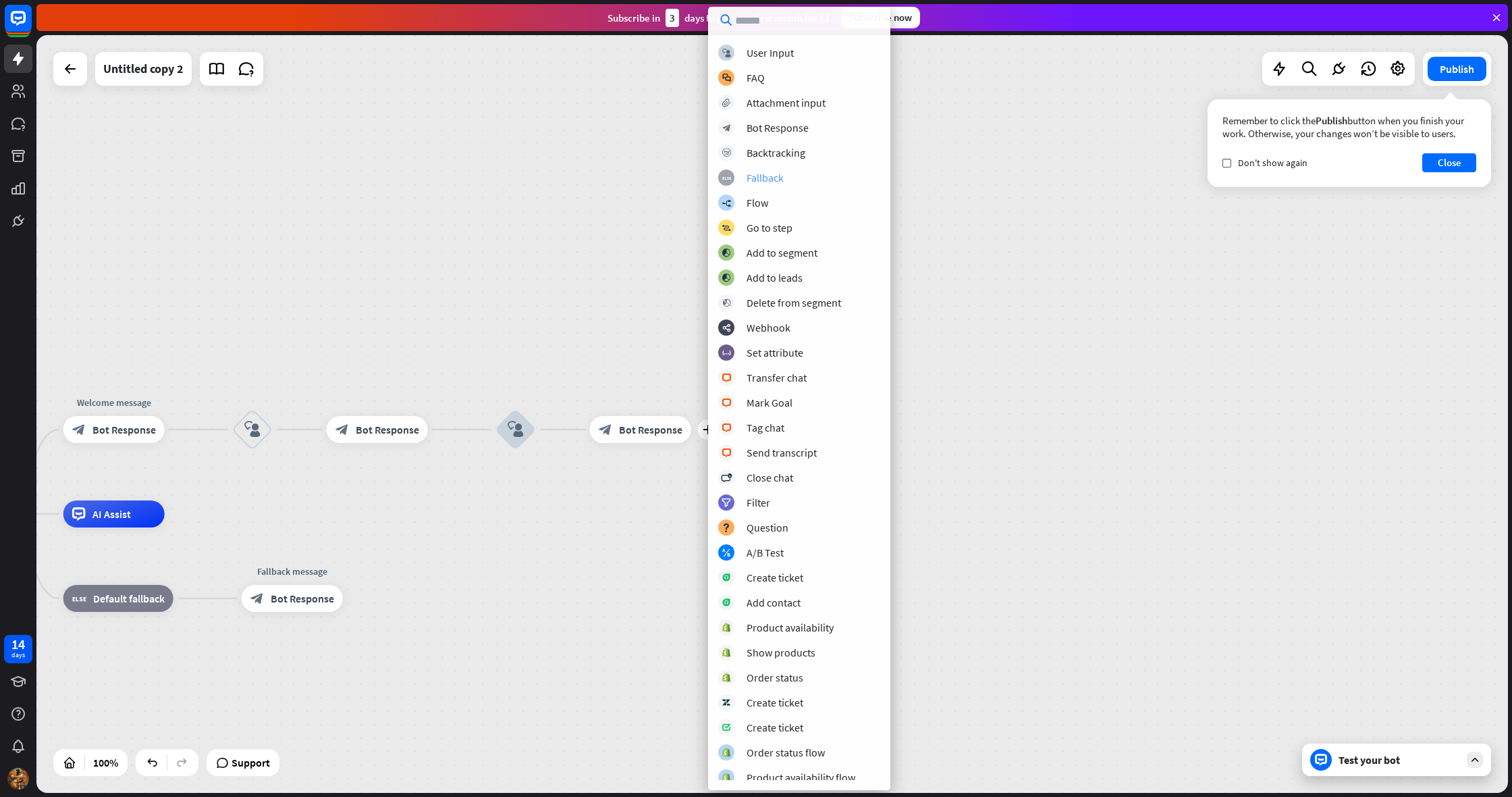
click at [768, 180] on div "Fallback" at bounding box center [765, 178] width 37 height 14
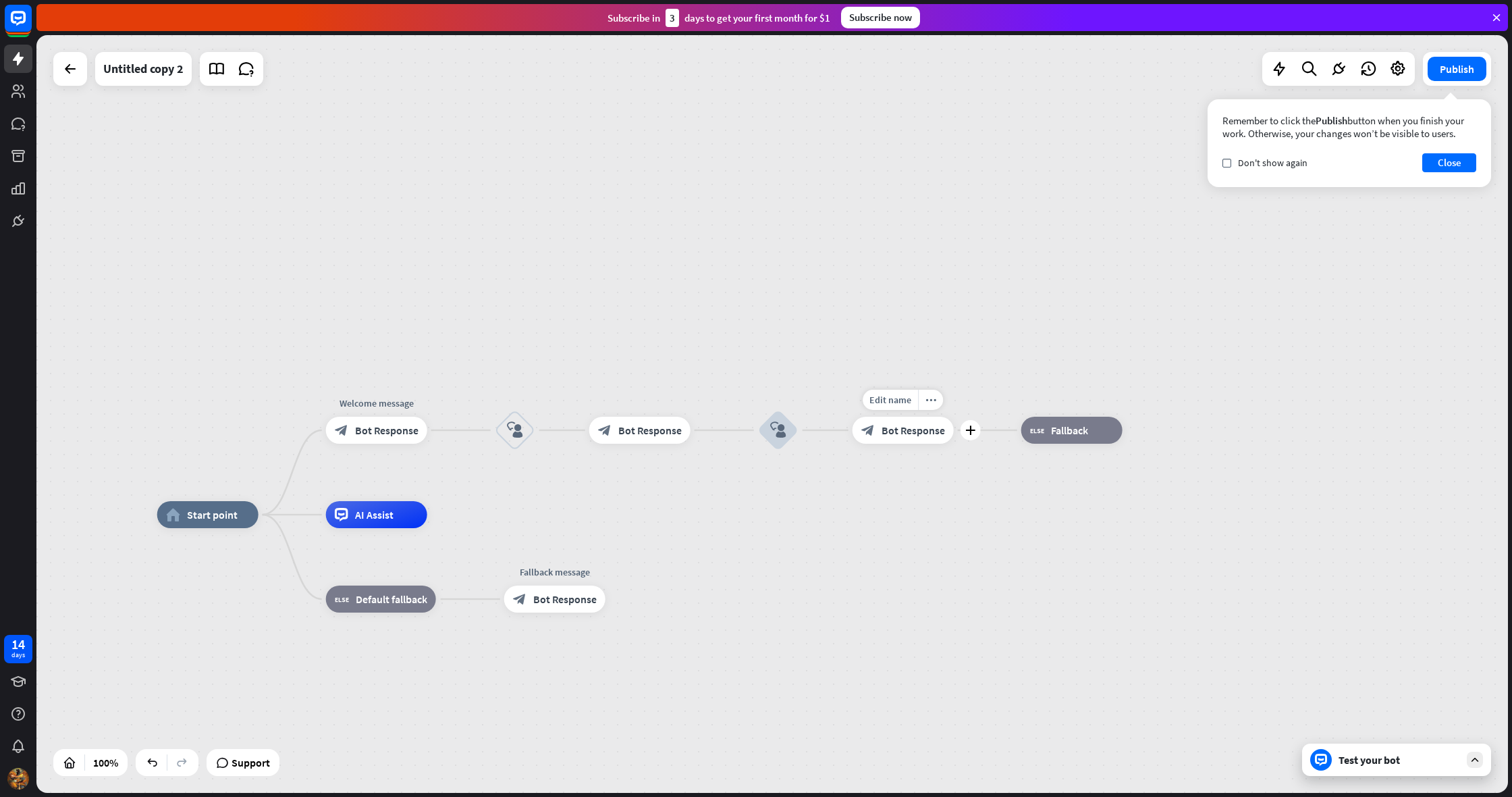
click at [880, 442] on div "block_bot_response Bot Response" at bounding box center [903, 430] width 101 height 27
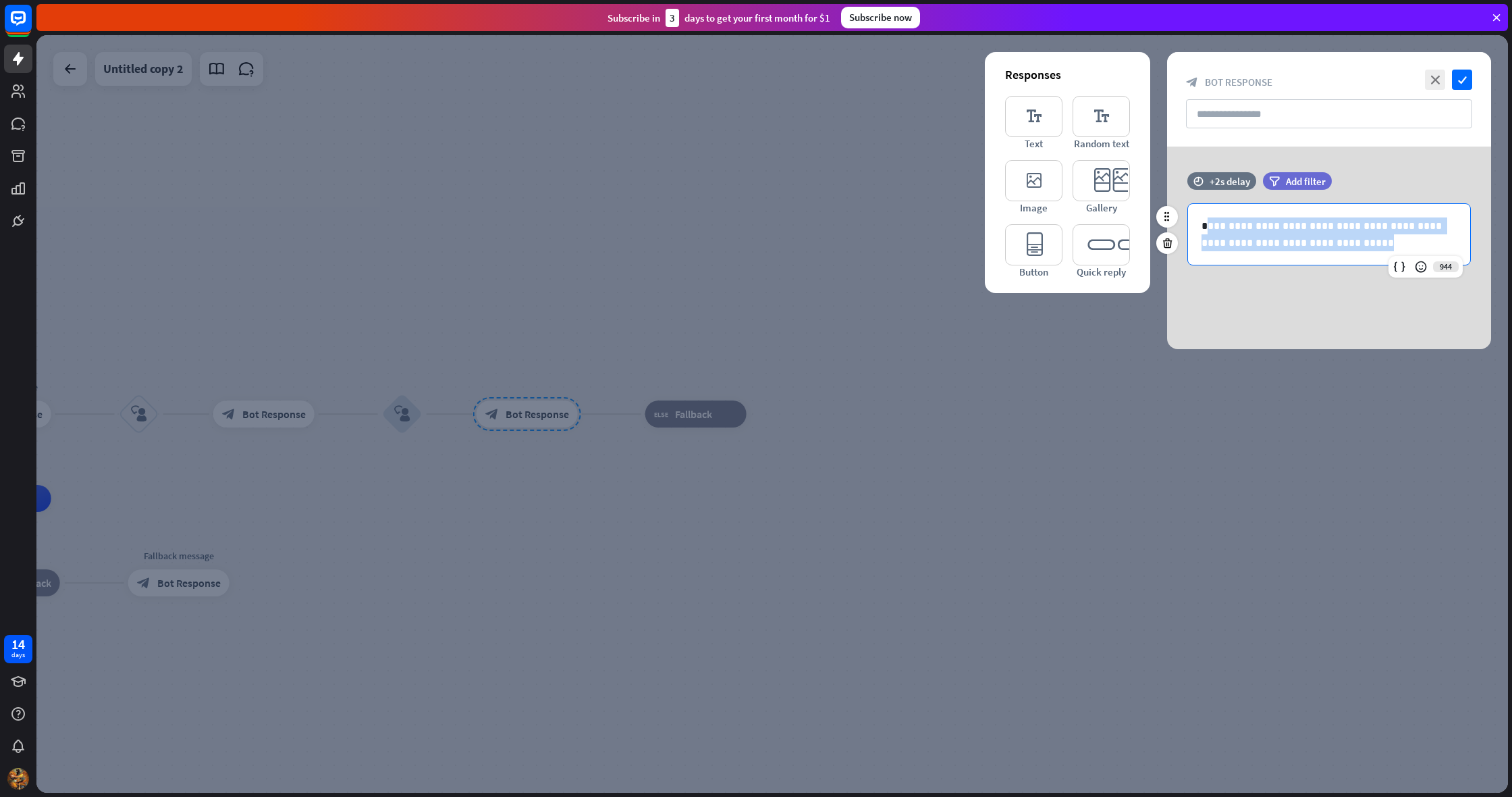
drag, startPoint x: 1204, startPoint y: 226, endPoint x: 1345, endPoint y: 242, distance: 141.9
click at [1345, 242] on p "**********" at bounding box center [1328, 234] width 255 height 33
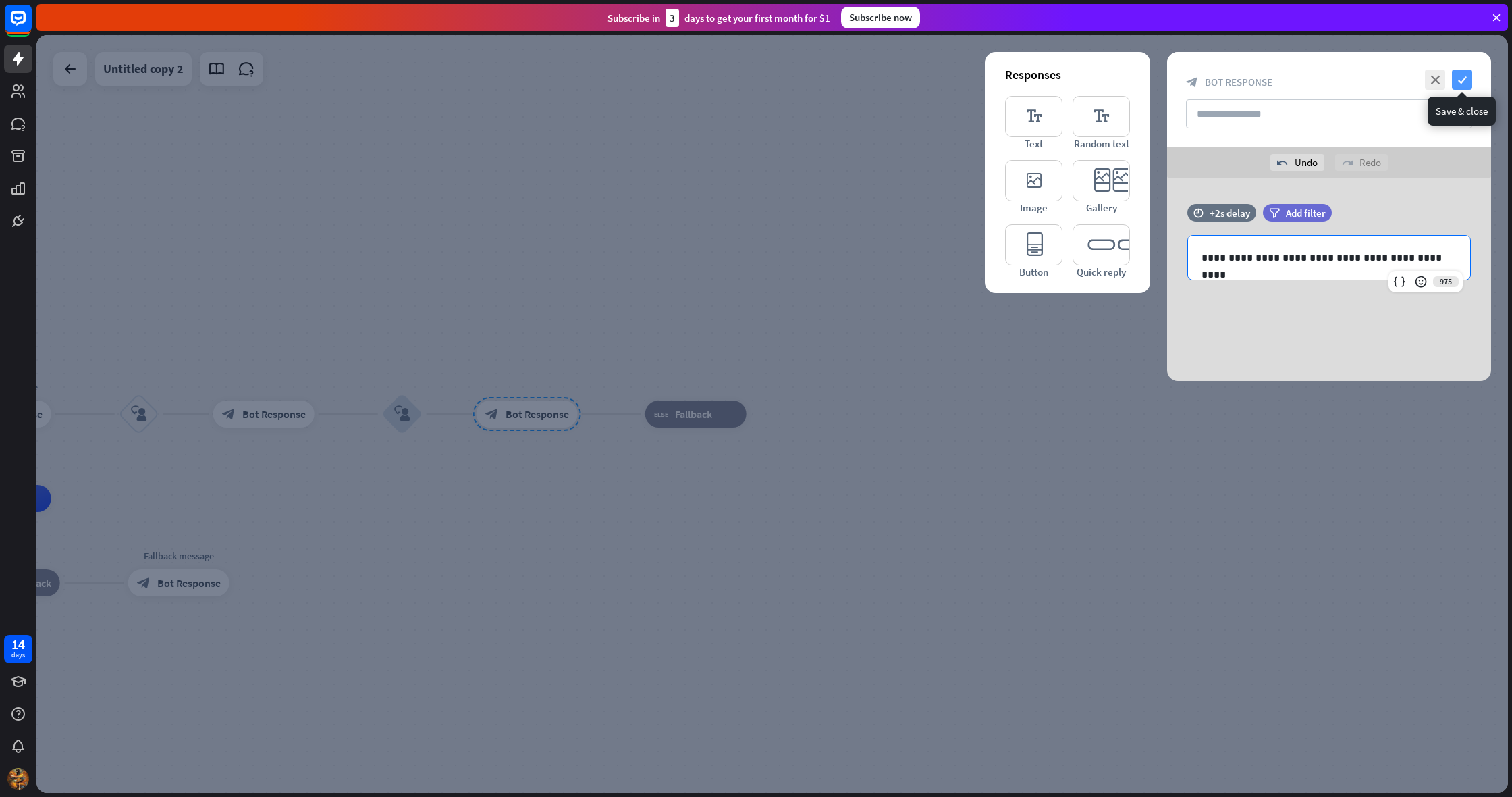
click at [1463, 79] on icon "check" at bounding box center [1462, 80] width 20 height 21
